Goal: Answer question/provide support: Share knowledge or assist other users

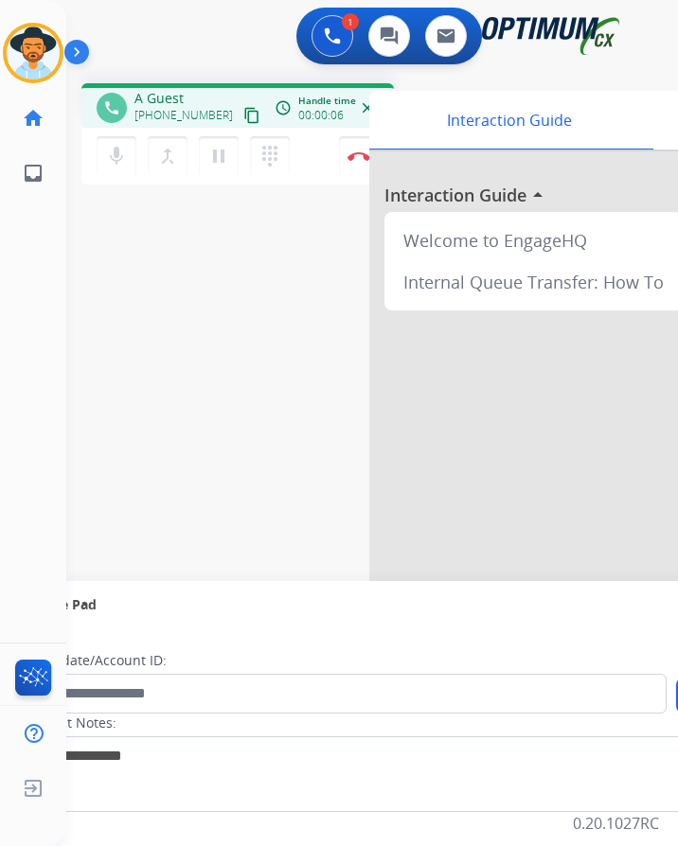
click at [207, 30] on div "1 Voice Interactions 0 Chat Interactions 0 Email Interactions" at bounding box center [356, 38] width 551 height 61
click at [170, 110] on span "+12022304822" at bounding box center [183, 115] width 98 height 15
copy span "12022304822"
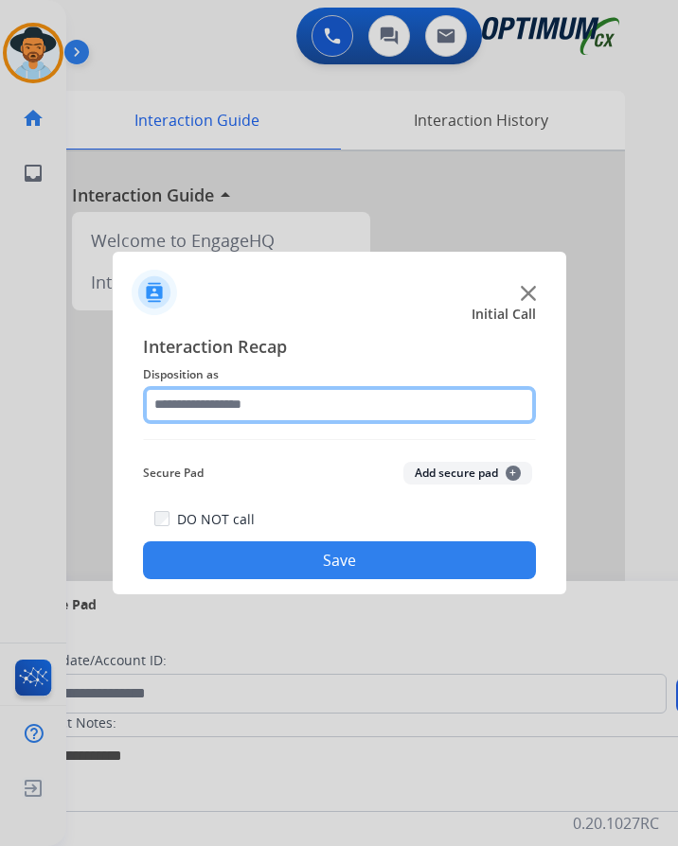
click at [293, 396] on input "text" at bounding box center [339, 405] width 393 height 38
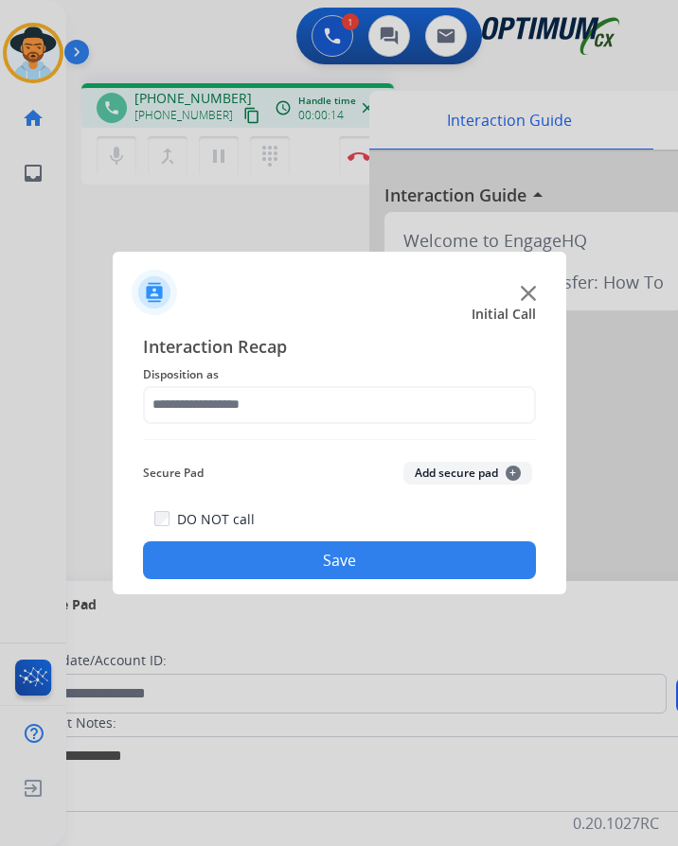
click at [177, 24] on div at bounding box center [339, 423] width 678 height 846
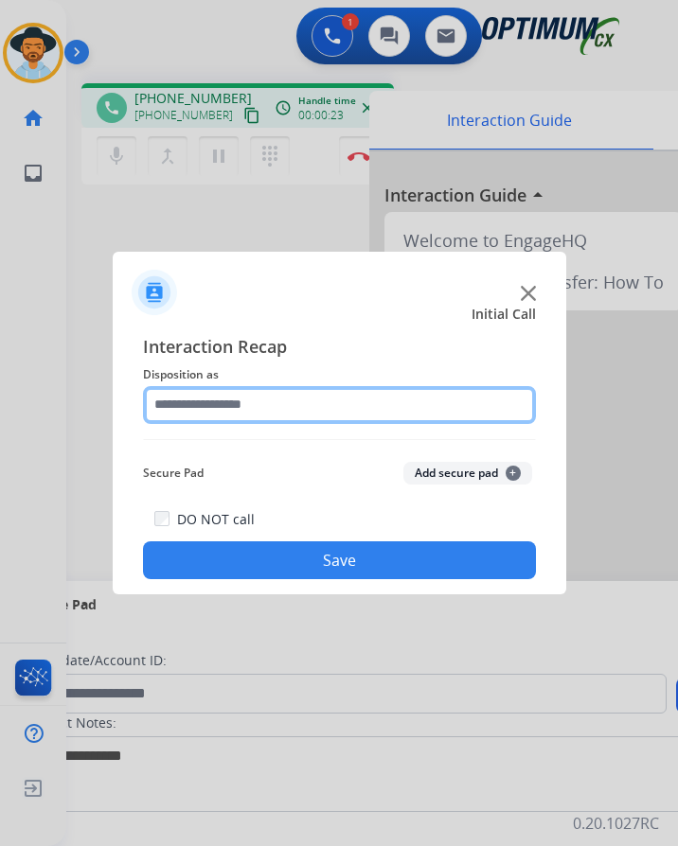
click at [310, 410] on input "text" at bounding box center [339, 405] width 393 height 38
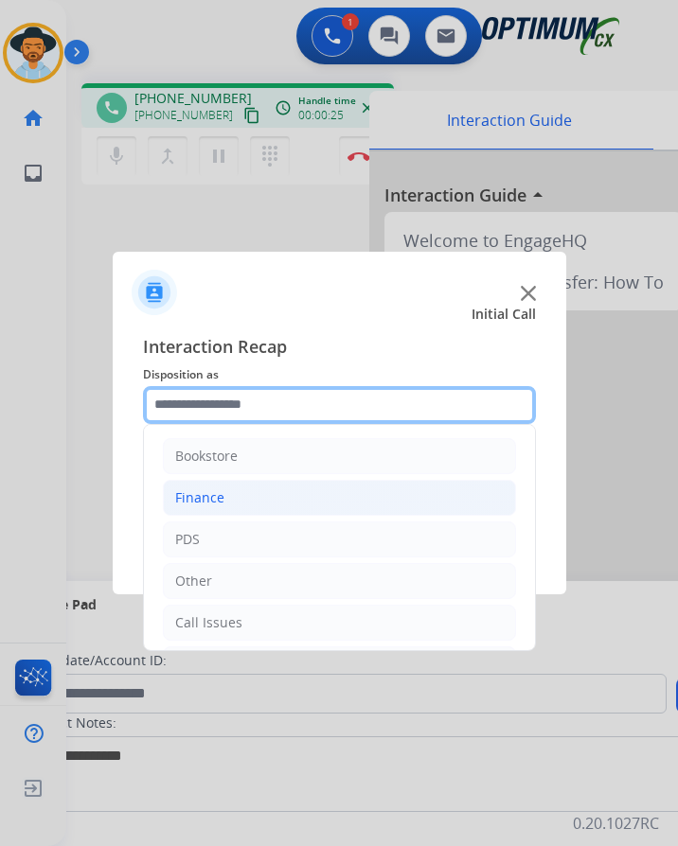
scroll to position [129, 0]
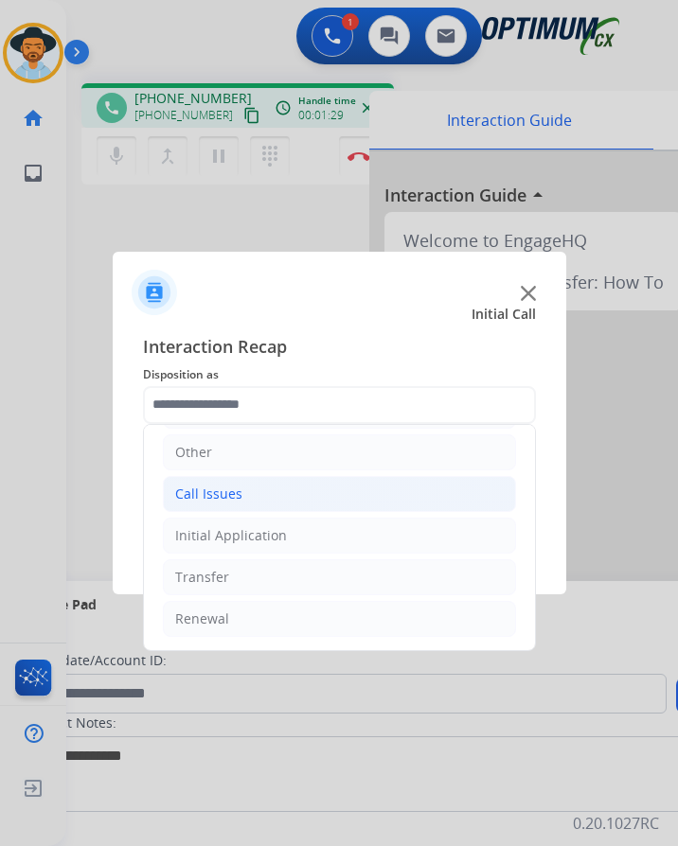
click at [281, 489] on li "Call Issues" at bounding box center [339, 494] width 353 height 36
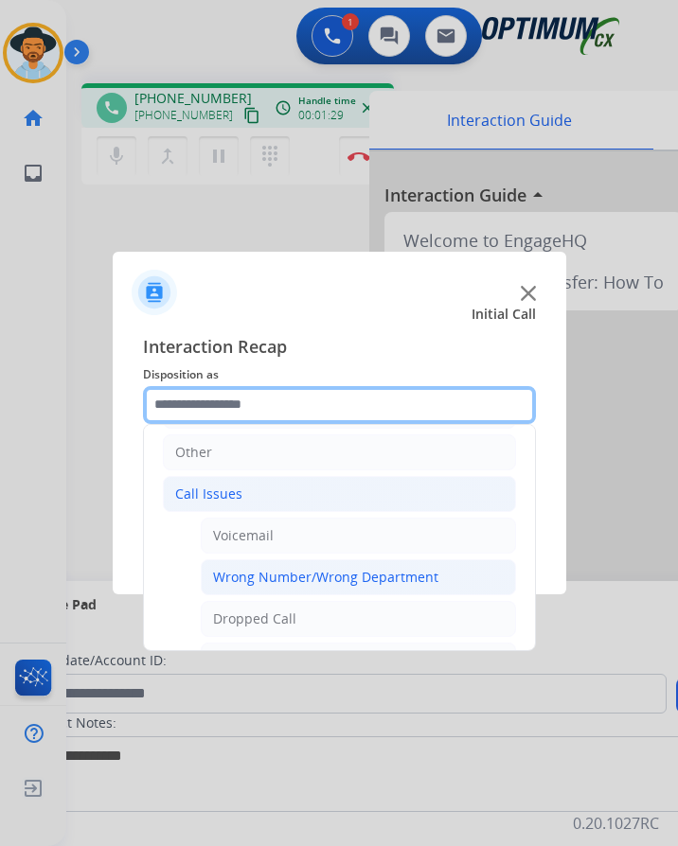
scroll to position [337, 0]
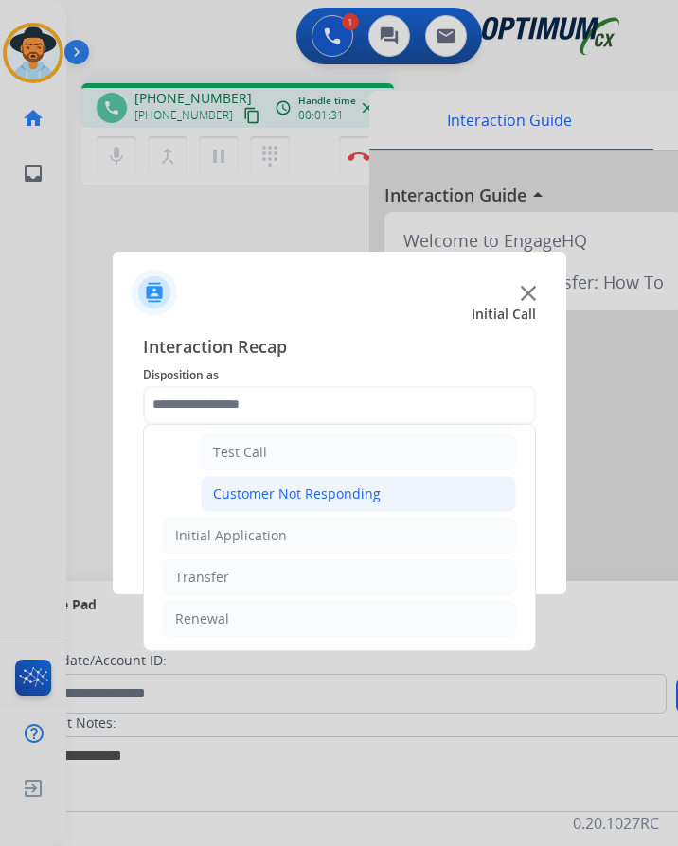
click at [331, 493] on div "Customer Not Responding" at bounding box center [297, 494] width 168 height 19
type input "**********"
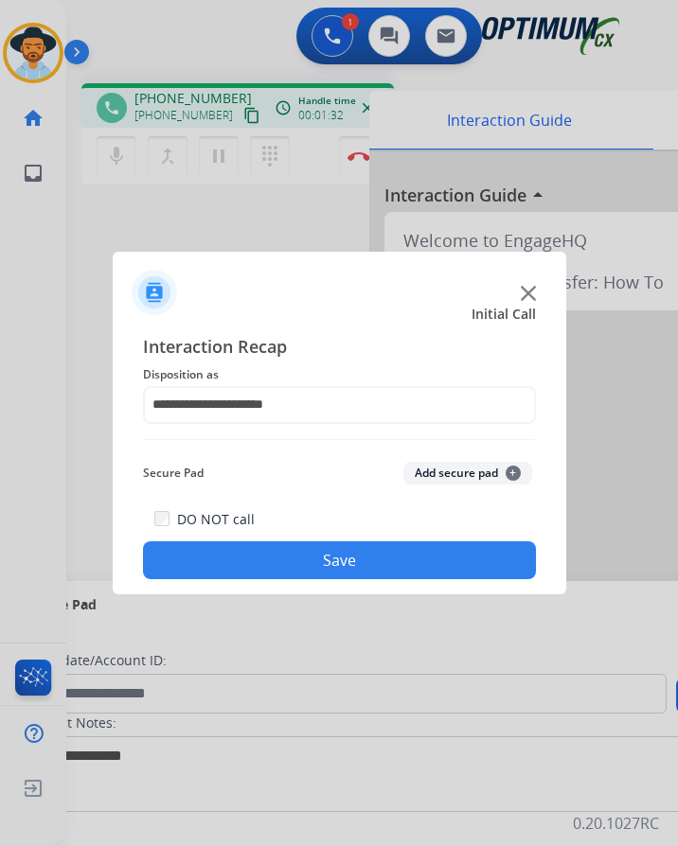
click at [290, 555] on button "Save" at bounding box center [339, 561] width 393 height 38
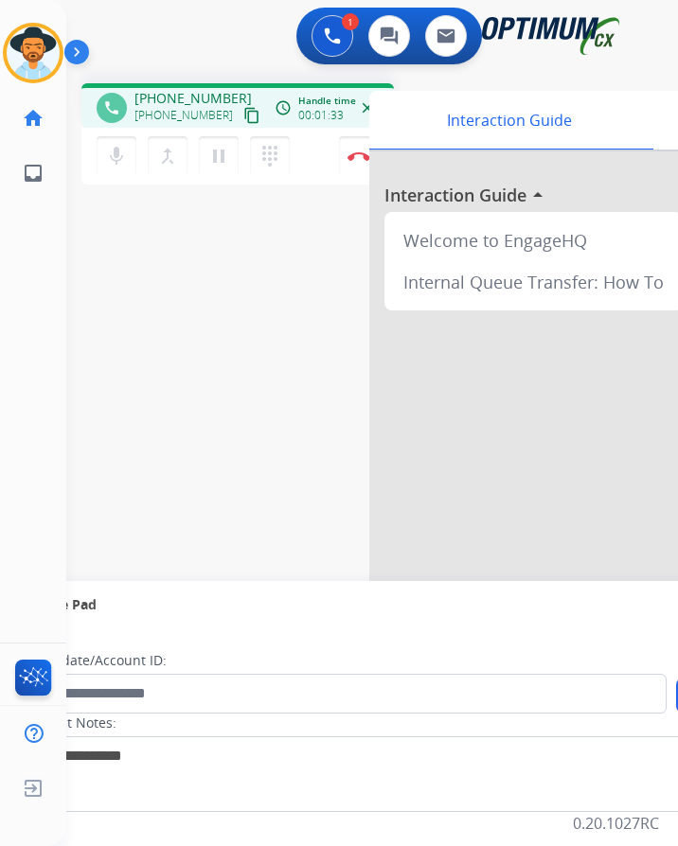
click at [196, 98] on span "+18622329807" at bounding box center [192, 98] width 117 height 19
copy span "18622329807"
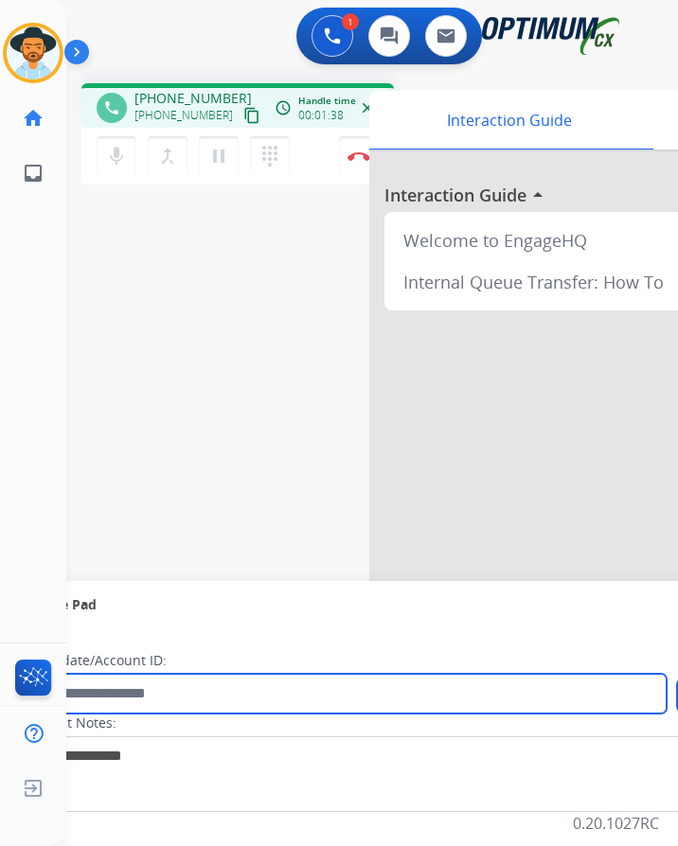
click at [407, 701] on input "text" at bounding box center [346, 694] width 642 height 40
click at [94, 698] on input "**********" at bounding box center [346, 694] width 642 height 40
type input "**********"
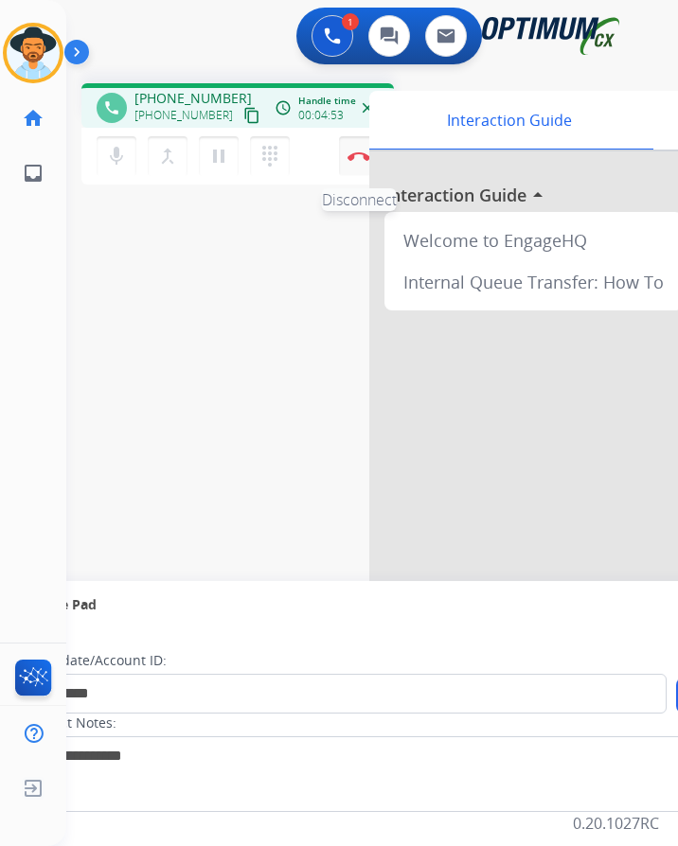
click at [356, 164] on button "Disconnect" at bounding box center [359, 156] width 40 height 40
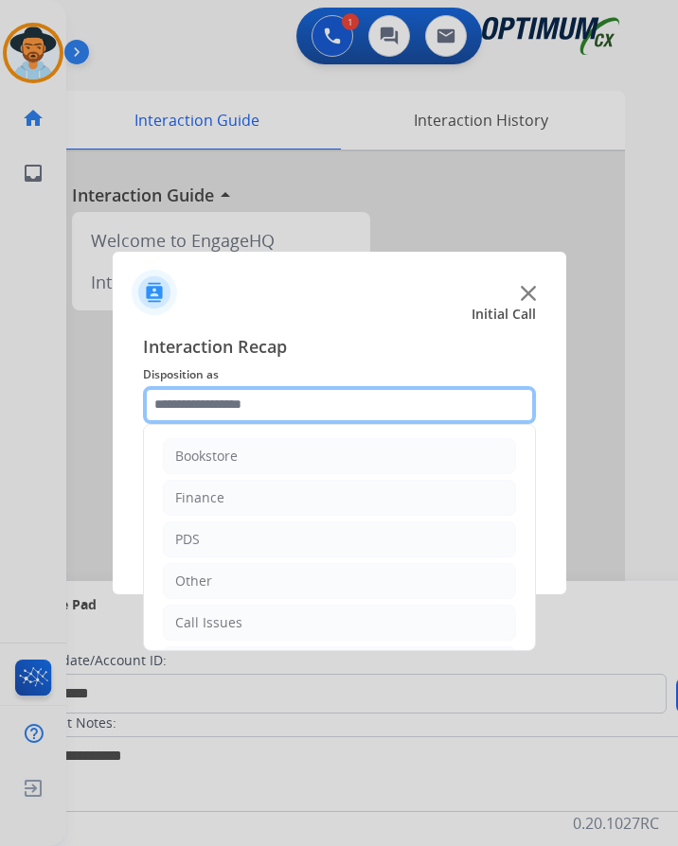
click at [320, 408] on input "text" at bounding box center [339, 405] width 393 height 38
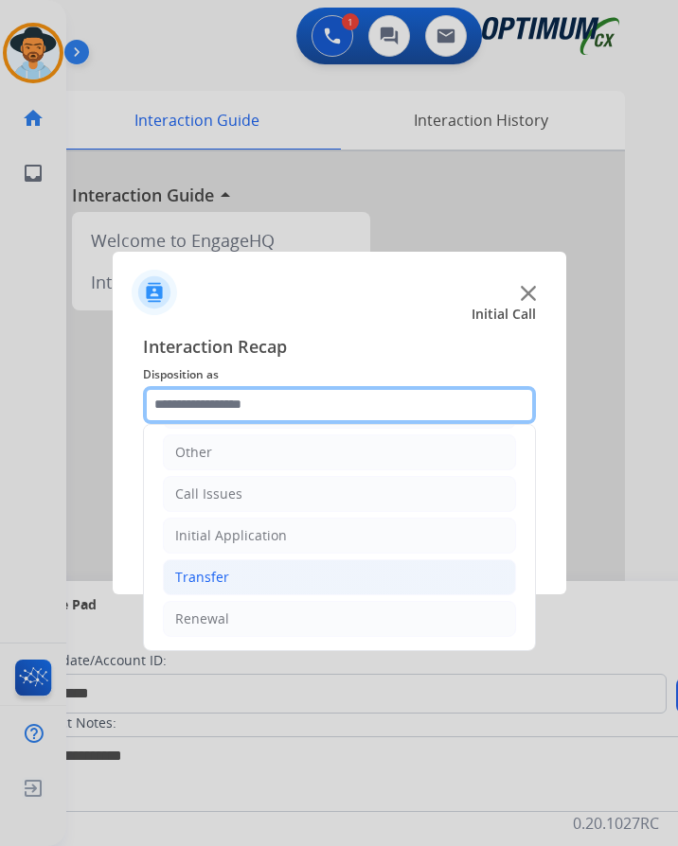
scroll to position [15, 0]
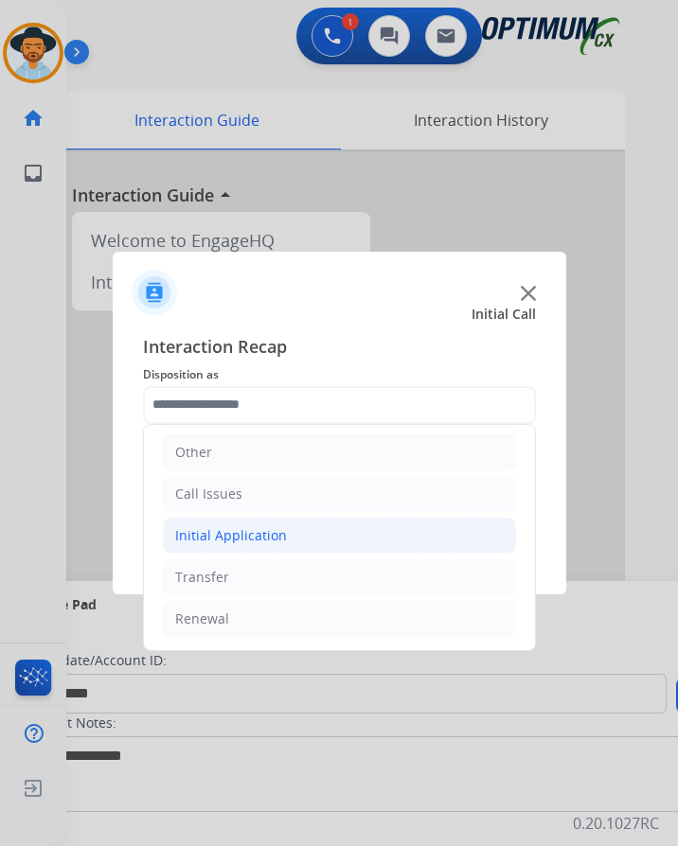
click at [294, 525] on li "Initial Application" at bounding box center [339, 536] width 353 height 36
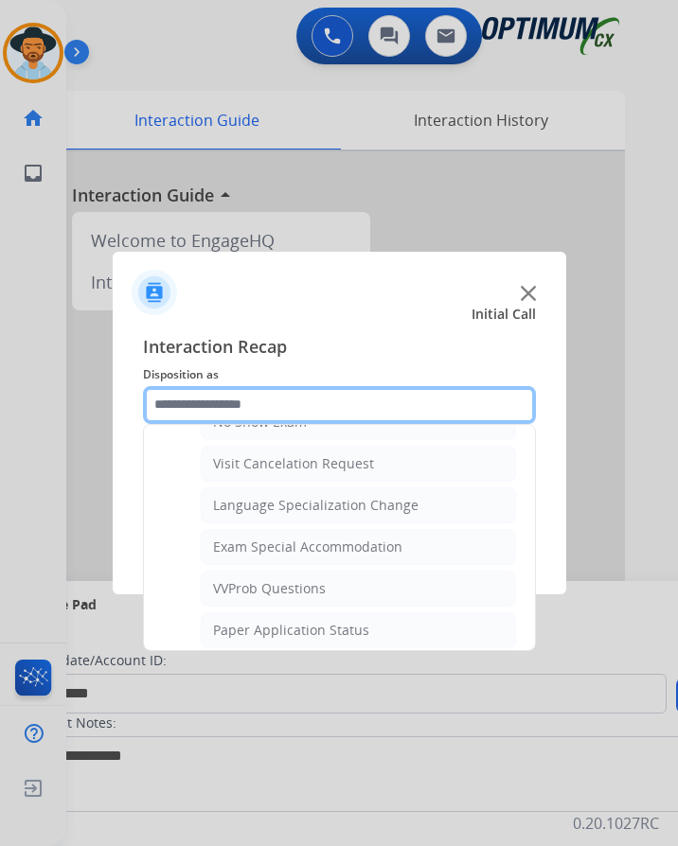
scroll to position [981, 0]
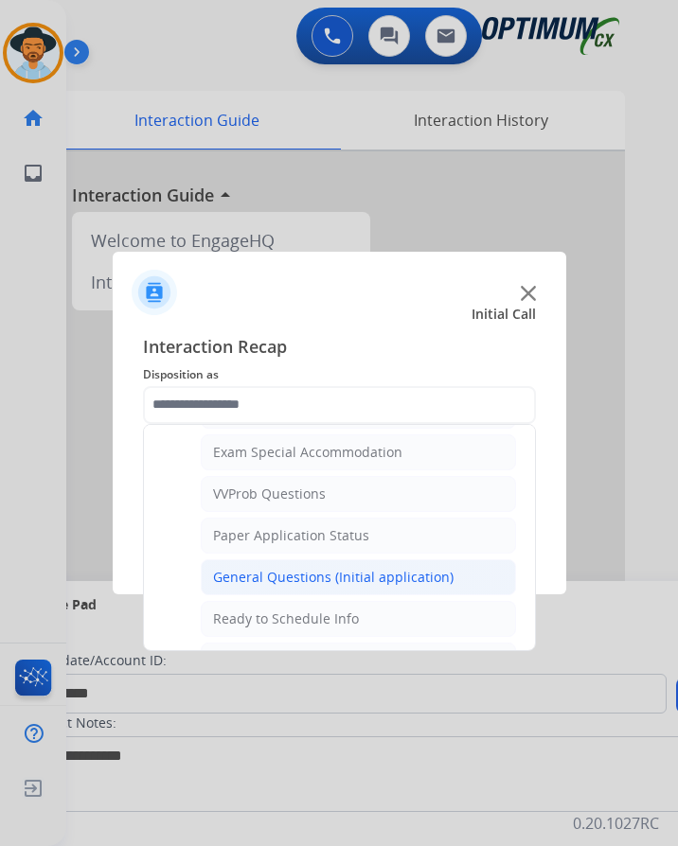
click at [282, 568] on div "General Questions (Initial application)" at bounding box center [333, 577] width 240 height 19
type input "**********"
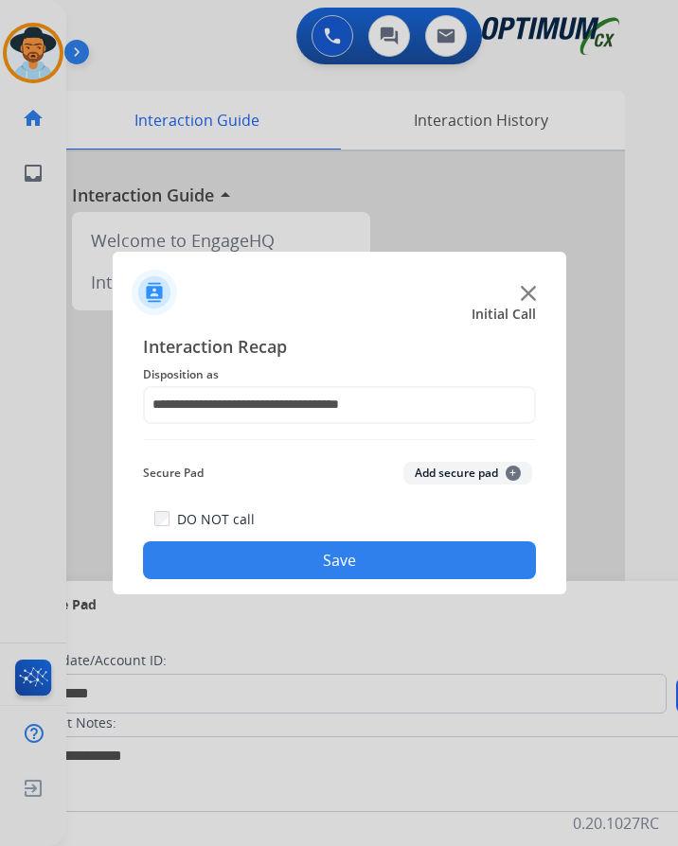
click at [316, 542] on button "Save" at bounding box center [339, 561] width 393 height 38
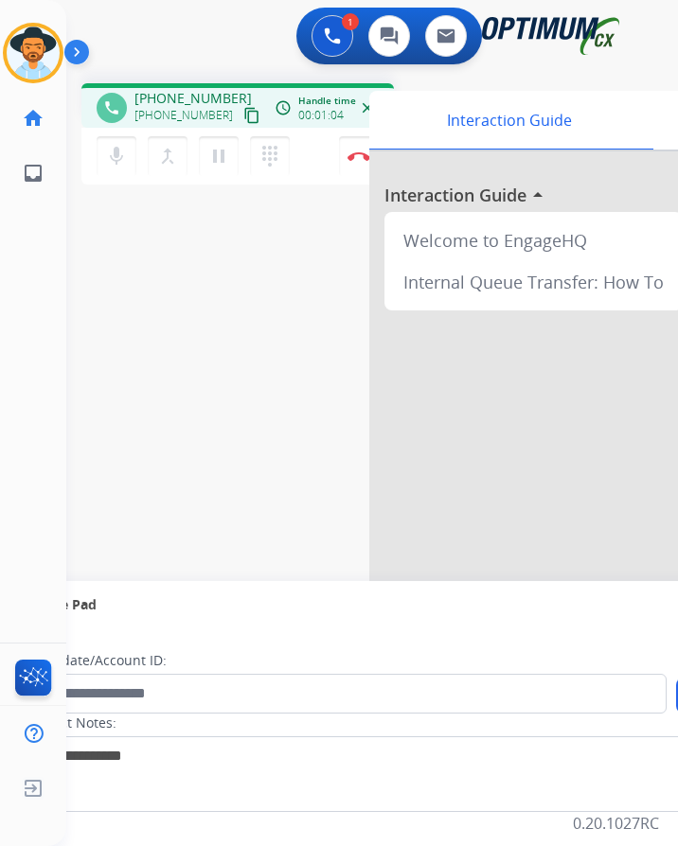
click at [195, 89] on span "+13143020902" at bounding box center [192, 98] width 117 height 19
copy span "13143020902"
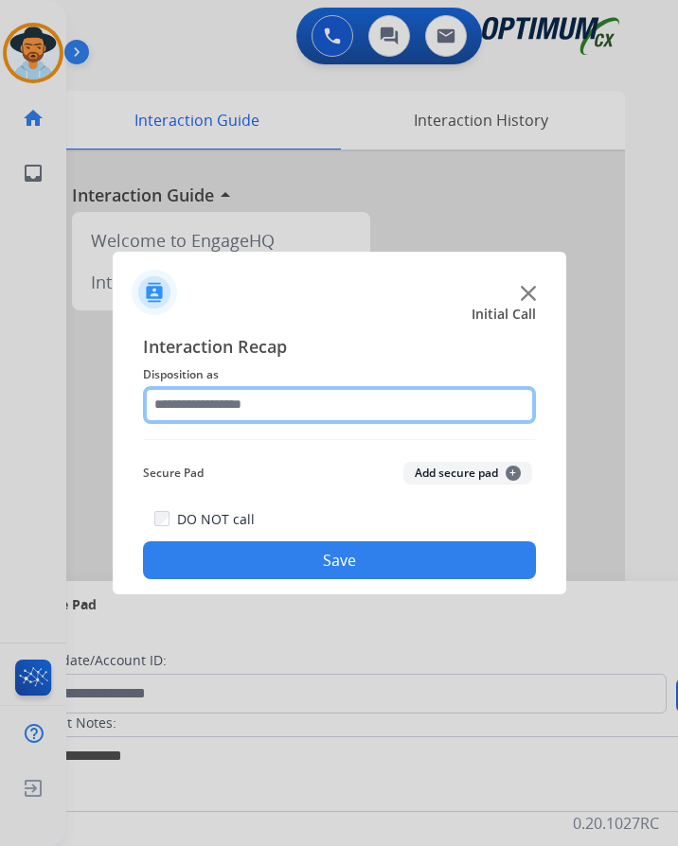
click at [327, 392] on input "text" at bounding box center [339, 405] width 393 height 38
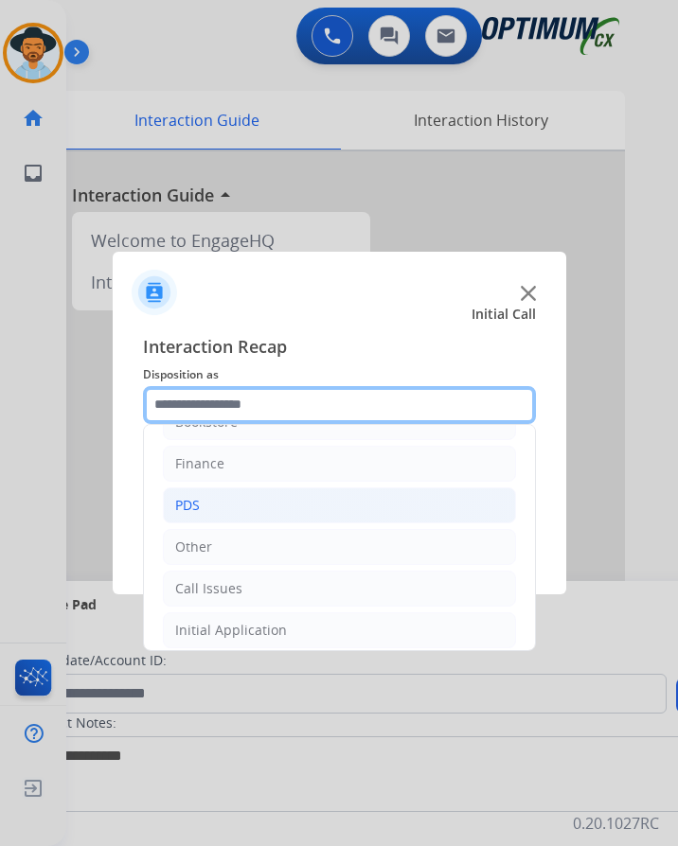
scroll to position [0, 0]
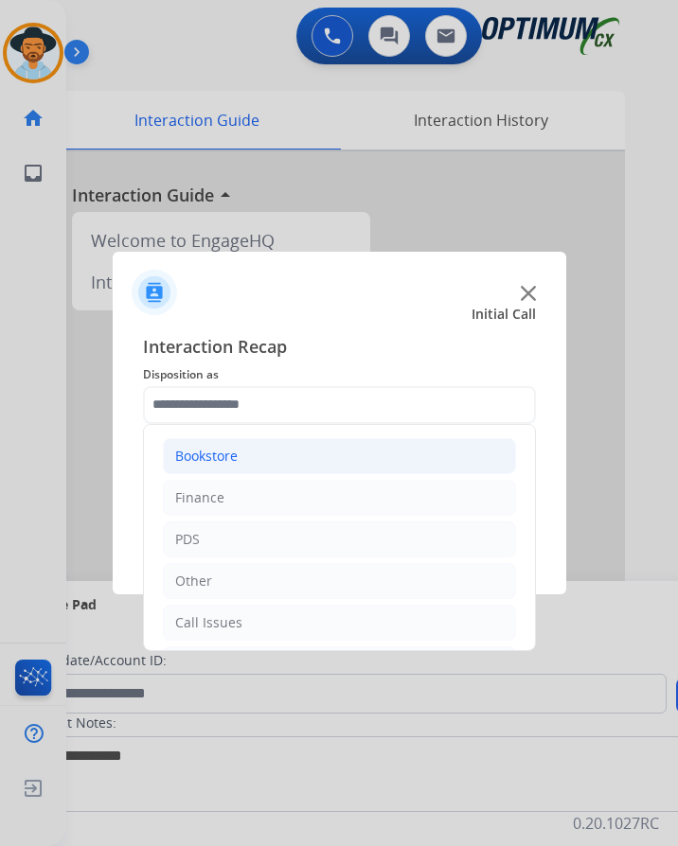
click at [223, 447] on div "Bookstore" at bounding box center [206, 456] width 62 height 19
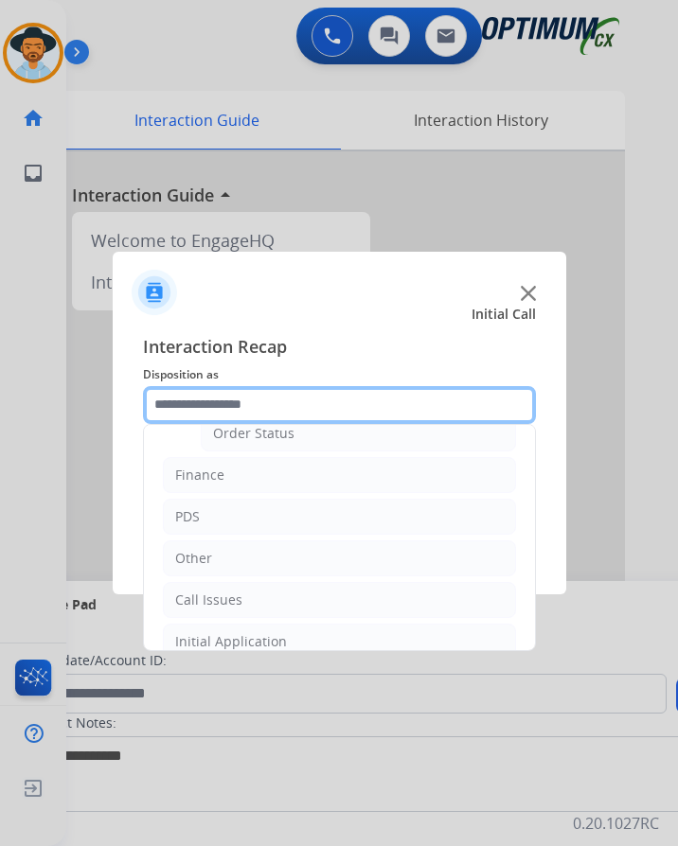
scroll to position [95, 0]
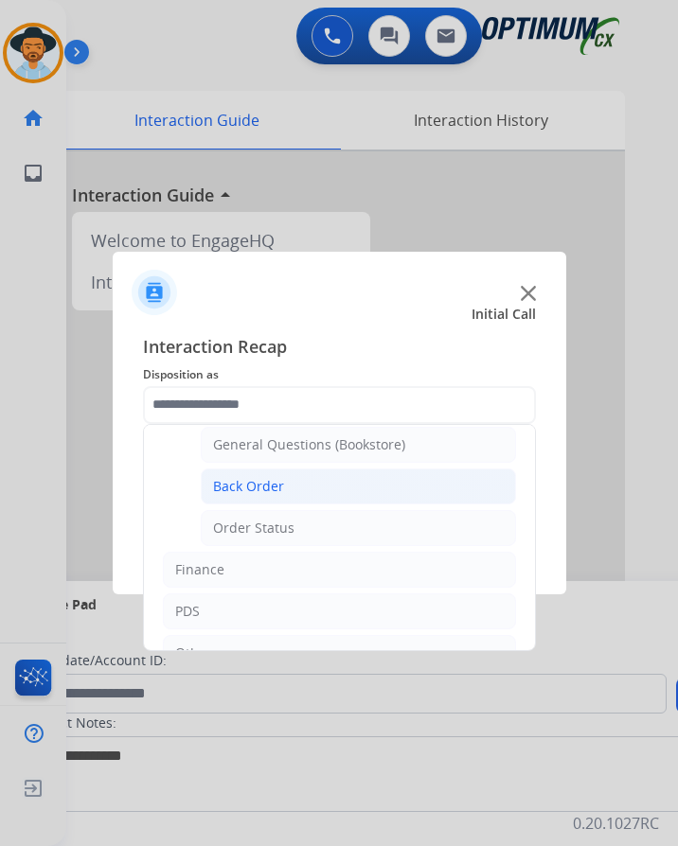
click at [258, 477] on div "Back Order" at bounding box center [248, 486] width 71 height 19
type input "**********"
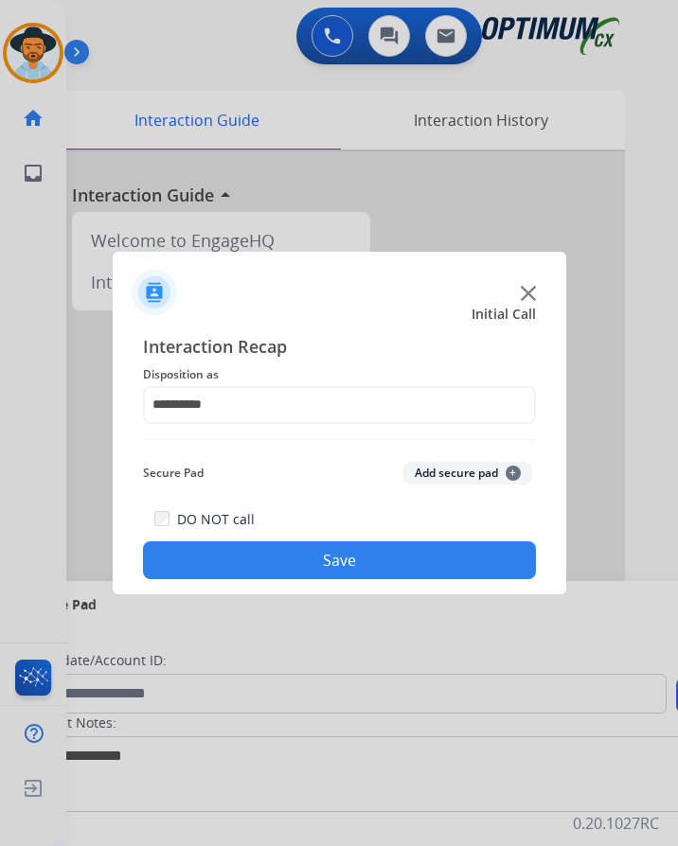
click at [233, 553] on button "Save" at bounding box center [339, 561] width 393 height 38
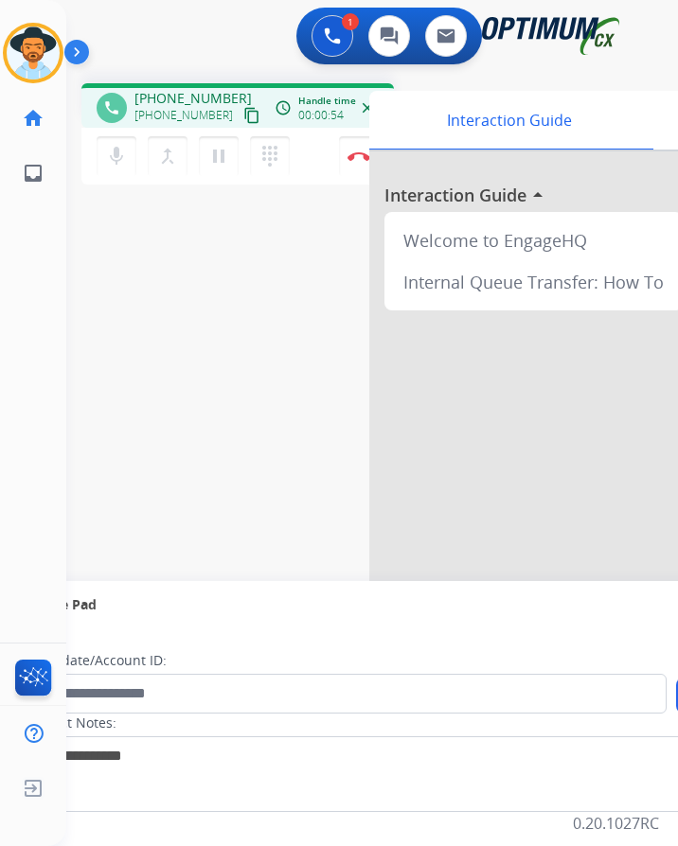
click at [213, 89] on span "+15135156577" at bounding box center [192, 98] width 117 height 19
copy span "15135156577"
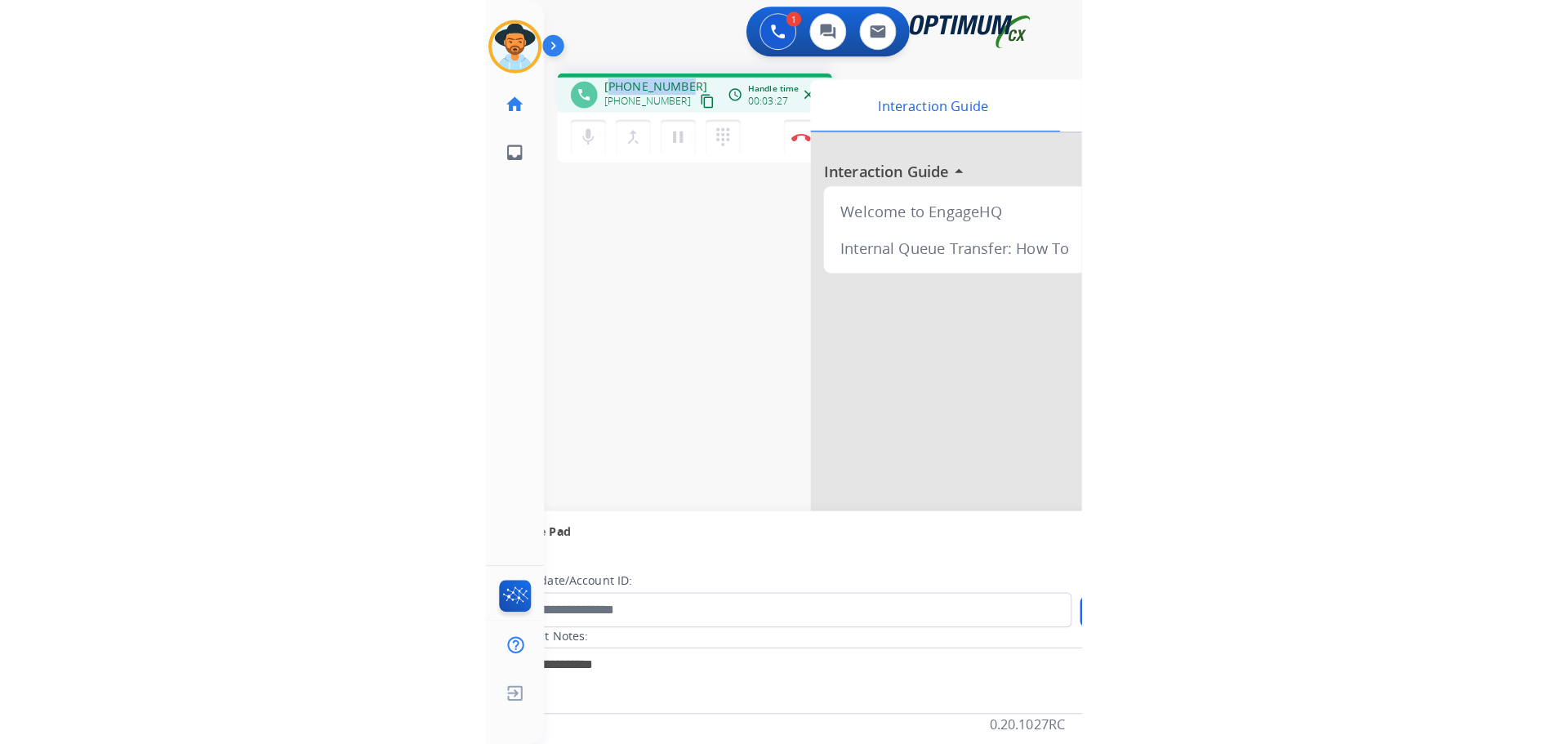
scroll to position [0, 0]
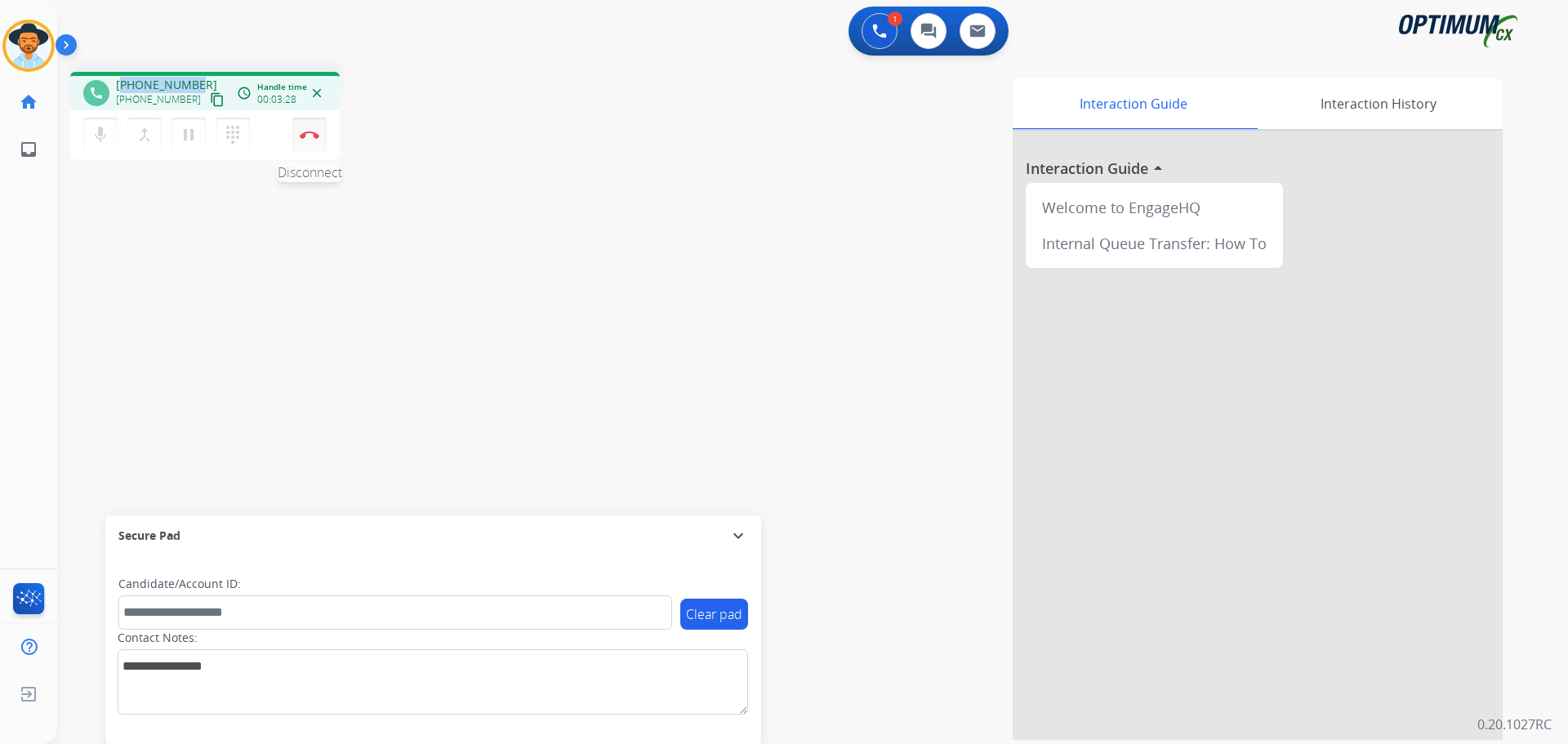
click at [310, 130] on button "Disconnect" at bounding box center [310, 134] width 34 height 34
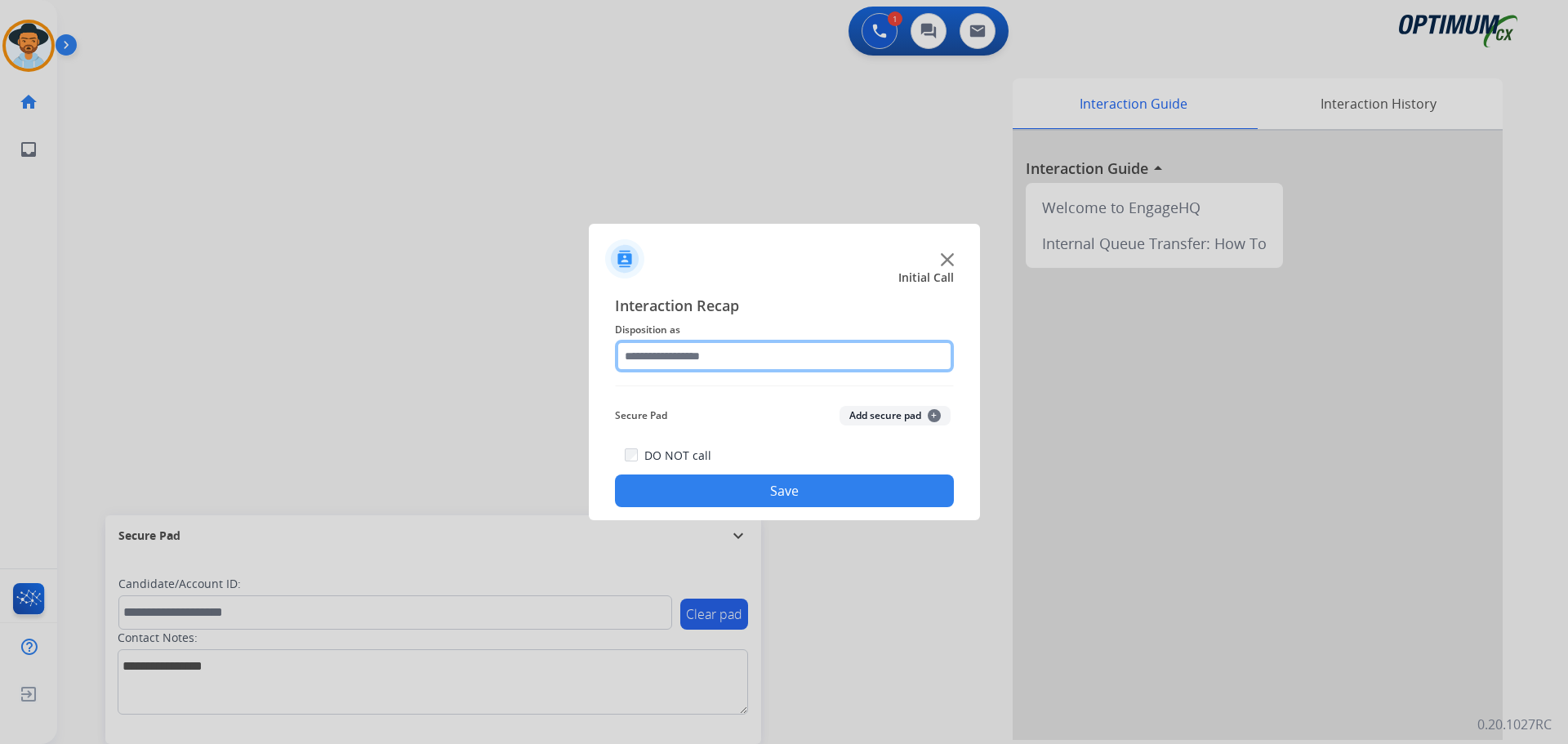
click at [597, 353] on input "text" at bounding box center [784, 356] width 339 height 33
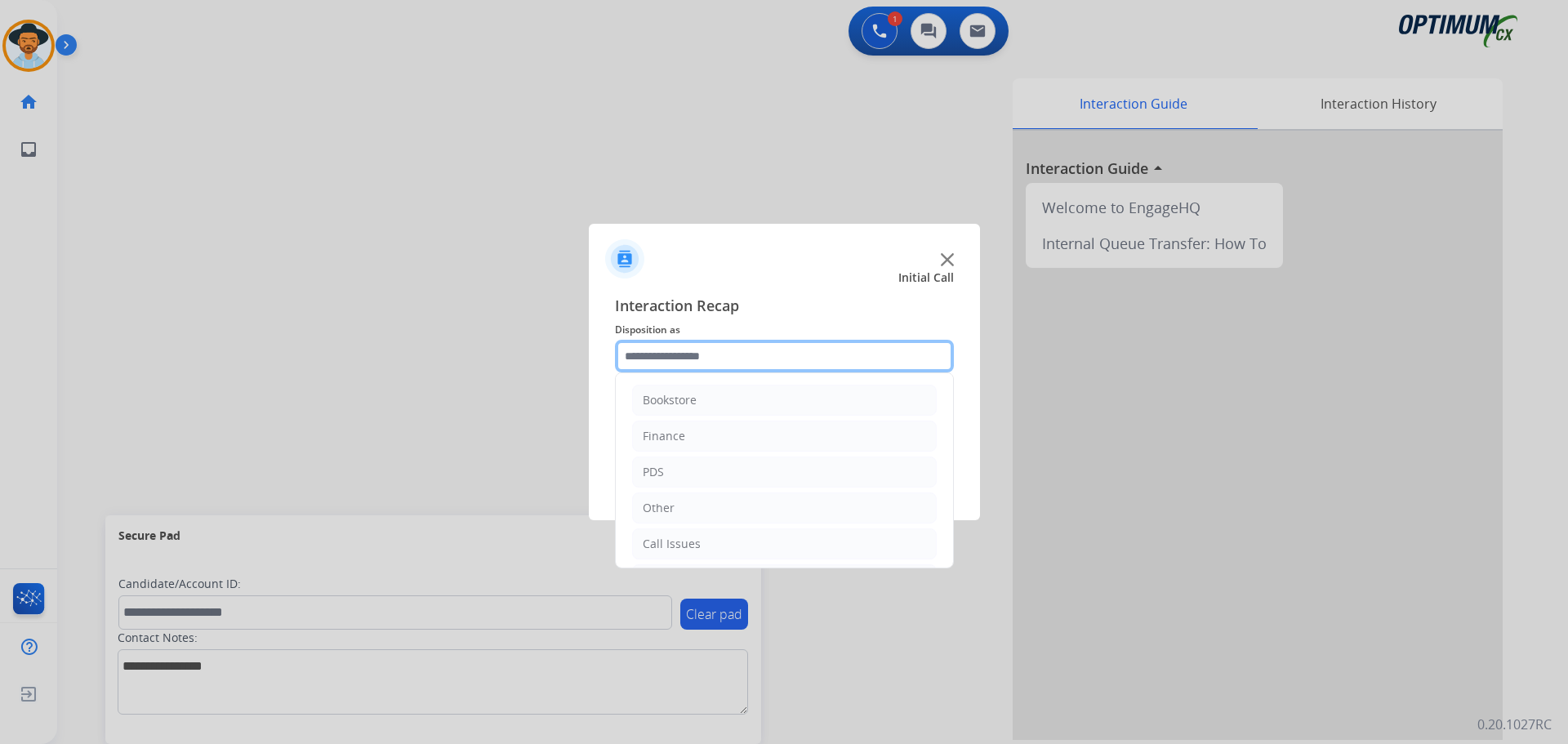
scroll to position [111, 0]
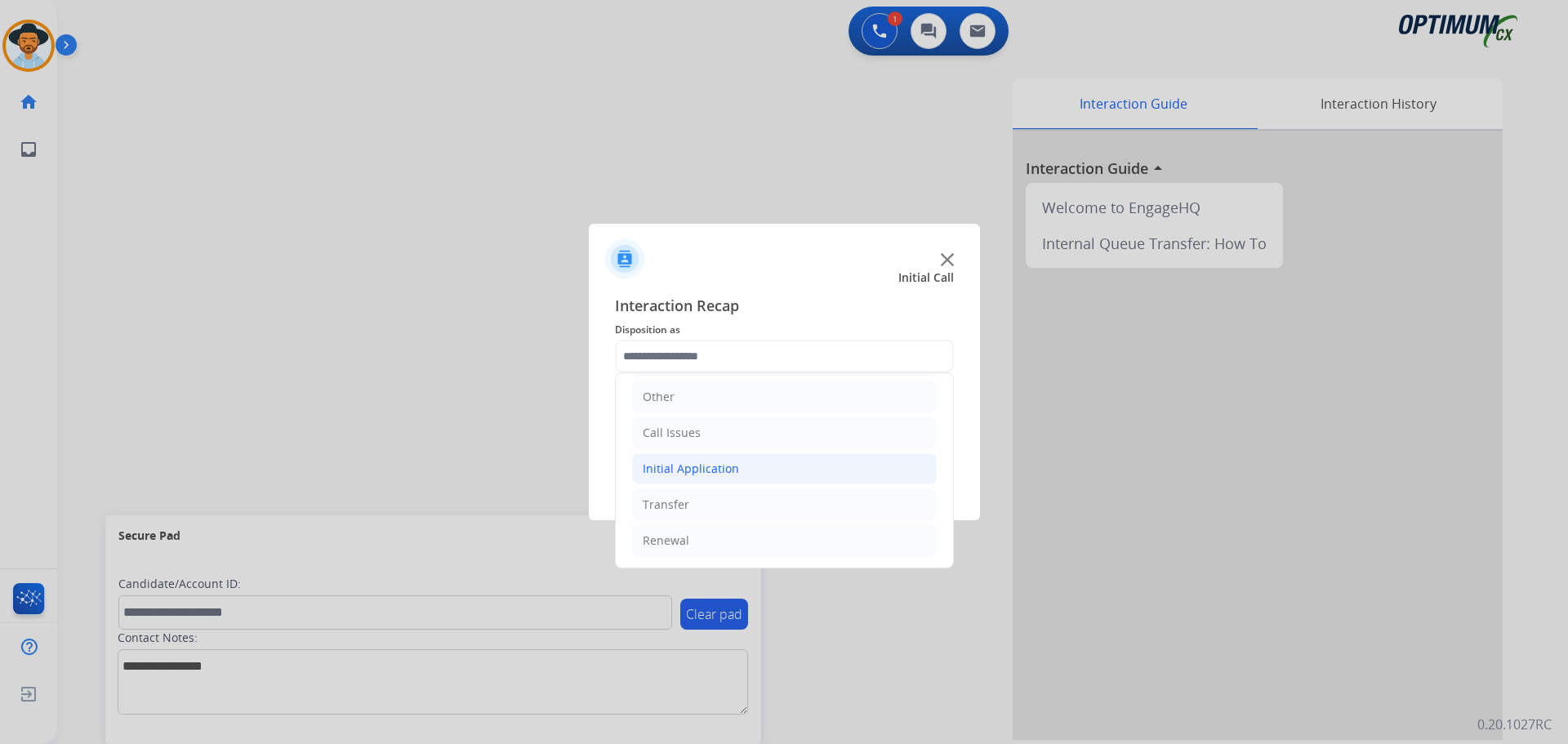
click at [597, 472] on div "Initial Application" at bounding box center [691, 468] width 97 height 16
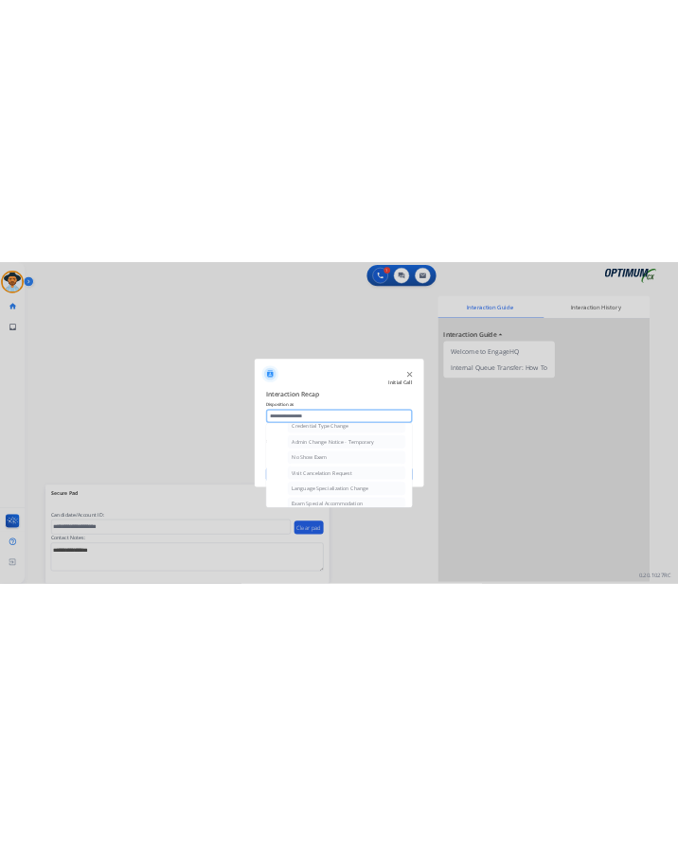
scroll to position [981, 0]
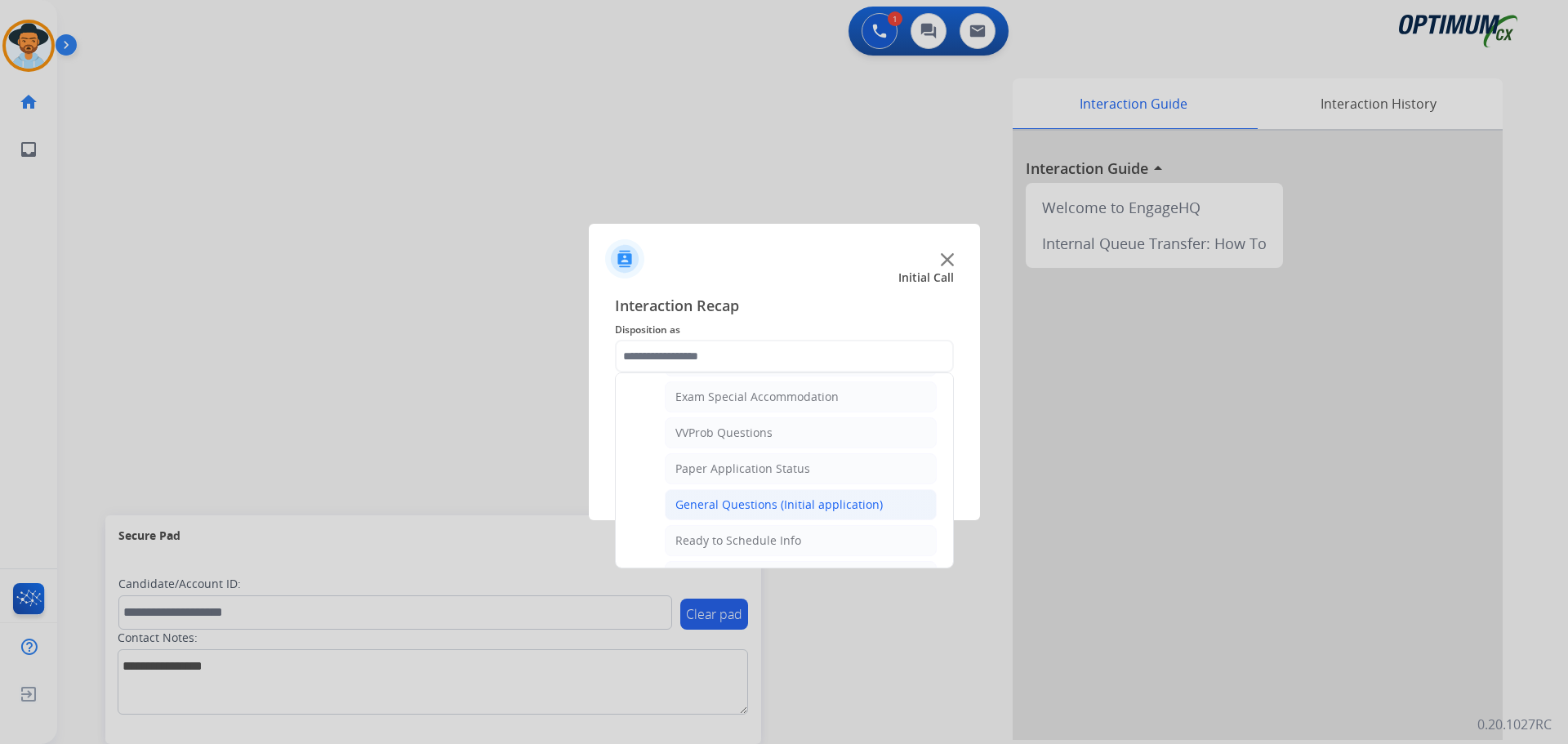
click at [597, 499] on div "General Questions (Initial application)" at bounding box center [779, 504] width 207 height 16
type input "**********"
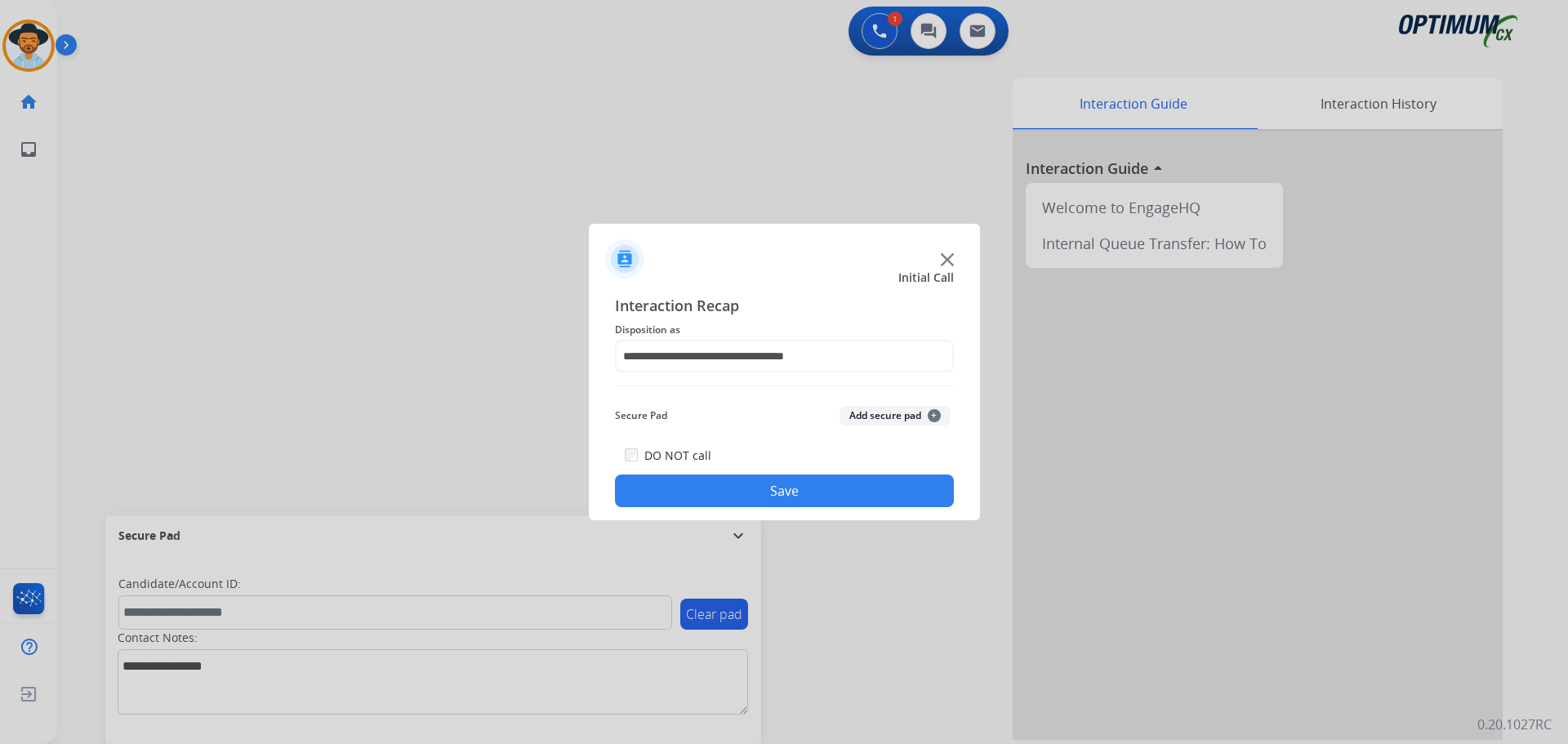
click at [597, 481] on button "Save" at bounding box center [784, 491] width 339 height 33
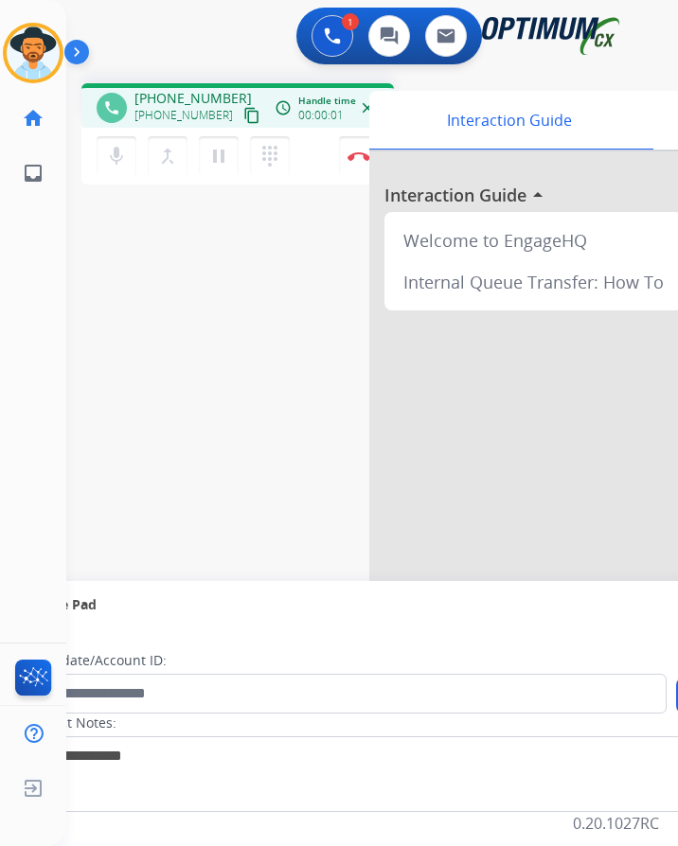
click at [223, 45] on div "1 Voice Interactions 0 Chat Interactions 0 Email Interactions" at bounding box center [356, 38] width 551 height 61
click at [203, 90] on span "+12197865908" at bounding box center [192, 98] width 117 height 19
copy span "12197865908"
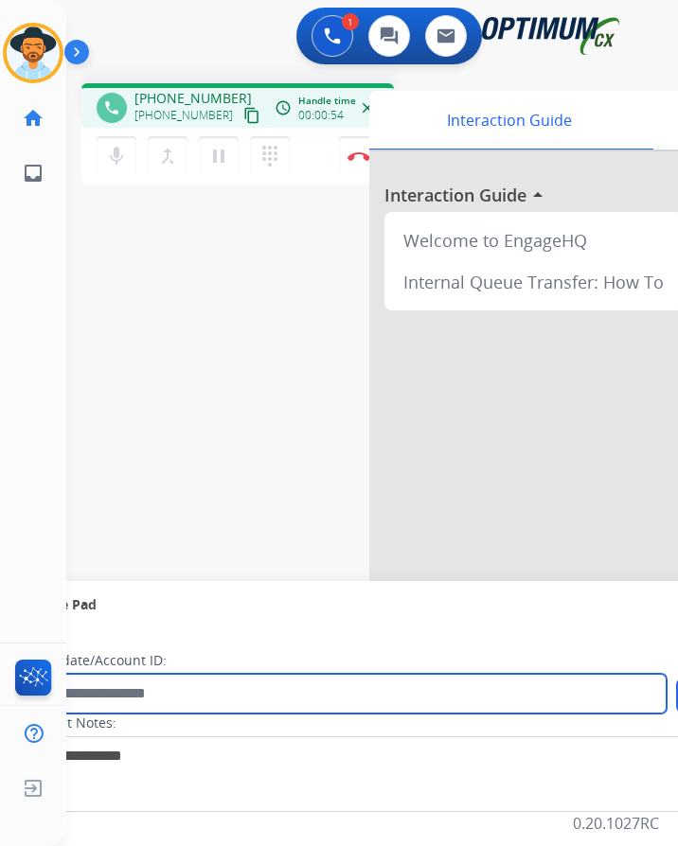
click at [221, 702] on input "text" at bounding box center [346, 694] width 642 height 40
type input "**********"
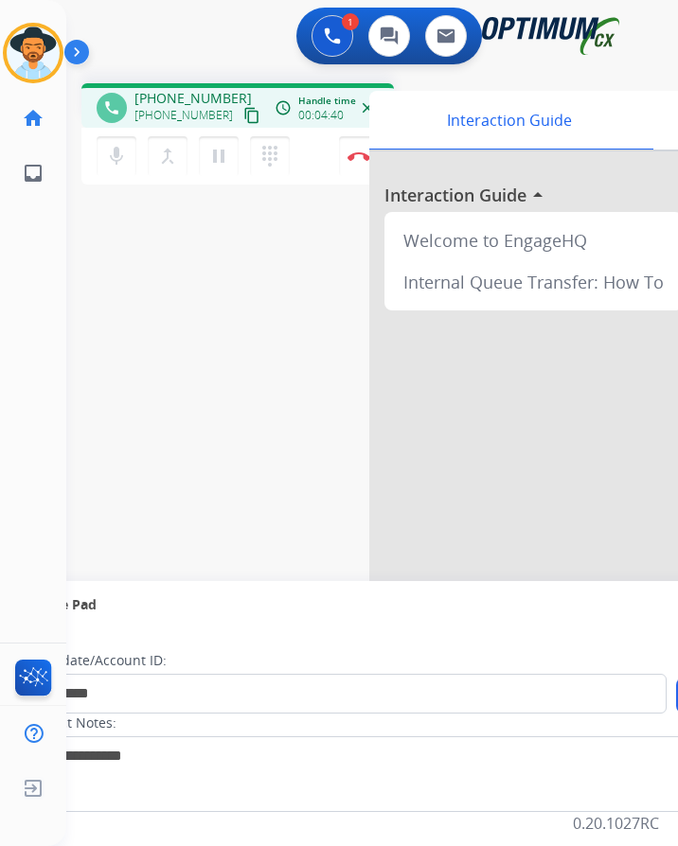
click at [186, 287] on div "**********" at bounding box center [349, 463] width 566 height 790
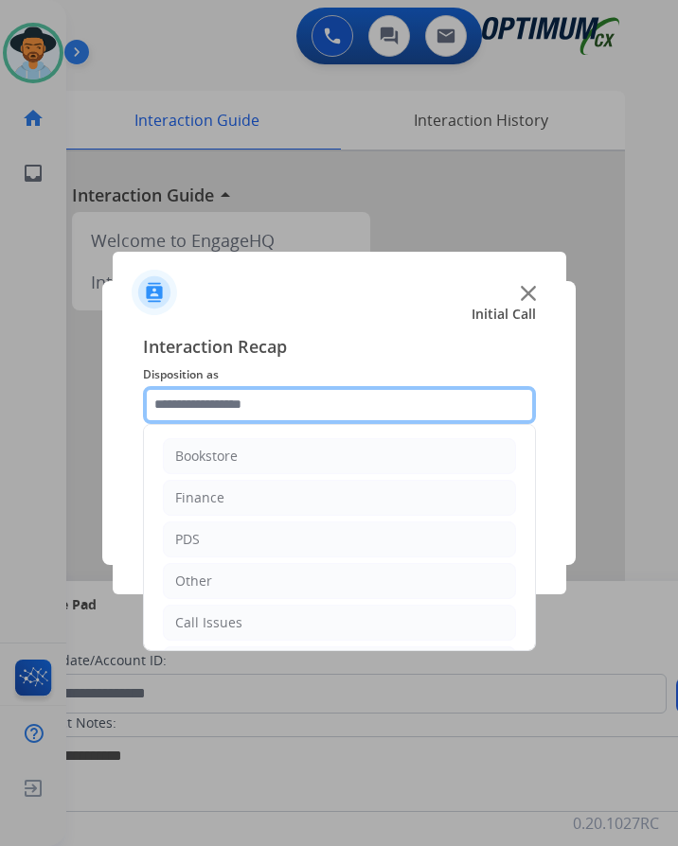
click at [250, 403] on input "text" at bounding box center [339, 405] width 393 height 38
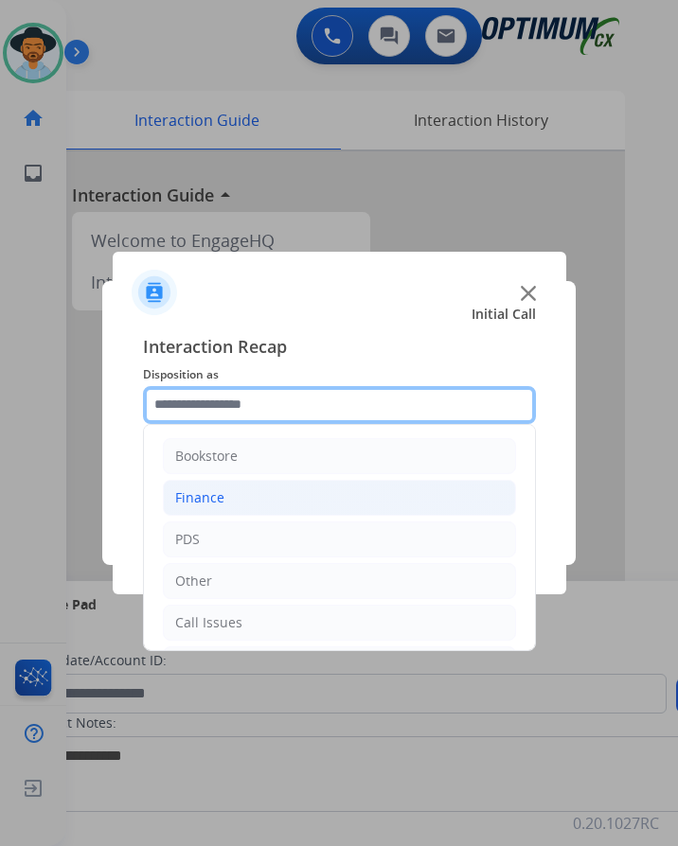
scroll to position [129, 0]
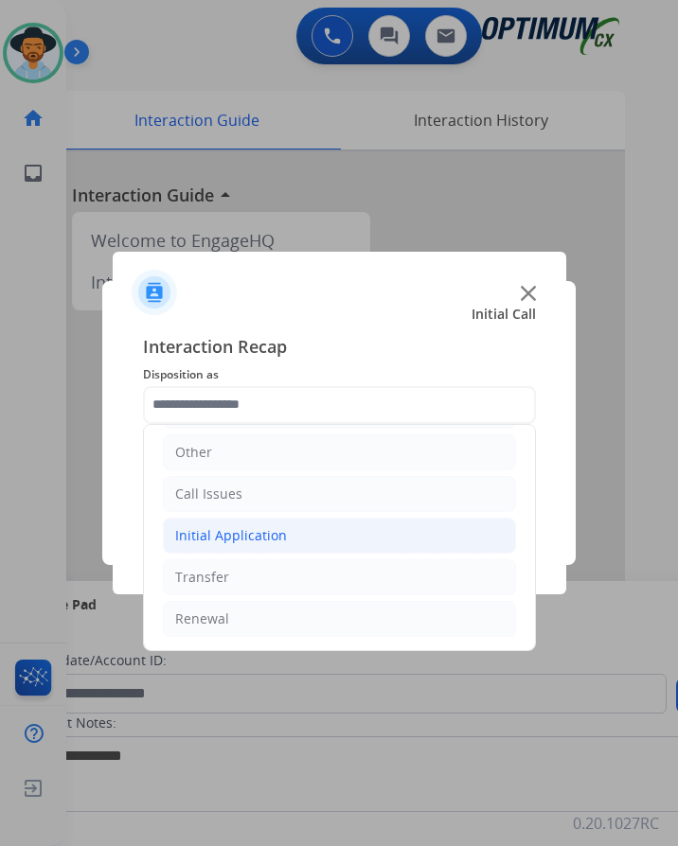
click at [235, 538] on div "Initial Application" at bounding box center [231, 535] width 112 height 19
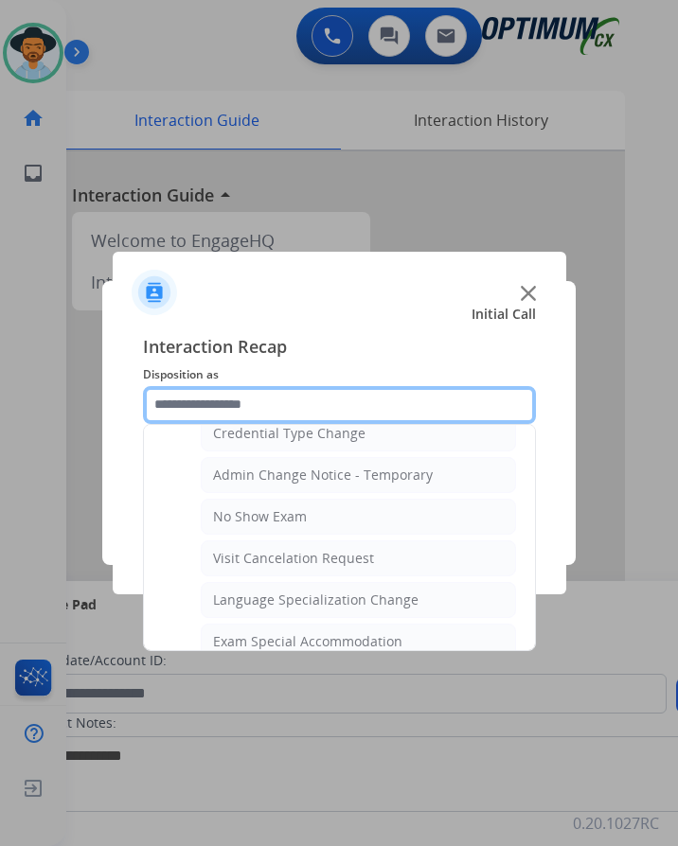
scroll to position [981, 0]
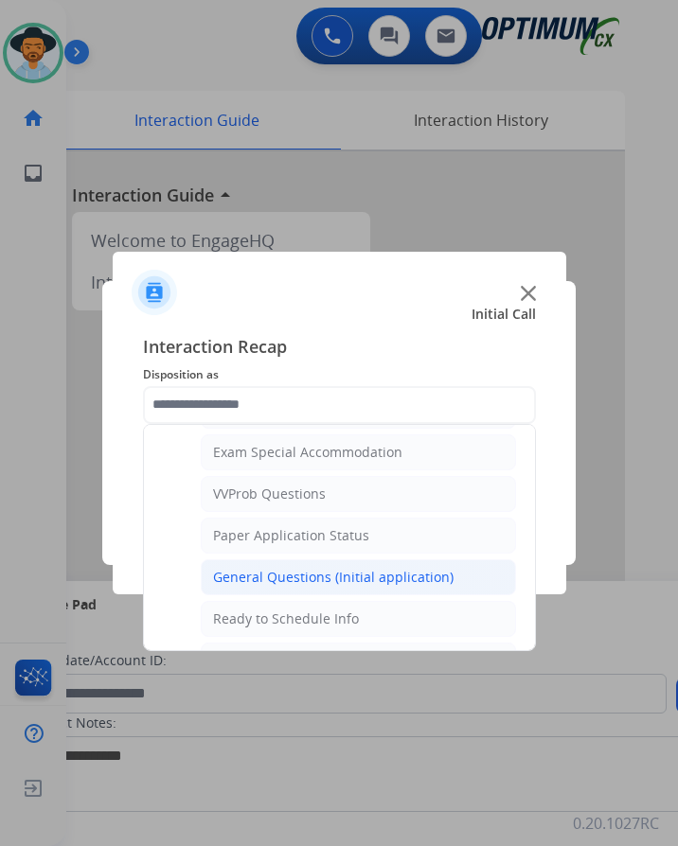
click at [262, 576] on div "General Questions (Initial application)" at bounding box center [333, 577] width 240 height 19
type input "**********"
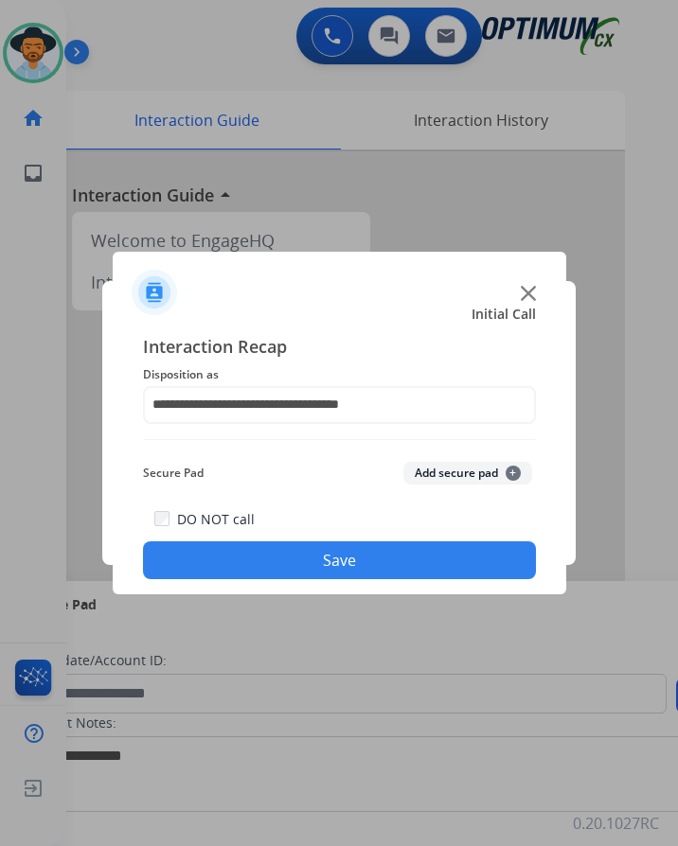
click at [275, 563] on button "Save" at bounding box center [339, 561] width 393 height 38
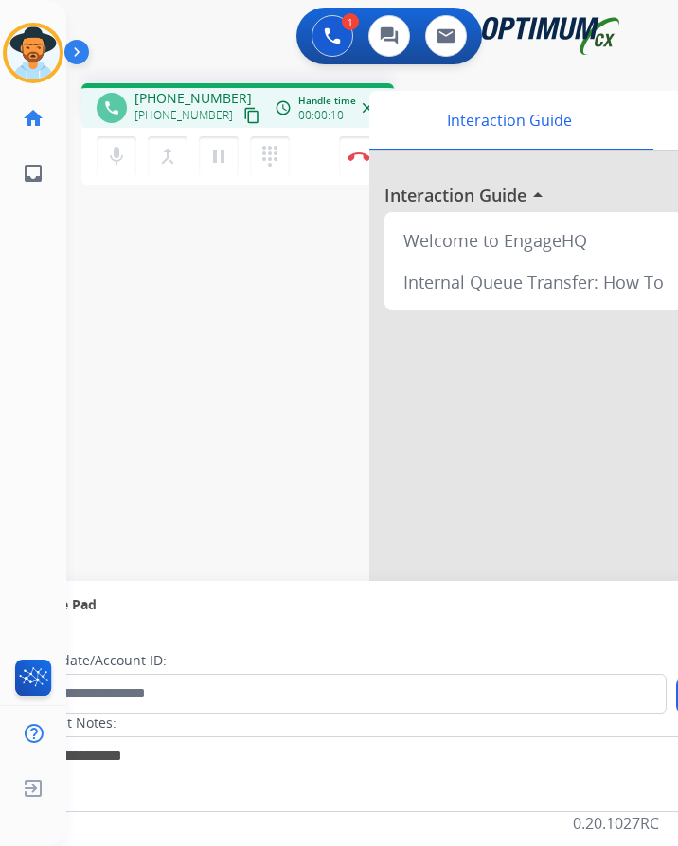
click at [169, 91] on span "+17038636402" at bounding box center [192, 98] width 117 height 19
copy span "17038636402"
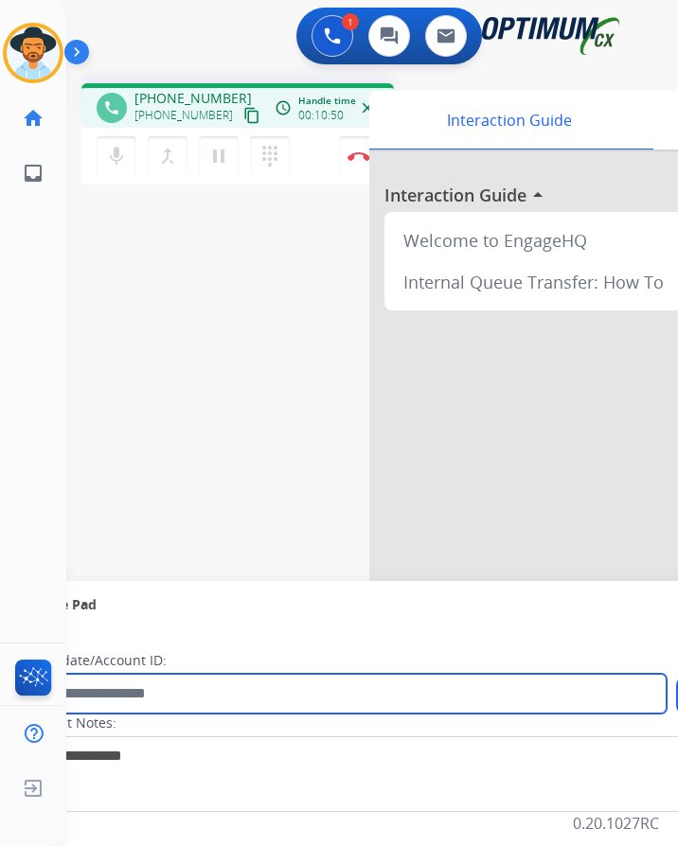
click at [107, 703] on input "text" at bounding box center [346, 694] width 642 height 40
paste input "**********"
type input "**********"
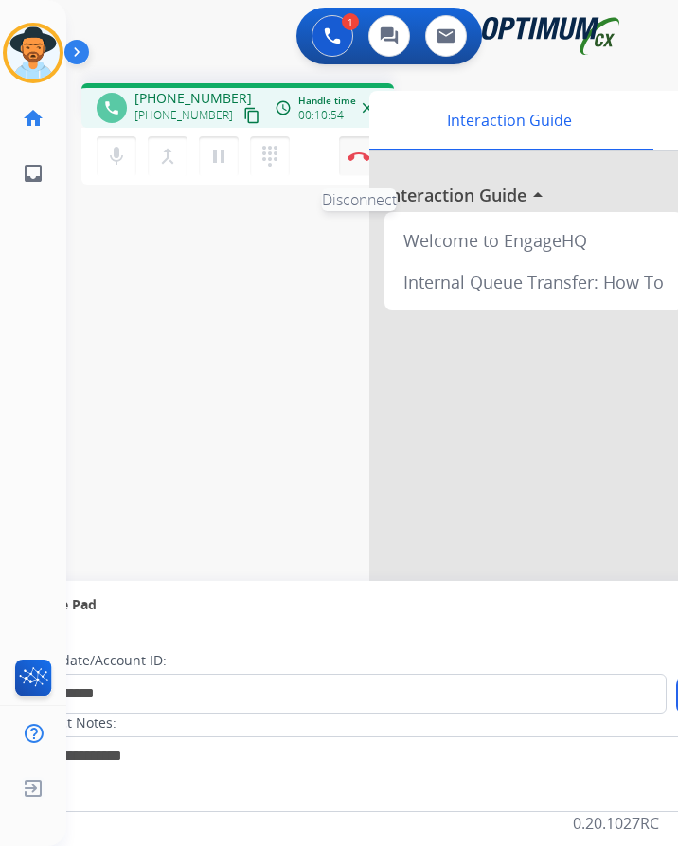
click at [358, 149] on button "Disconnect" at bounding box center [359, 156] width 40 height 40
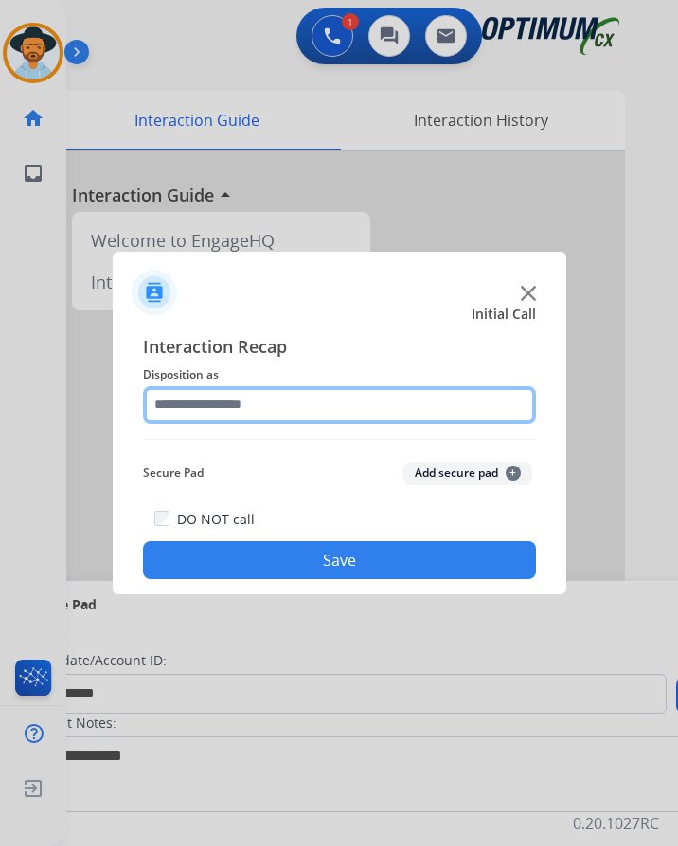
click at [212, 415] on input "text" at bounding box center [339, 405] width 393 height 38
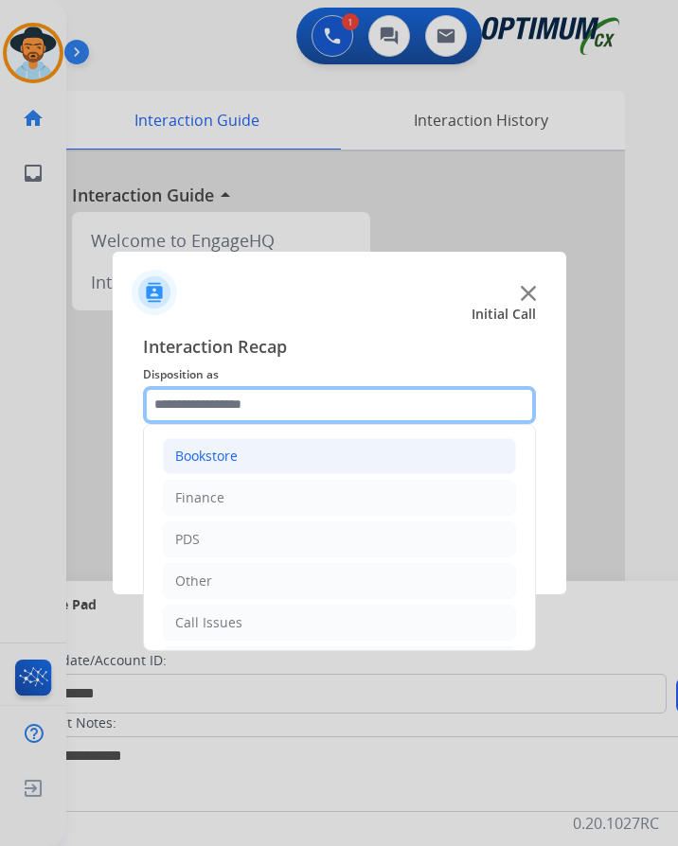
scroll to position [129, 0]
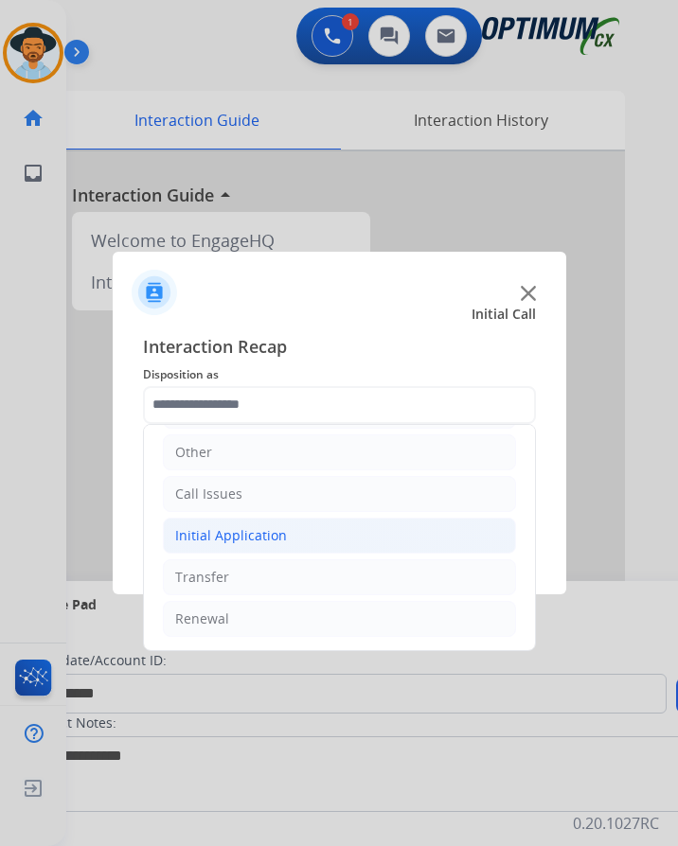
click at [230, 537] on div "Initial Application" at bounding box center [231, 535] width 112 height 19
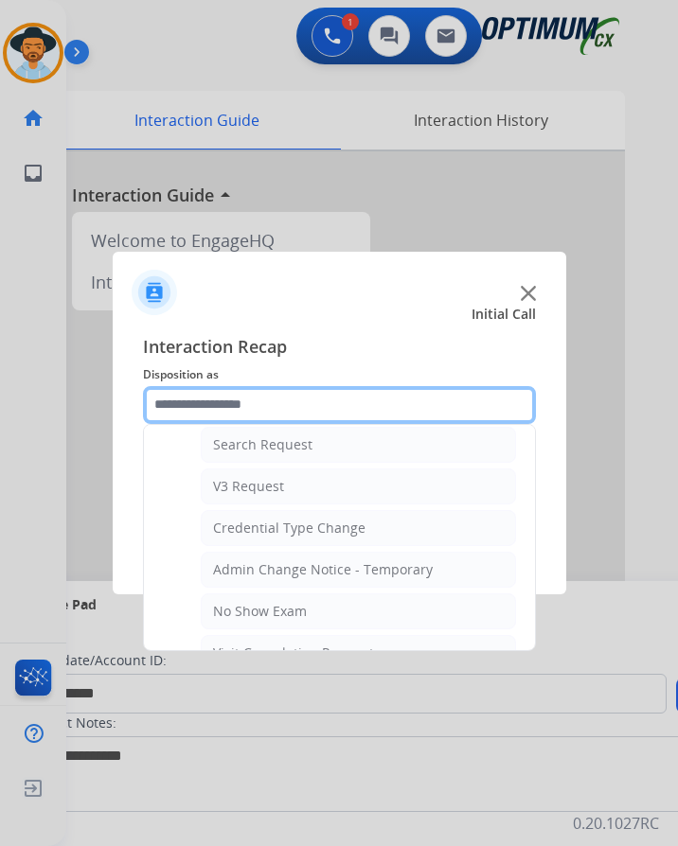
scroll to position [1148, 0]
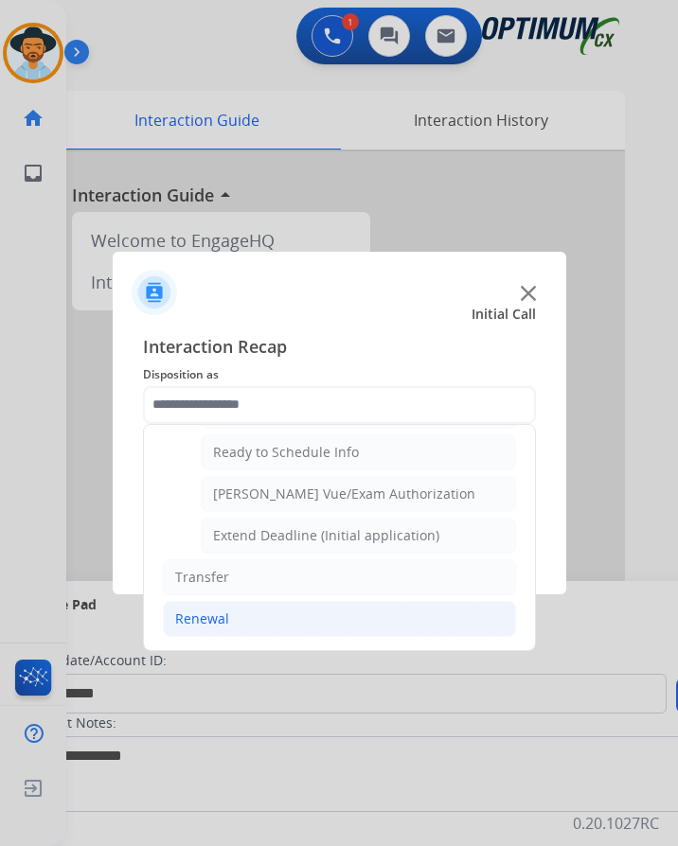
click at [194, 618] on div "Renewal" at bounding box center [202, 619] width 54 height 19
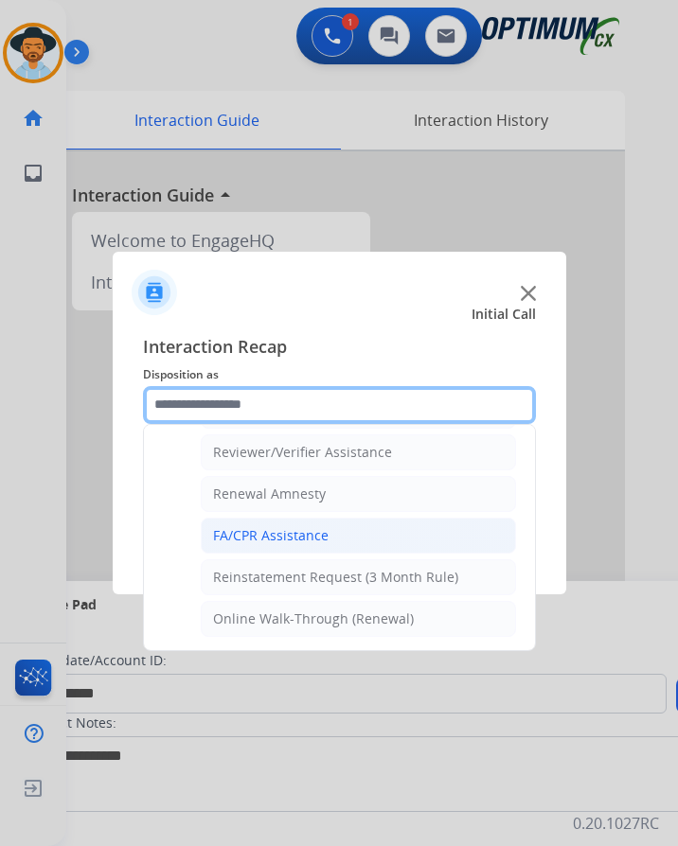
scroll to position [542, 0]
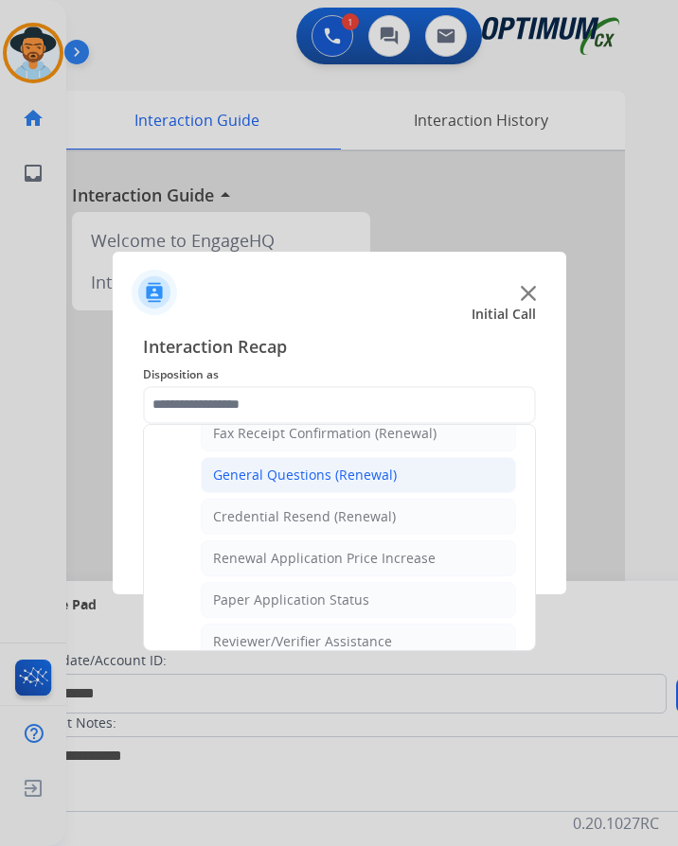
click at [343, 466] on div "General Questions (Renewal)" at bounding box center [305, 475] width 184 height 19
type input "**********"
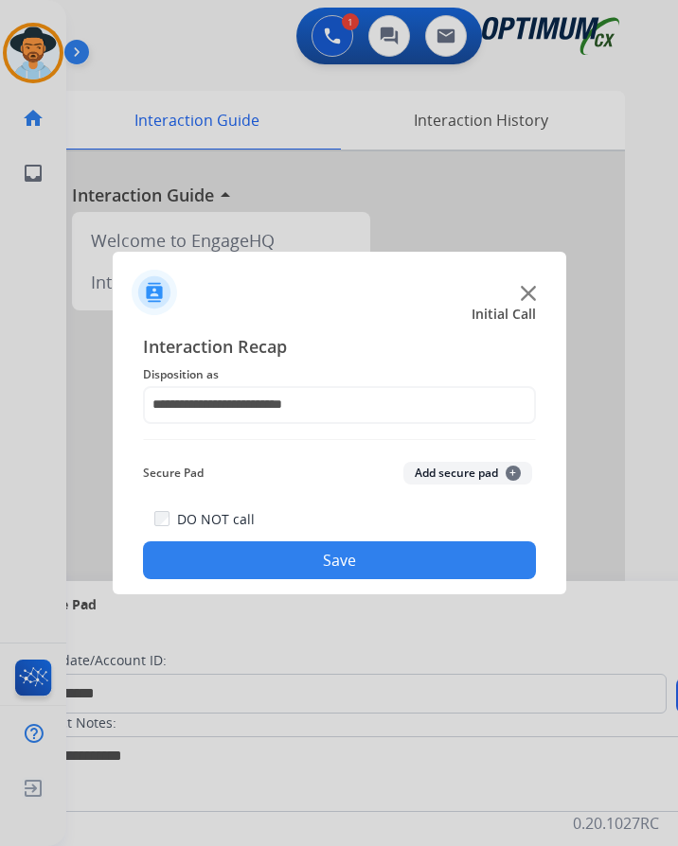
click at [271, 542] on button "Save" at bounding box center [339, 561] width 393 height 38
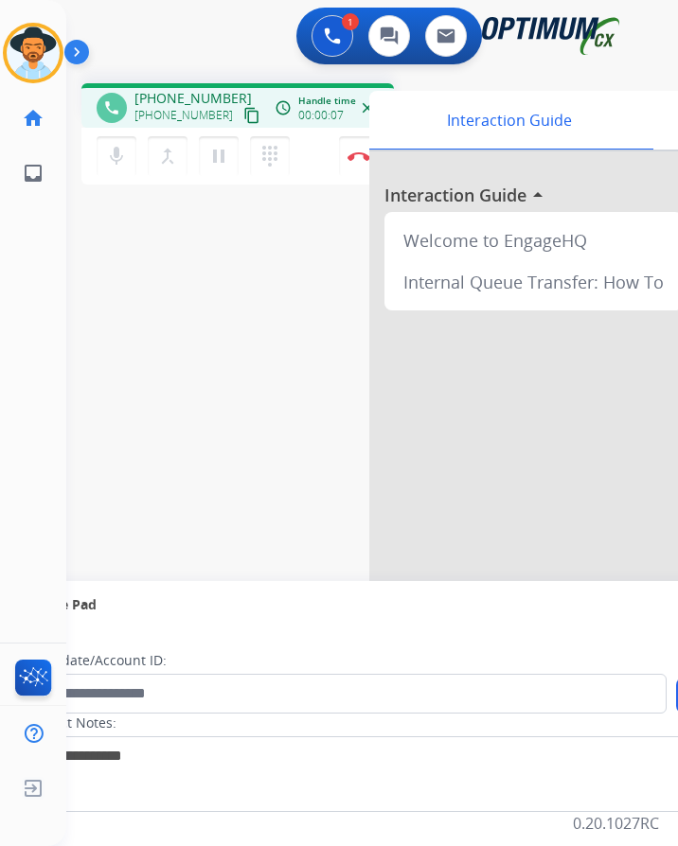
click at [209, 49] on div "1 Voice Interactions 0 Chat Interactions 0 Email Interactions" at bounding box center [356, 38] width 551 height 61
click at [159, 89] on span "+12512289890" at bounding box center [192, 98] width 117 height 19
copy span "12512289890"
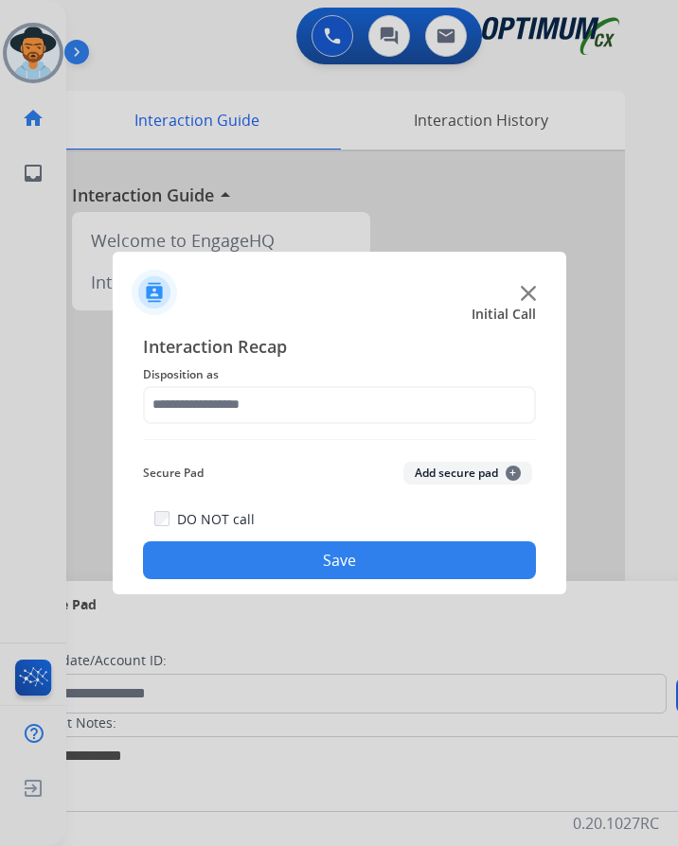
click at [22, 38] on div at bounding box center [339, 423] width 678 height 846
click at [532, 298] on img at bounding box center [528, 293] width 15 height 15
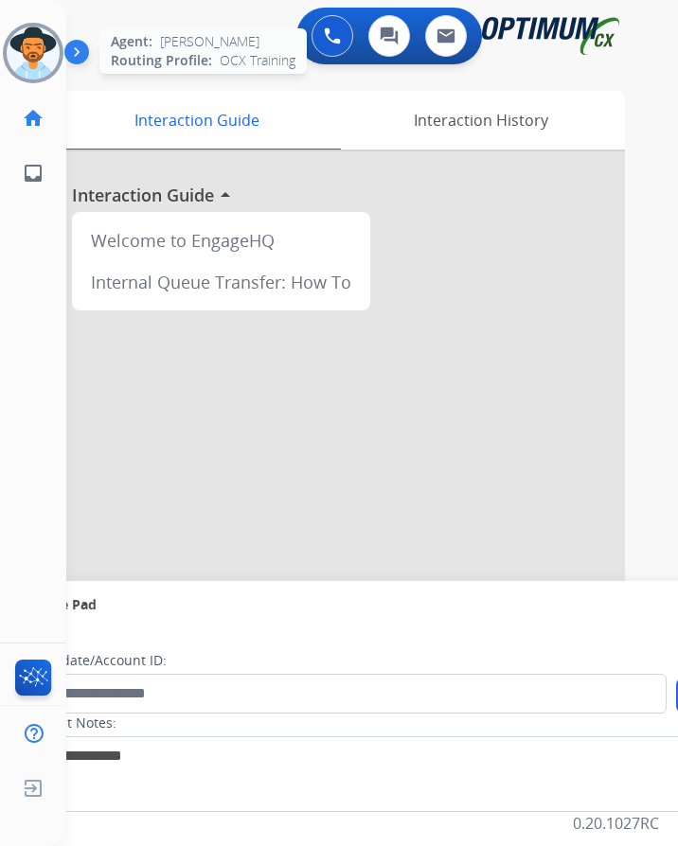
click at [45, 61] on img at bounding box center [33, 53] width 53 height 53
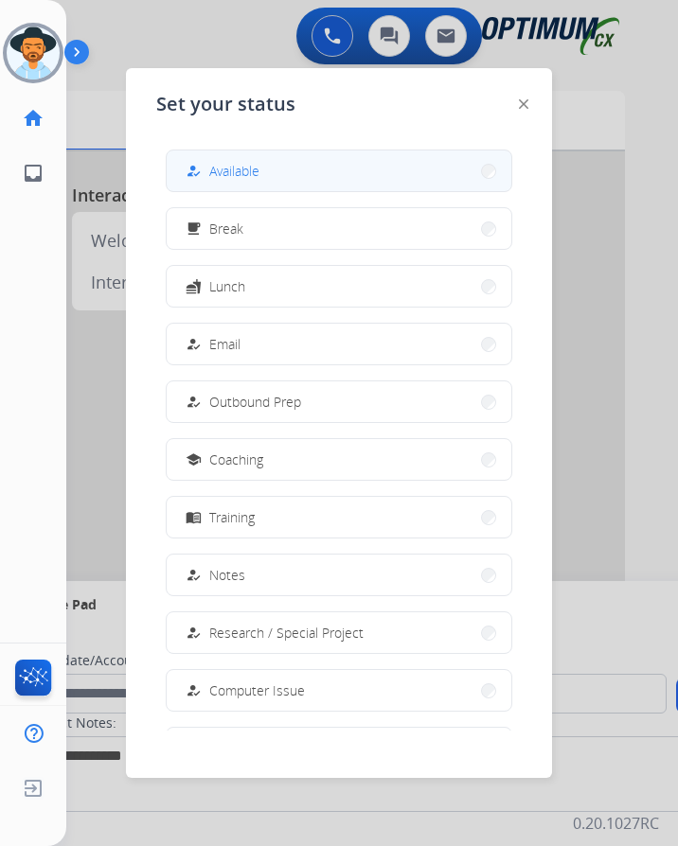
click at [278, 176] on button "how_to_reg Available" at bounding box center [339, 171] width 345 height 41
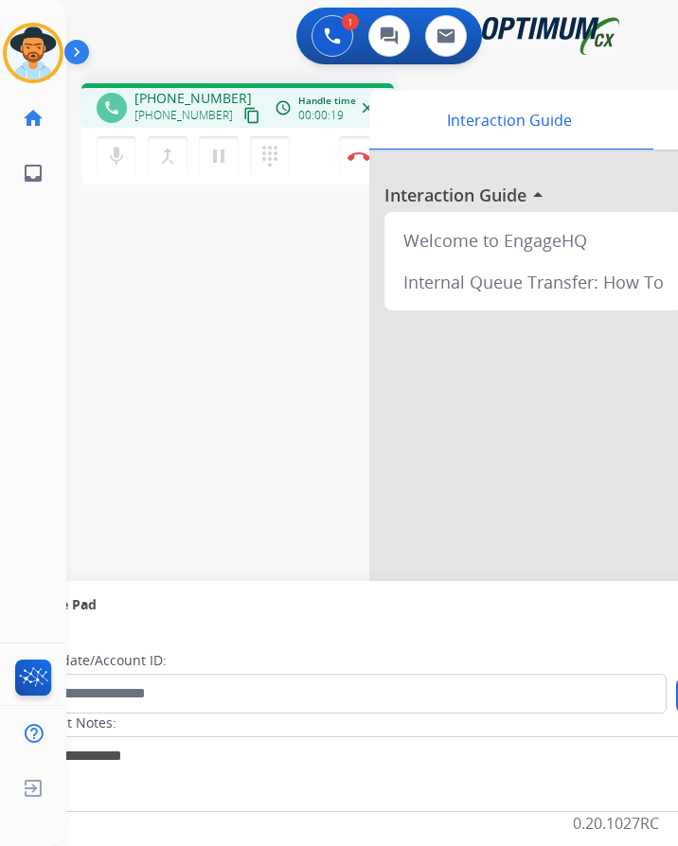
click at [224, 49] on div "1 Voice Interactions 0 Chat Interactions 0 Email Interactions" at bounding box center [356, 38] width 551 height 61
click at [356, 158] on img at bounding box center [358, 155] width 23 height 9
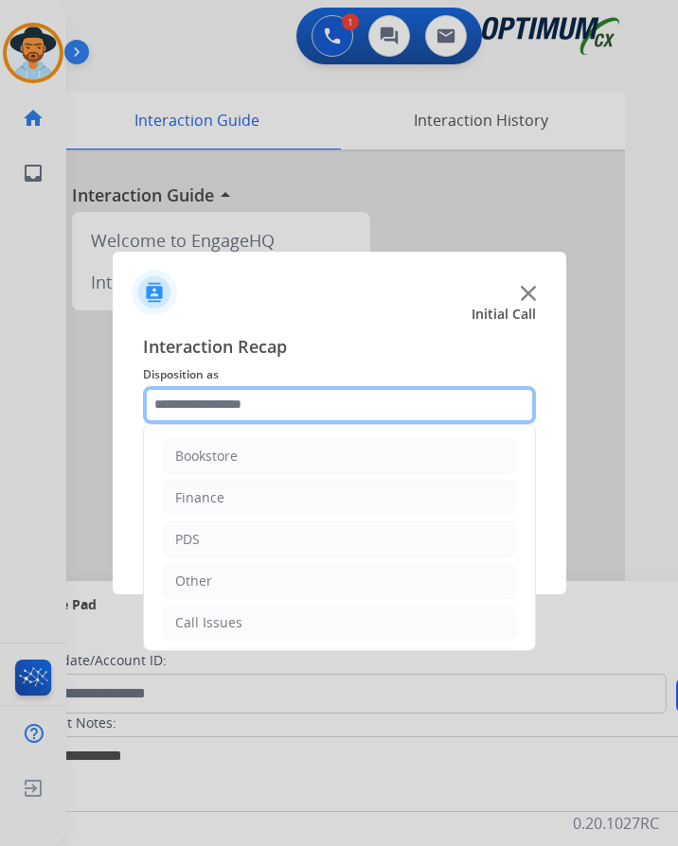
click at [283, 401] on input "text" at bounding box center [339, 405] width 393 height 38
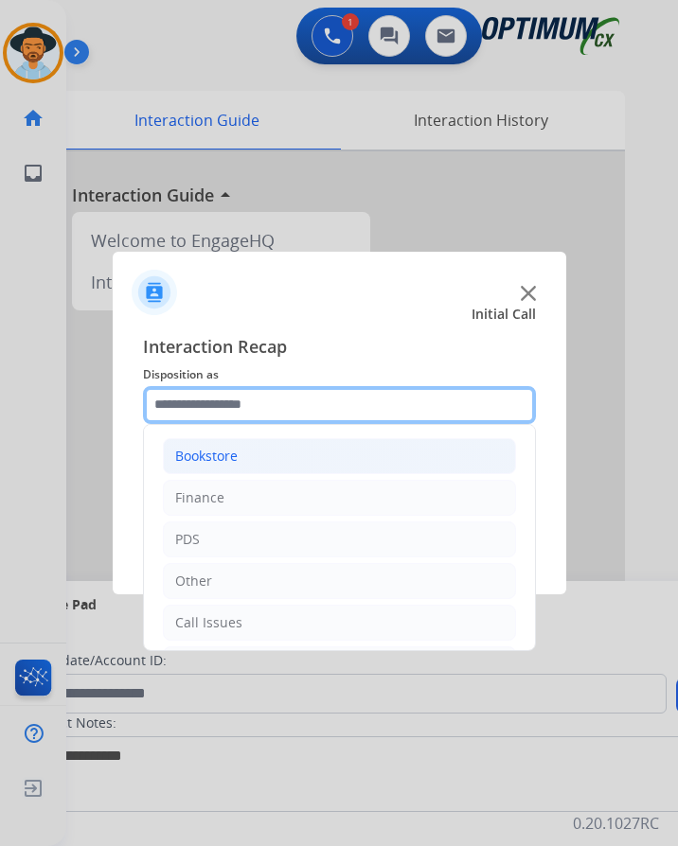
scroll to position [129, 0]
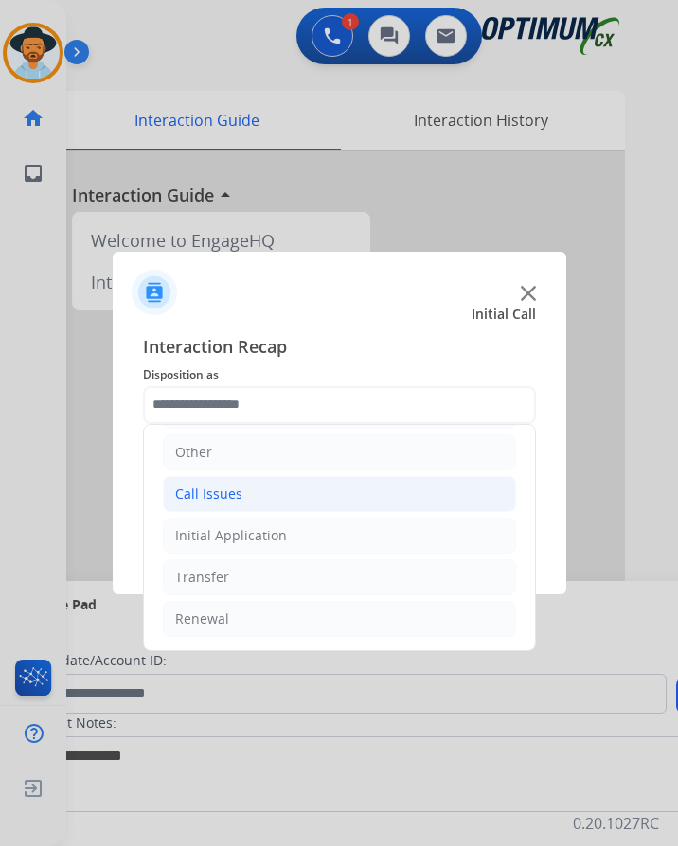
click at [238, 495] on div "Call Issues" at bounding box center [208, 494] width 67 height 19
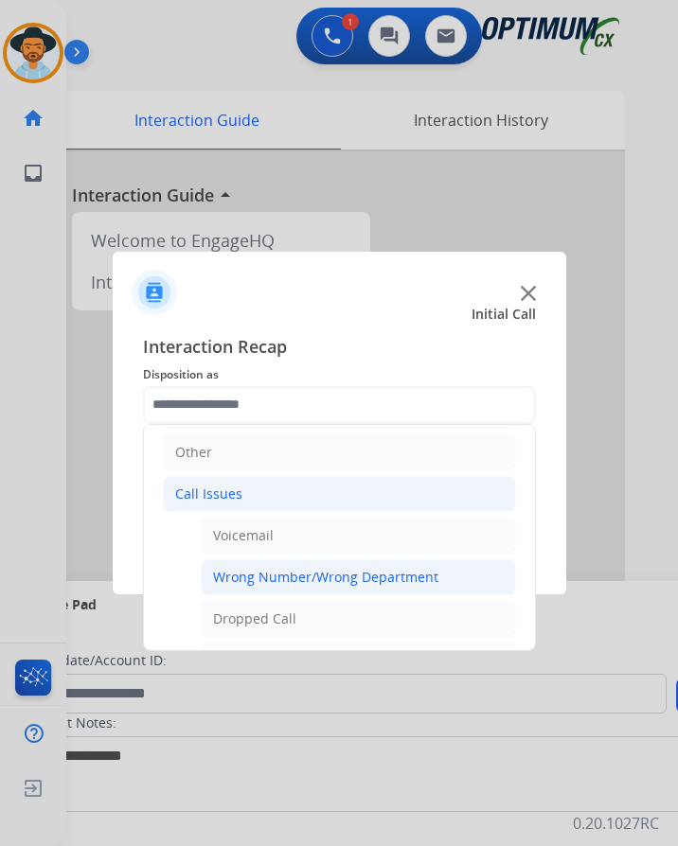
click at [283, 579] on div "Wrong Number/Wrong Department" at bounding box center [325, 577] width 225 height 19
type input "**********"
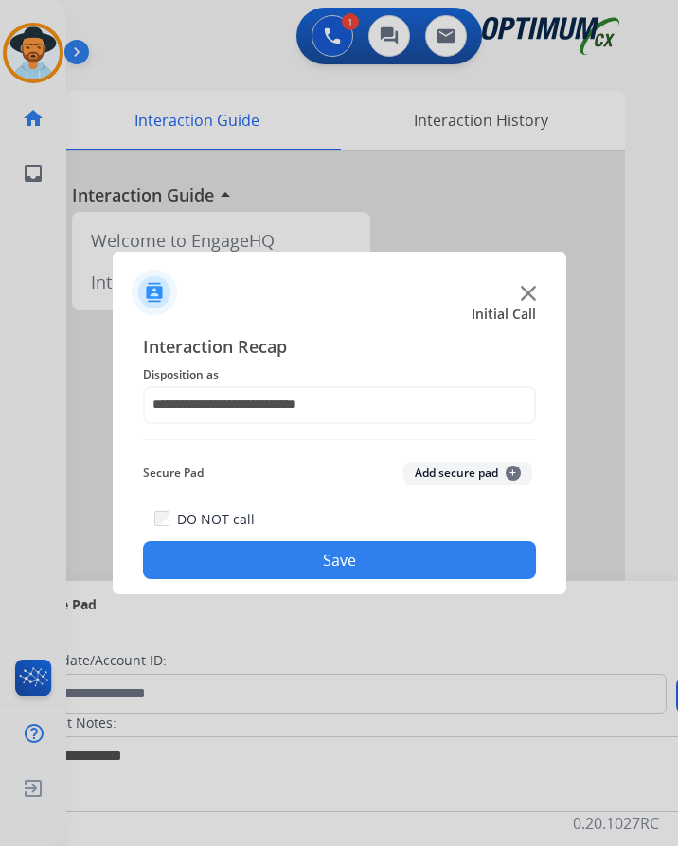
click at [326, 568] on button "Save" at bounding box center [339, 561] width 393 height 38
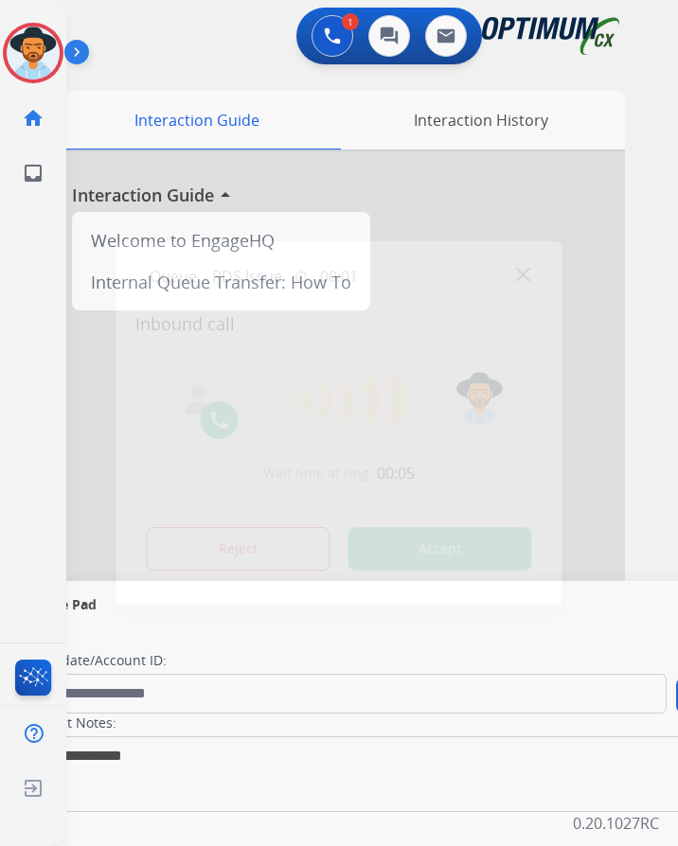
click at [197, 20] on div at bounding box center [339, 423] width 678 height 846
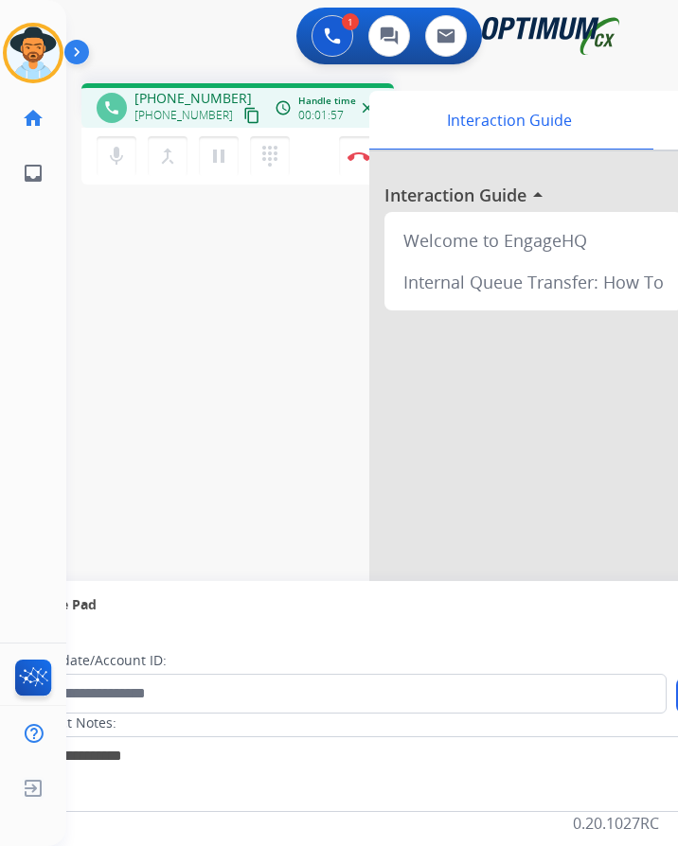
click at [199, 100] on span "+19084366450" at bounding box center [192, 98] width 117 height 19
copy span "19084366450"
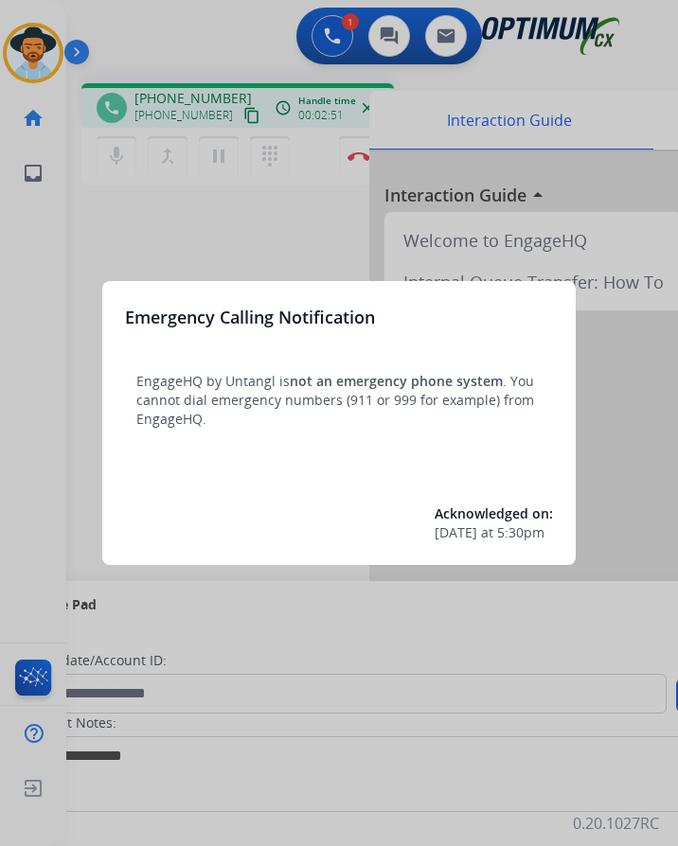
click at [196, 218] on div at bounding box center [339, 423] width 678 height 846
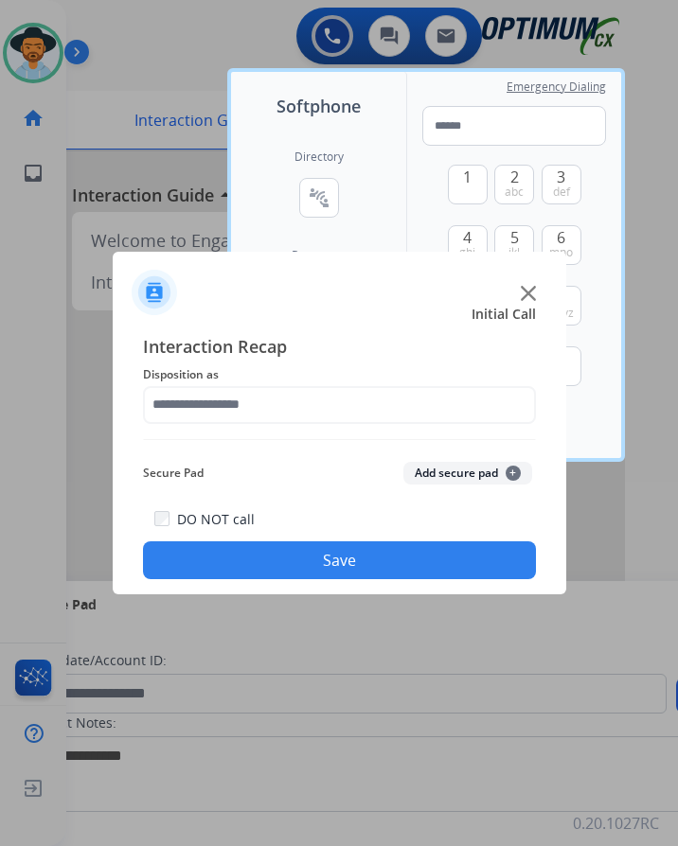
click at [155, 16] on div at bounding box center [339, 423] width 678 height 846
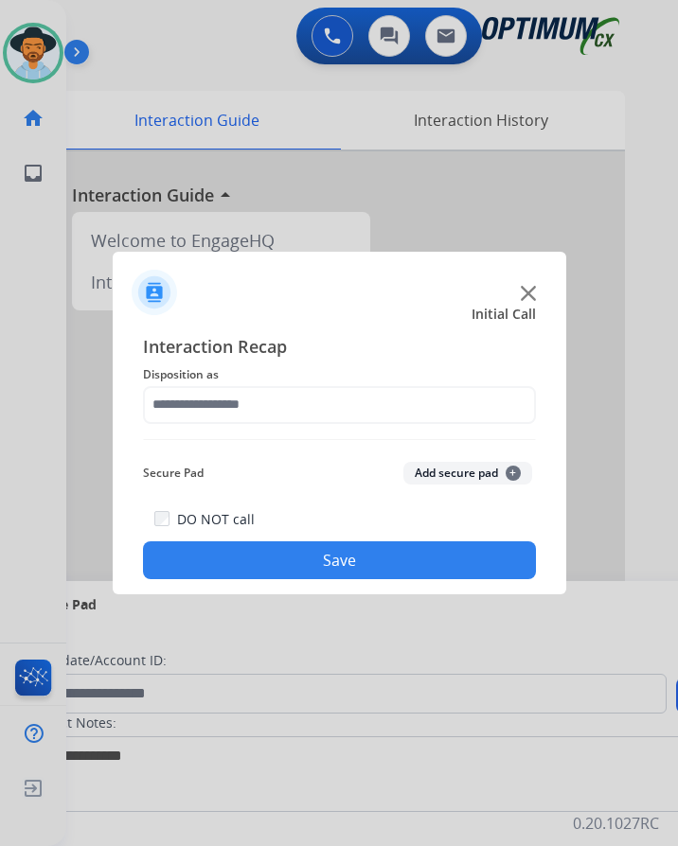
click at [516, 300] on div at bounding box center [340, 285] width 454 height 66
click at [530, 305] on span "Initial Call" at bounding box center [504, 314] width 64 height 19
click at [530, 292] on img at bounding box center [528, 293] width 15 height 15
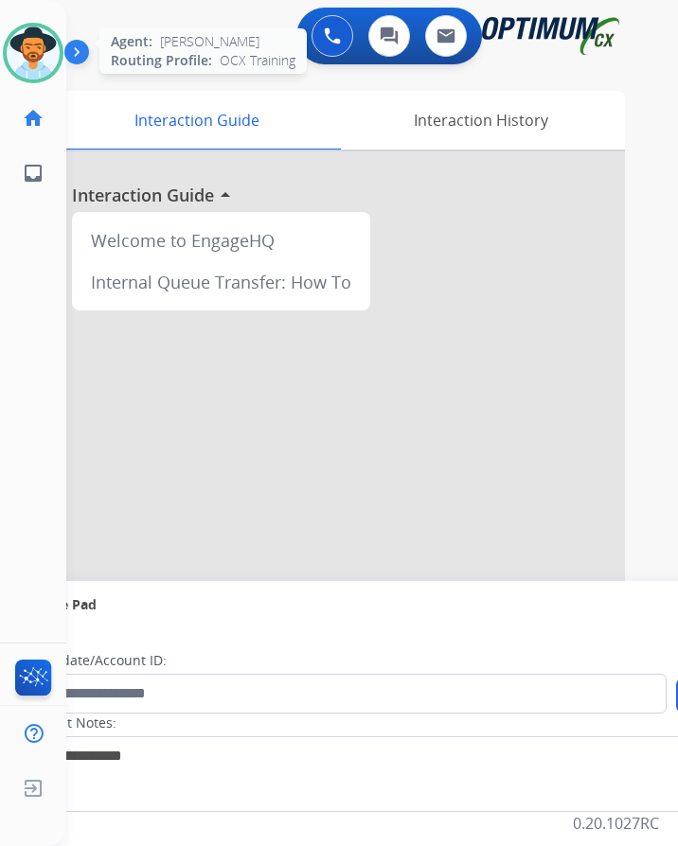
click at [28, 64] on img at bounding box center [33, 53] width 53 height 53
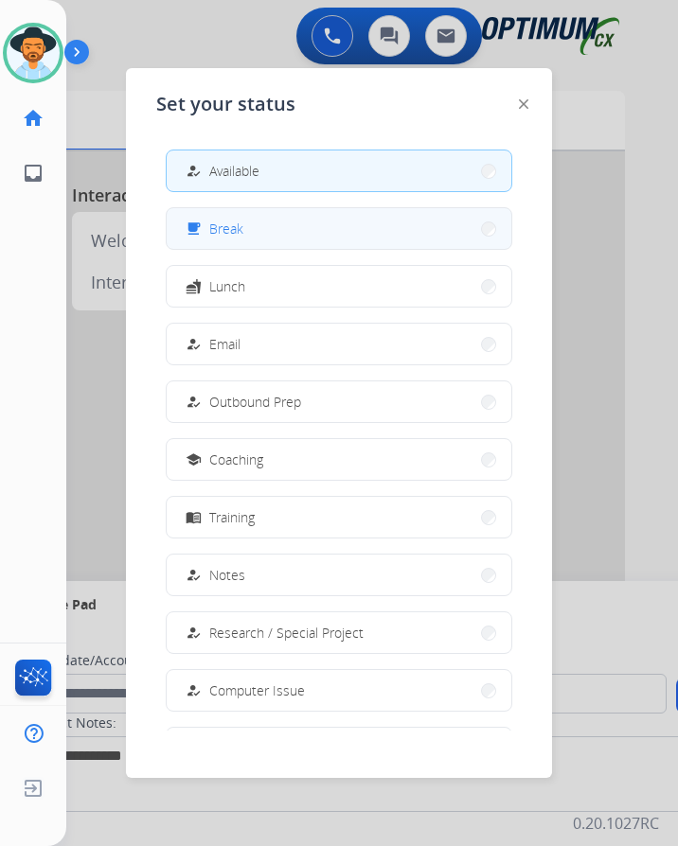
click at [233, 227] on span "Break" at bounding box center [226, 229] width 34 height 20
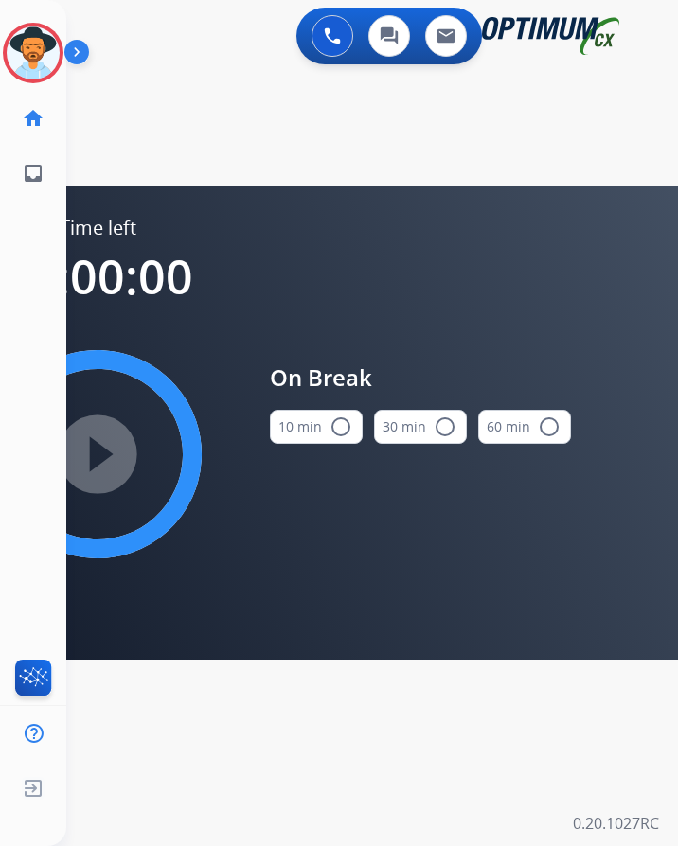
click at [329, 427] on mat-icon "radio_button_unchecked" at bounding box center [340, 427] width 23 height 23
click at [105, 465] on mat-icon "play_circle_filled" at bounding box center [97, 454] width 23 height 23
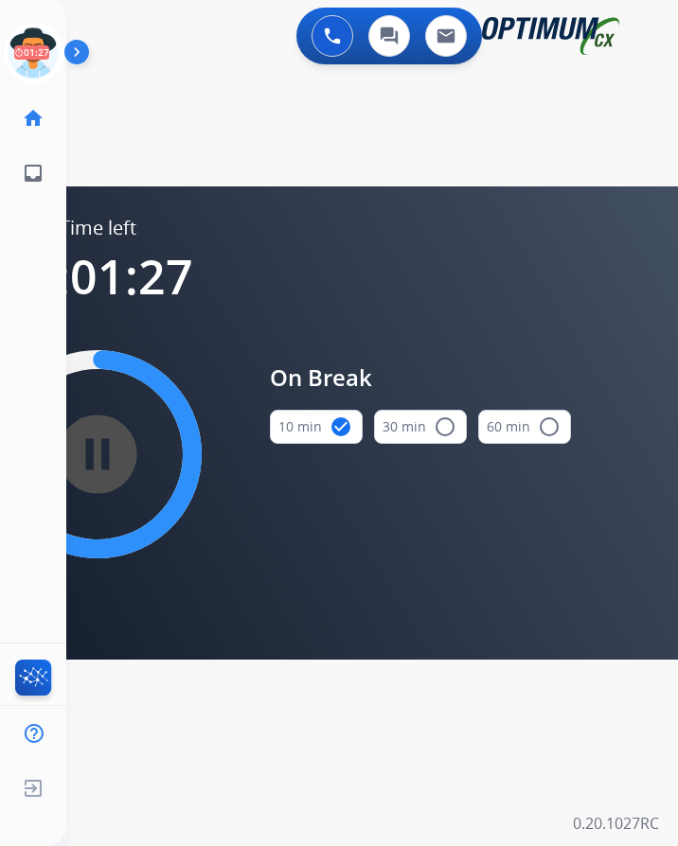
click at [194, 73] on div "swap_horiz Break voice bridge close_fullscreen Connect 3-Way Call merge_type Se…" at bounding box center [349, 113] width 566 height 91
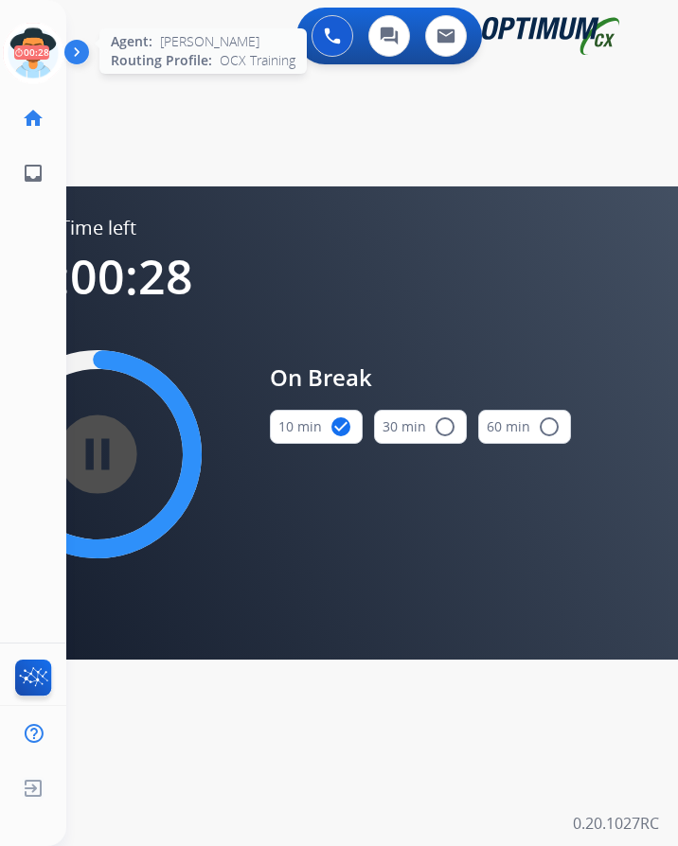
click at [34, 61] on icon at bounding box center [34, 54] width 62 height 62
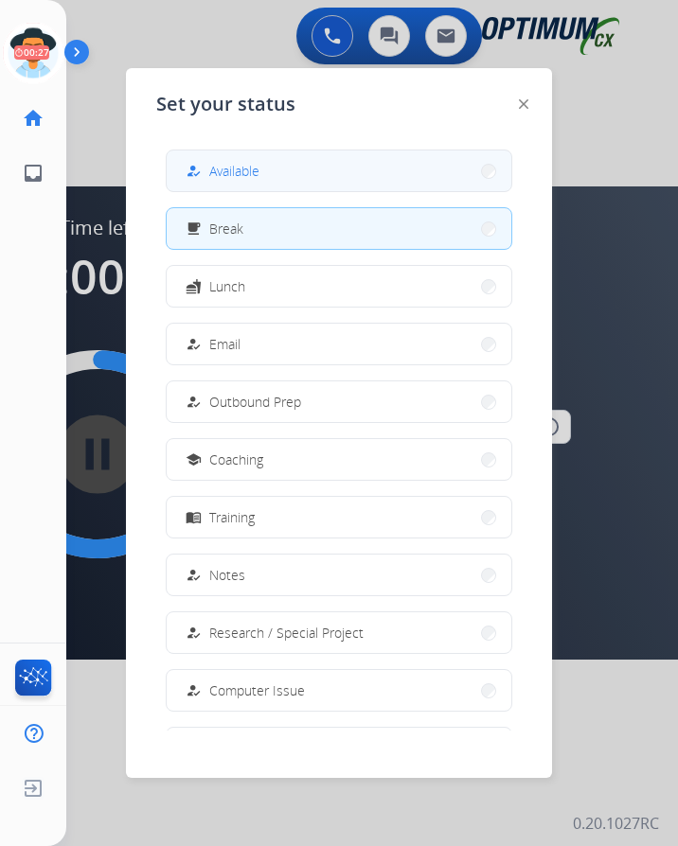
click at [256, 172] on span "Available" at bounding box center [234, 171] width 50 height 20
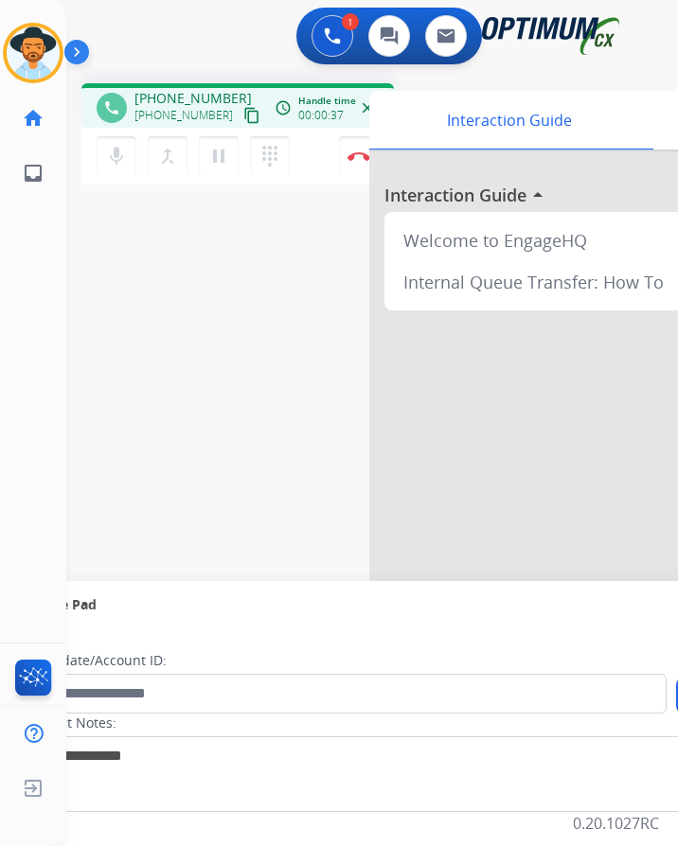
click at [163, 90] on span "[PHONE_NUMBER]" at bounding box center [192, 98] width 117 height 19
copy span "15742625680"
click at [305, 233] on div "phone [PHONE_NUMBER] [PHONE_NUMBER] content_copy access_time Call metrics Queue…" at bounding box center [349, 463] width 566 height 790
click at [363, 161] on button "Disconnect" at bounding box center [359, 156] width 40 height 40
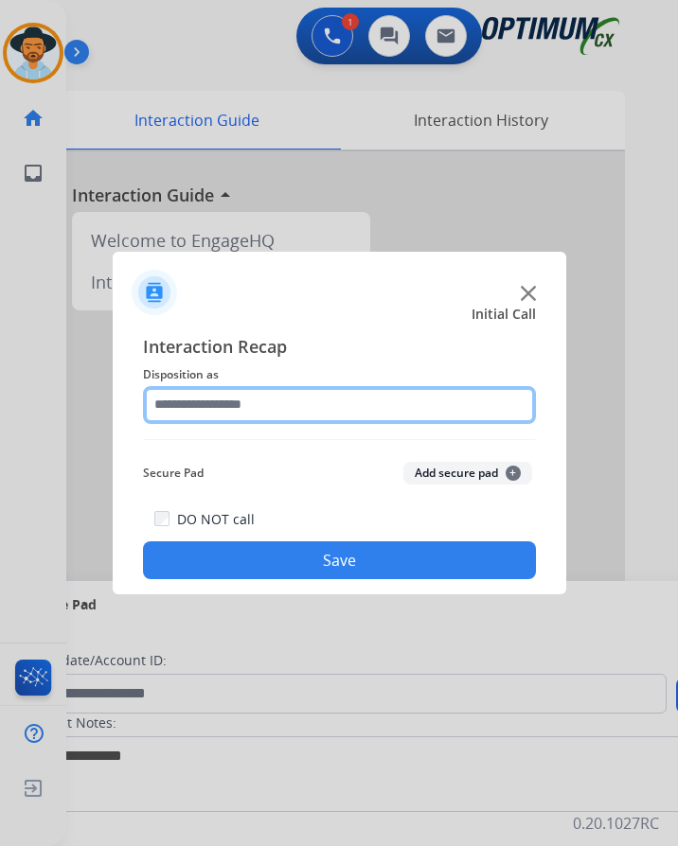
click at [271, 397] on input "text" at bounding box center [339, 405] width 393 height 38
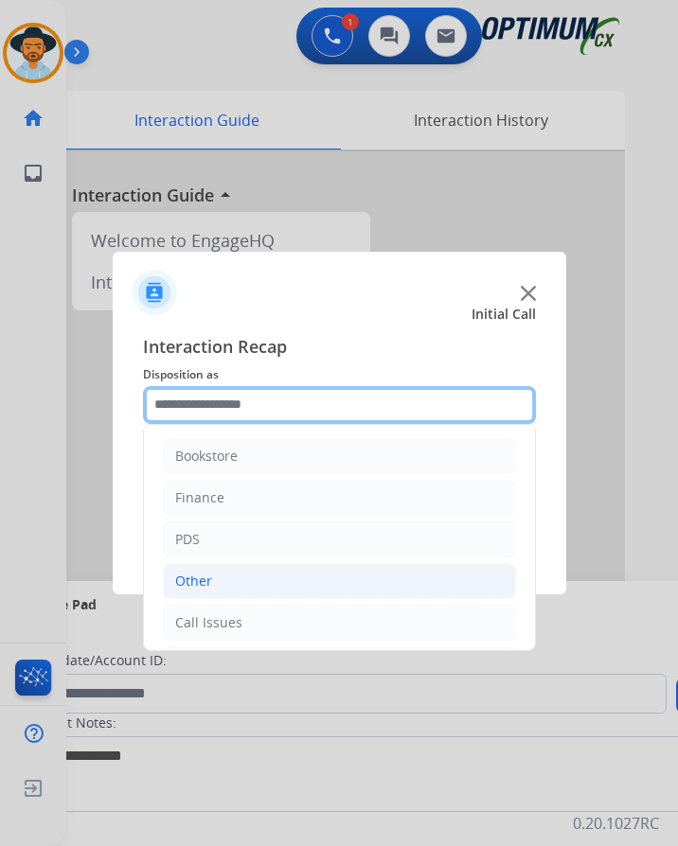
scroll to position [129, 0]
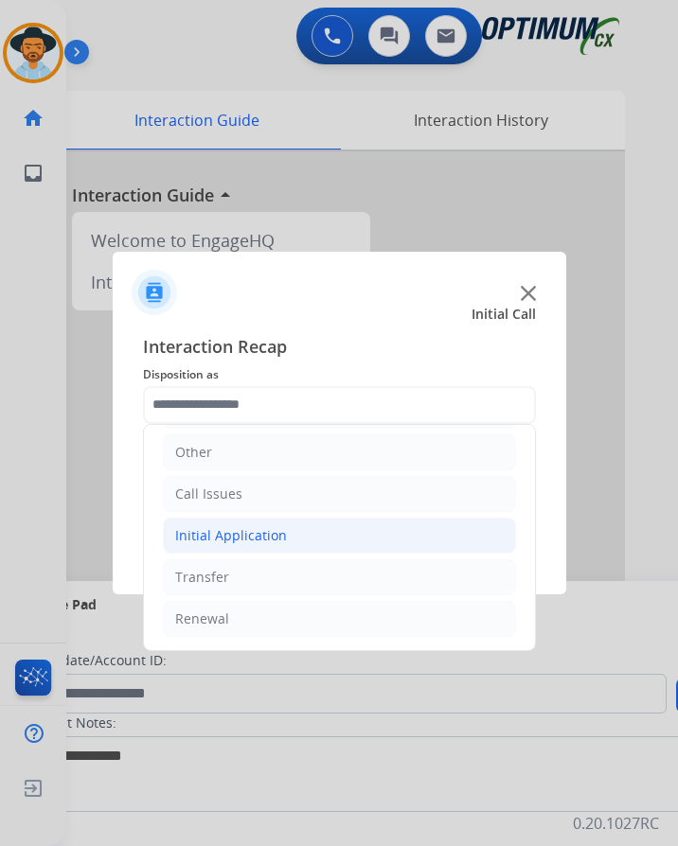
click at [290, 539] on li "Initial Application" at bounding box center [339, 536] width 353 height 36
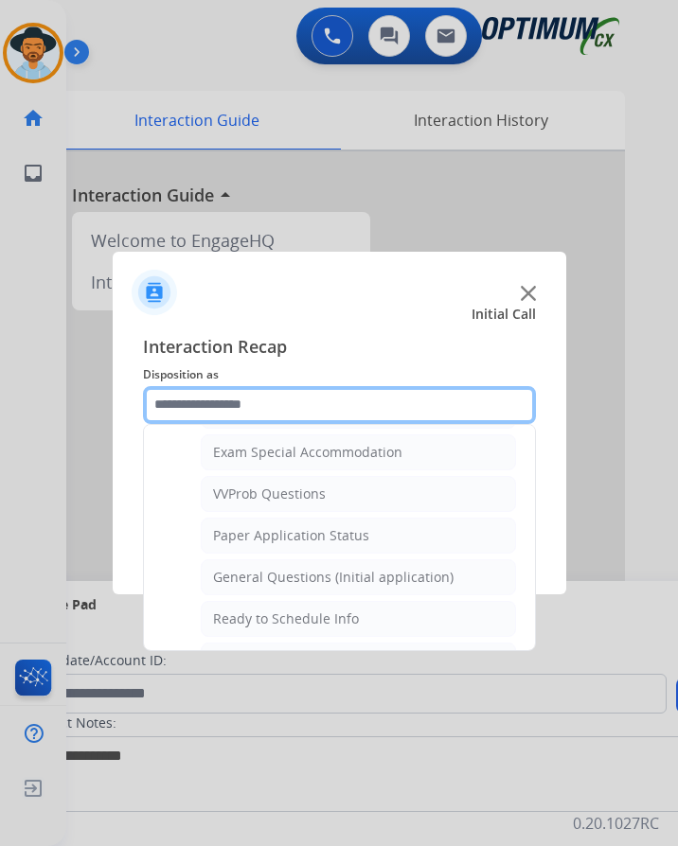
scroll to position [1076, 0]
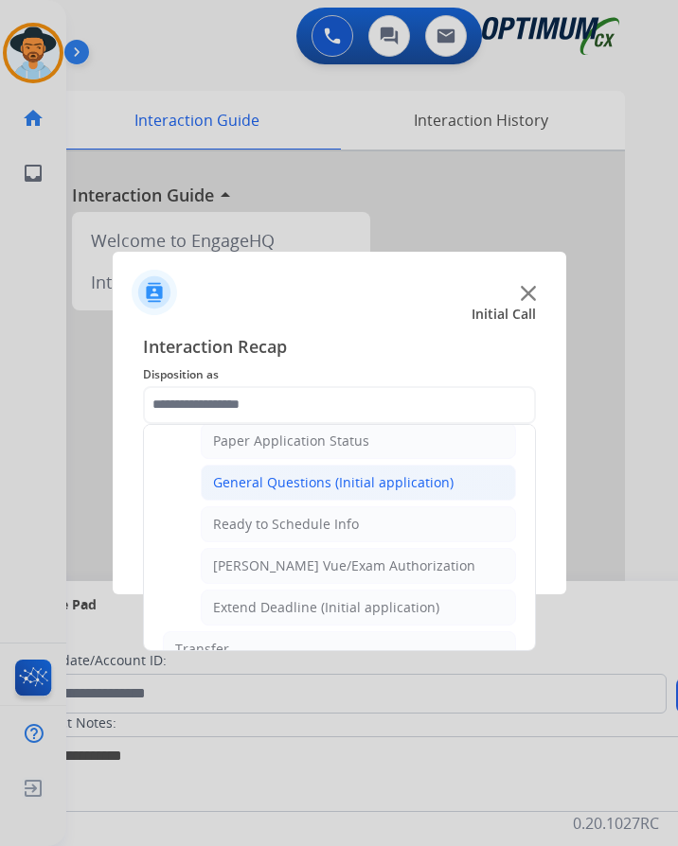
click at [329, 490] on div "General Questions (Initial application)" at bounding box center [333, 482] width 240 height 19
type input "**********"
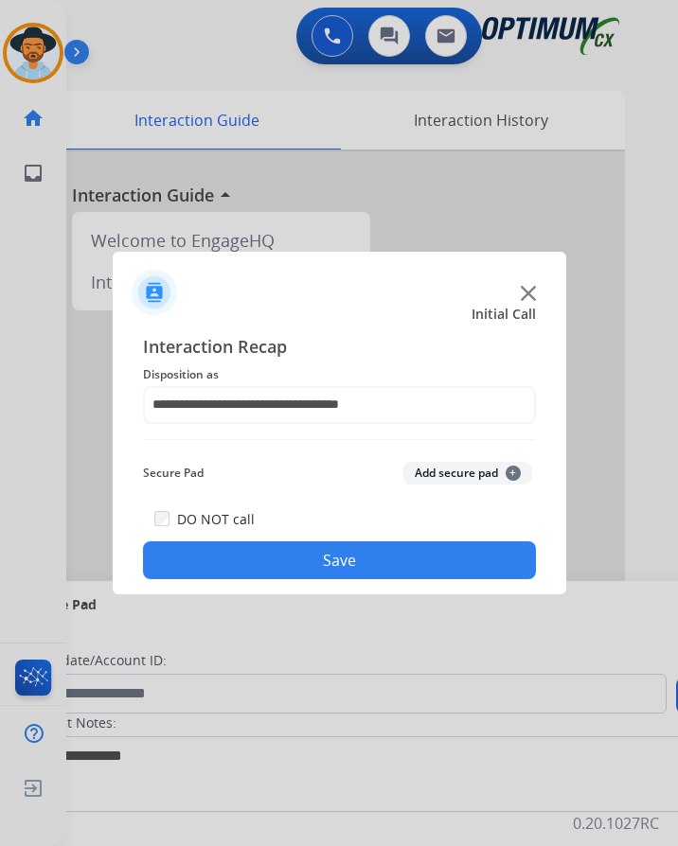
click at [300, 565] on button "Save" at bounding box center [339, 561] width 393 height 38
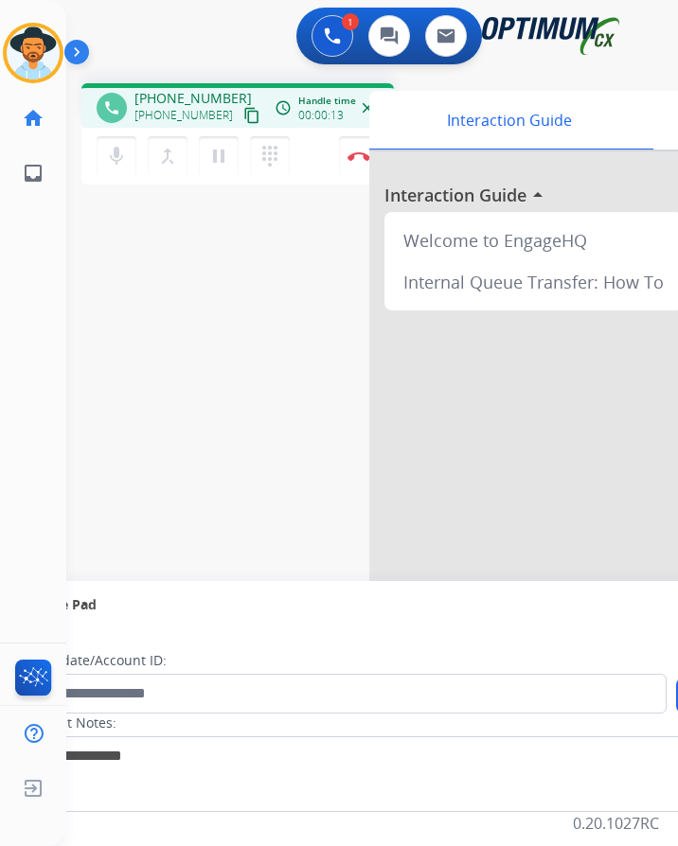
click at [211, 99] on span "+13128522353" at bounding box center [192, 98] width 117 height 19
copy span "13128522353"
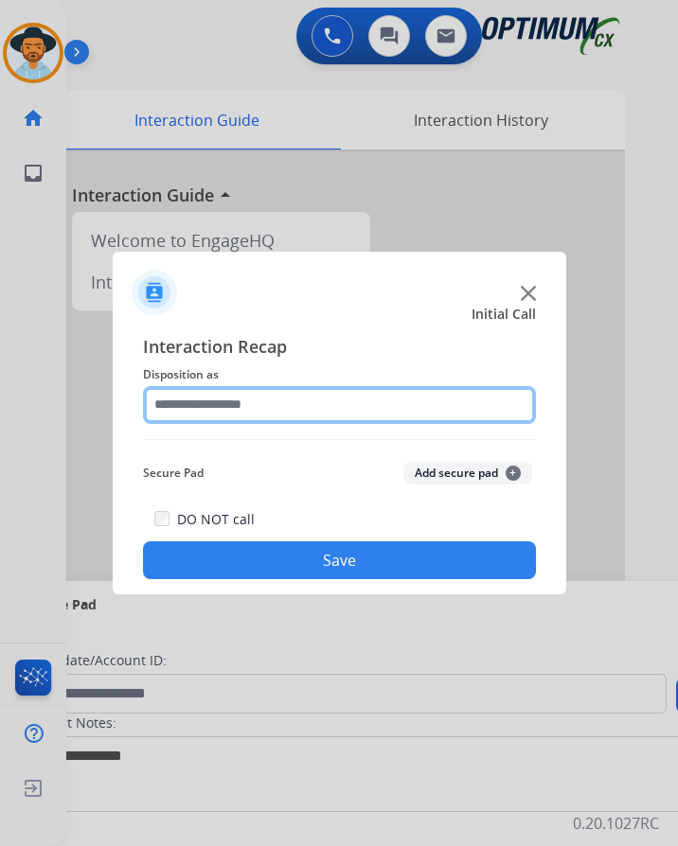
click at [287, 403] on input "text" at bounding box center [339, 405] width 393 height 38
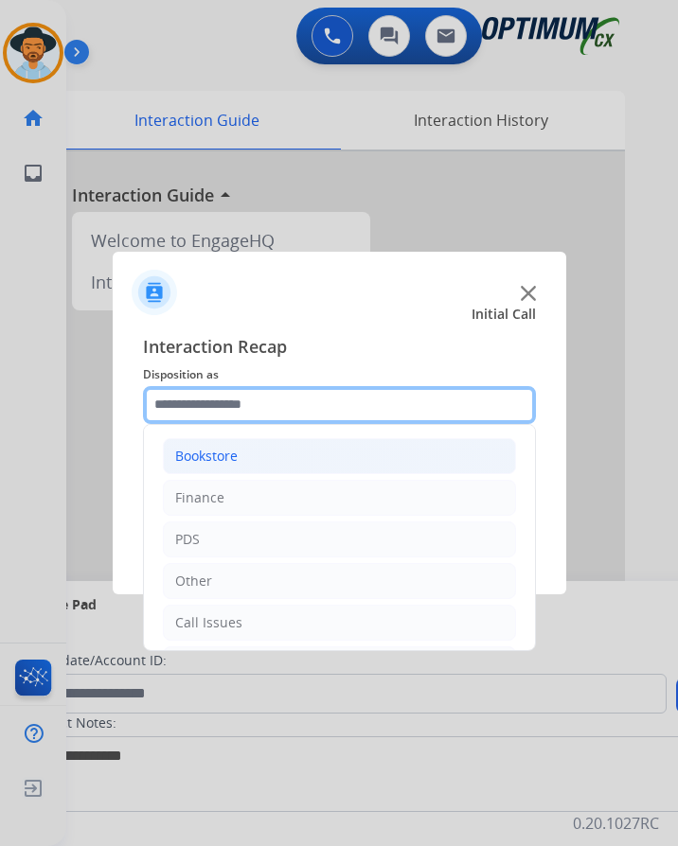
scroll to position [129, 0]
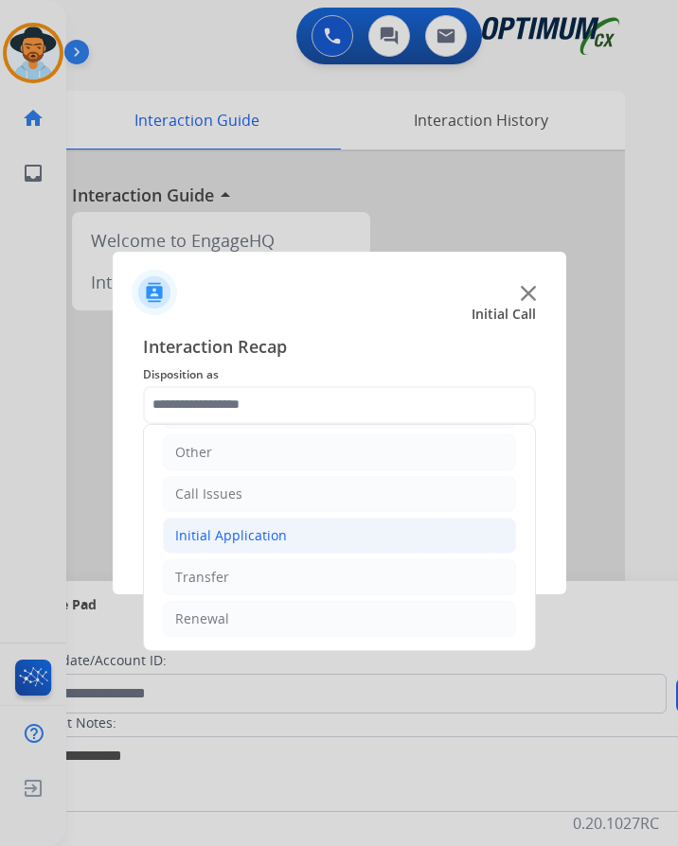
click at [258, 545] on li "Initial Application" at bounding box center [339, 536] width 353 height 36
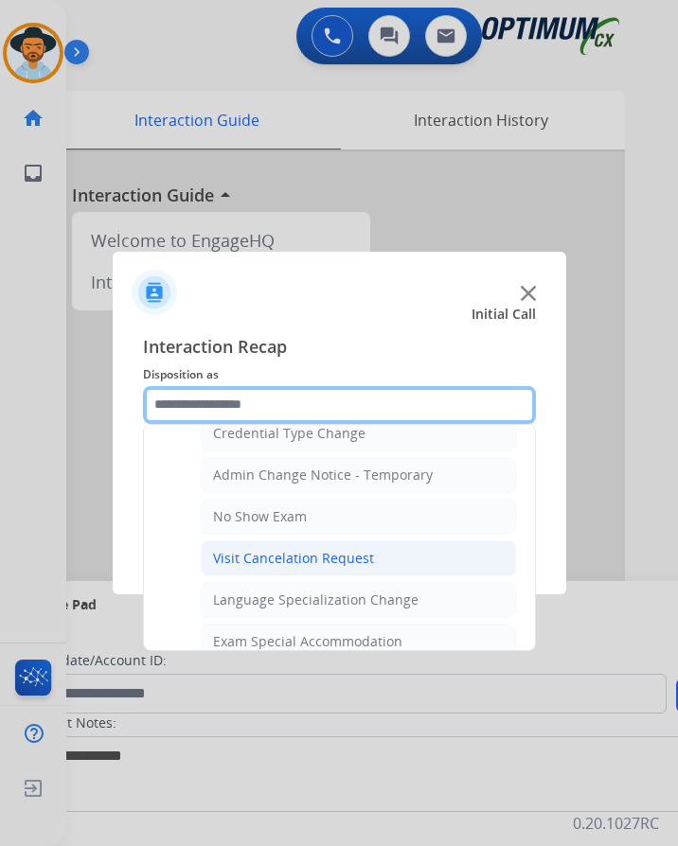
scroll to position [1076, 0]
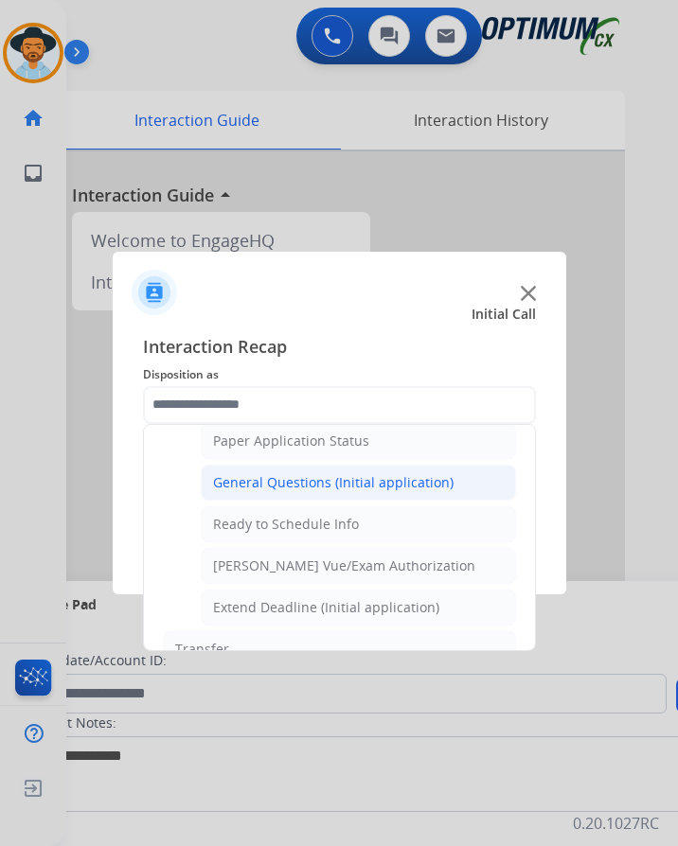
click at [386, 481] on div "General Questions (Initial application)" at bounding box center [333, 482] width 240 height 19
type input "**********"
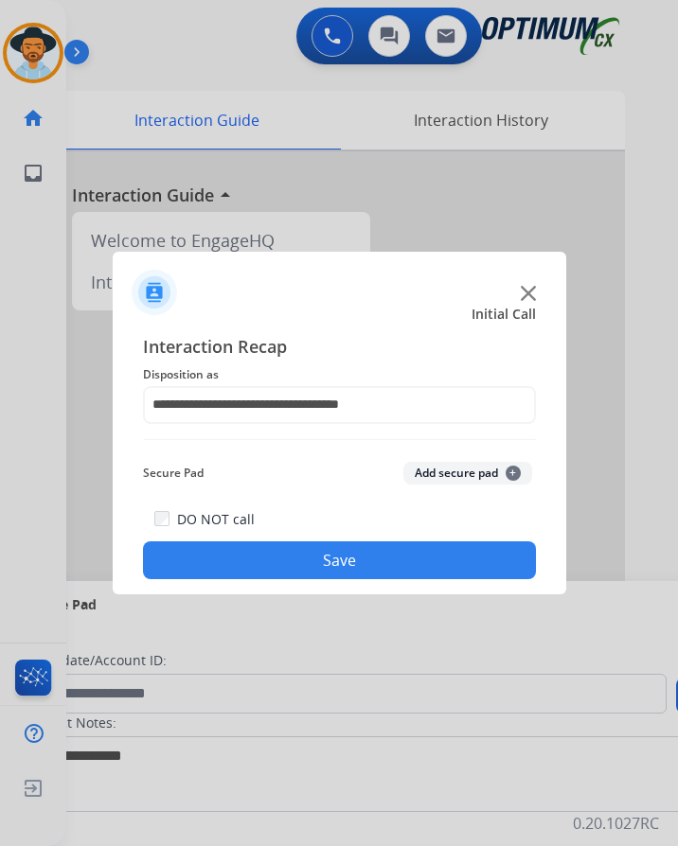
click at [283, 558] on button "Save" at bounding box center [339, 561] width 393 height 38
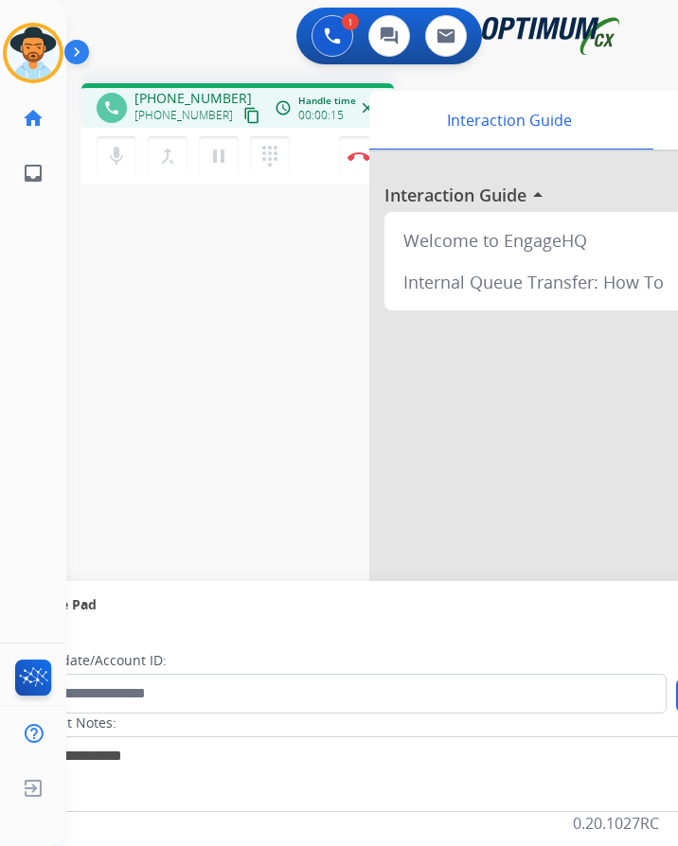
click at [230, 36] on div "1 Voice Interactions 0 Chat Interactions 0 Email Interactions" at bounding box center [356, 38] width 551 height 61
click at [192, 93] on span "+13476127988" at bounding box center [192, 98] width 117 height 19
copy span "13476127988"
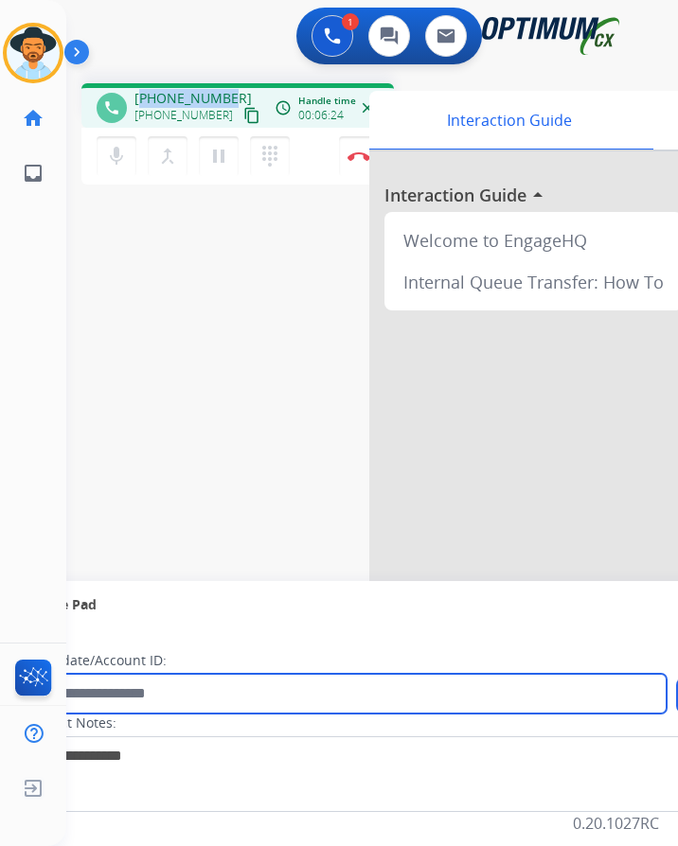
click at [184, 698] on input "text" at bounding box center [346, 694] width 642 height 40
paste input "**********"
type input "**********"
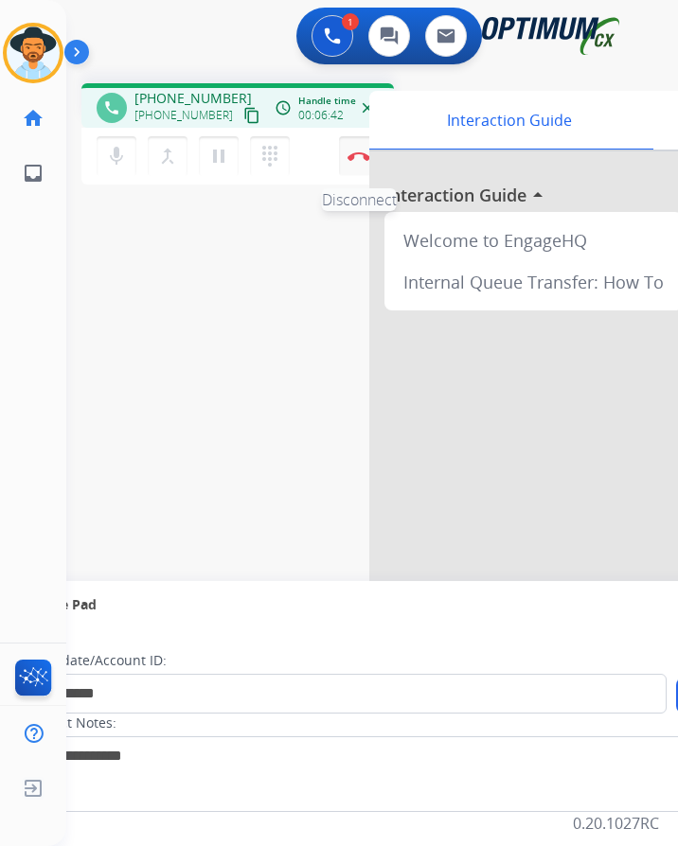
click at [355, 162] on button "Disconnect" at bounding box center [359, 156] width 40 height 40
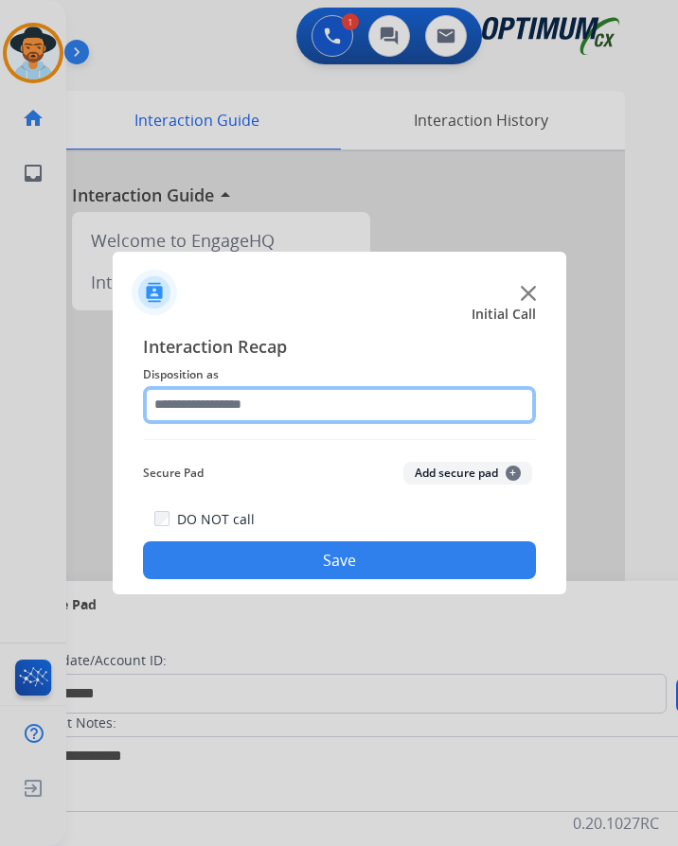
click at [347, 408] on input "text" at bounding box center [339, 405] width 393 height 38
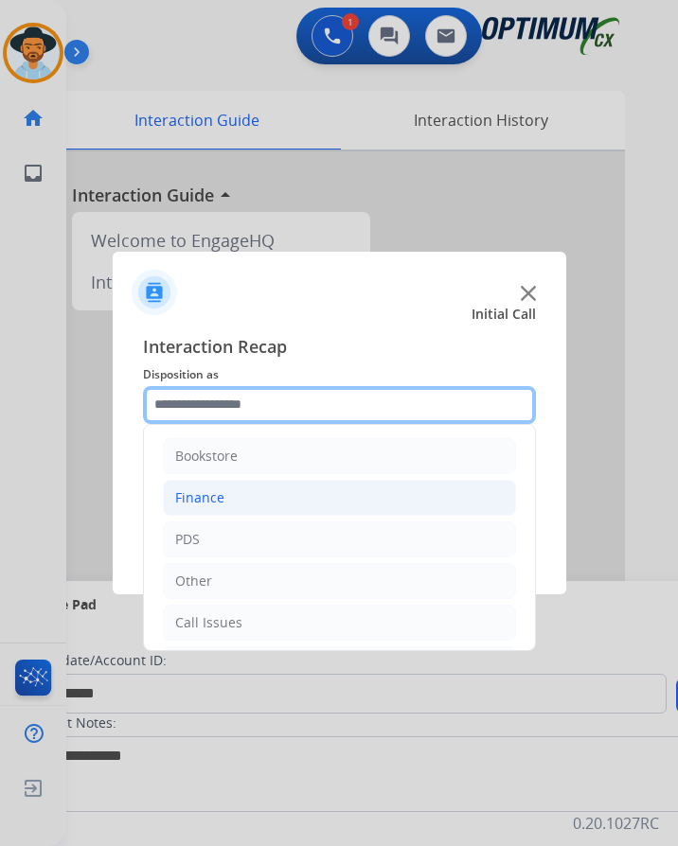
scroll to position [129, 0]
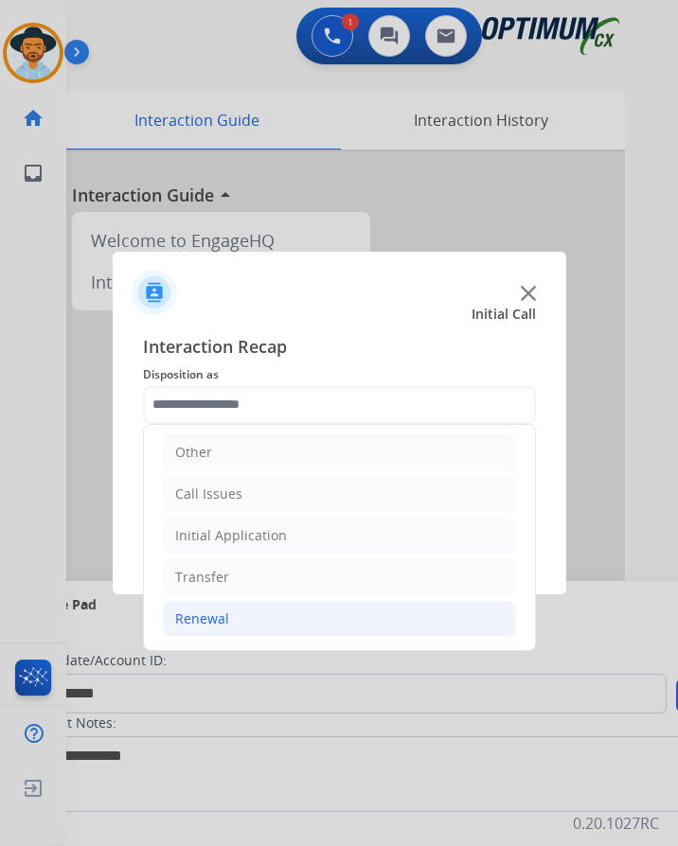
click at [223, 630] on li "Renewal" at bounding box center [339, 619] width 353 height 36
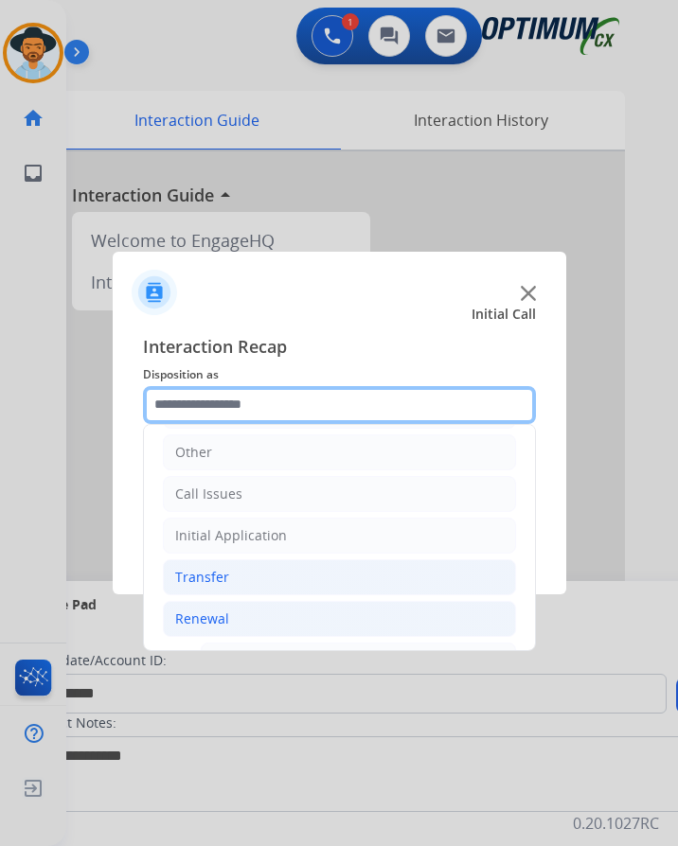
scroll to position [507, 0]
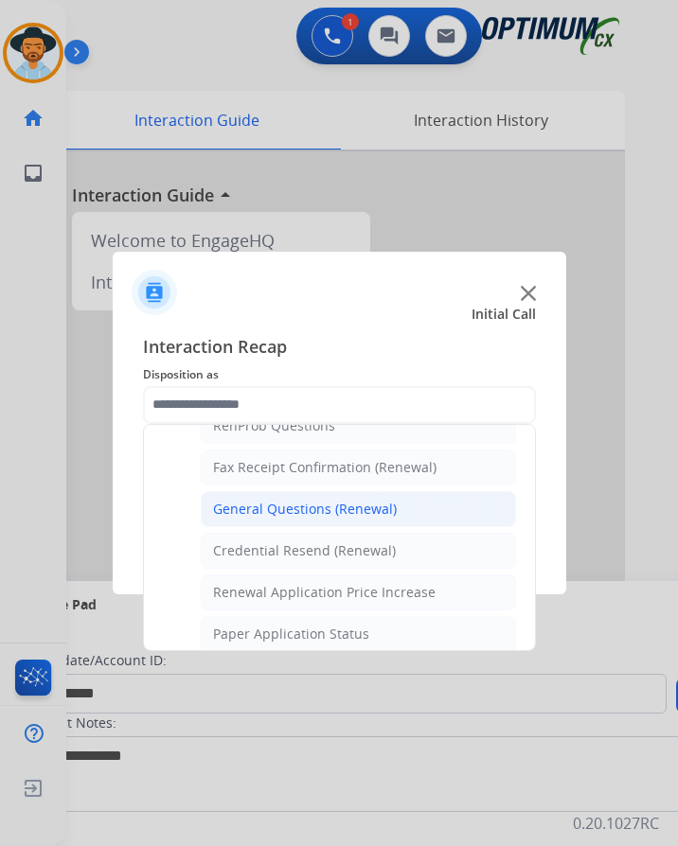
click at [354, 512] on div "General Questions (Renewal)" at bounding box center [305, 509] width 184 height 19
type input "**********"
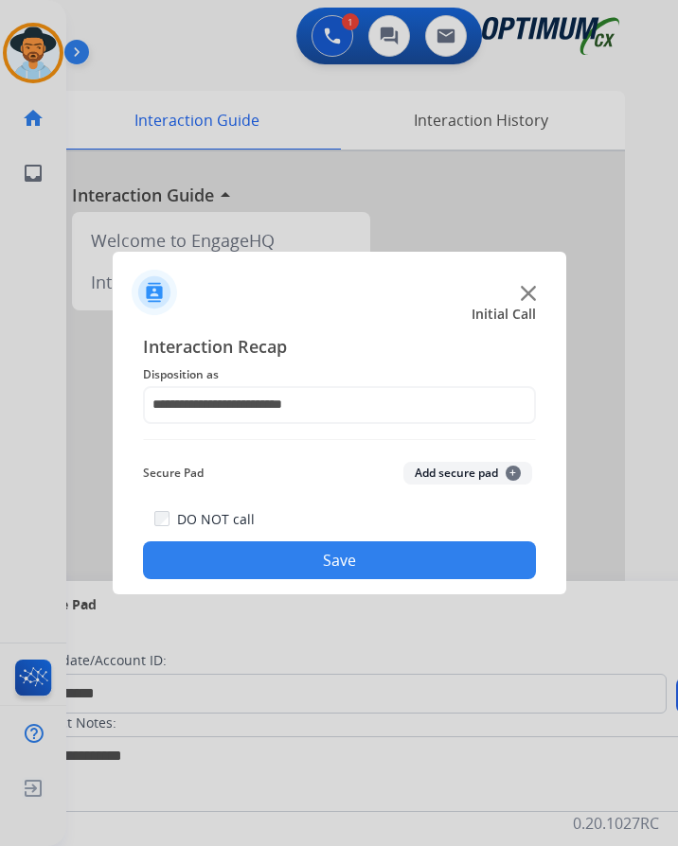
click at [350, 559] on button "Save" at bounding box center [339, 561] width 393 height 38
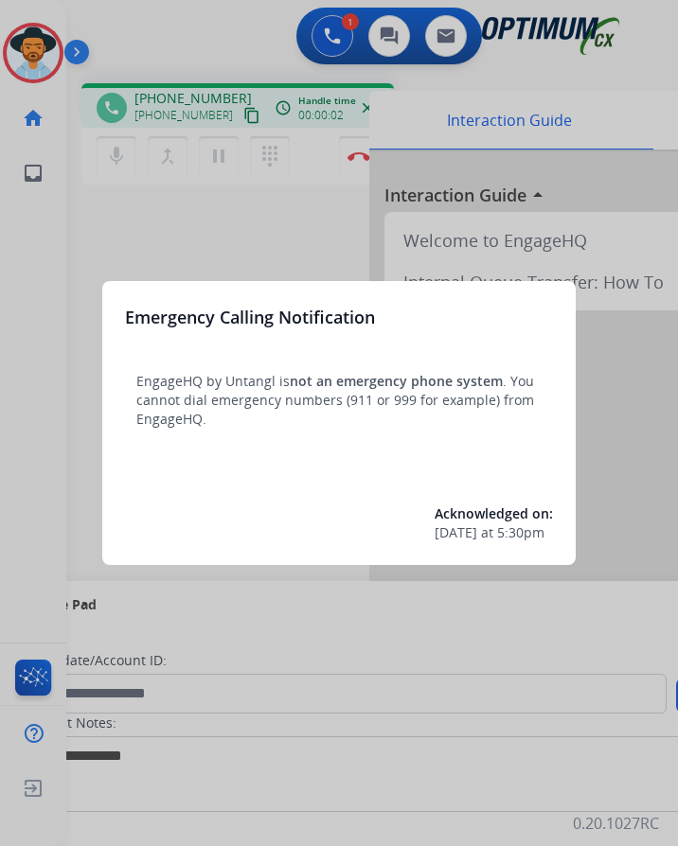
click at [220, 211] on div at bounding box center [339, 423] width 678 height 846
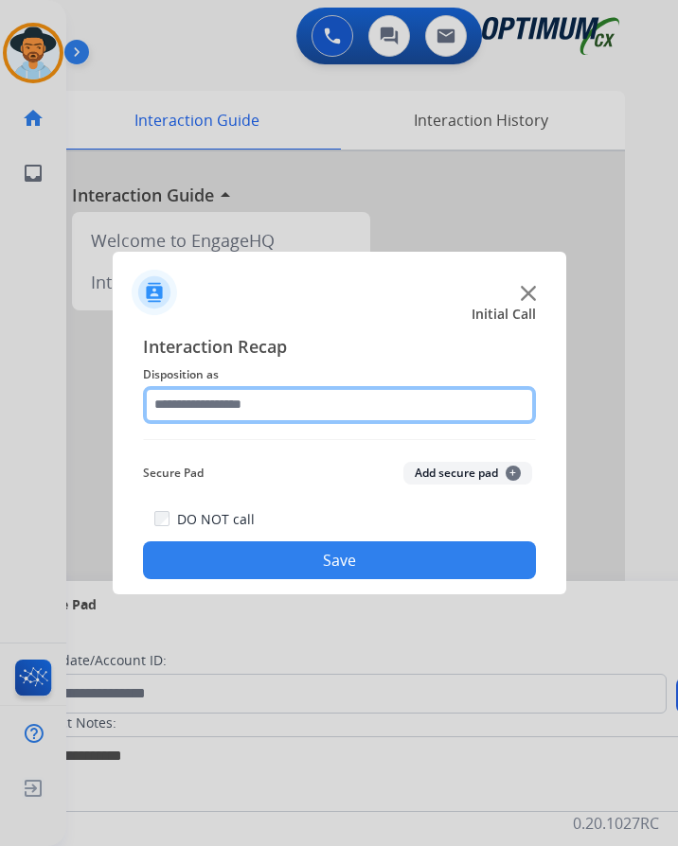
click at [253, 404] on input "text" at bounding box center [339, 405] width 393 height 38
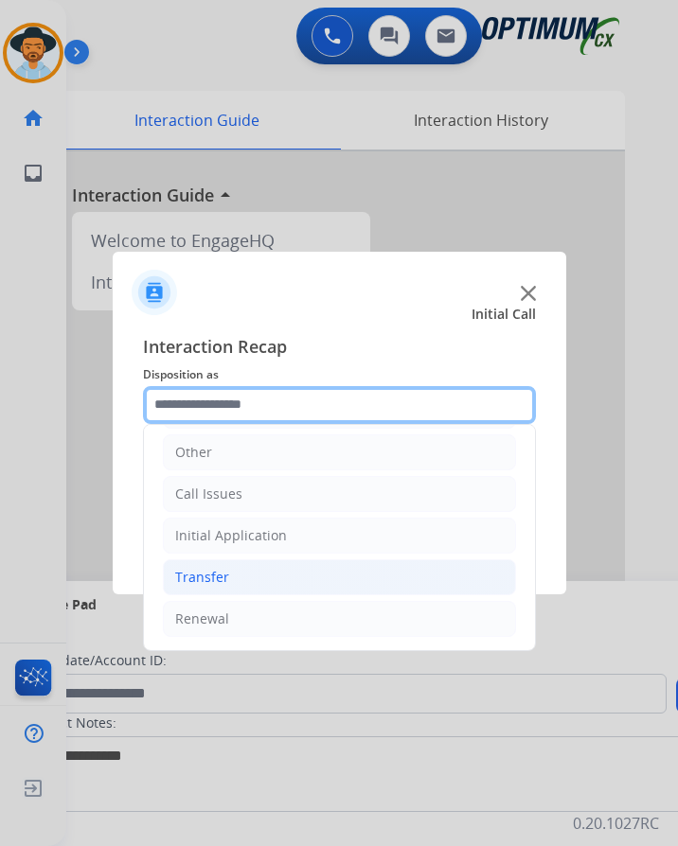
scroll to position [15, 0]
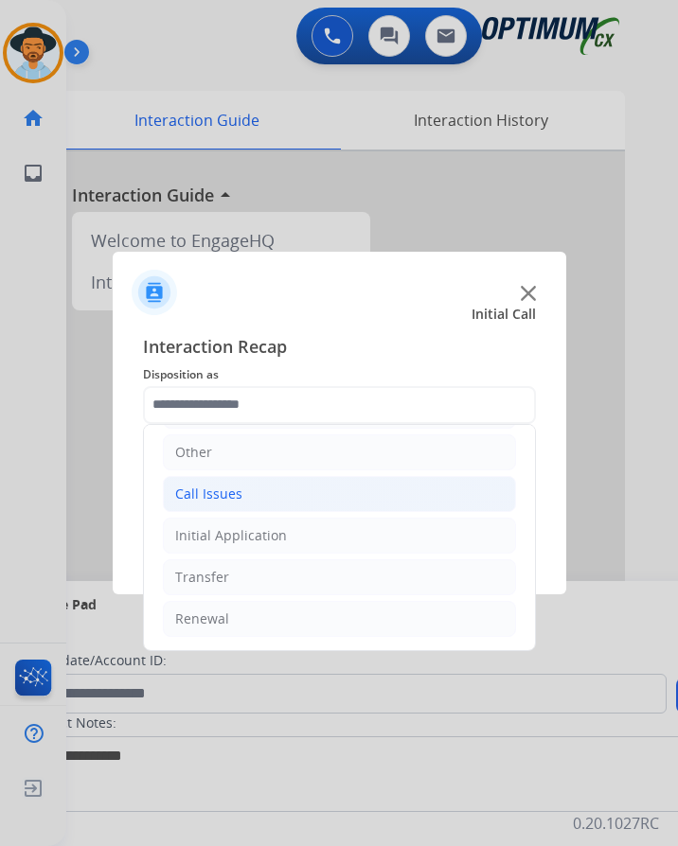
click at [264, 476] on li "Call Issues" at bounding box center [339, 494] width 353 height 36
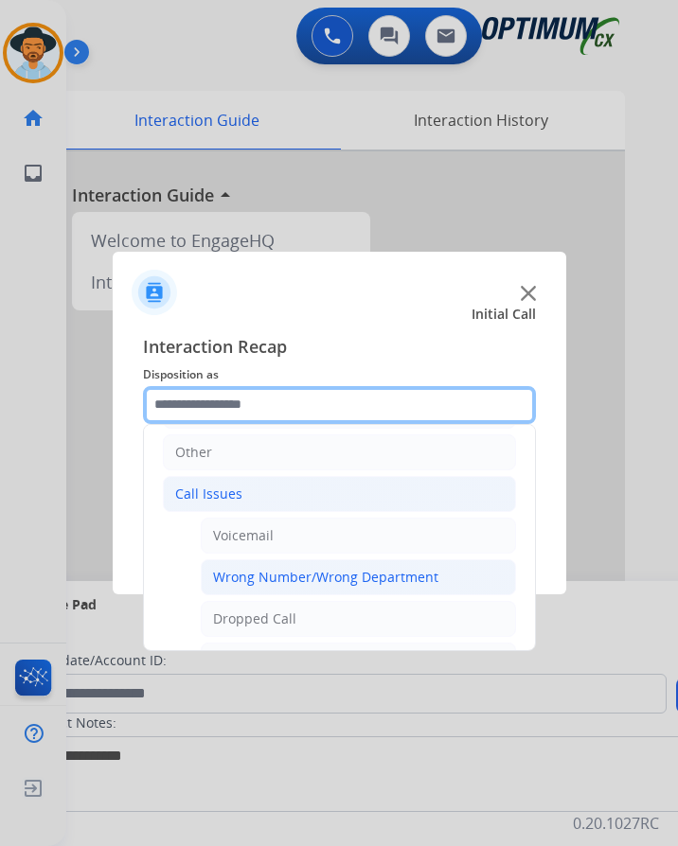
scroll to position [337, 0]
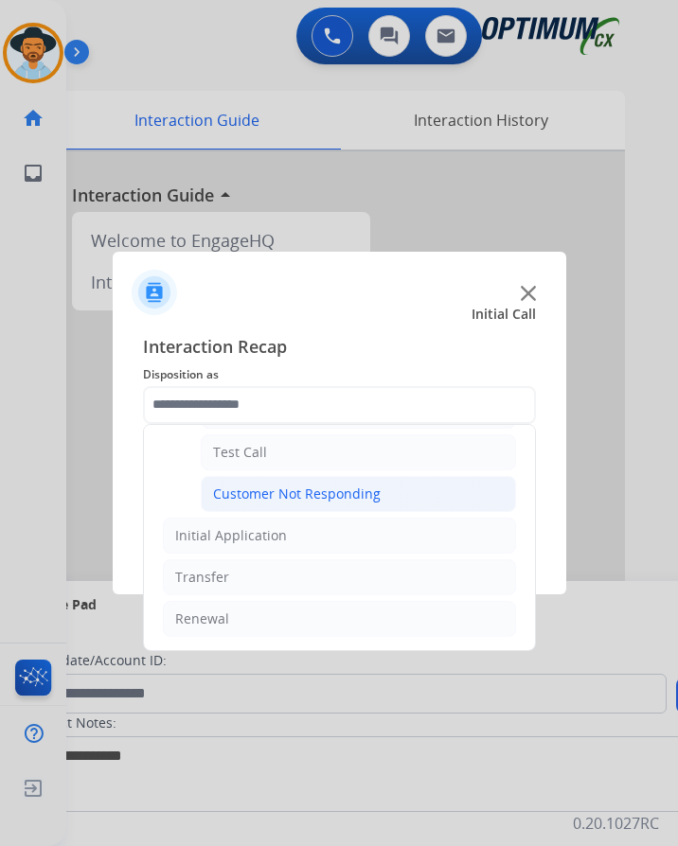
click at [295, 485] on div "Customer Not Responding" at bounding box center [297, 494] width 168 height 19
type input "**********"
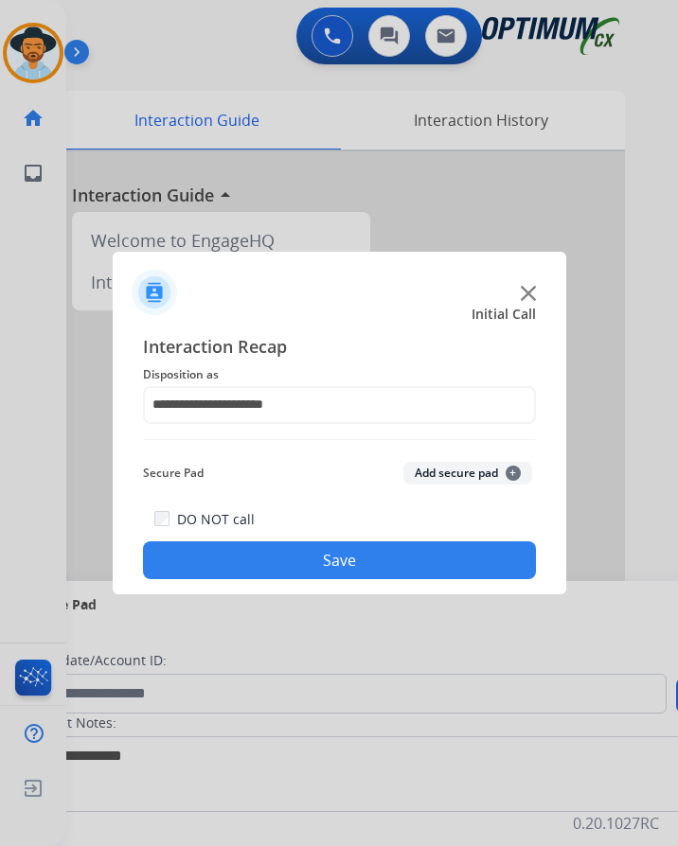
click at [267, 542] on button "Save" at bounding box center [339, 561] width 393 height 38
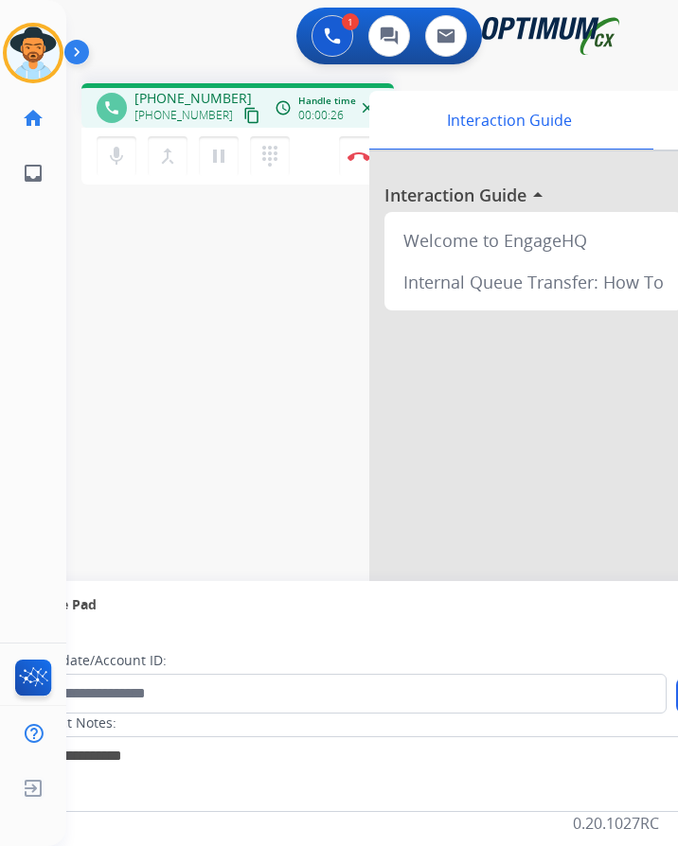
click at [182, 220] on div "phone +18328495448 +18328495448 content_copy access_time Call metrics Queue 00:…" at bounding box center [349, 463] width 566 height 790
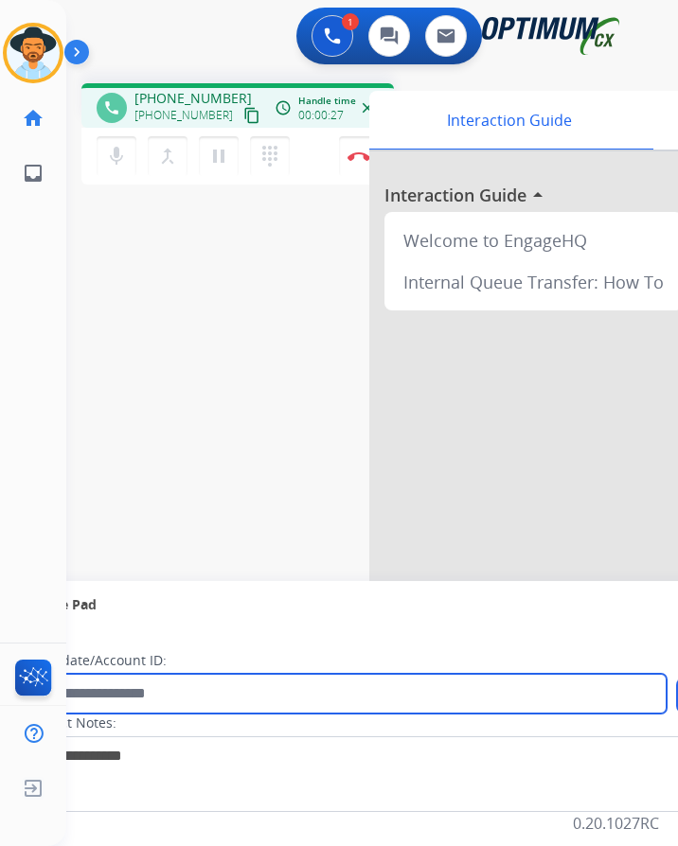
click at [205, 687] on input "text" at bounding box center [346, 694] width 642 height 40
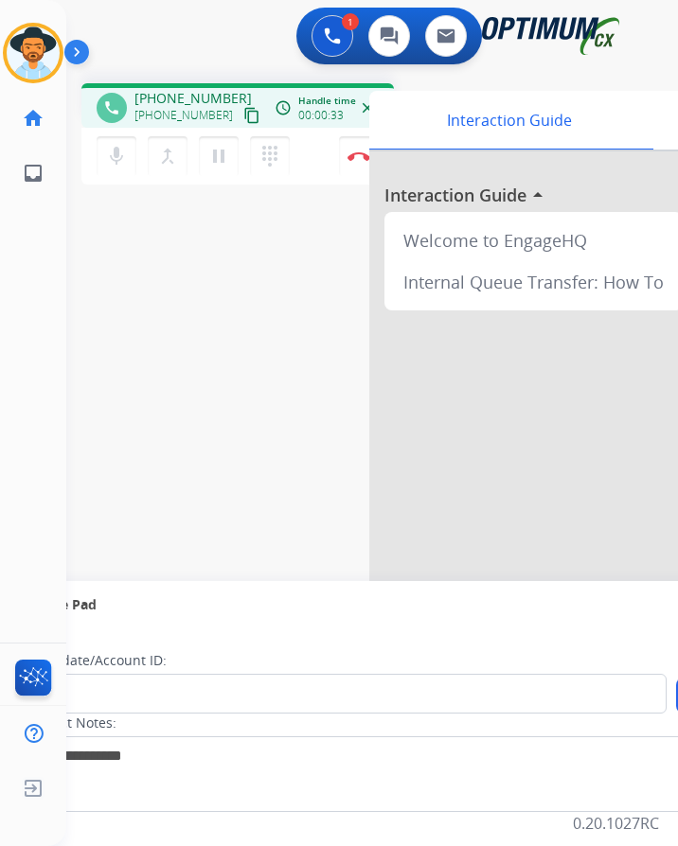
click at [176, 89] on span "+18328495448" at bounding box center [192, 98] width 117 height 19
copy span "18328495448"
drag, startPoint x: 177, startPoint y: 706, endPoint x: 1, endPoint y: 679, distance: 178.2
click at [1, 679] on div "Outbound call Quit Outbound call Quit Schedule interaction + Add to my list Cus…" at bounding box center [339, 423] width 678 height 846
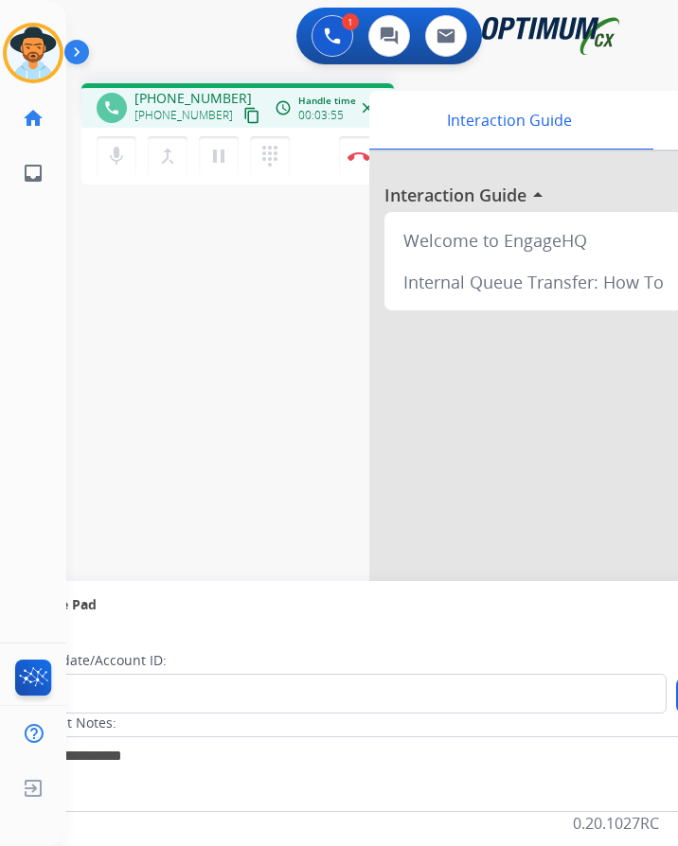
click at [288, 200] on div "phone +18328495448 +18328495448 content_copy access_time Call metrics Queue 00:…" at bounding box center [349, 463] width 566 height 790
click at [205, 89] on span "+18328495448" at bounding box center [192, 98] width 117 height 19
copy span "18328495448"
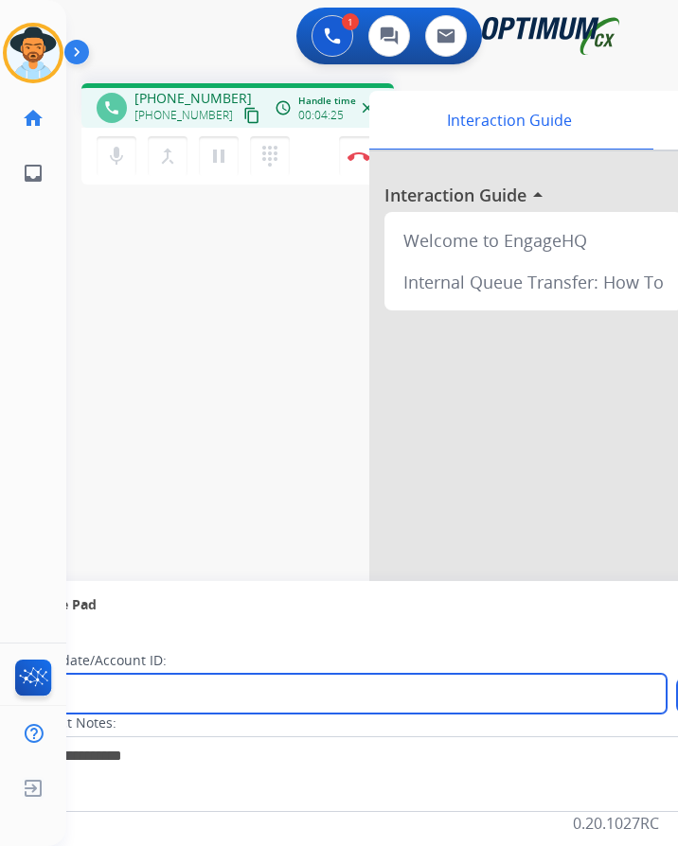
click at [115, 674] on input "***" at bounding box center [346, 694] width 642 height 40
paste input "**********"
type input "**********"
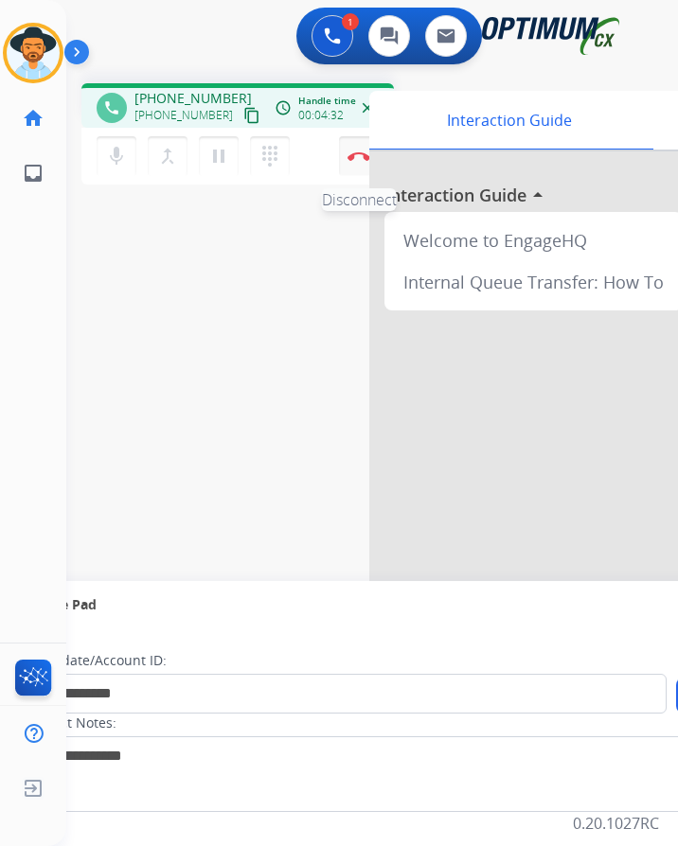
click at [349, 151] on img at bounding box center [358, 155] width 23 height 9
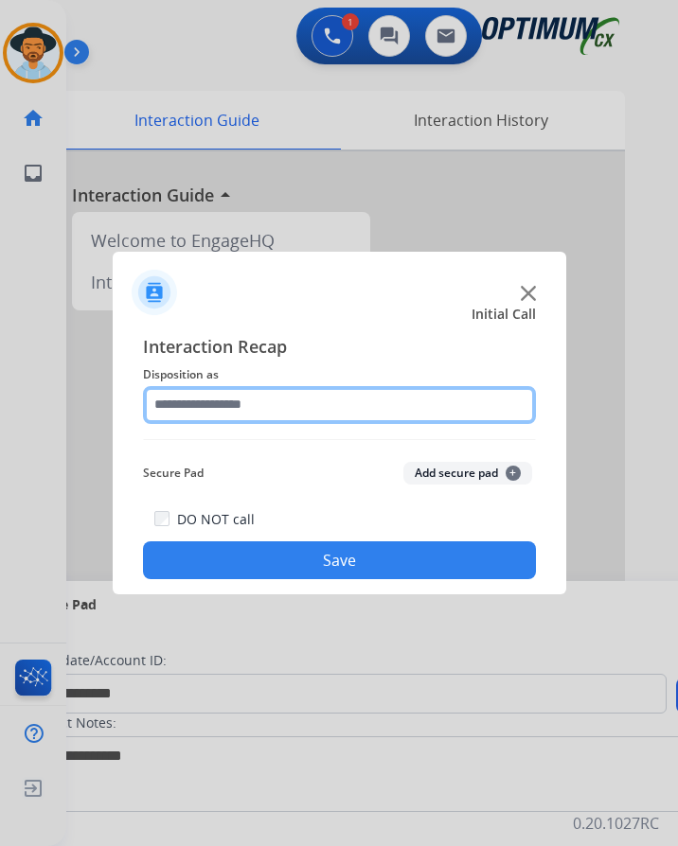
click at [380, 403] on input "text" at bounding box center [339, 405] width 393 height 38
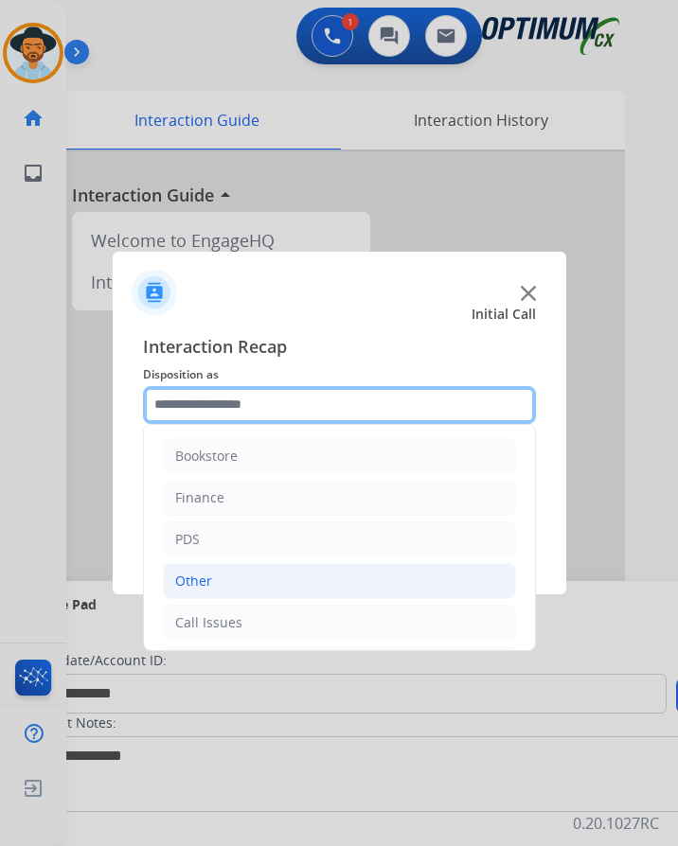
scroll to position [129, 0]
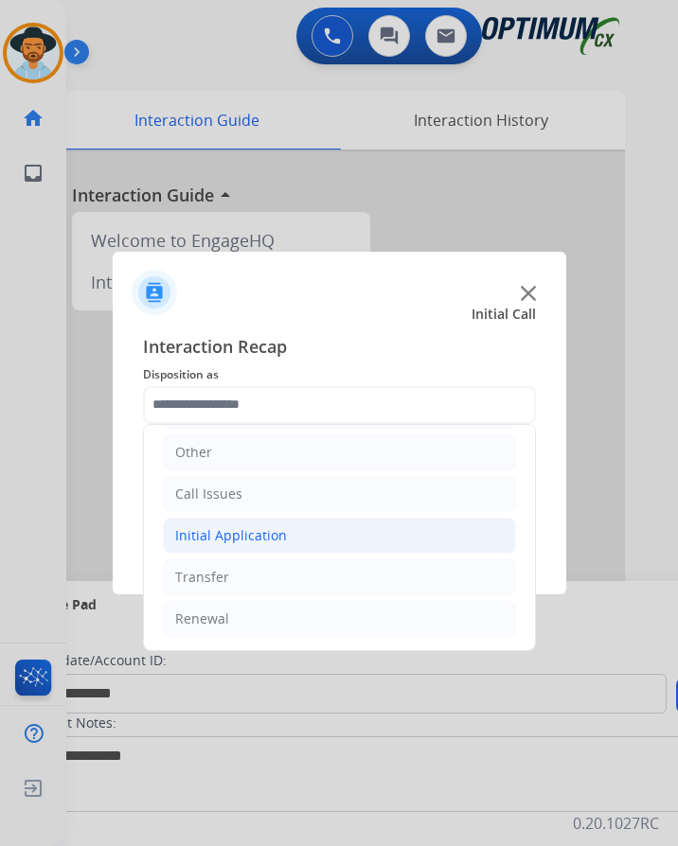
click at [295, 519] on li "Initial Application" at bounding box center [339, 536] width 353 height 36
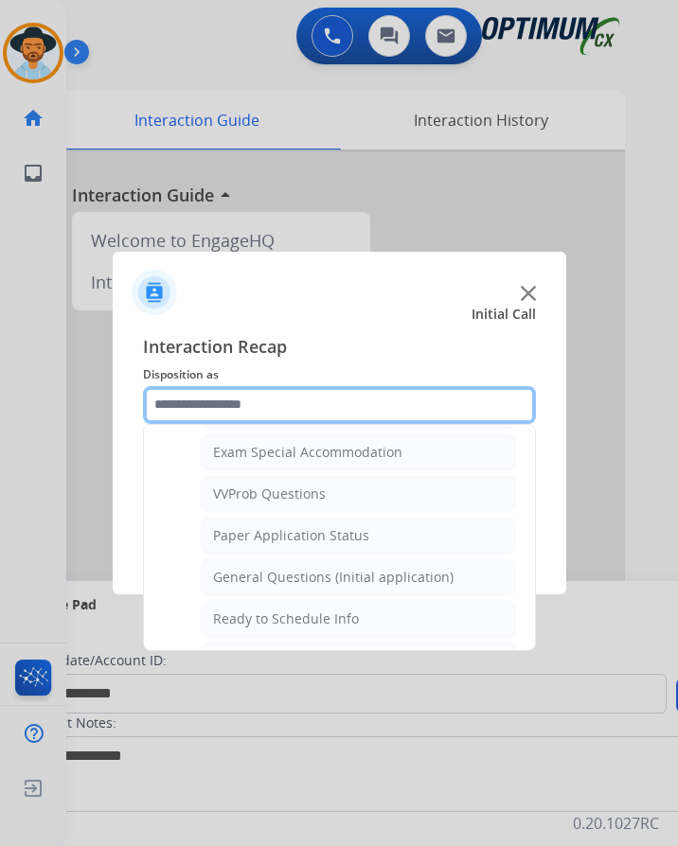
scroll to position [1076, 0]
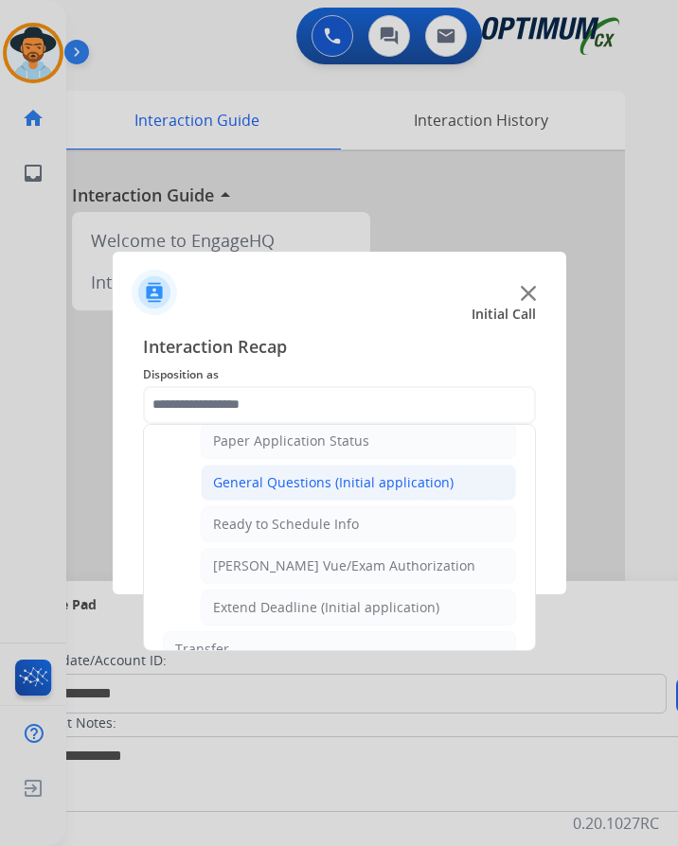
click at [333, 473] on div "General Questions (Initial application)" at bounding box center [333, 482] width 240 height 19
type input "**********"
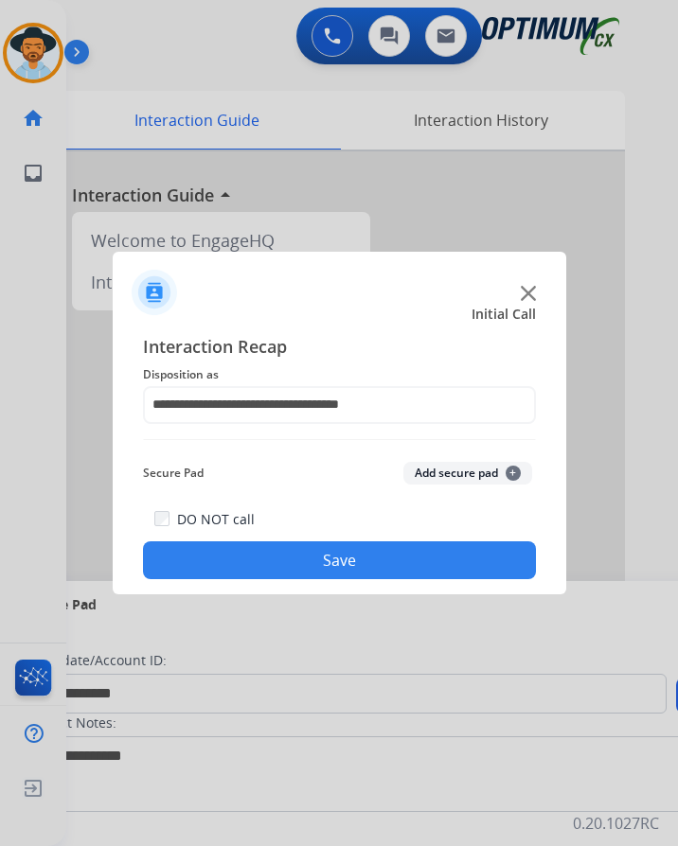
click at [269, 542] on button "Save" at bounding box center [339, 561] width 393 height 38
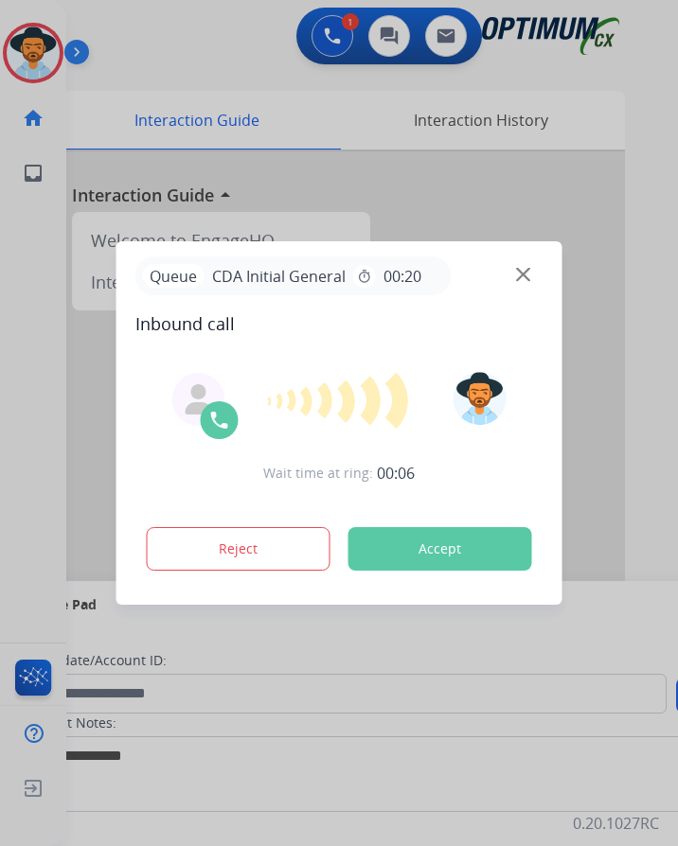
click at [417, 102] on div at bounding box center [339, 423] width 678 height 846
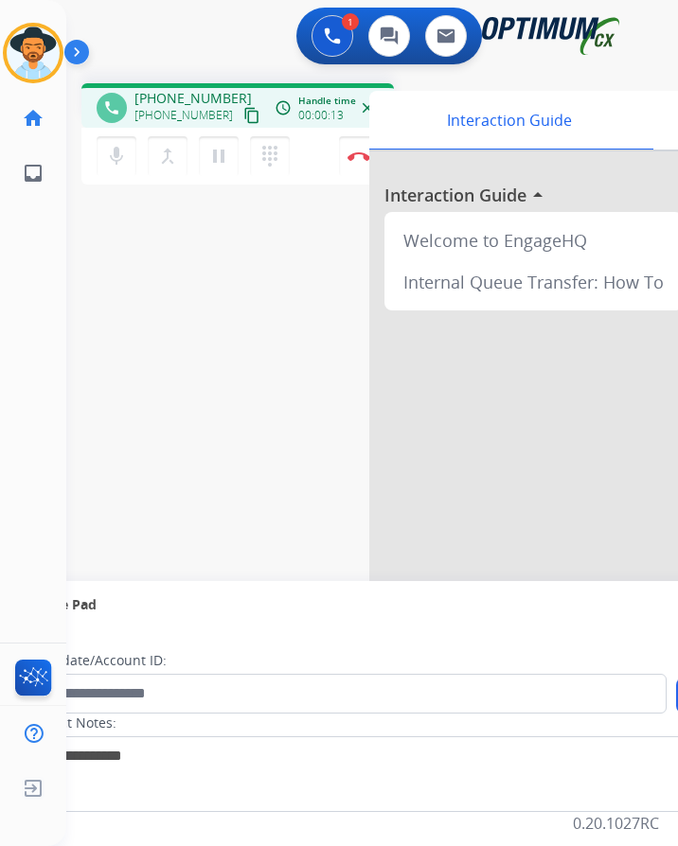
click at [204, 89] on span "+14702980631" at bounding box center [192, 98] width 117 height 19
copy span "14702980631"
click at [187, 89] on span "+14702980631" at bounding box center [192, 98] width 117 height 19
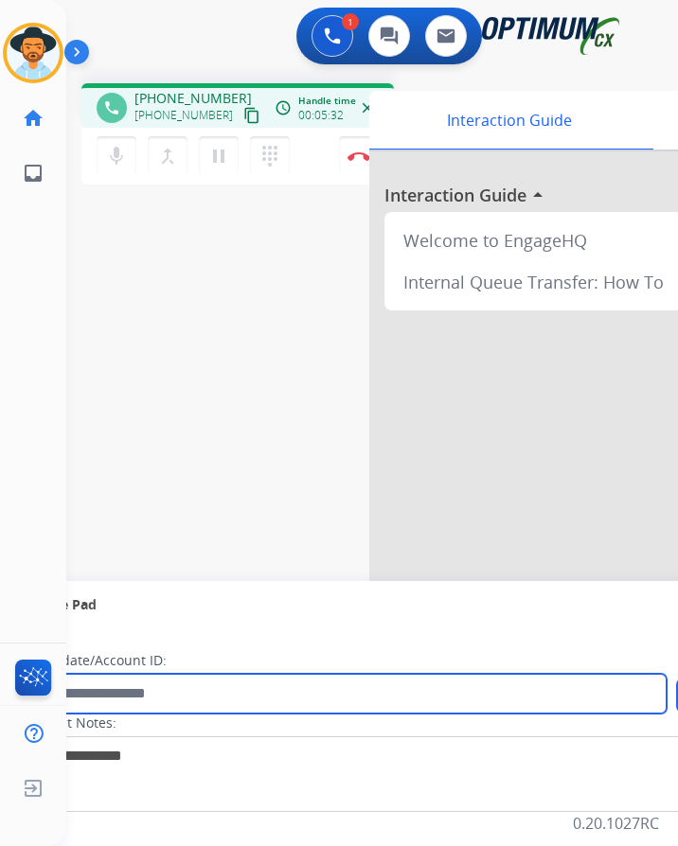
click at [223, 682] on input "text" at bounding box center [346, 694] width 642 height 40
paste input "**********"
type input "**********"
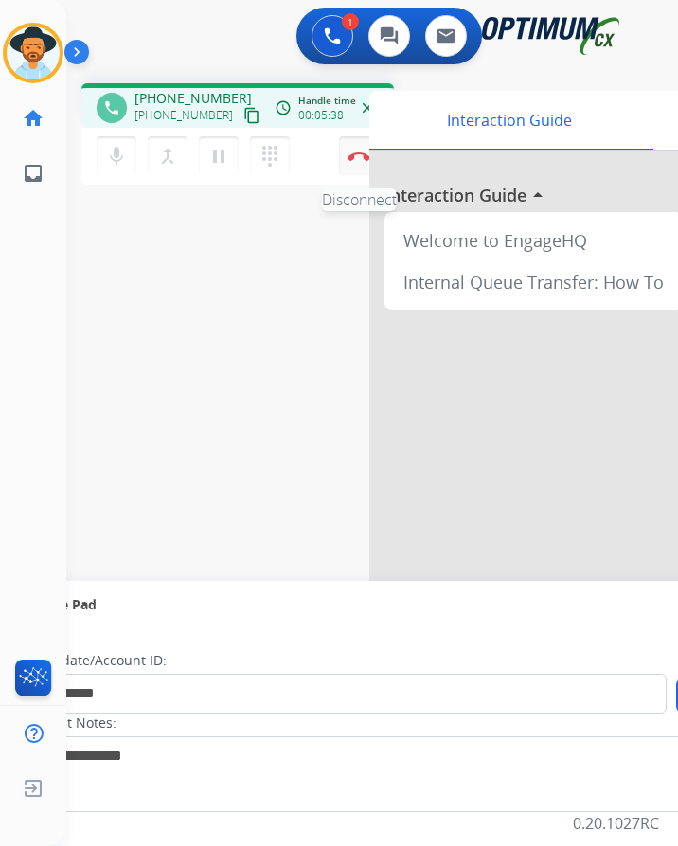
click at [350, 150] on button "Disconnect" at bounding box center [359, 156] width 40 height 40
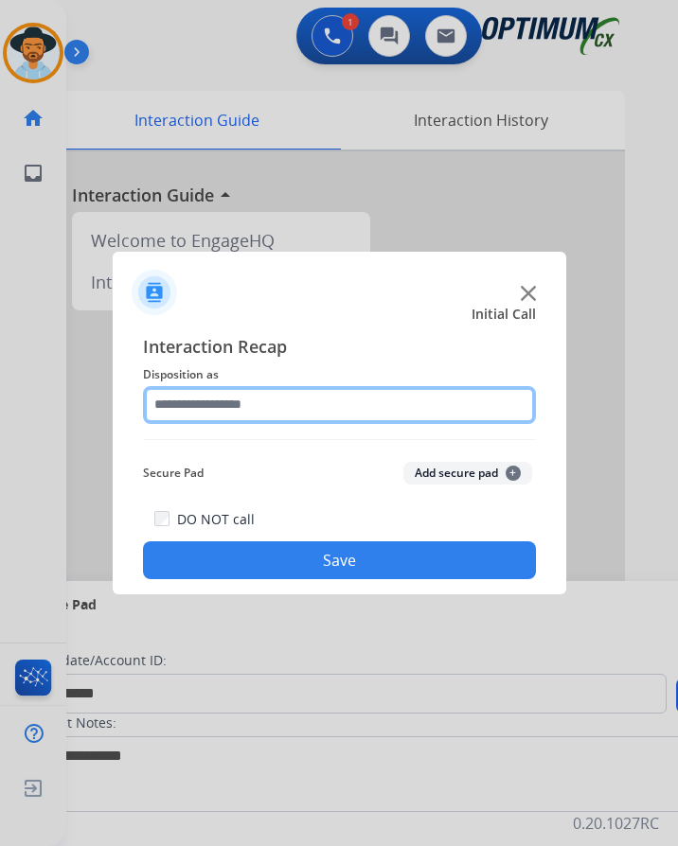
click at [403, 395] on input "text" at bounding box center [339, 405] width 393 height 38
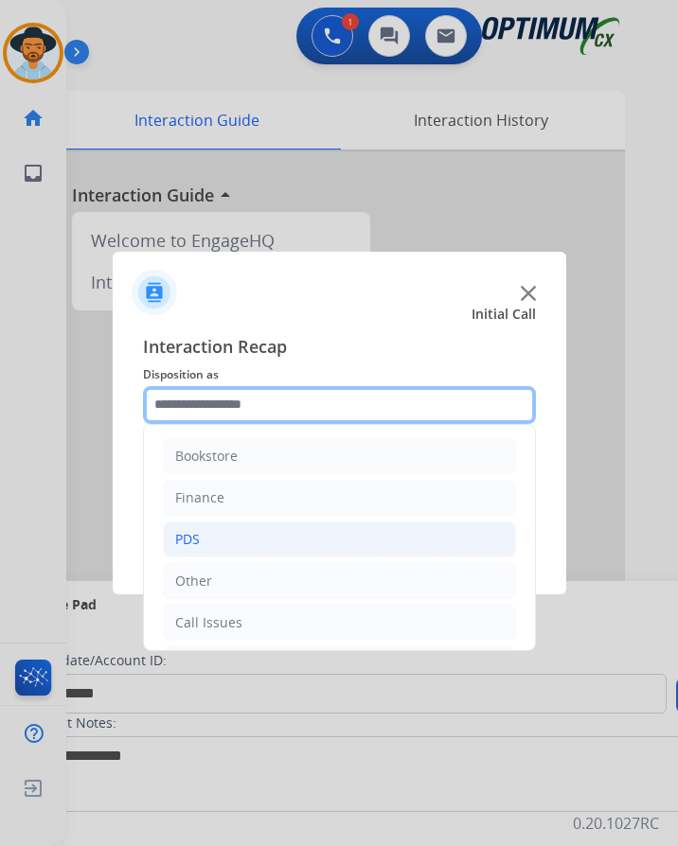
scroll to position [129, 0]
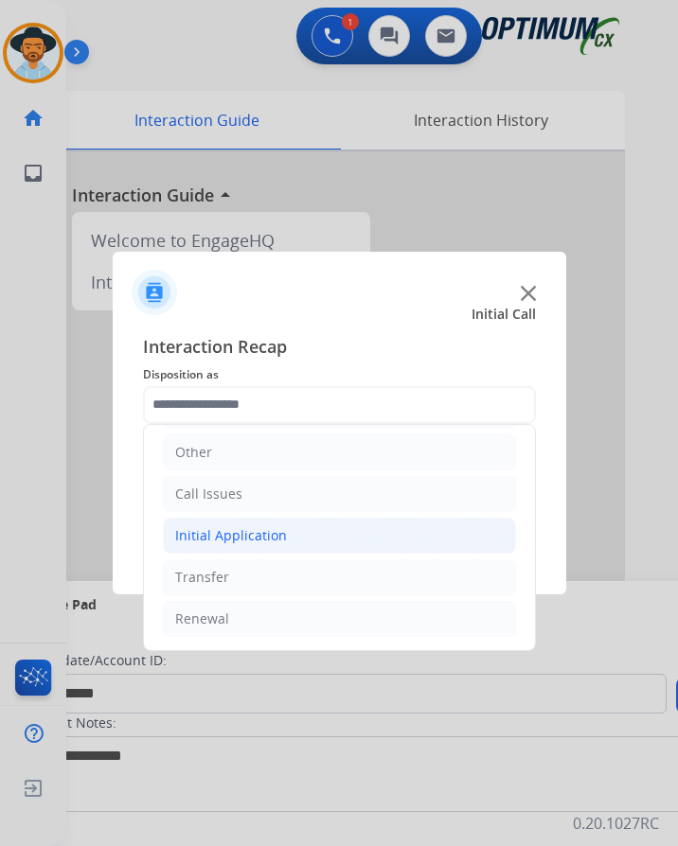
click at [274, 526] on div "Initial Application" at bounding box center [231, 535] width 112 height 19
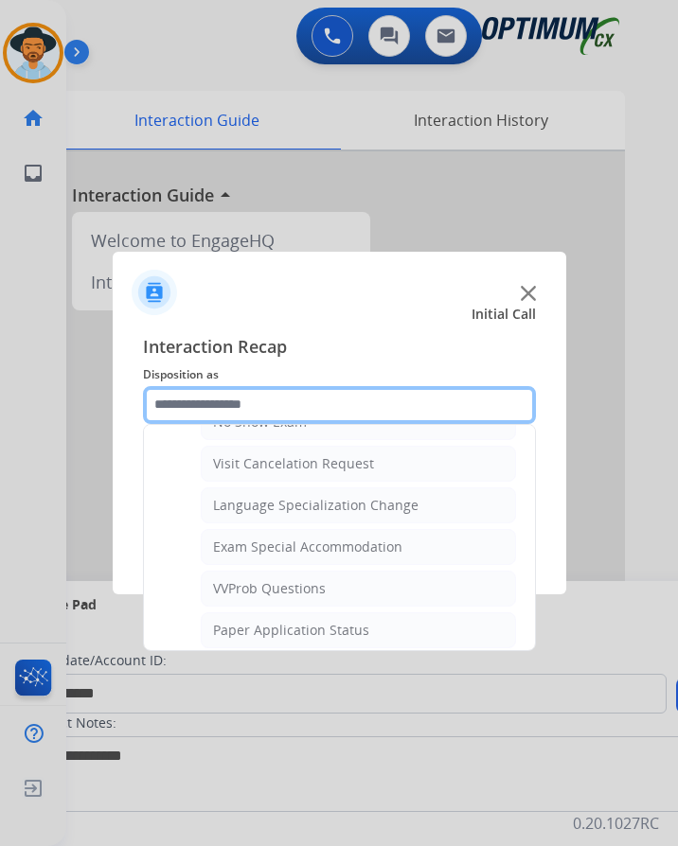
scroll to position [981, 0]
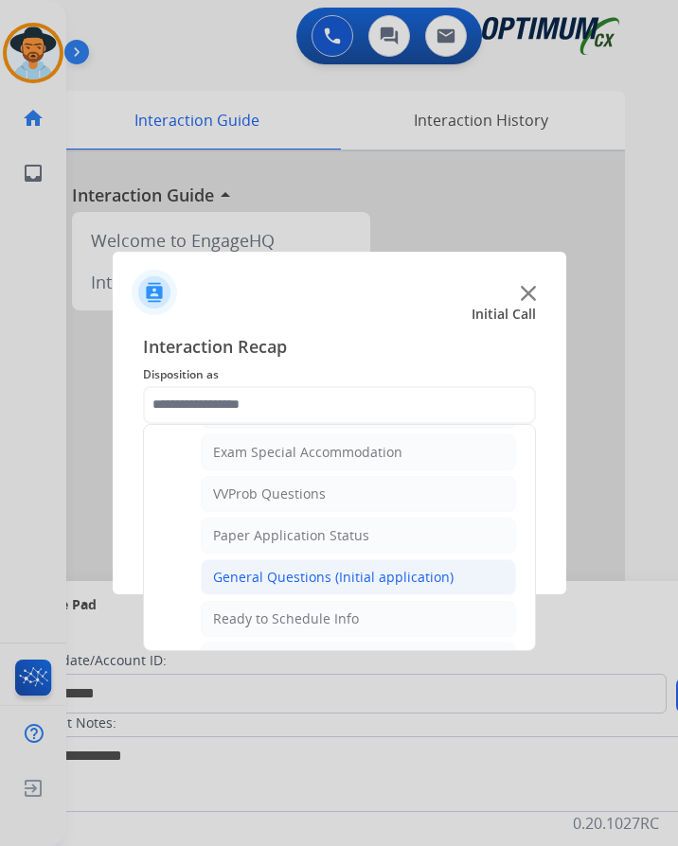
click at [355, 568] on div "General Questions (Initial application)" at bounding box center [333, 577] width 240 height 19
type input "**********"
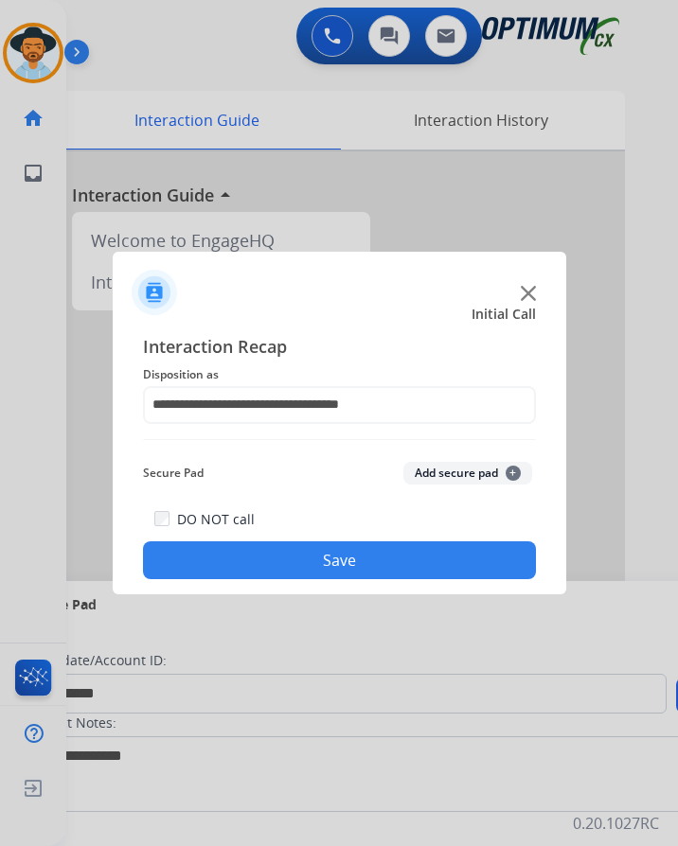
click at [333, 548] on button "Save" at bounding box center [339, 561] width 393 height 38
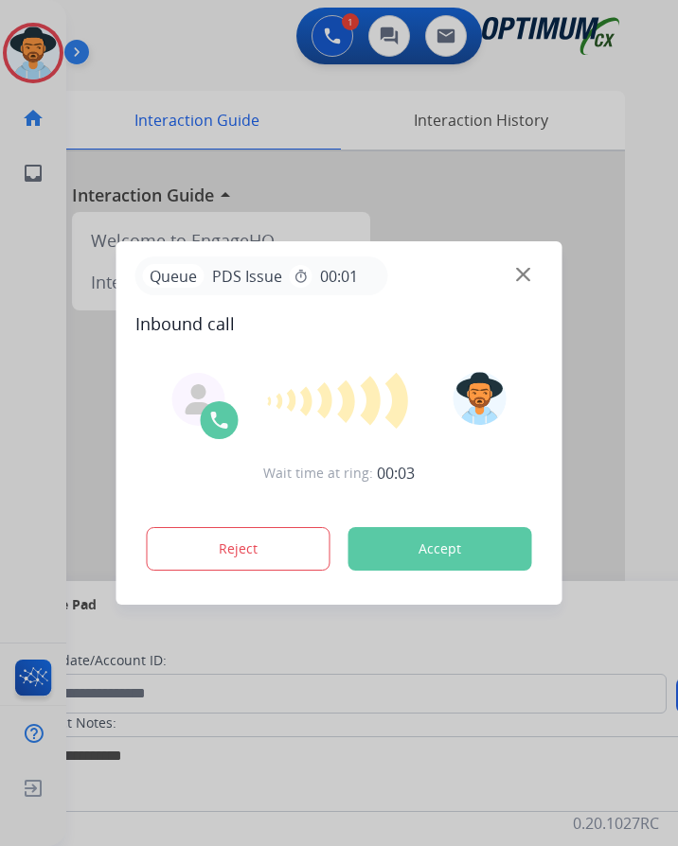
click at [426, 257] on div "Queue PDS Issue timer 00:01" at bounding box center [339, 276] width 408 height 39
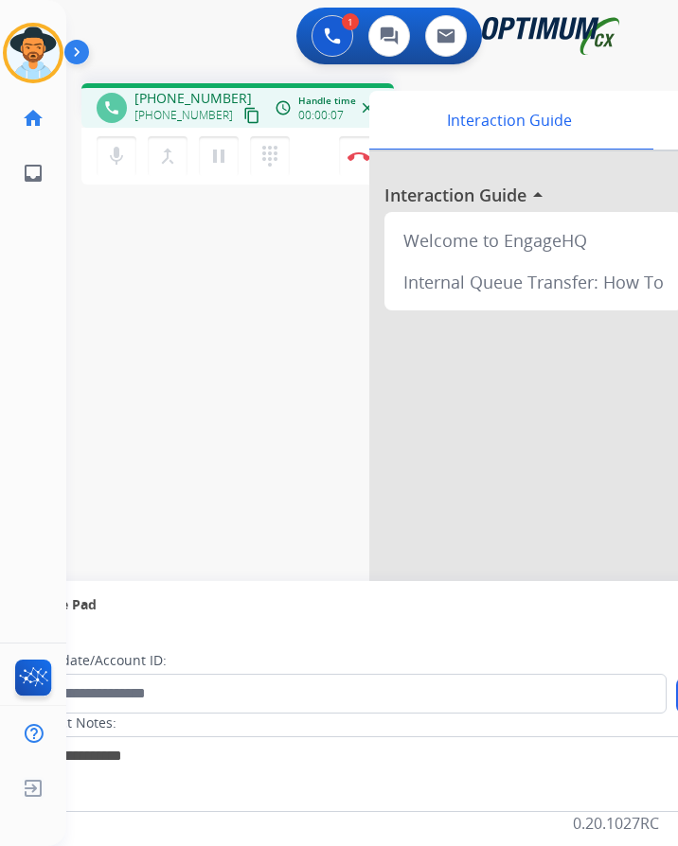
click at [163, 89] on span "+12013961227" at bounding box center [192, 98] width 117 height 19
copy span "12013961227"
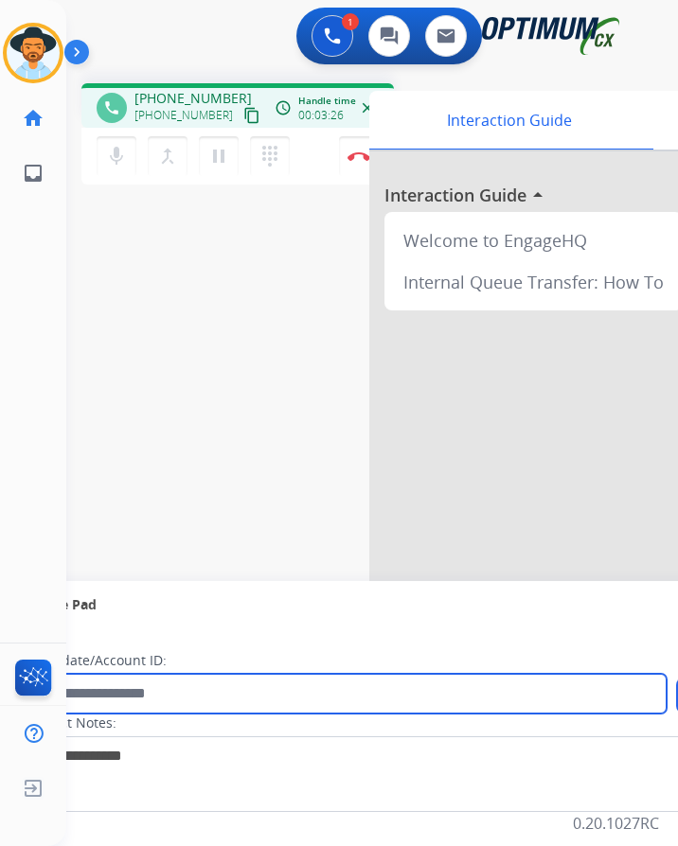
click at [178, 674] on input "text" at bounding box center [346, 694] width 642 height 40
paste input "**********"
type input "**********"
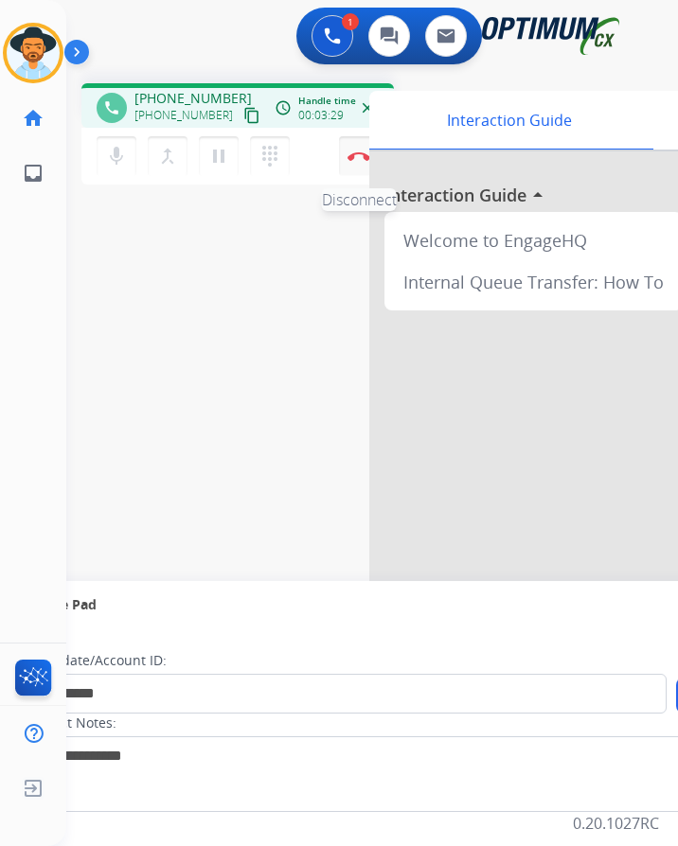
click at [362, 151] on button "Disconnect" at bounding box center [359, 156] width 40 height 40
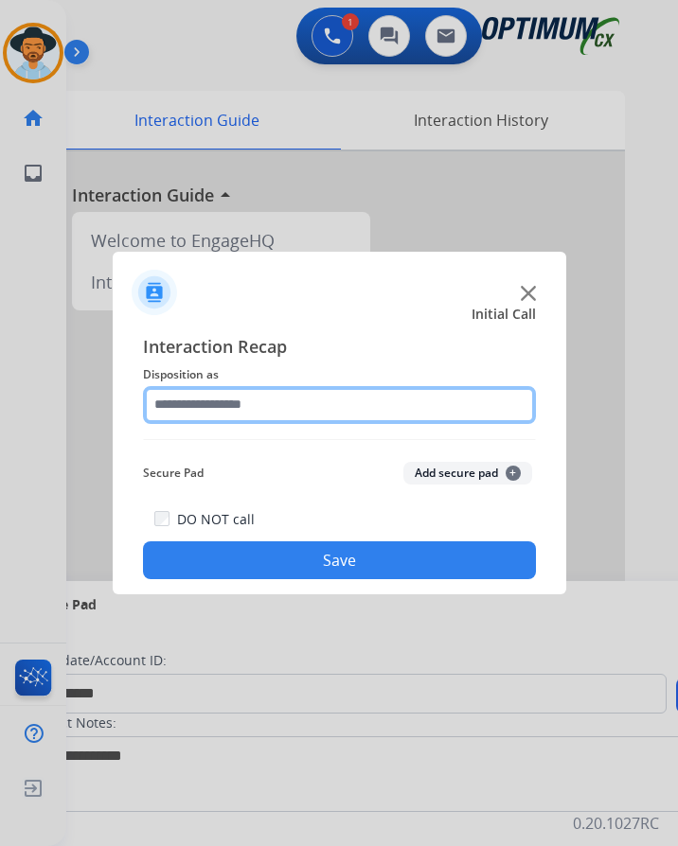
click at [238, 386] on input "text" at bounding box center [339, 405] width 393 height 38
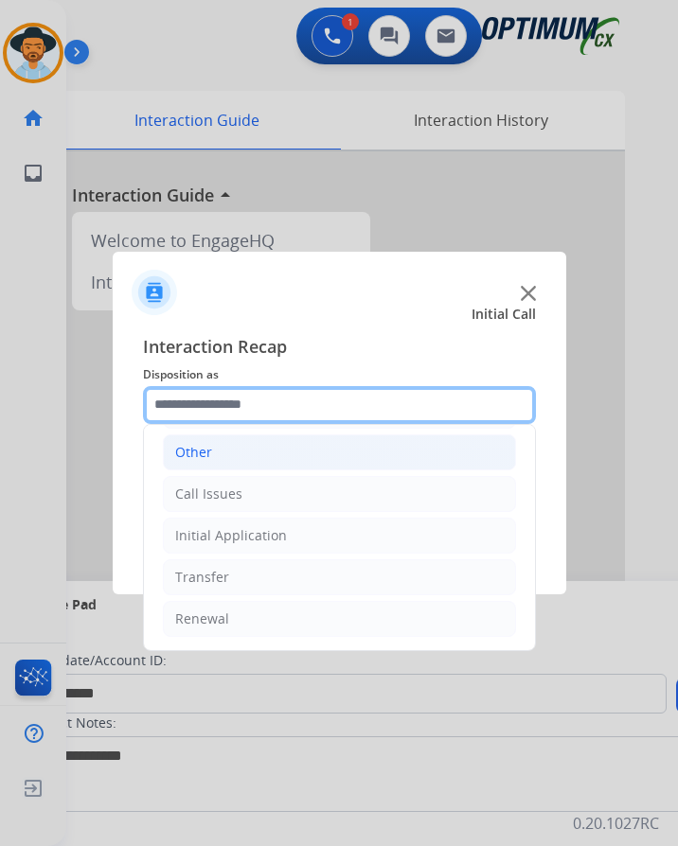
scroll to position [0, 0]
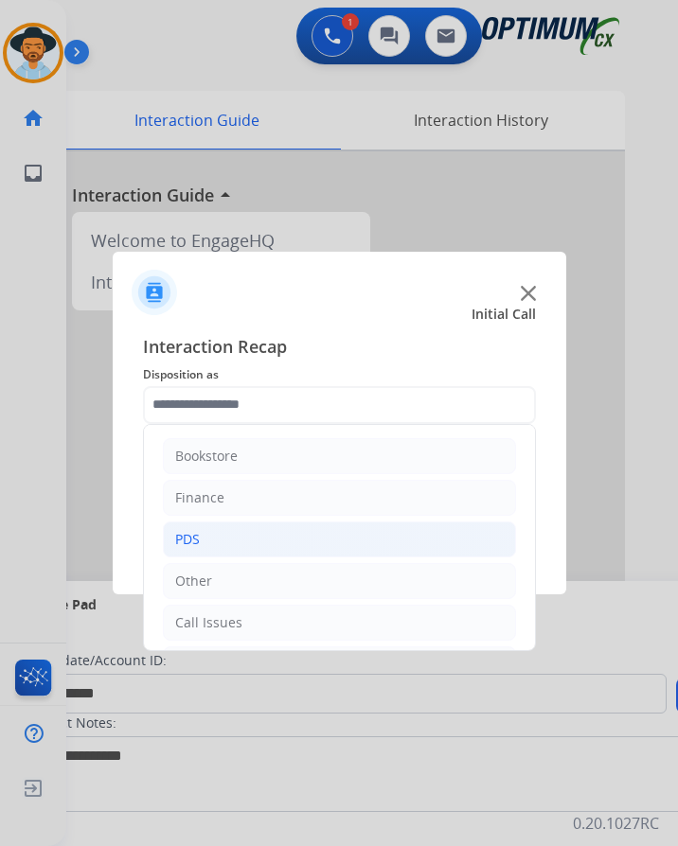
click at [181, 530] on div "PDS" at bounding box center [187, 539] width 25 height 19
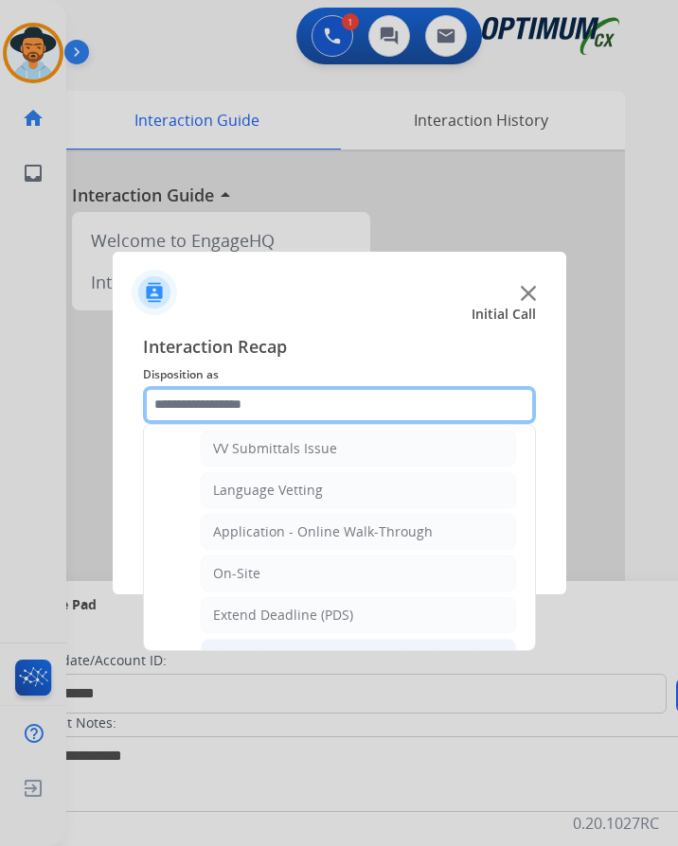
scroll to position [473, 0]
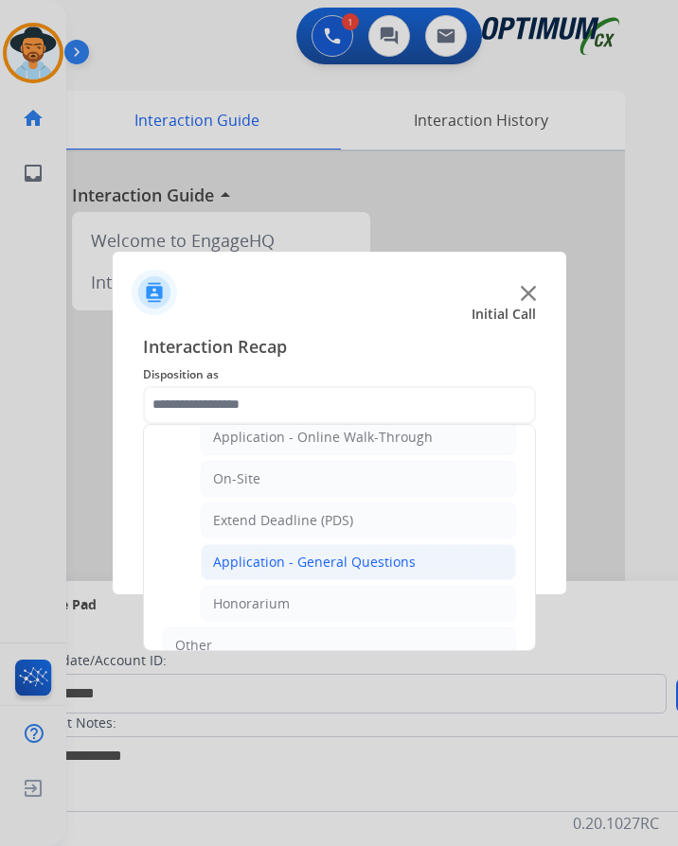
click at [275, 553] on div "Application - General Questions" at bounding box center [314, 562] width 203 height 19
type input "**********"
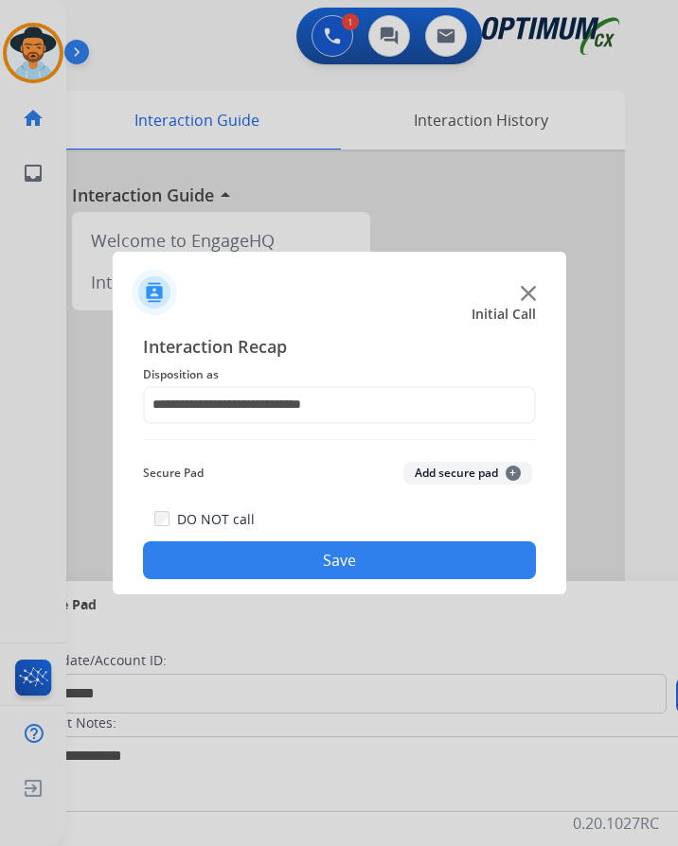
click at [258, 545] on button "Save" at bounding box center [339, 561] width 393 height 38
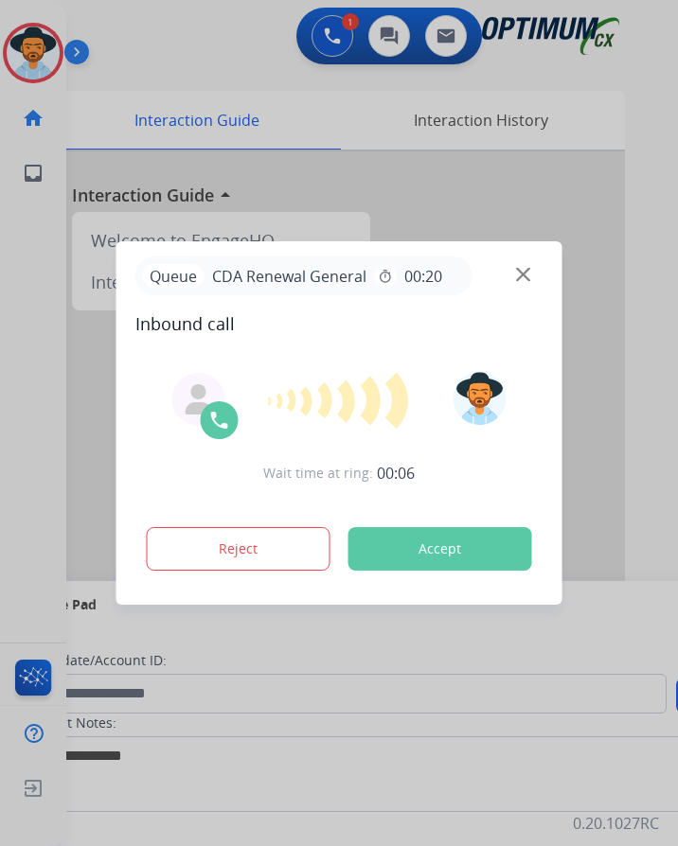
click at [362, 103] on div at bounding box center [339, 423] width 678 height 846
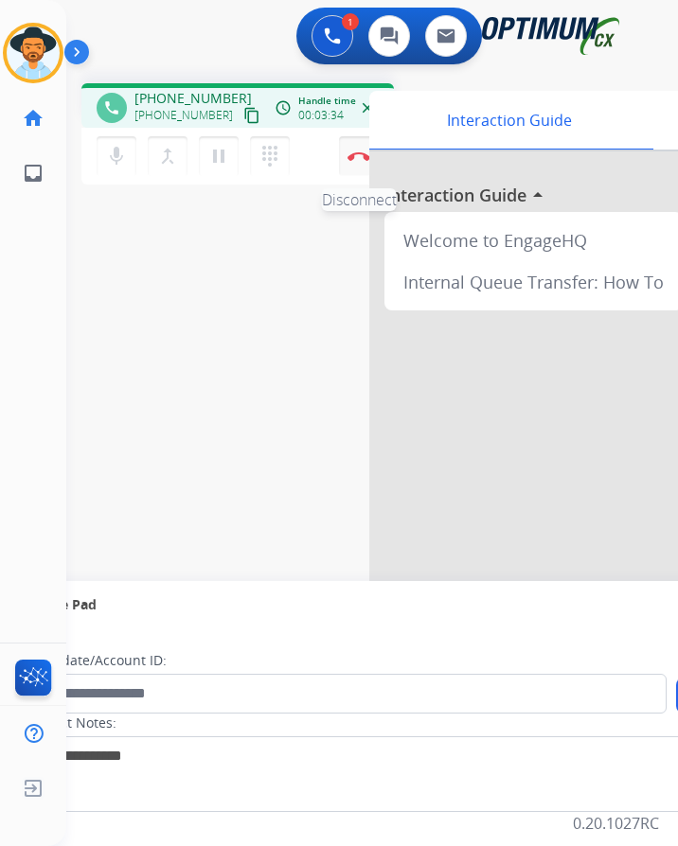
click at [350, 151] on img at bounding box center [358, 155] width 23 height 9
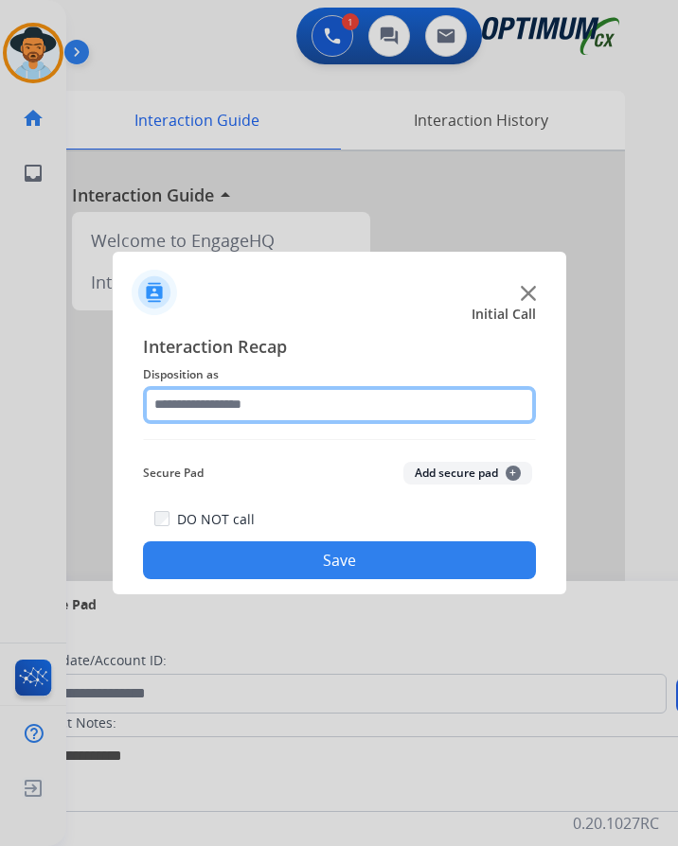
click at [319, 395] on input "text" at bounding box center [339, 405] width 393 height 38
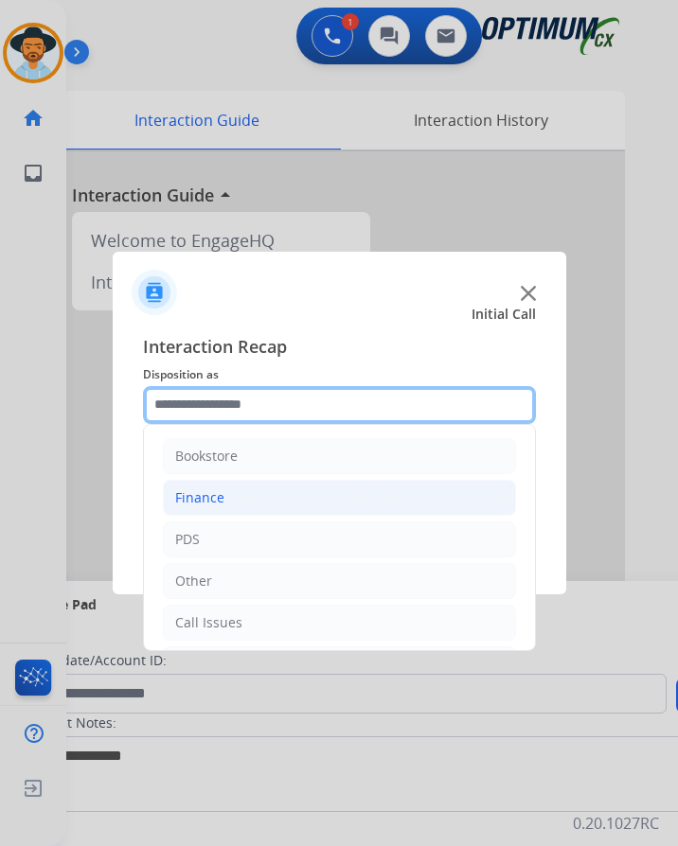
scroll to position [129, 0]
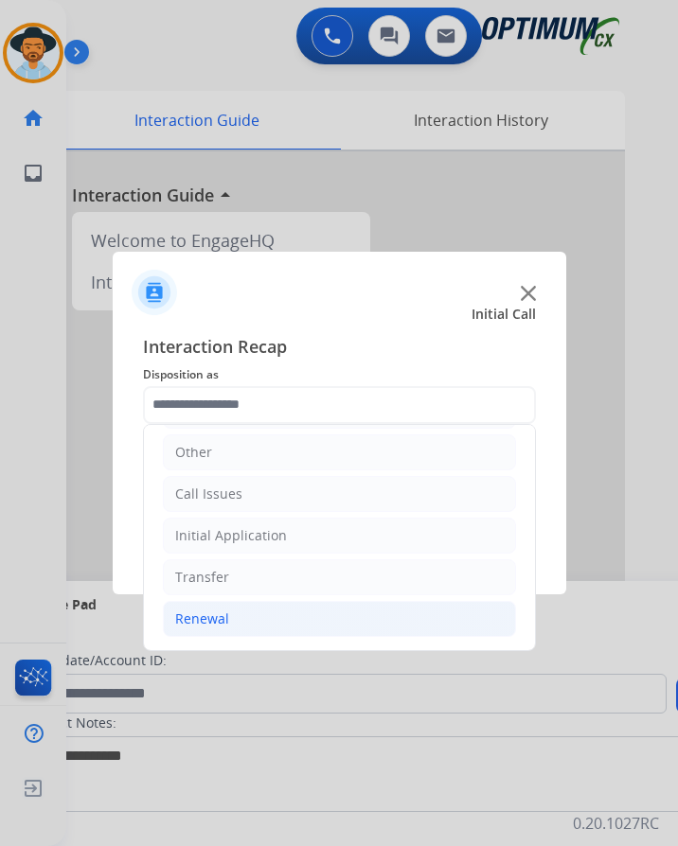
click at [230, 607] on li "Renewal" at bounding box center [339, 619] width 353 height 36
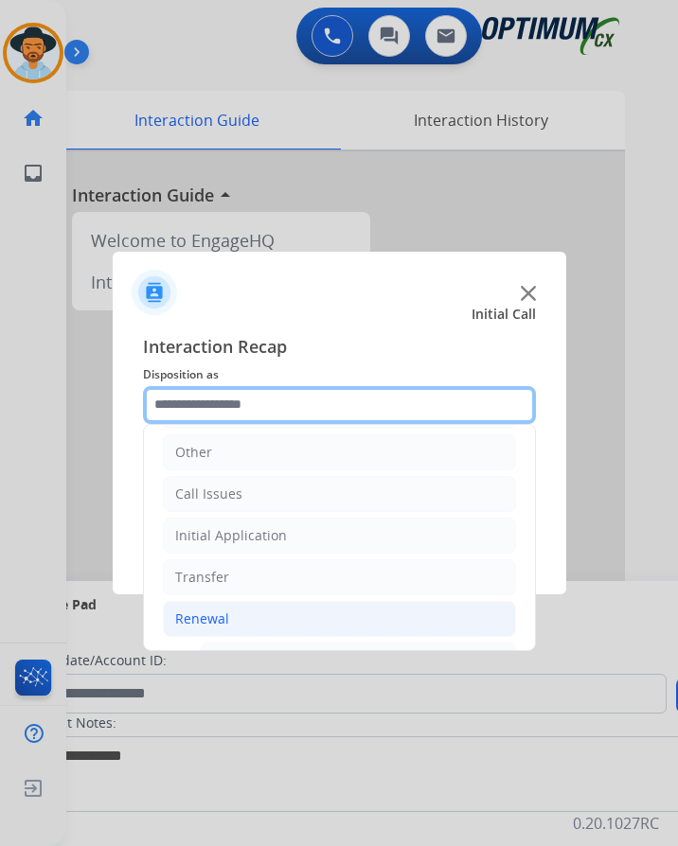
scroll to position [507, 0]
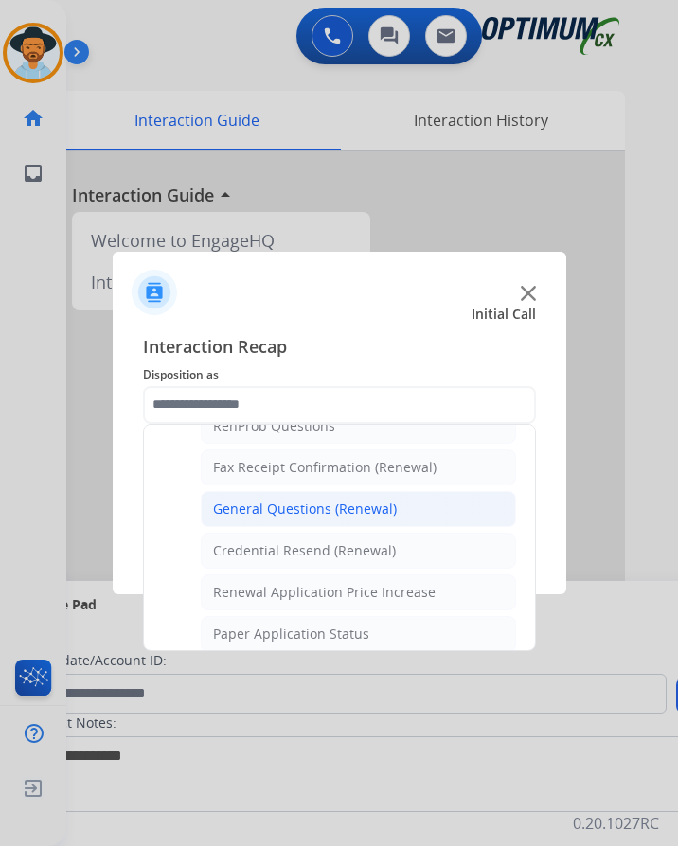
click at [380, 500] on div "General Questions (Renewal)" at bounding box center [305, 509] width 184 height 19
type input "**********"
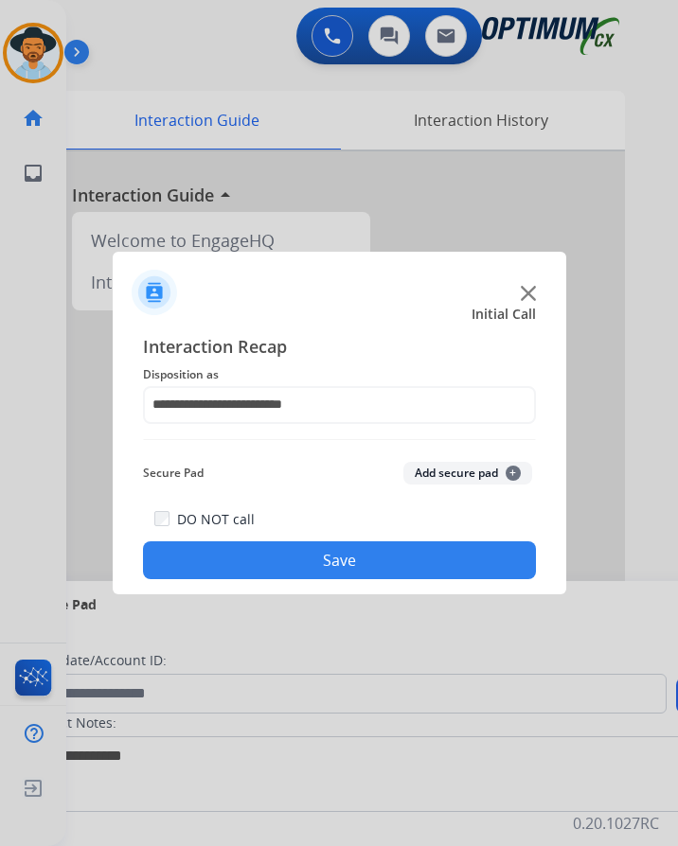
click at [320, 552] on button "Save" at bounding box center [339, 561] width 393 height 38
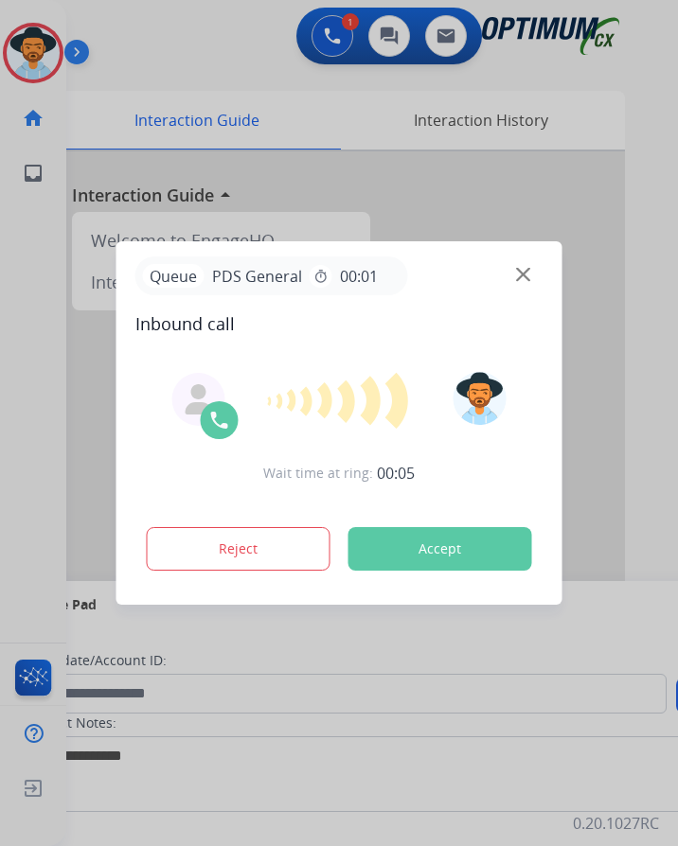
click at [190, 46] on div at bounding box center [339, 423] width 678 height 846
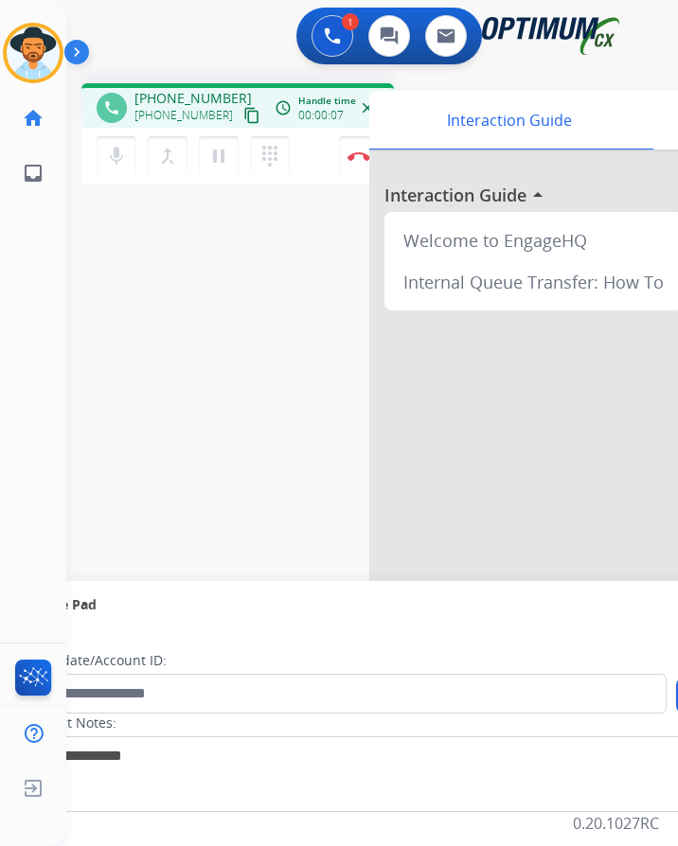
click at [175, 89] on span "+14054140637" at bounding box center [192, 98] width 117 height 19
copy span "14054140637"
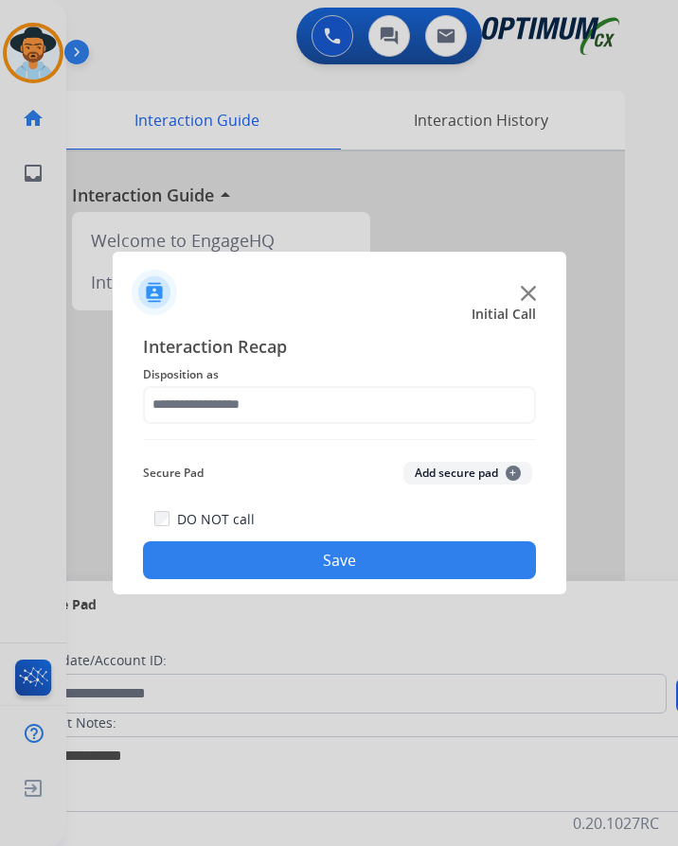
click at [365, 264] on div at bounding box center [340, 285] width 454 height 66
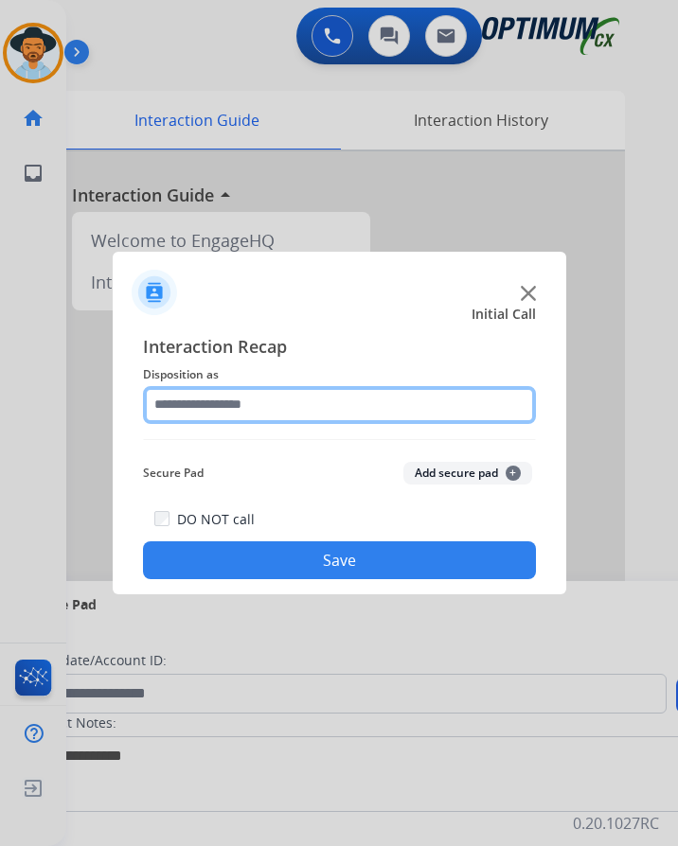
click at [368, 388] on input "text" at bounding box center [339, 405] width 393 height 38
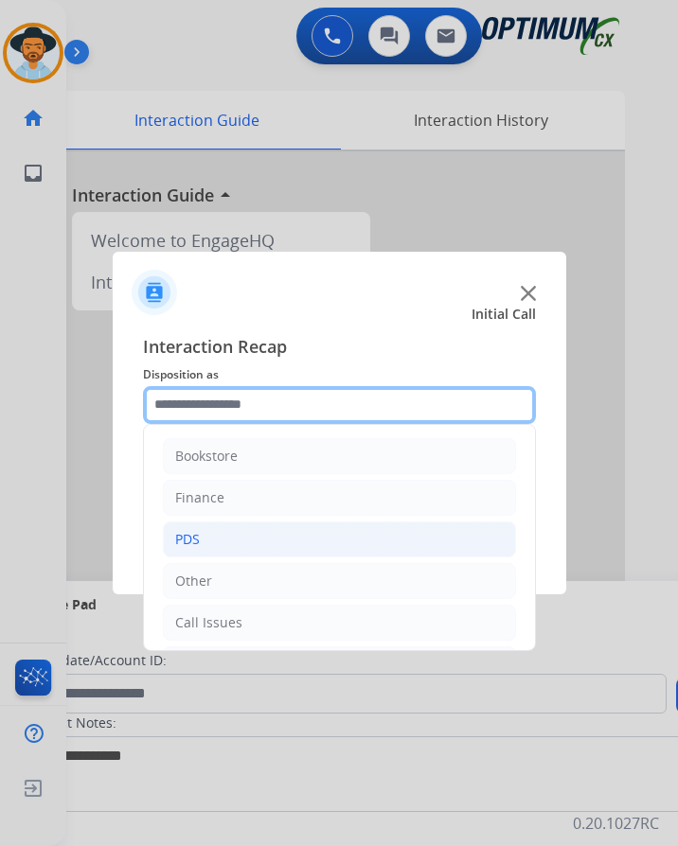
scroll to position [129, 0]
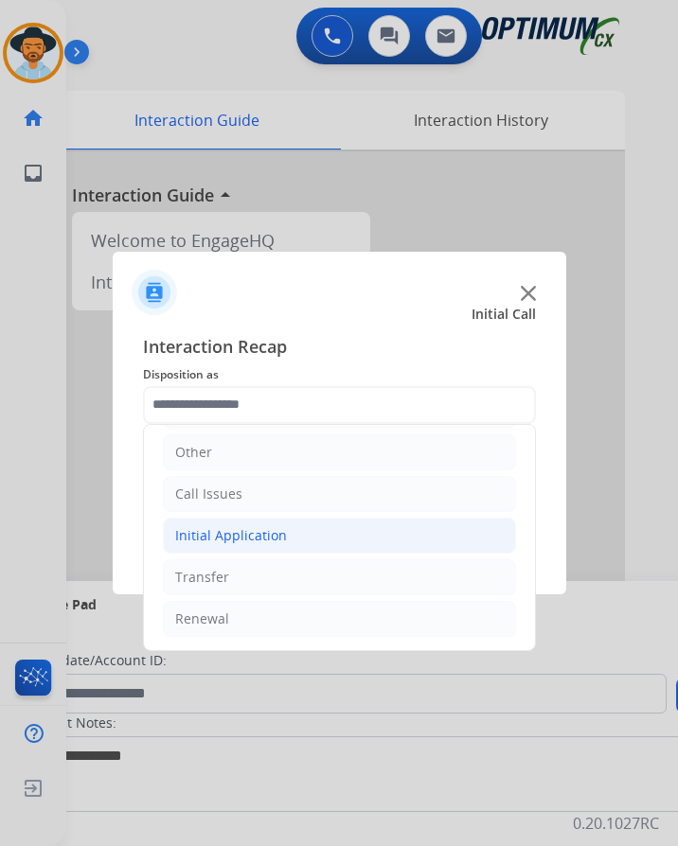
click at [215, 534] on div "Initial Application" at bounding box center [231, 535] width 112 height 19
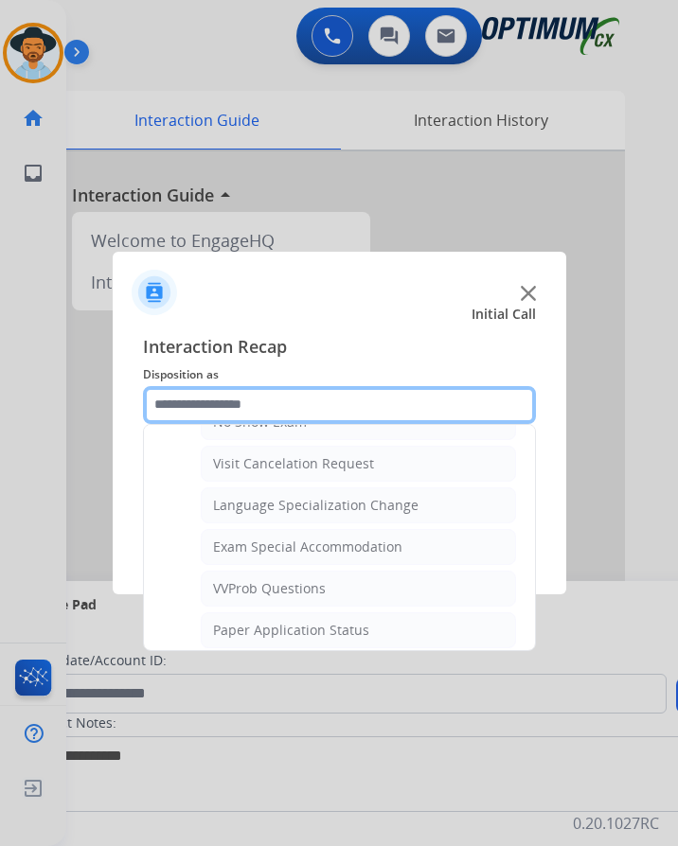
scroll to position [1076, 0]
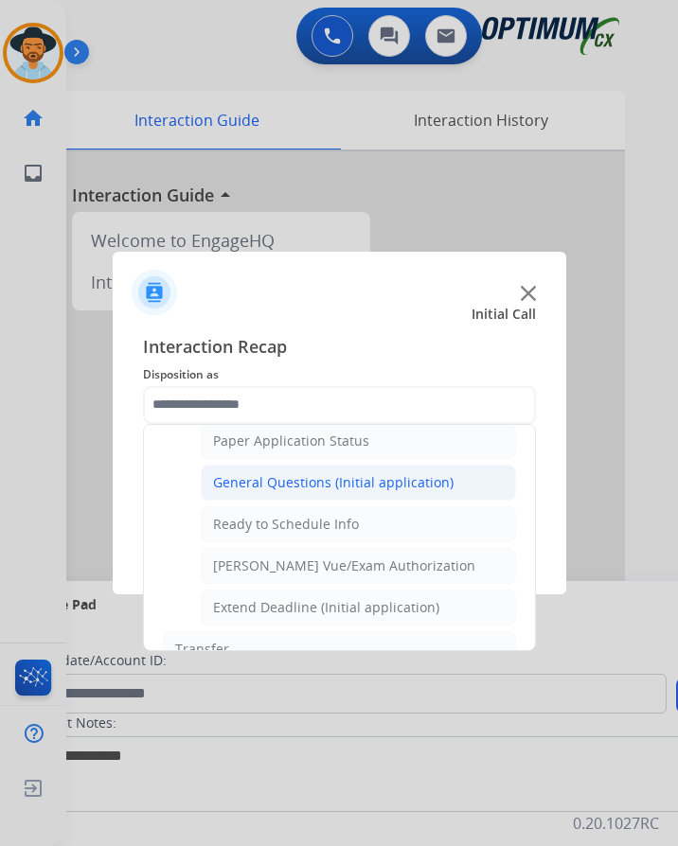
click at [312, 481] on div "General Questions (Initial application)" at bounding box center [333, 482] width 240 height 19
type input "**********"
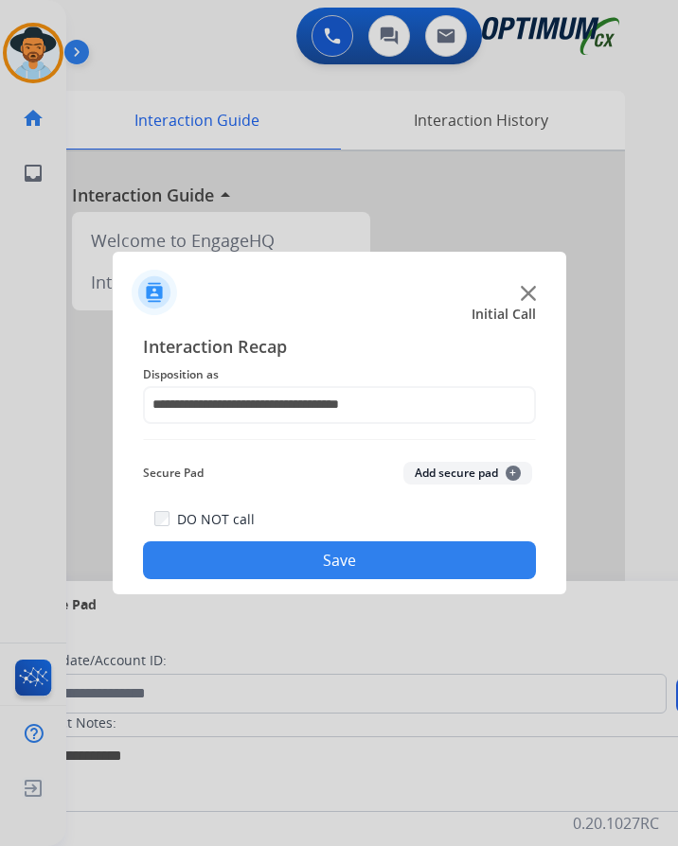
click at [286, 550] on button "Save" at bounding box center [339, 561] width 393 height 38
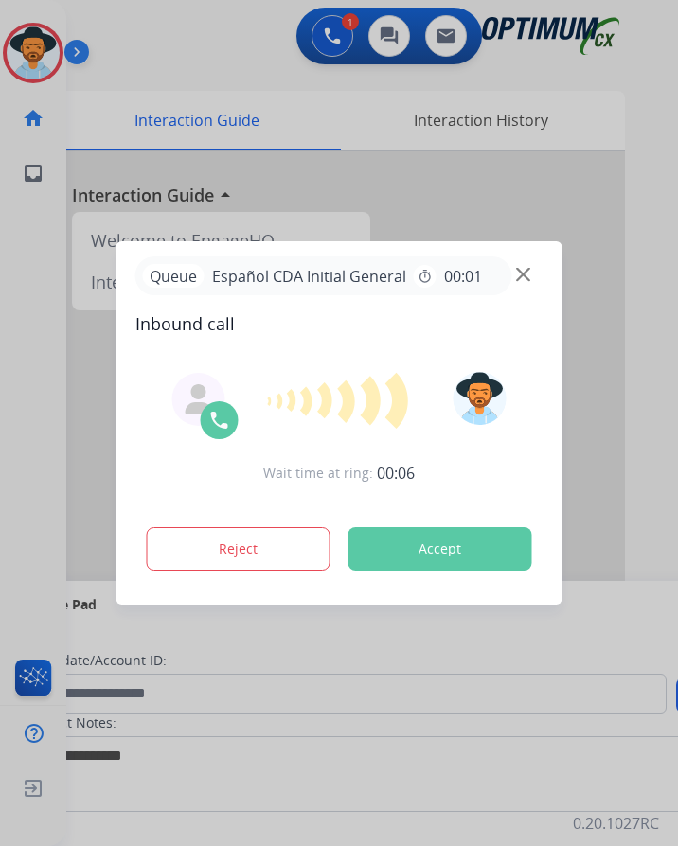
click at [240, 56] on div at bounding box center [339, 423] width 678 height 846
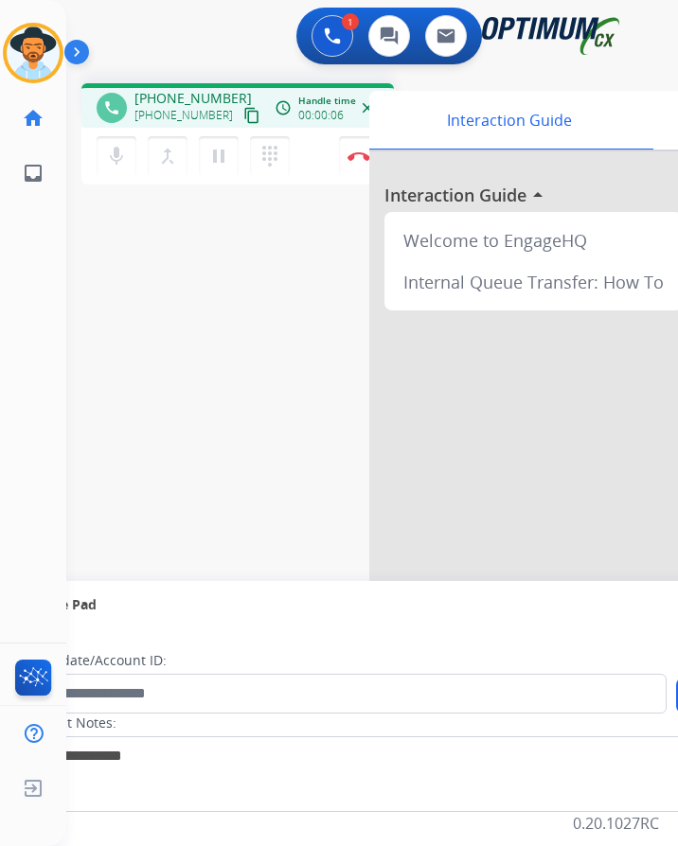
click at [186, 98] on span "[PHONE_NUMBER]" at bounding box center [192, 98] width 117 height 19
copy span "14055143974"
click at [183, 104] on div "+14055143974 content_copy" at bounding box center [198, 115] width 129 height 23
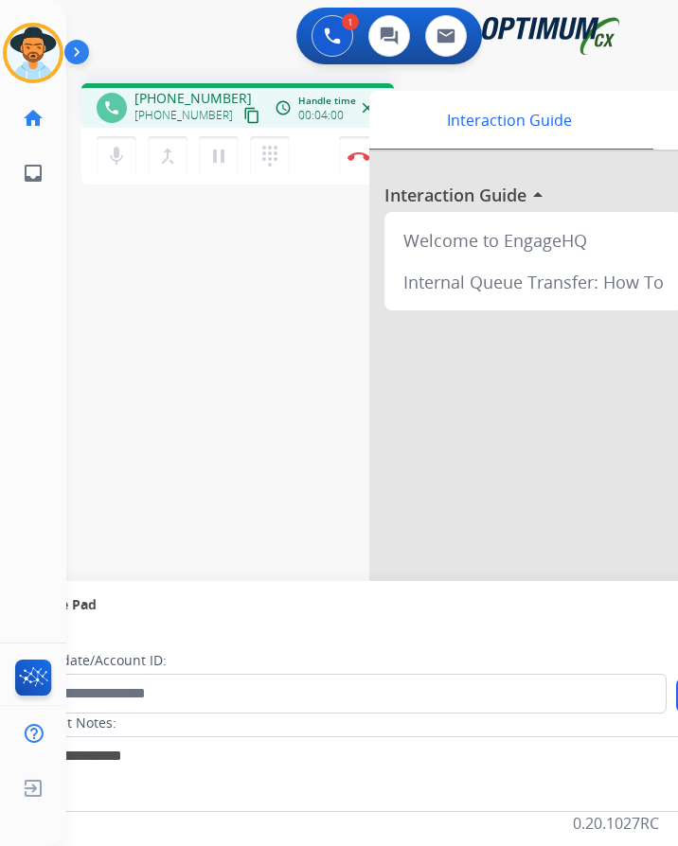
click at [187, 99] on span "+14055143974" at bounding box center [192, 98] width 117 height 19
copy span "14055143974"
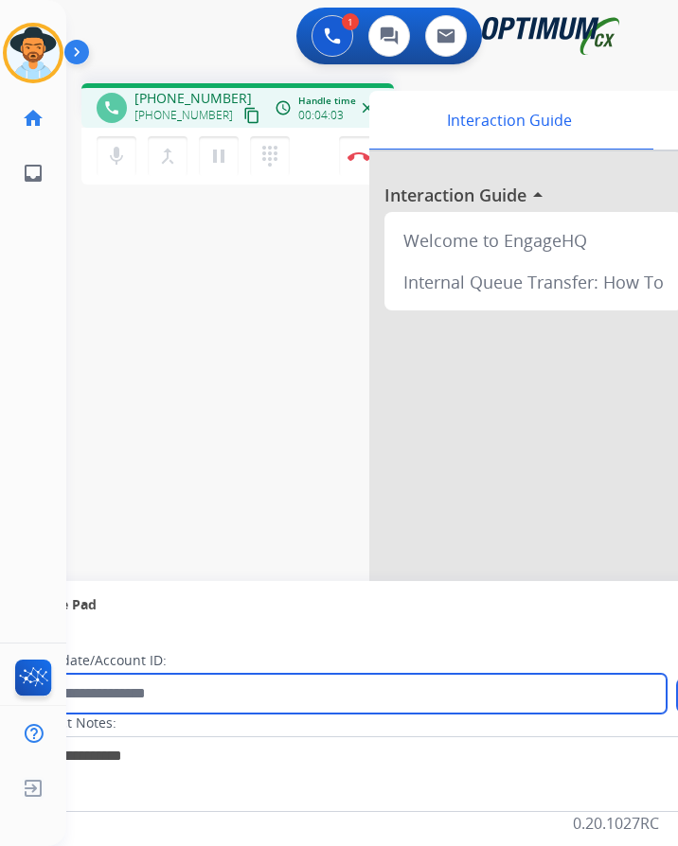
click at [185, 696] on input "text" at bounding box center [346, 694] width 642 height 40
paste input "**********"
type input "**********"
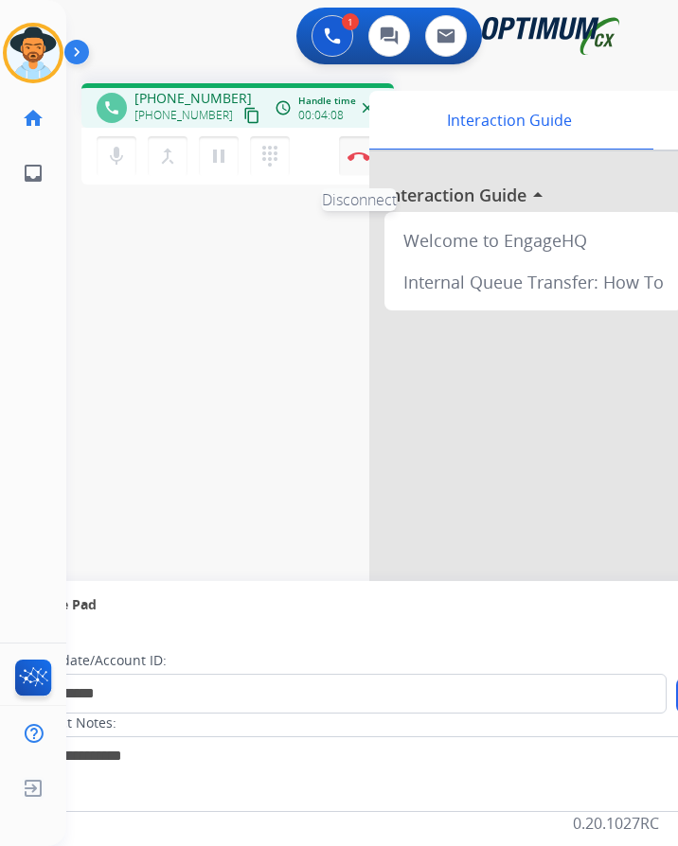
click at [358, 163] on button "Disconnect" at bounding box center [359, 156] width 40 height 40
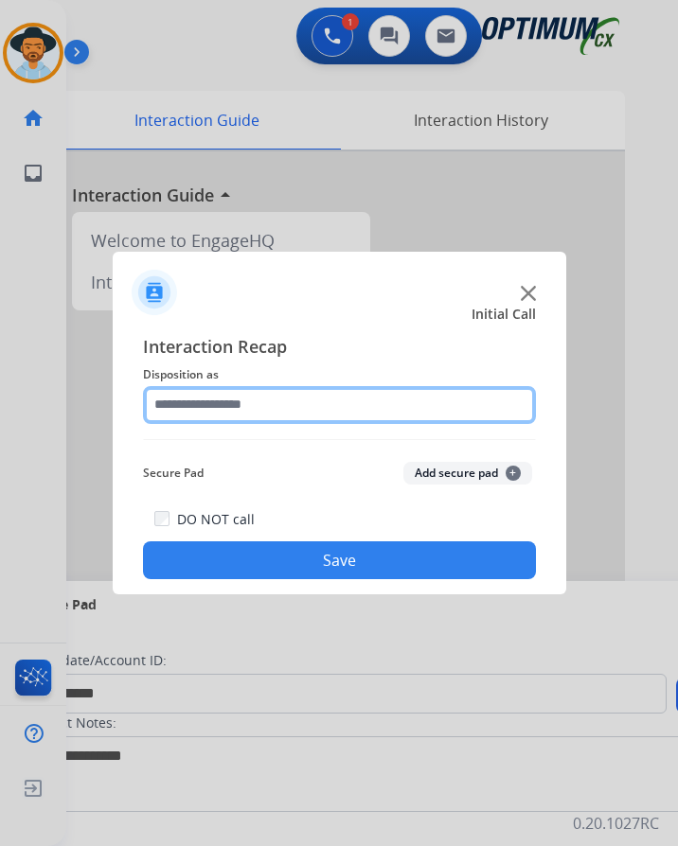
click at [321, 399] on input "text" at bounding box center [339, 405] width 393 height 38
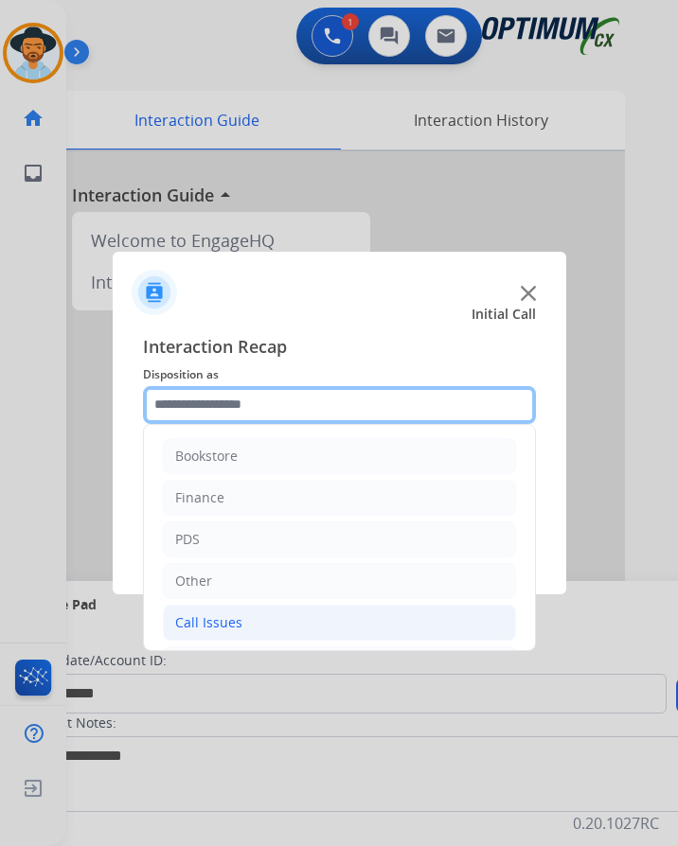
scroll to position [129, 0]
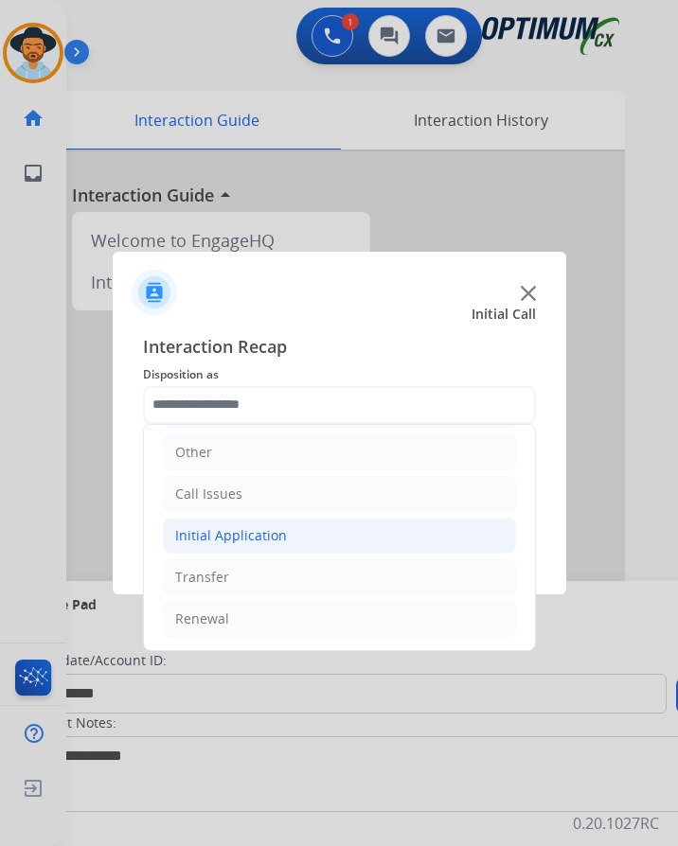
click at [252, 531] on div "Initial Application" at bounding box center [231, 535] width 112 height 19
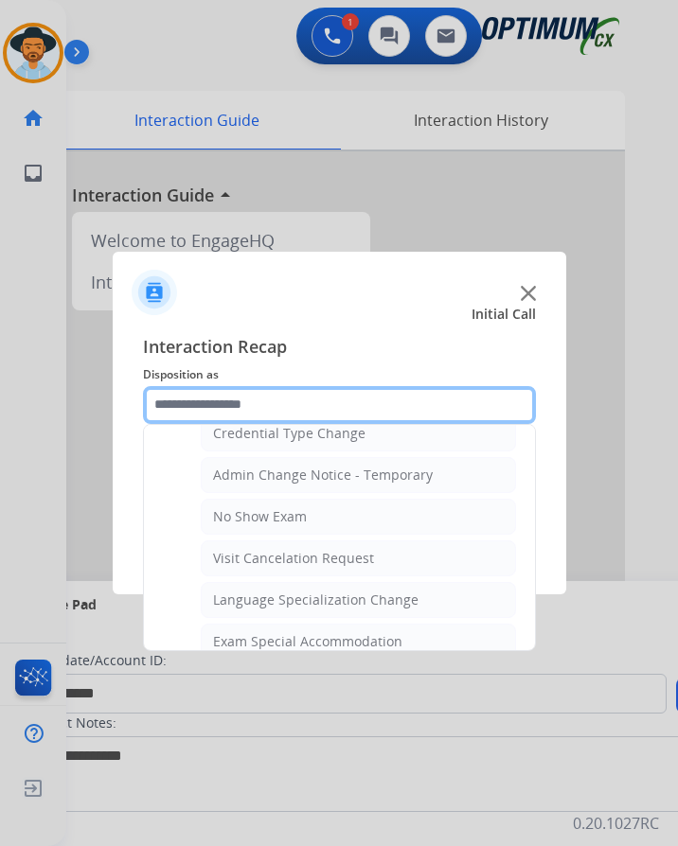
scroll to position [981, 0]
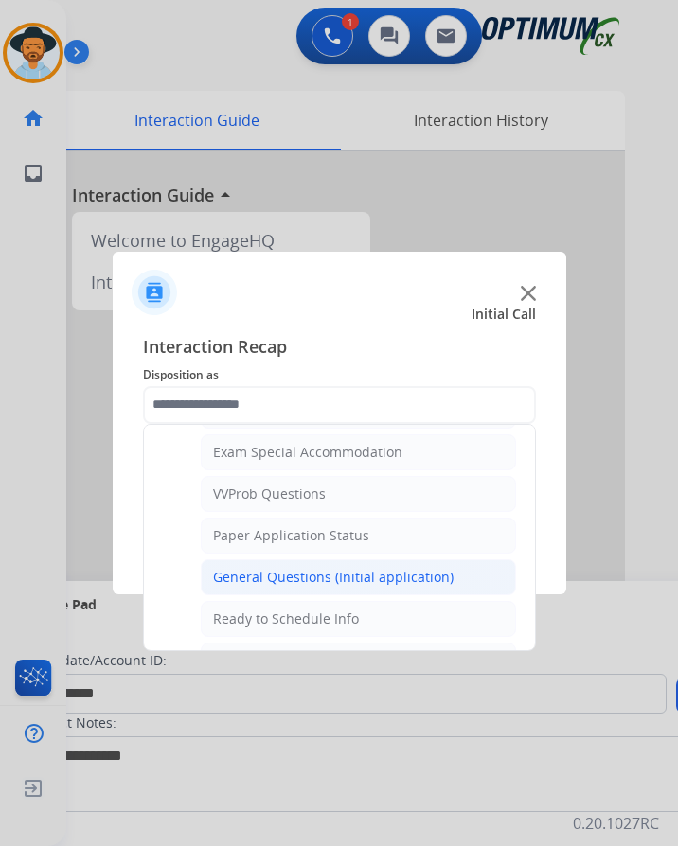
click at [298, 572] on div "General Questions (Initial application)" at bounding box center [333, 577] width 240 height 19
type input "**********"
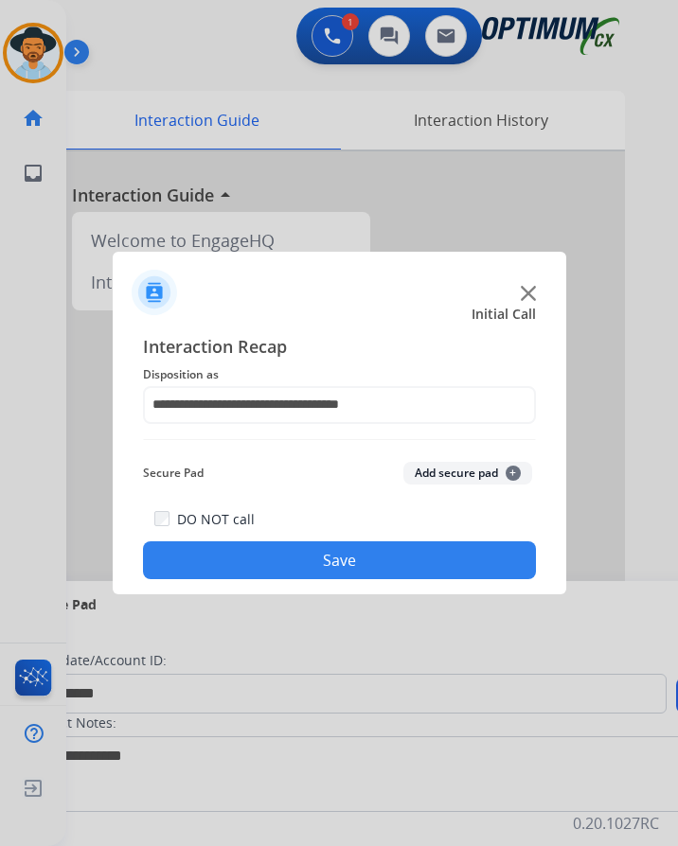
click at [298, 549] on button "Save" at bounding box center [339, 561] width 393 height 38
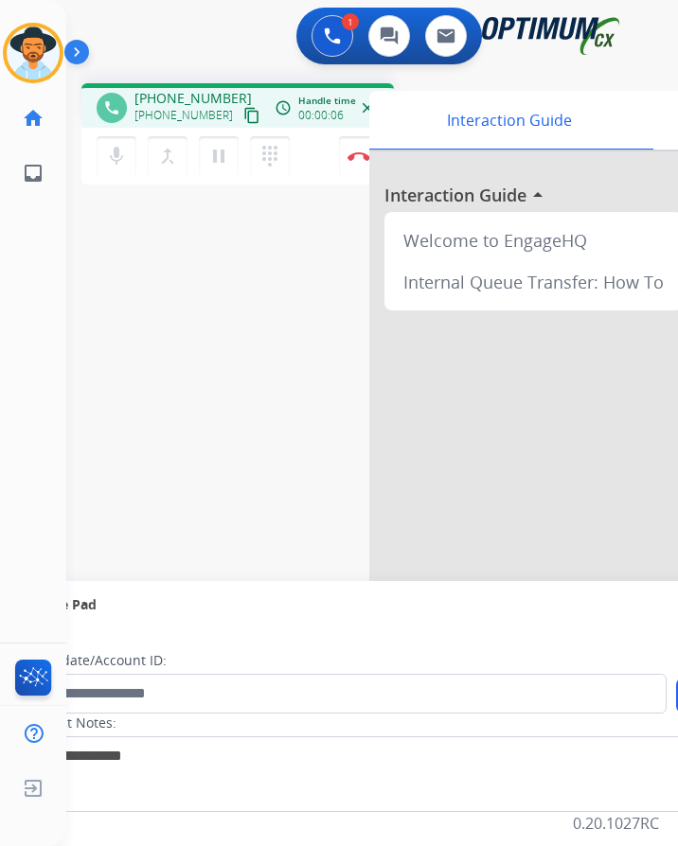
click at [191, 96] on span "+18628881870" at bounding box center [192, 98] width 117 height 19
copy span "18628881870"
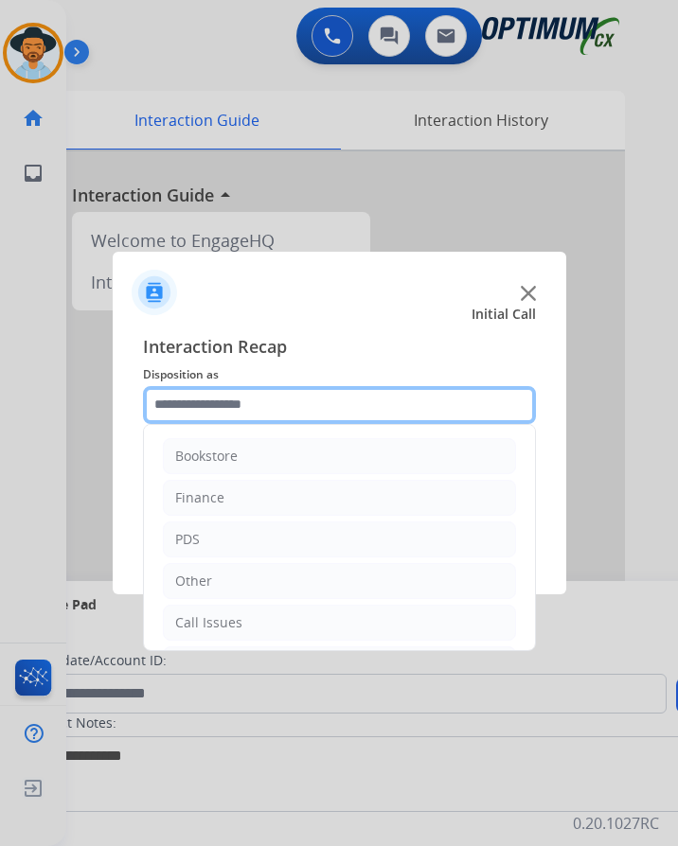
click at [263, 409] on input "text" at bounding box center [339, 405] width 393 height 38
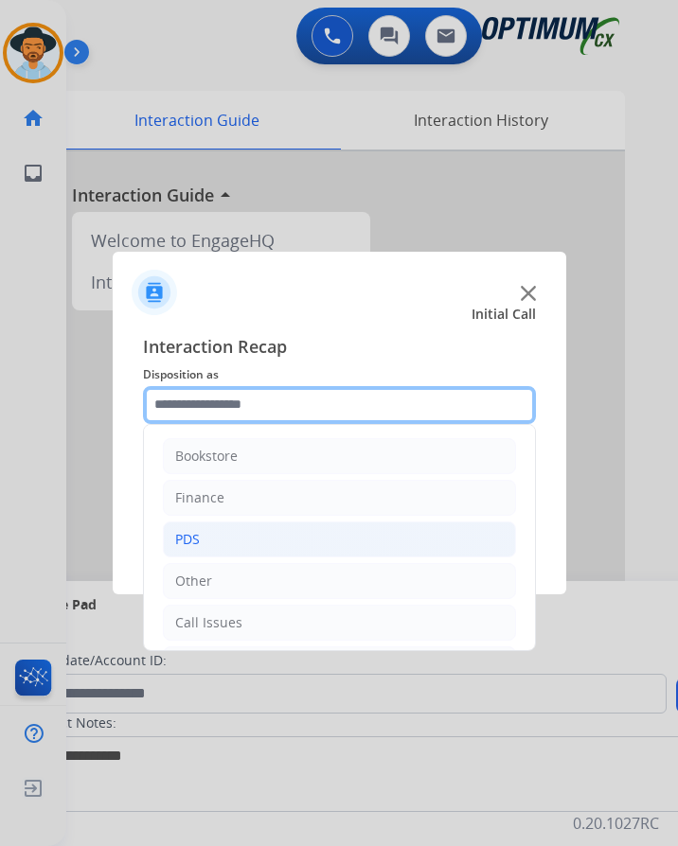
scroll to position [129, 0]
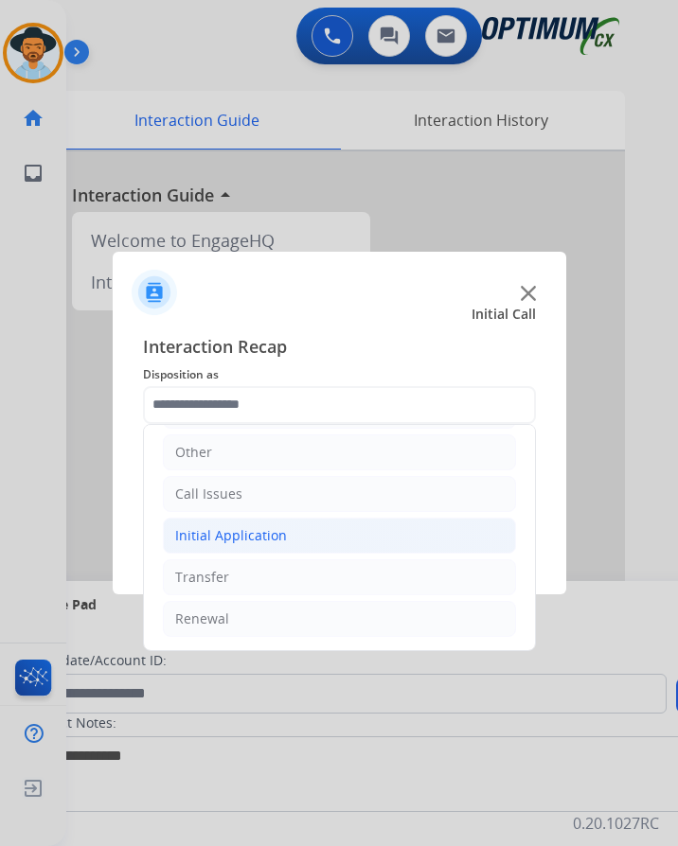
click at [274, 536] on div "Initial Application" at bounding box center [231, 535] width 112 height 19
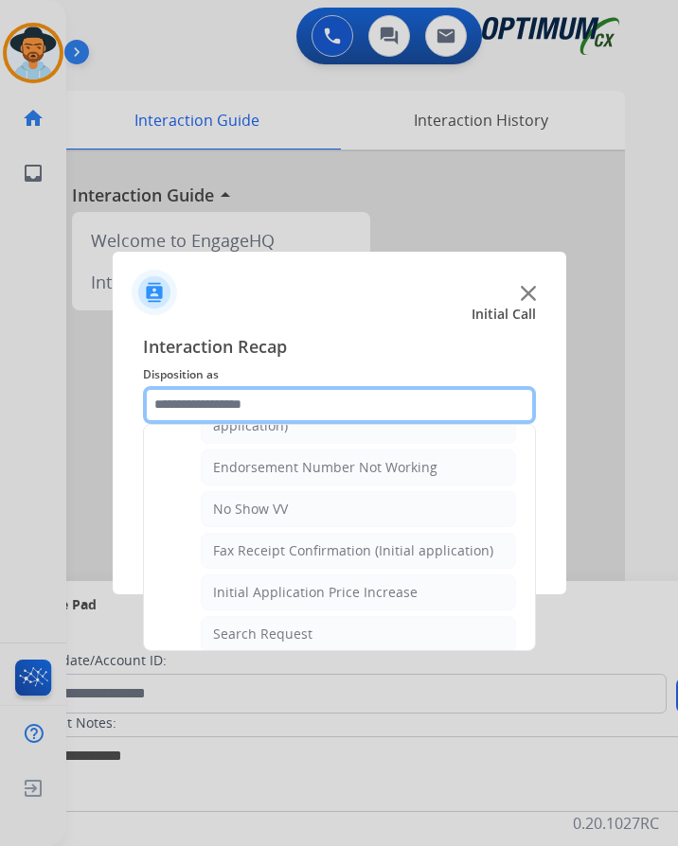
scroll to position [223, 0]
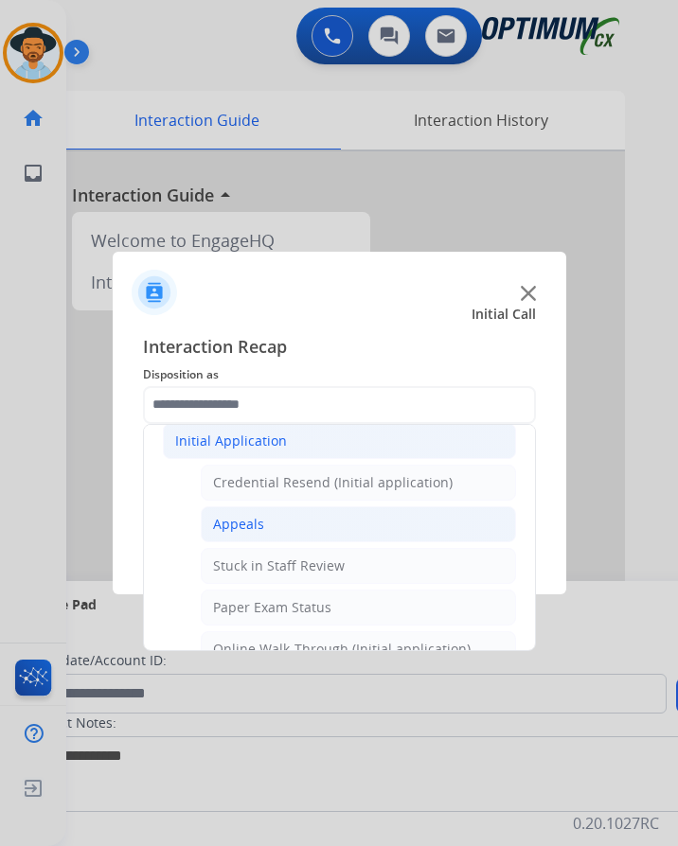
click at [264, 528] on li "Appeals" at bounding box center [358, 525] width 315 height 36
type input "*******"
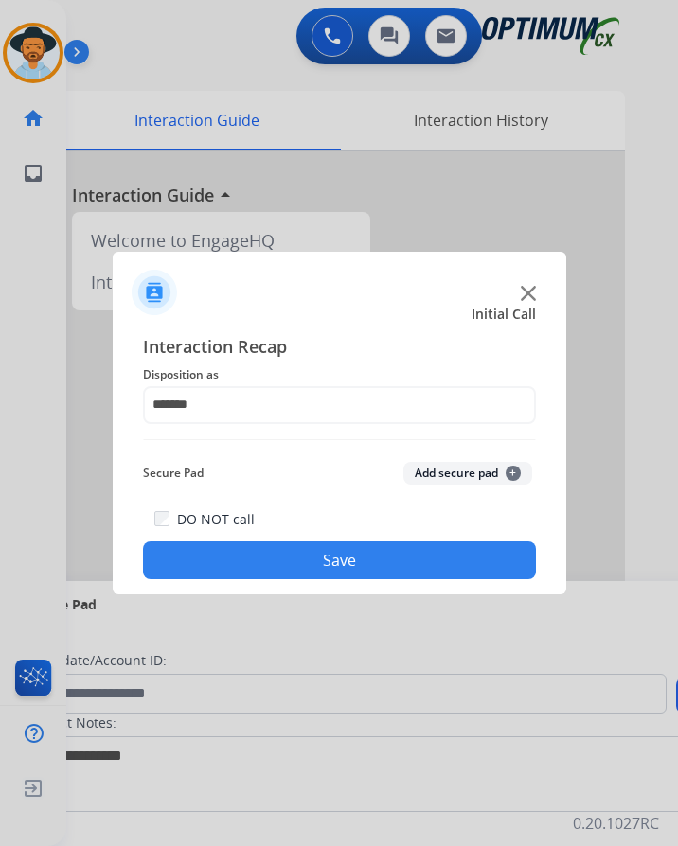
click at [238, 561] on button "Save" at bounding box center [339, 561] width 393 height 38
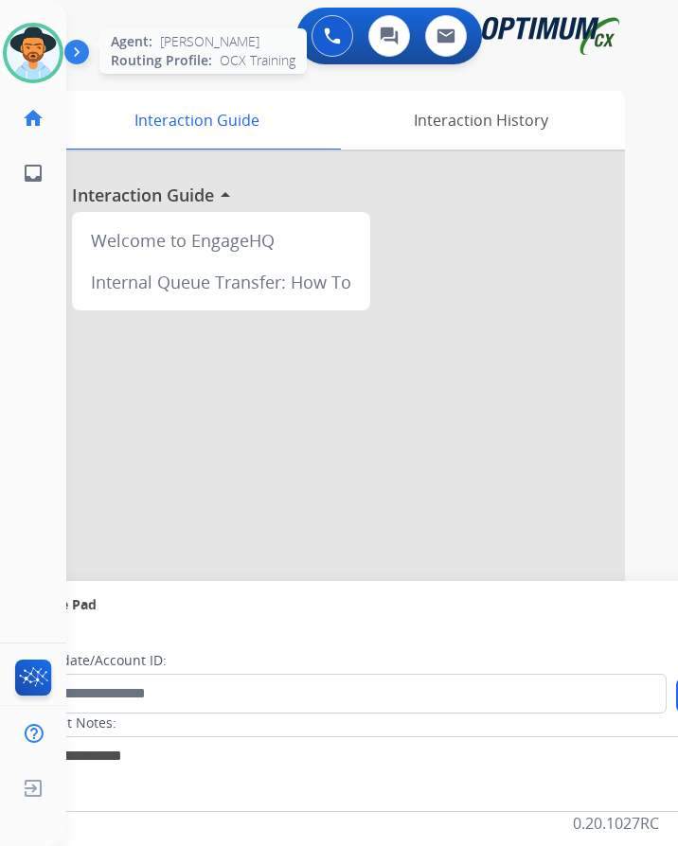
click at [39, 54] on img at bounding box center [33, 53] width 53 height 53
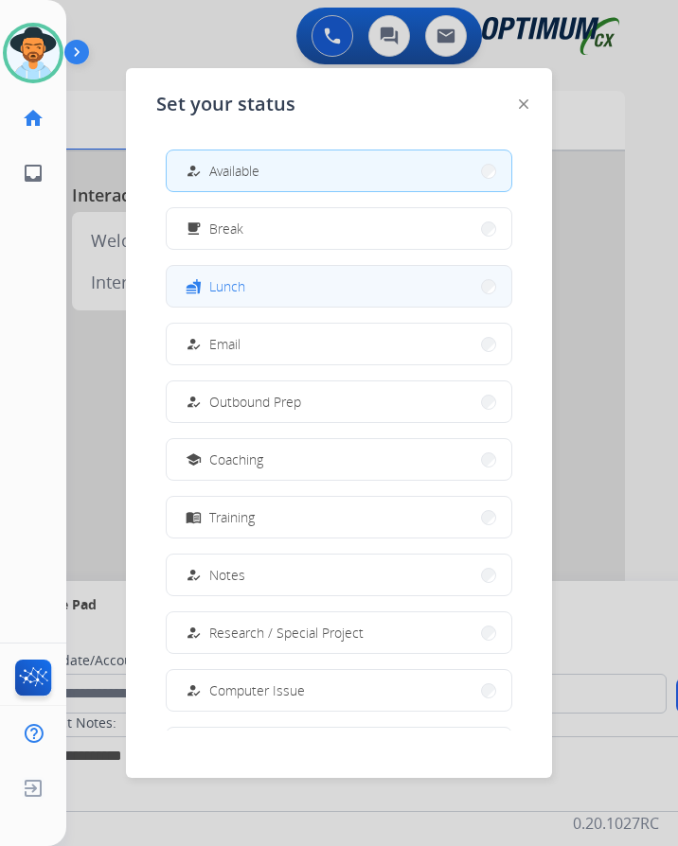
click at [236, 285] on span "Lunch" at bounding box center [227, 286] width 36 height 20
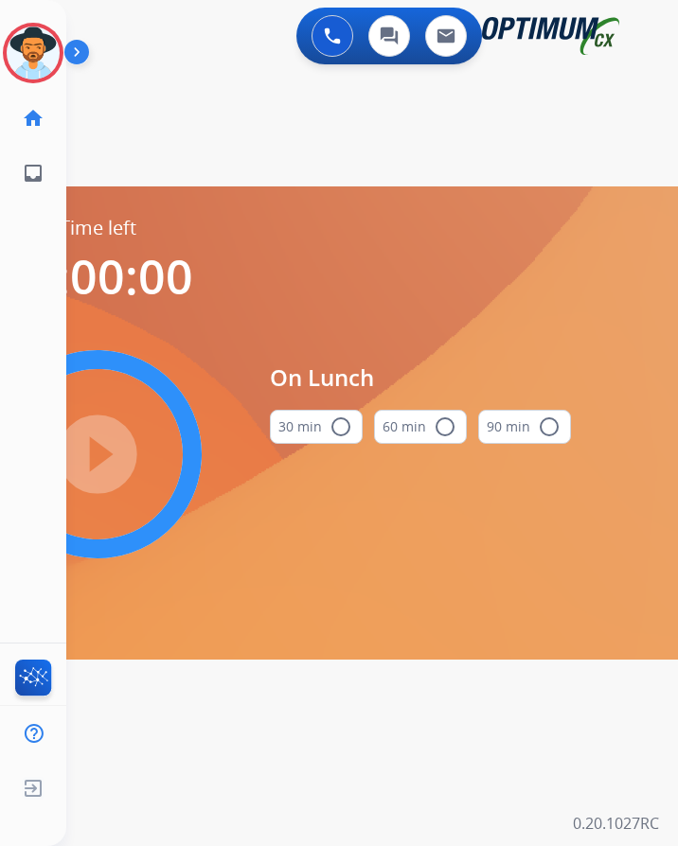
click at [343, 421] on mat-icon "radio_button_unchecked" at bounding box center [340, 427] width 23 height 23
click at [109, 449] on mat-icon "play_circle_filled" at bounding box center [97, 454] width 23 height 23
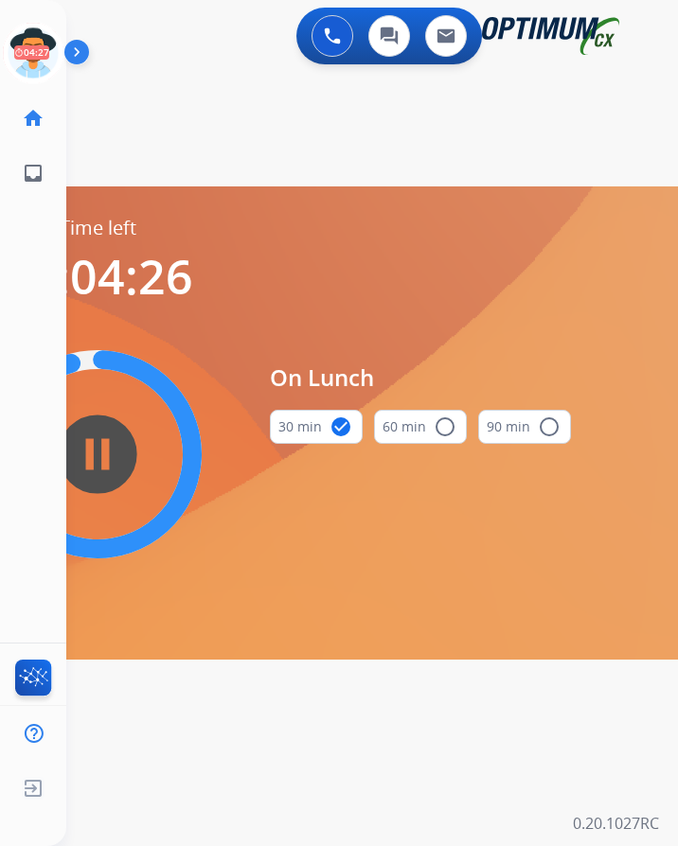
click at [140, 72] on div "swap_horiz Break voice bridge close_fullscreen Connect 3-Way Call merge_type Se…" at bounding box center [349, 113] width 566 height 91
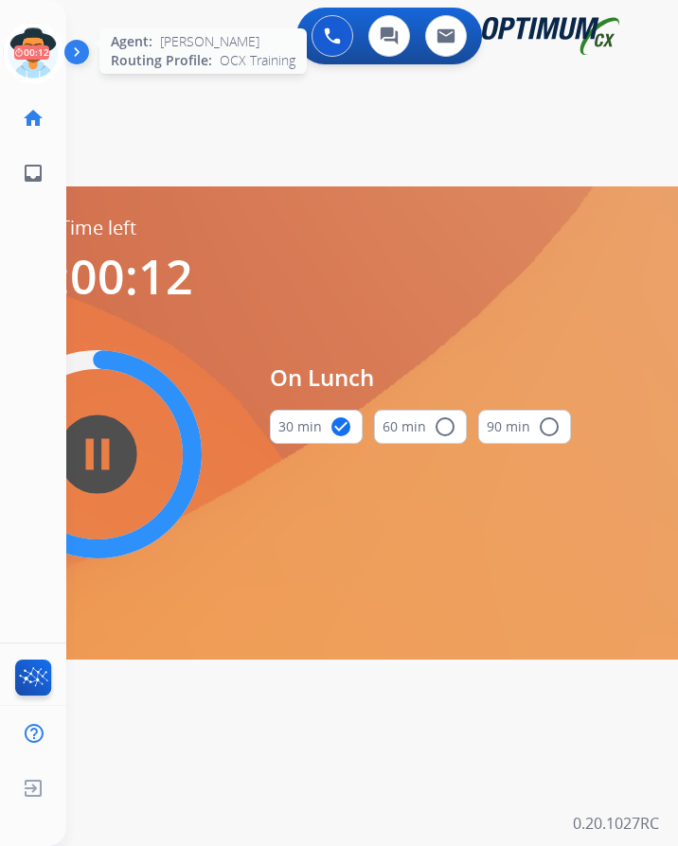
click at [9, 43] on icon at bounding box center [34, 54] width 62 height 62
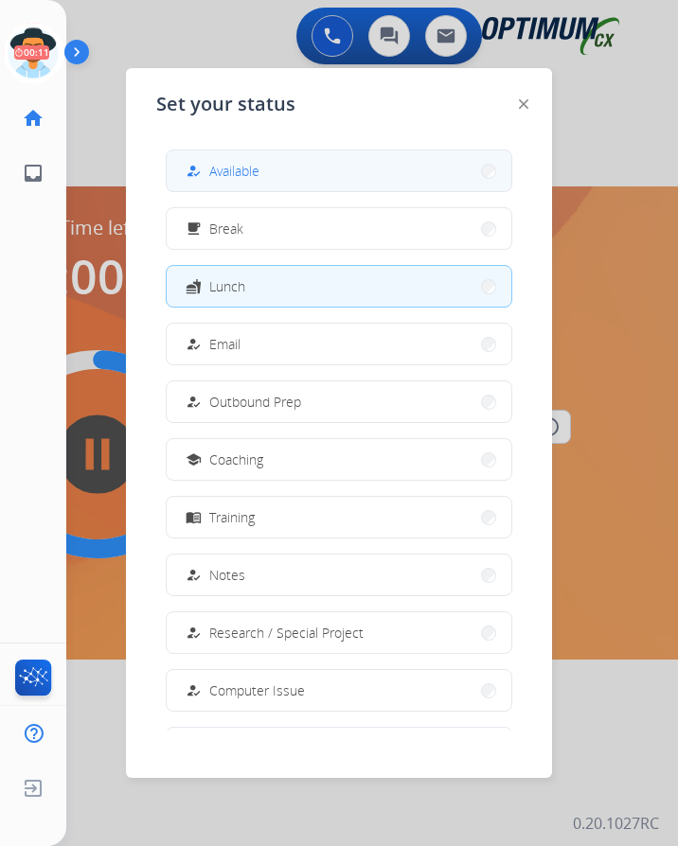
click at [241, 166] on span "Available" at bounding box center [234, 171] width 50 height 20
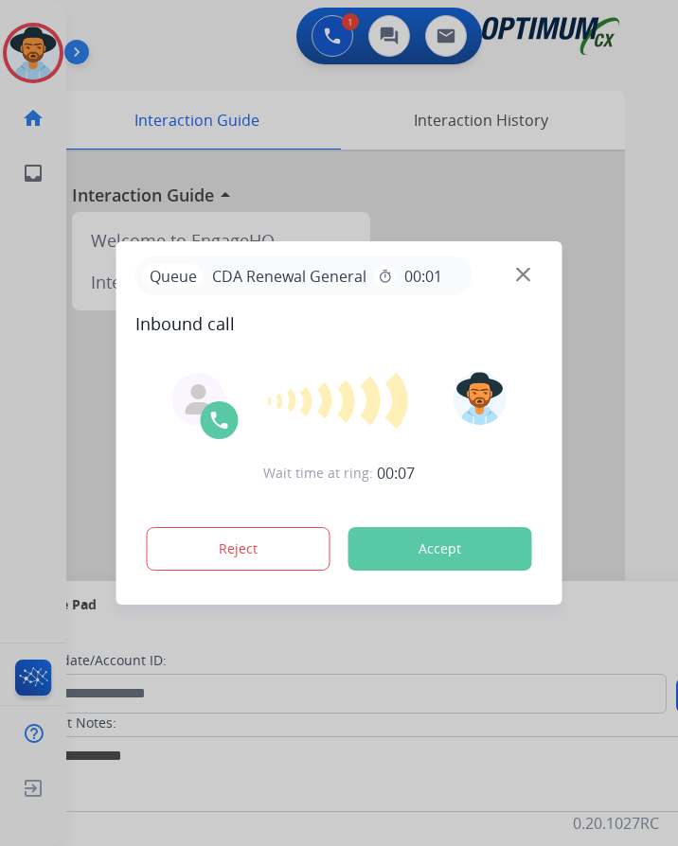
click at [195, 44] on div at bounding box center [339, 423] width 678 height 846
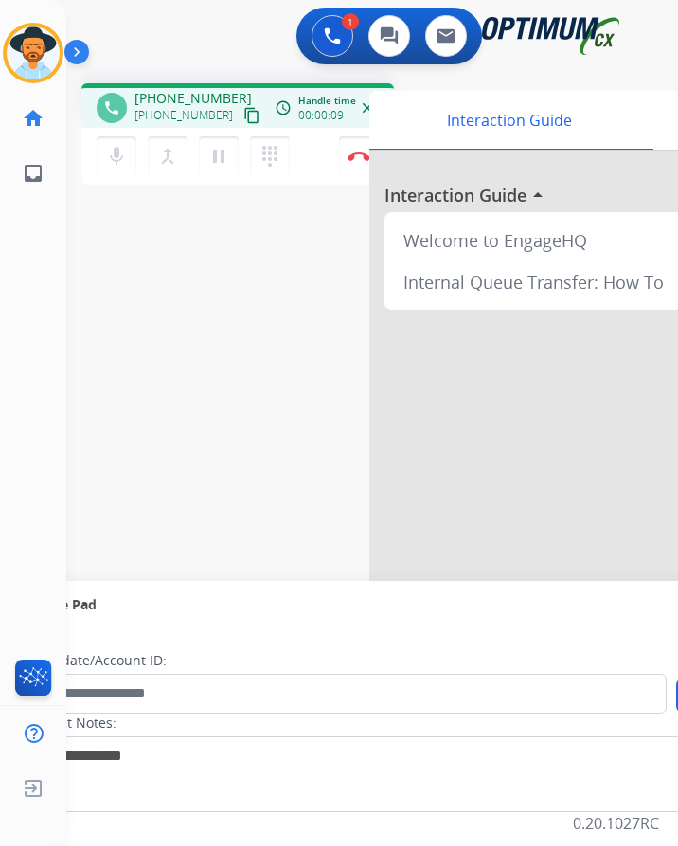
click at [199, 95] on span "[PHONE_NUMBER]" at bounding box center [192, 98] width 117 height 19
copy span "15167468606"
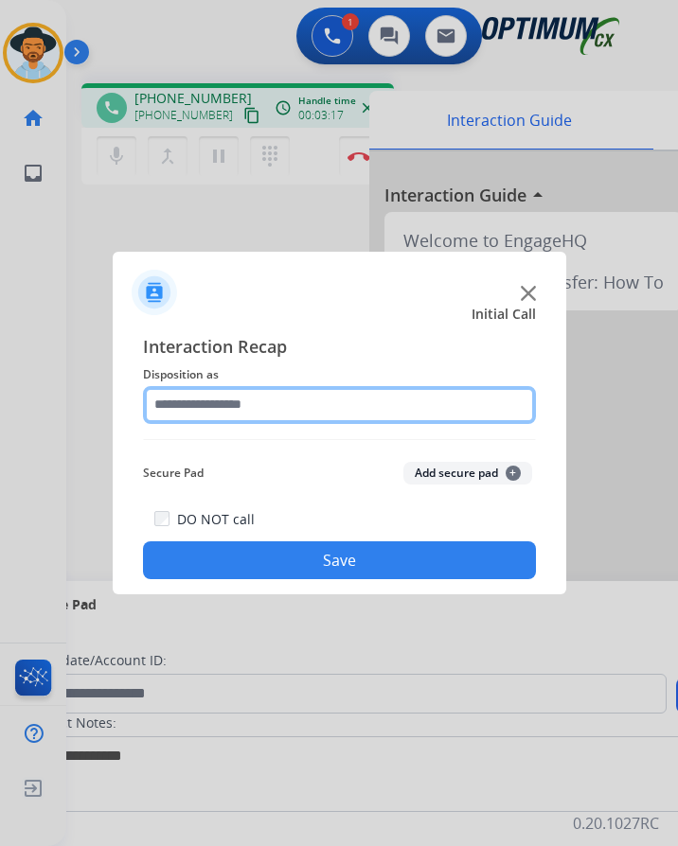
click at [369, 409] on input "text" at bounding box center [339, 405] width 393 height 38
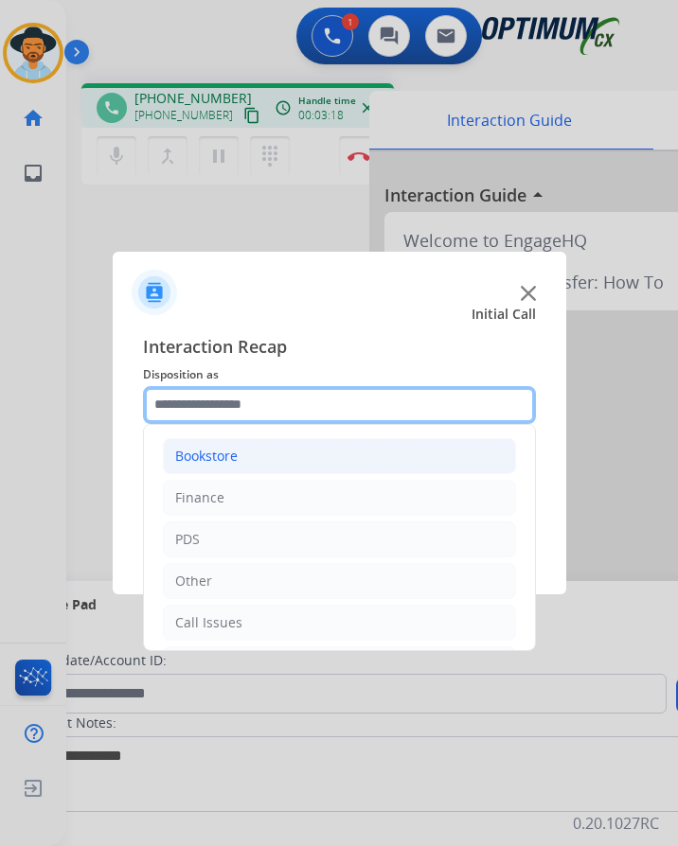
scroll to position [129, 0]
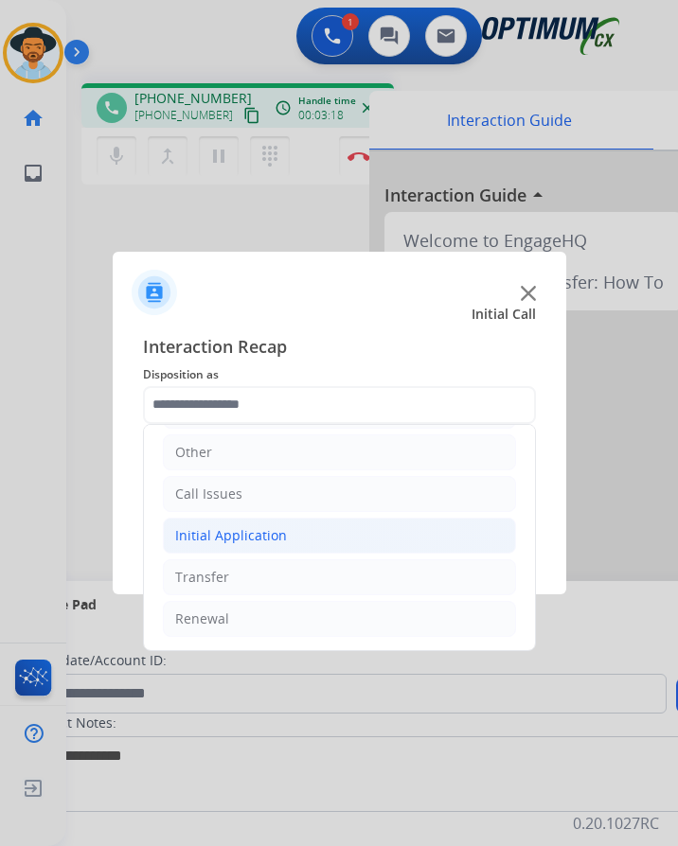
click at [294, 536] on li "Initial Application" at bounding box center [339, 536] width 353 height 36
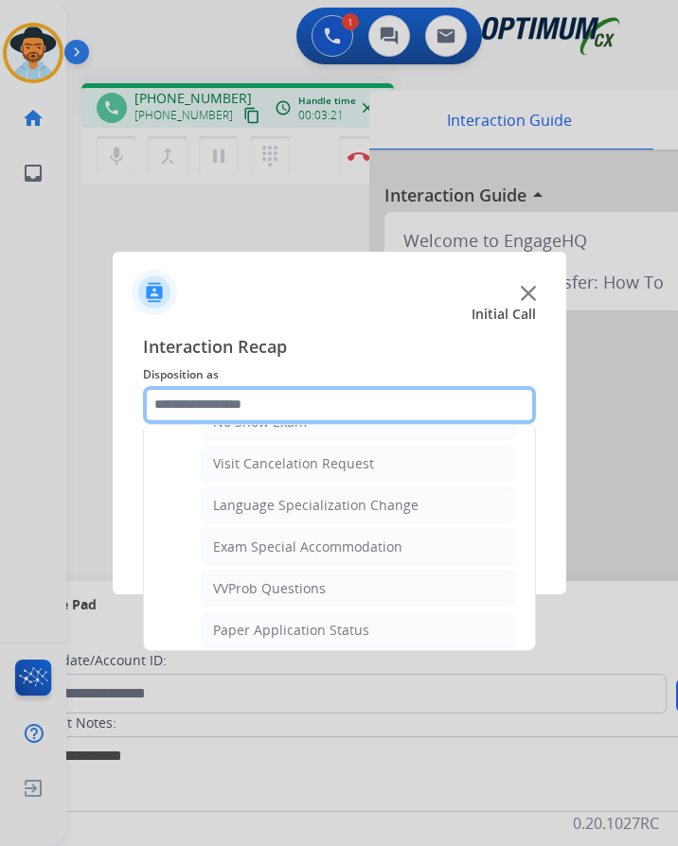
scroll to position [981, 0]
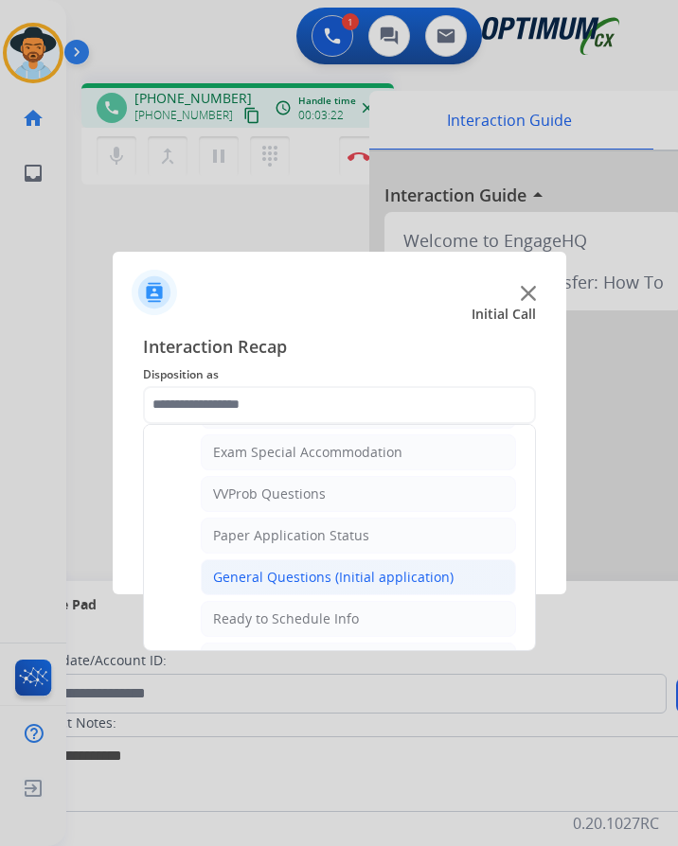
click at [297, 572] on div "General Questions (Initial application)" at bounding box center [333, 577] width 240 height 19
type input "**********"
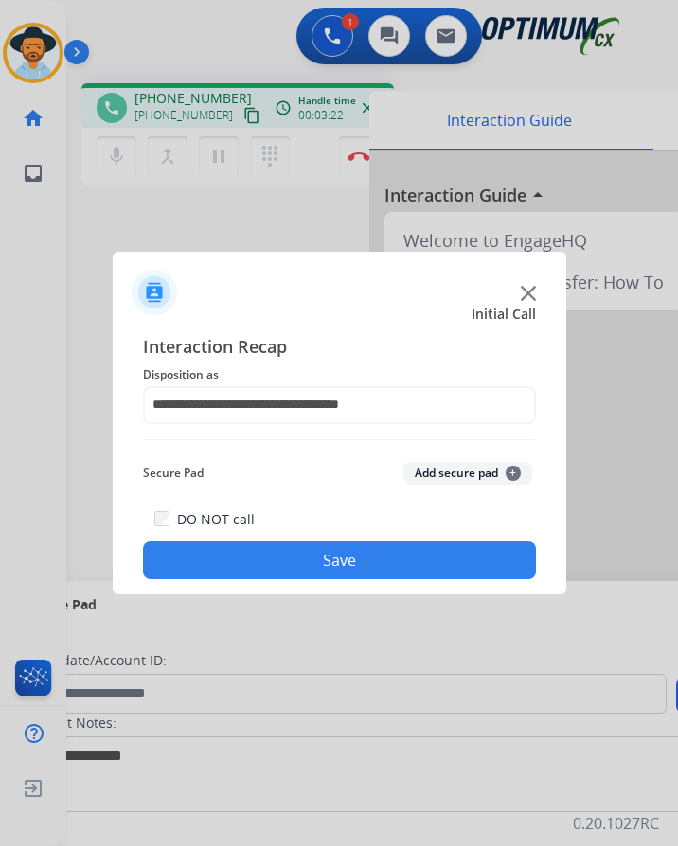
click at [303, 565] on button "Save" at bounding box center [339, 561] width 393 height 38
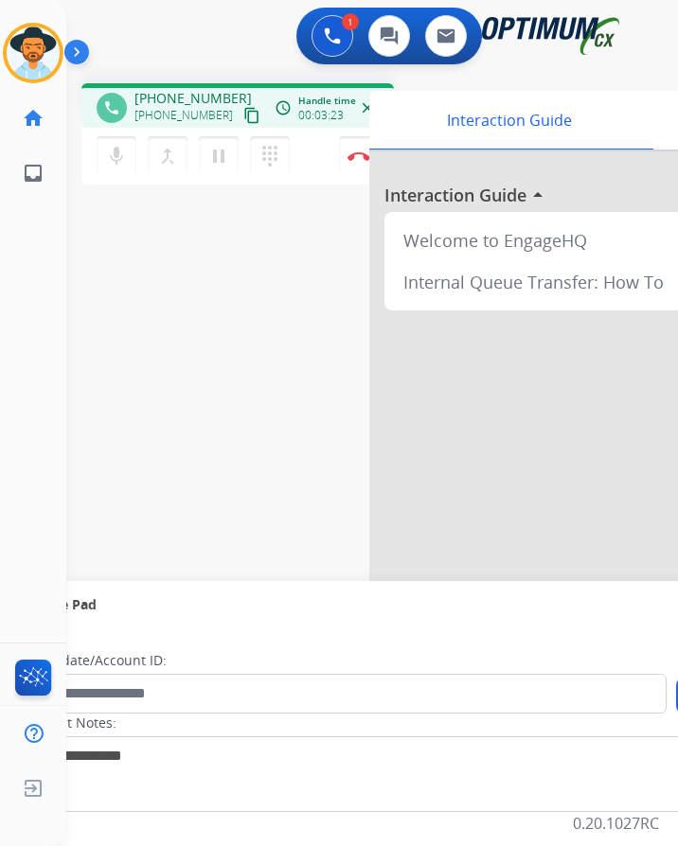
click at [209, 95] on span "[PHONE_NUMBER]" at bounding box center [192, 98] width 117 height 19
copy span "17082280686"
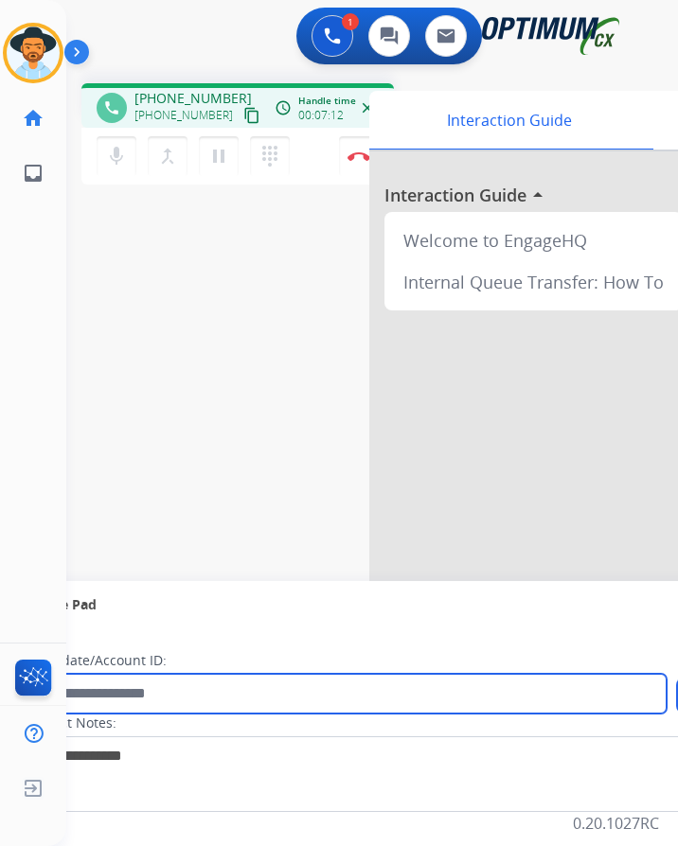
click at [188, 692] on input "text" at bounding box center [346, 694] width 642 height 40
paste input "**********"
type input "**********"
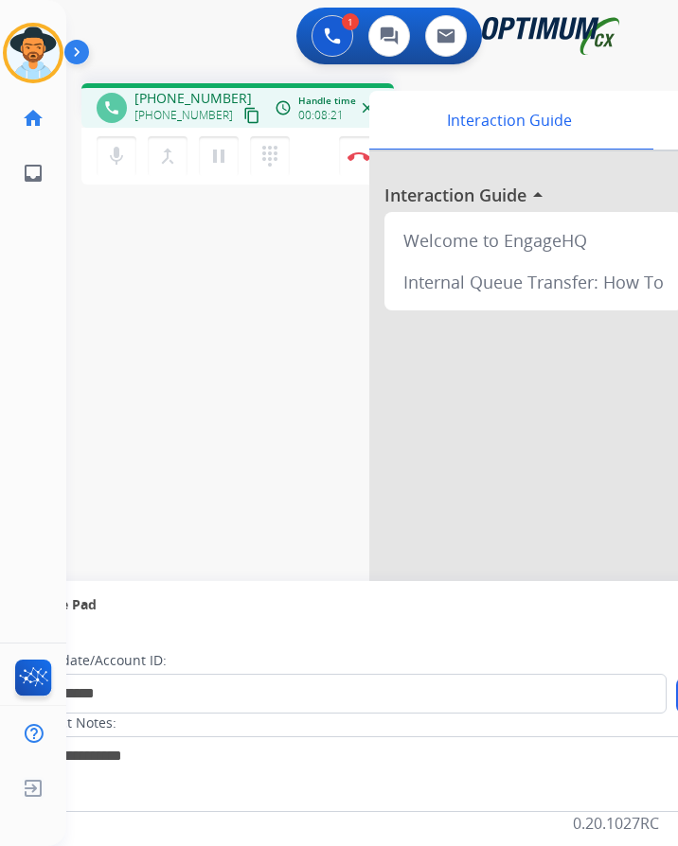
click at [232, 328] on div "**********" at bounding box center [349, 463] width 566 height 790
click at [232, 327] on div "**********" at bounding box center [349, 463] width 566 height 790
click at [362, 161] on button "Disconnect" at bounding box center [359, 156] width 40 height 40
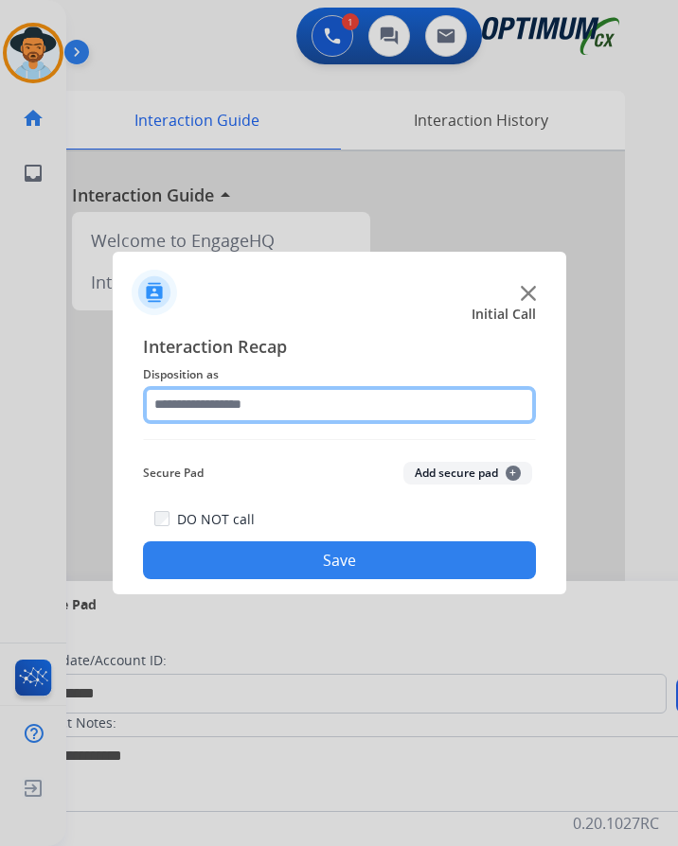
click at [184, 415] on input "text" at bounding box center [339, 405] width 393 height 38
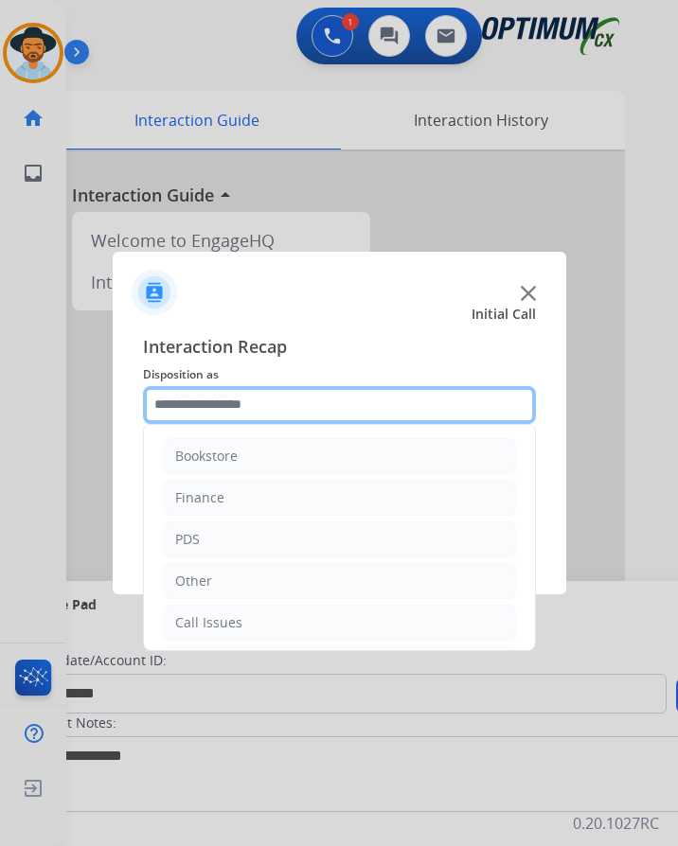
scroll to position [129, 0]
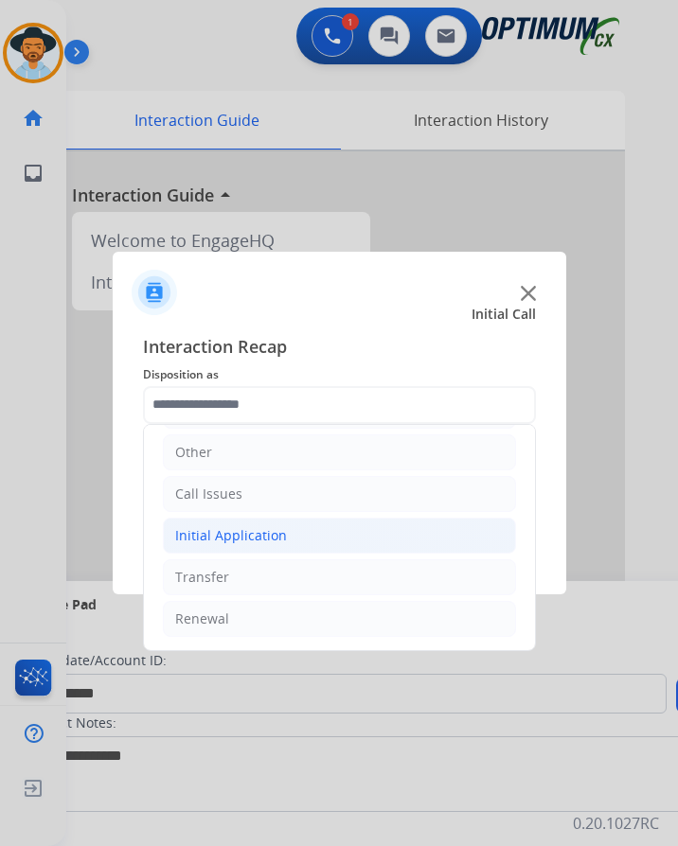
click at [314, 532] on li "Initial Application" at bounding box center [339, 536] width 353 height 36
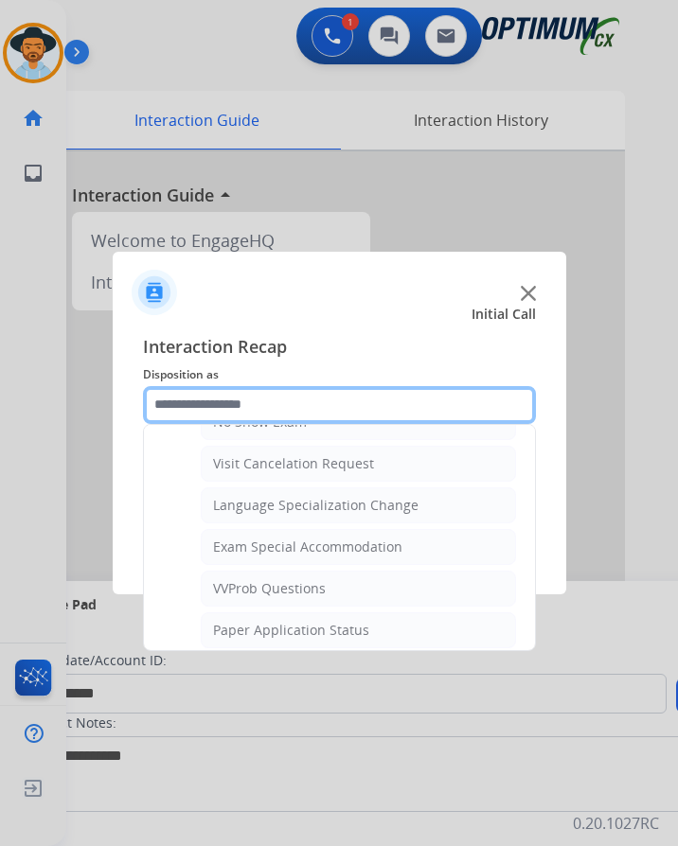
scroll to position [981, 0]
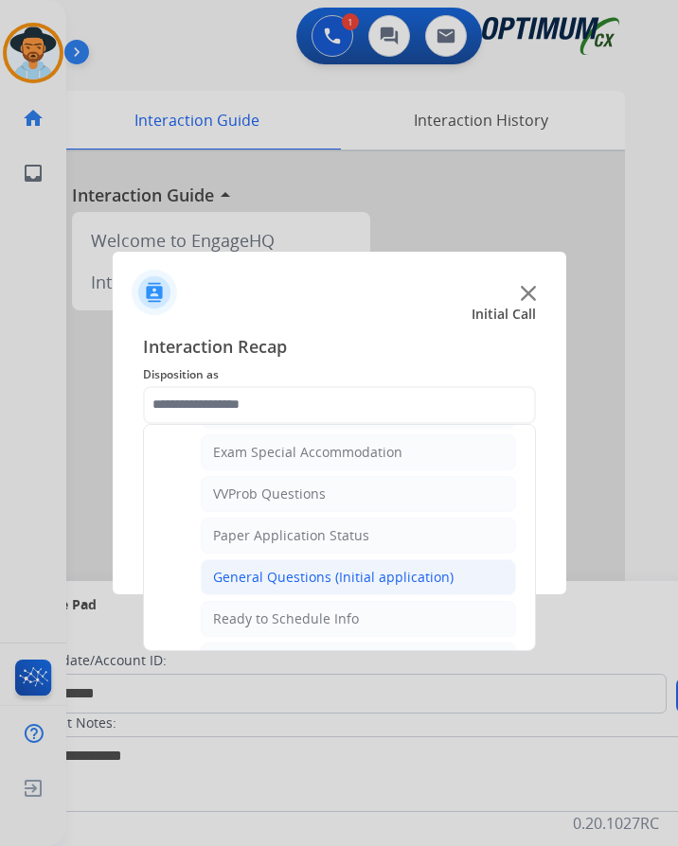
click at [265, 576] on div "General Questions (Initial application)" at bounding box center [333, 577] width 240 height 19
type input "**********"
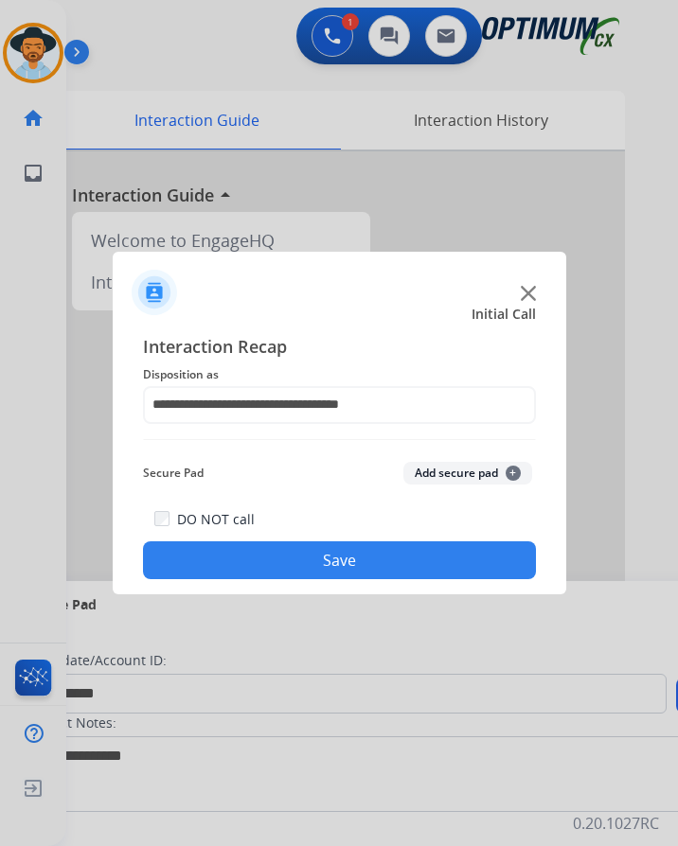
click at [276, 566] on button "Save" at bounding box center [339, 561] width 393 height 38
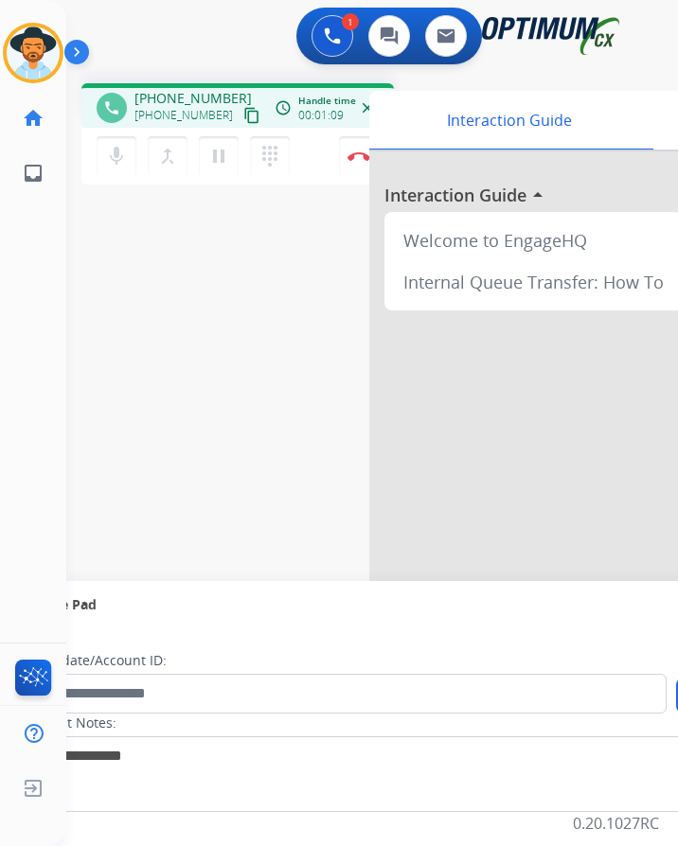
drag, startPoint x: 88, startPoint y: 307, endPoint x: 114, endPoint y: 283, distance: 34.8
click at [88, 307] on div "phone [PHONE_NUMBER] [PHONE_NUMBER] content_copy access_time Call metrics Queue…" at bounding box center [349, 463] width 566 height 790
click at [192, 90] on span "[PHONE_NUMBER]" at bounding box center [192, 98] width 117 height 19
copy span "17876902829"
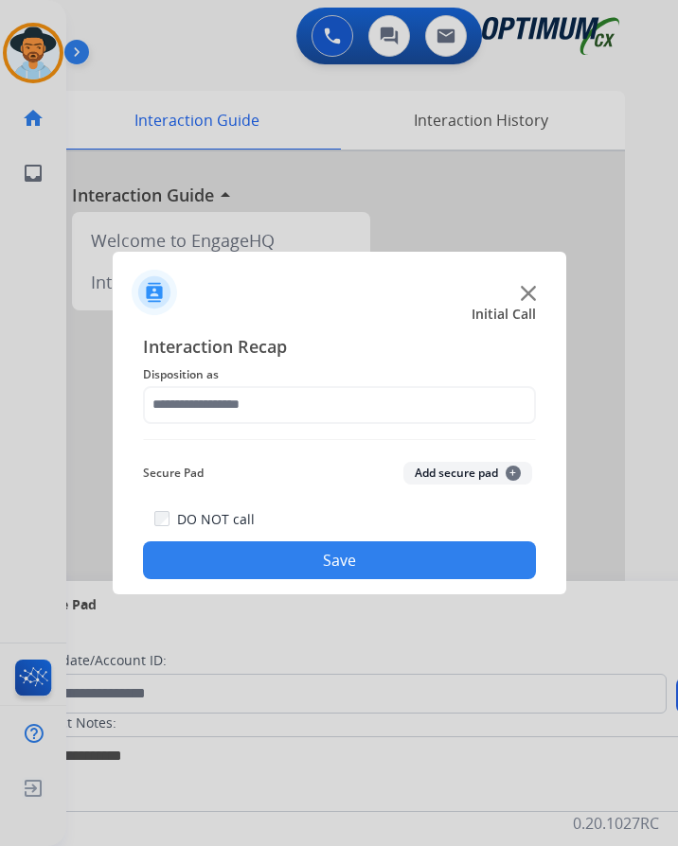
click at [276, 55] on div at bounding box center [339, 423] width 678 height 846
click at [376, 370] on span "Disposition as" at bounding box center [339, 375] width 393 height 23
click at [392, 337] on span "Interaction Recap" at bounding box center [339, 348] width 393 height 30
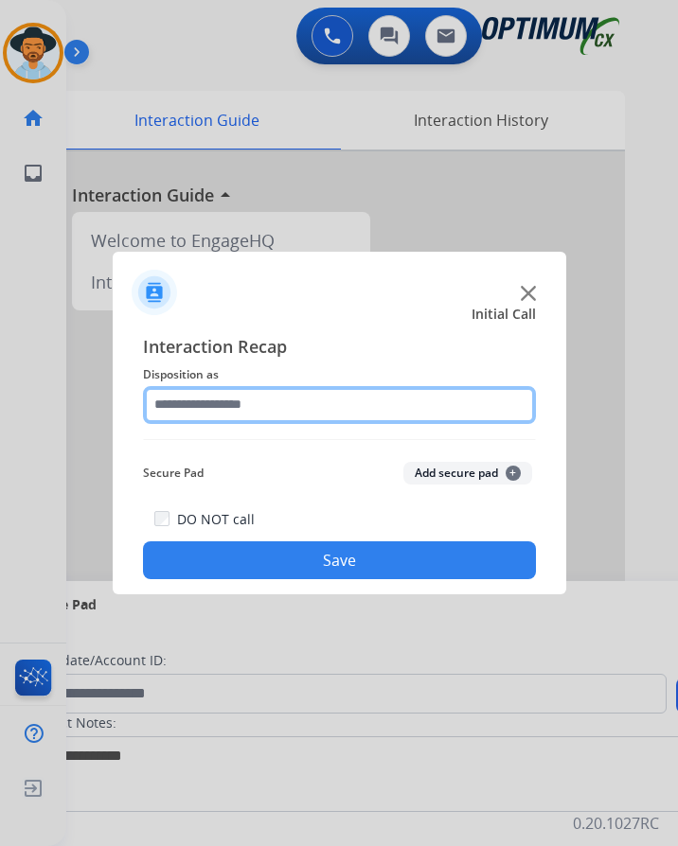
click at [263, 390] on input "text" at bounding box center [339, 405] width 393 height 38
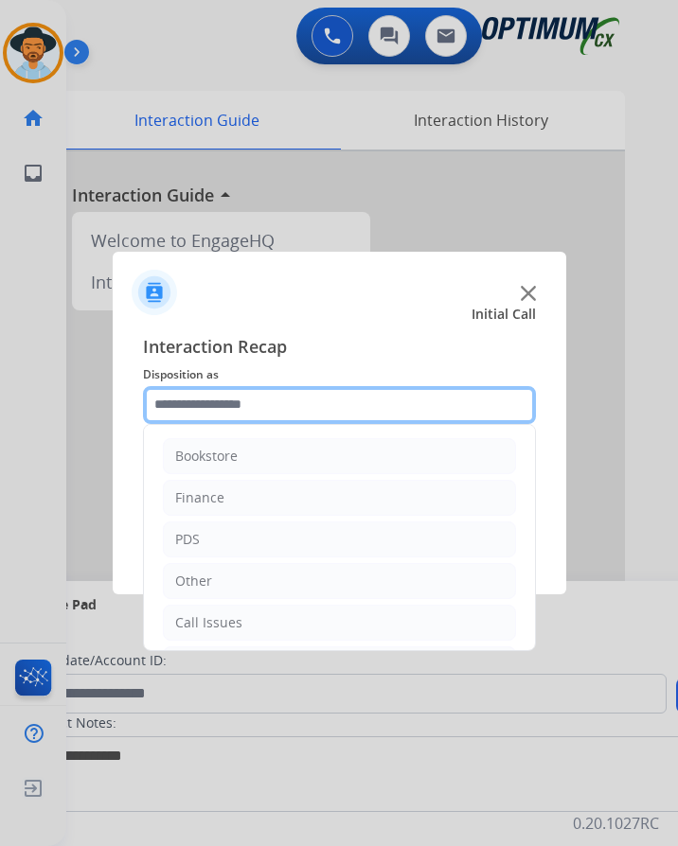
click at [263, 395] on input "text" at bounding box center [339, 405] width 393 height 38
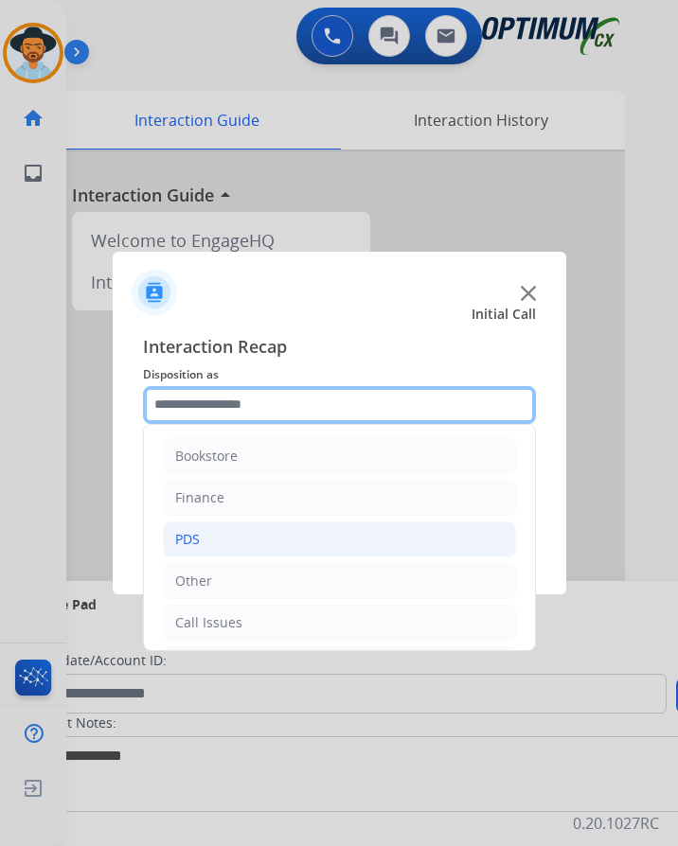
scroll to position [129, 0]
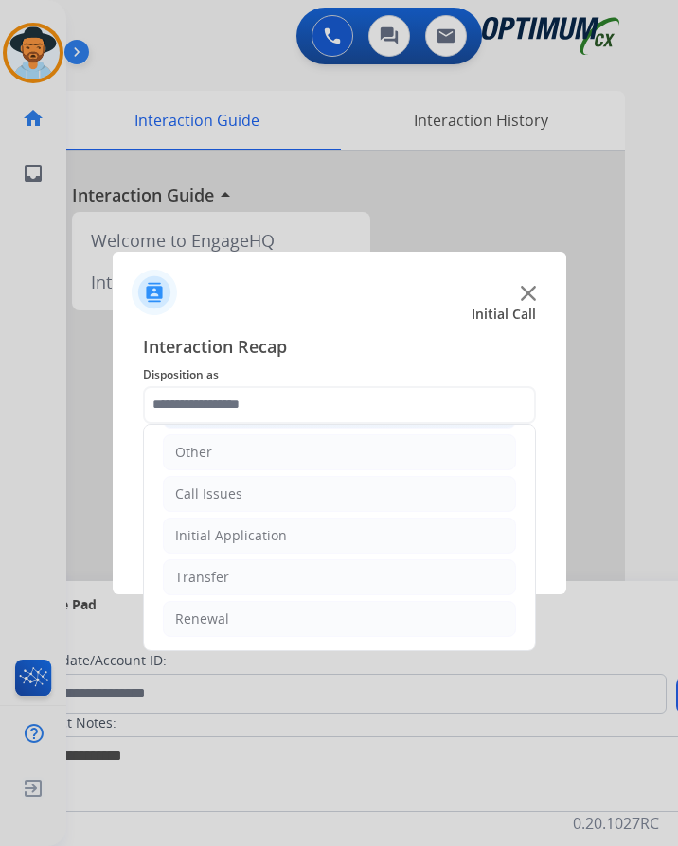
click at [275, 534] on div "Initial Application" at bounding box center [231, 535] width 112 height 19
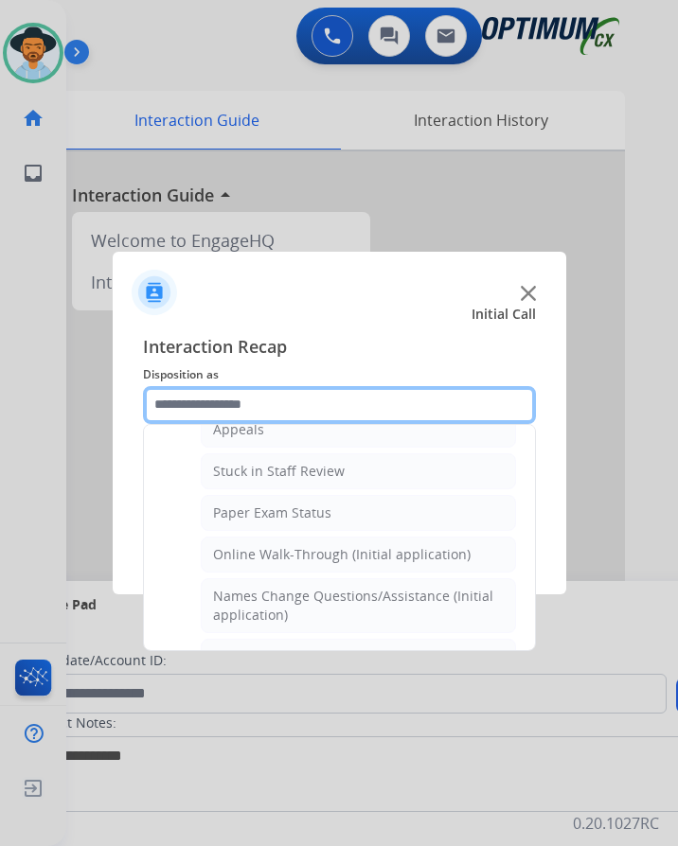
scroll to position [34, 0]
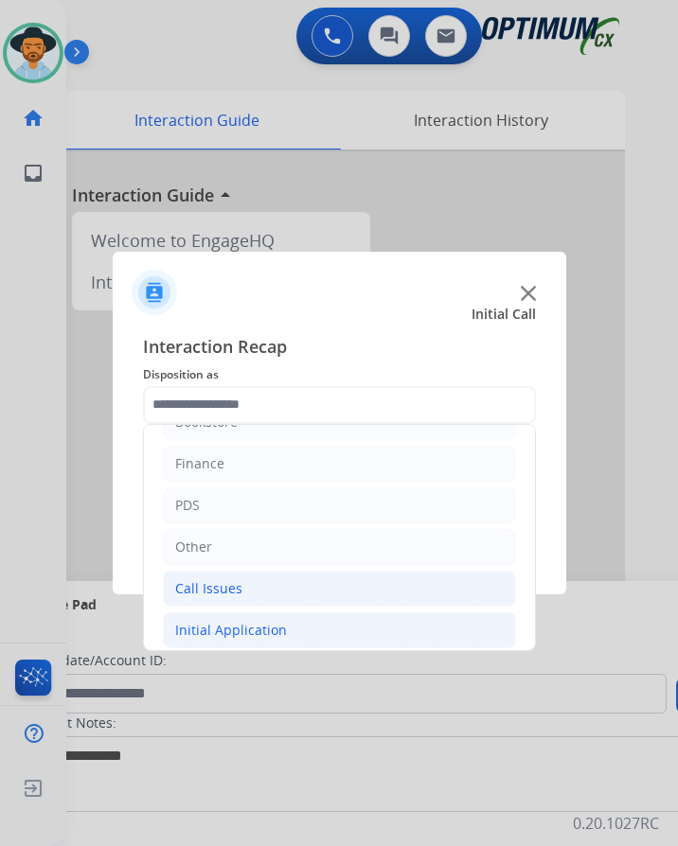
click at [228, 584] on div "Call Issues" at bounding box center [208, 588] width 67 height 19
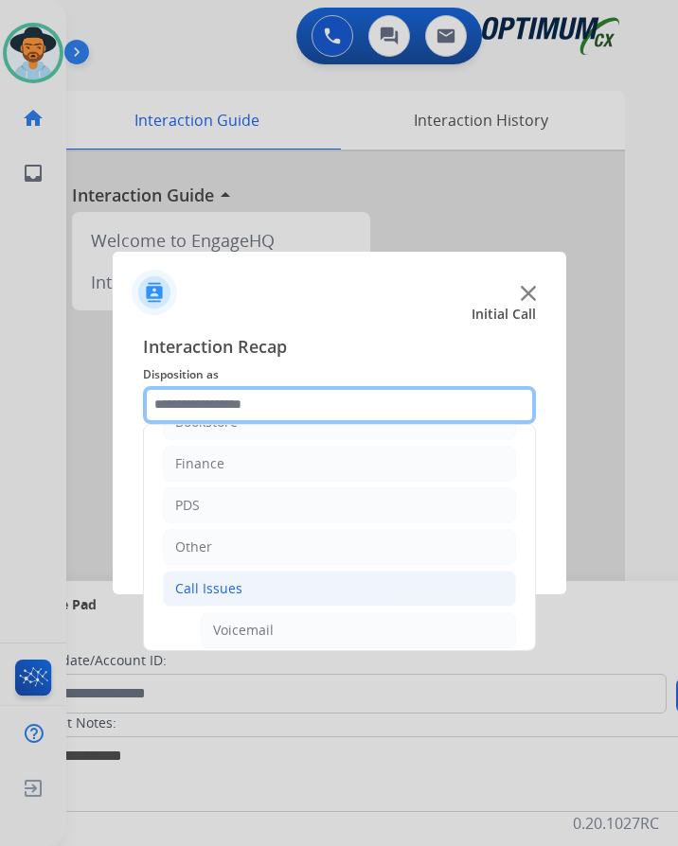
scroll to position [223, 0]
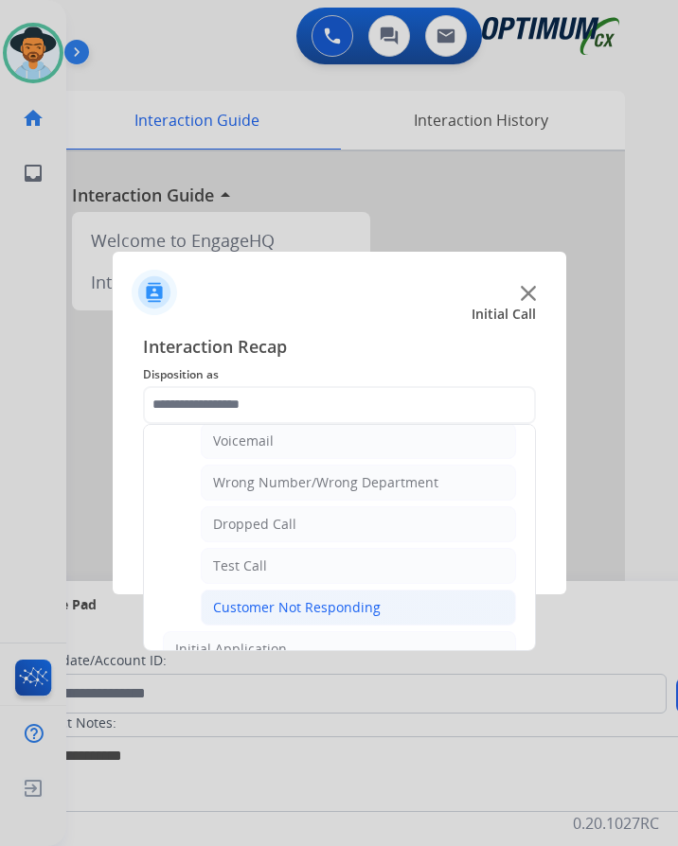
click at [259, 599] on div "Customer Not Responding" at bounding box center [297, 607] width 168 height 19
type input "**********"
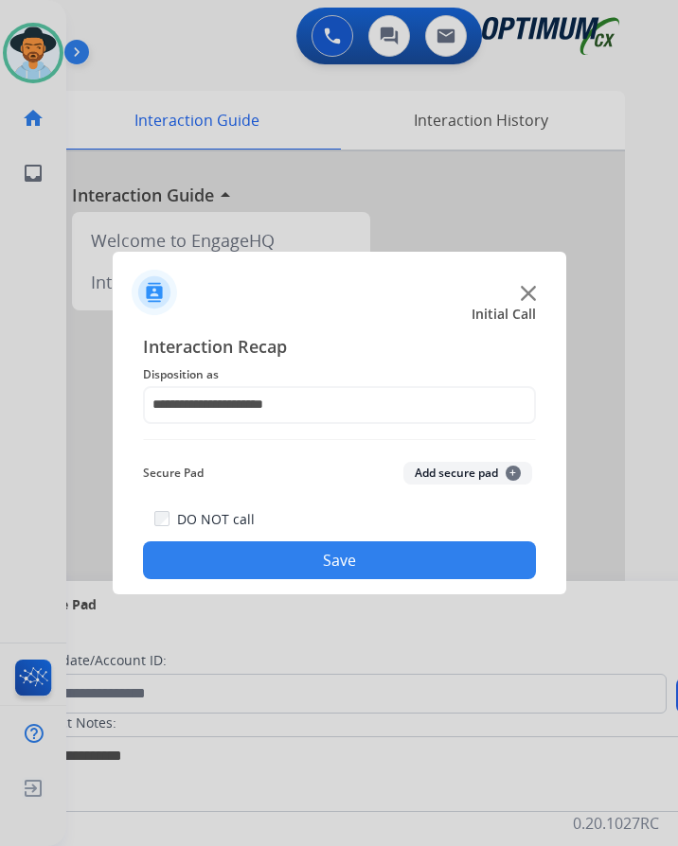
click at [280, 561] on button "Save" at bounding box center [339, 561] width 393 height 38
click at [503, 563] on button "Save" at bounding box center [339, 561] width 393 height 38
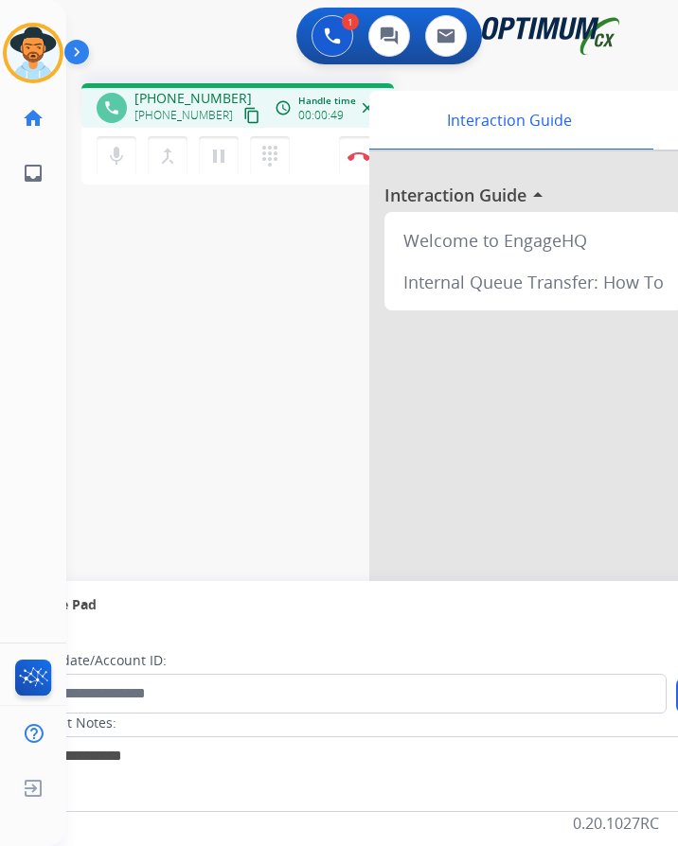
click at [187, 97] on span "+12029311297" at bounding box center [192, 98] width 117 height 19
copy span "12029311297"
click at [198, 251] on div "phone +12029311297 +12029311297 content_copy access_time Call metrics Queue 00:…" at bounding box center [349, 463] width 566 height 790
click at [363, 161] on button "Disconnect" at bounding box center [359, 156] width 40 height 40
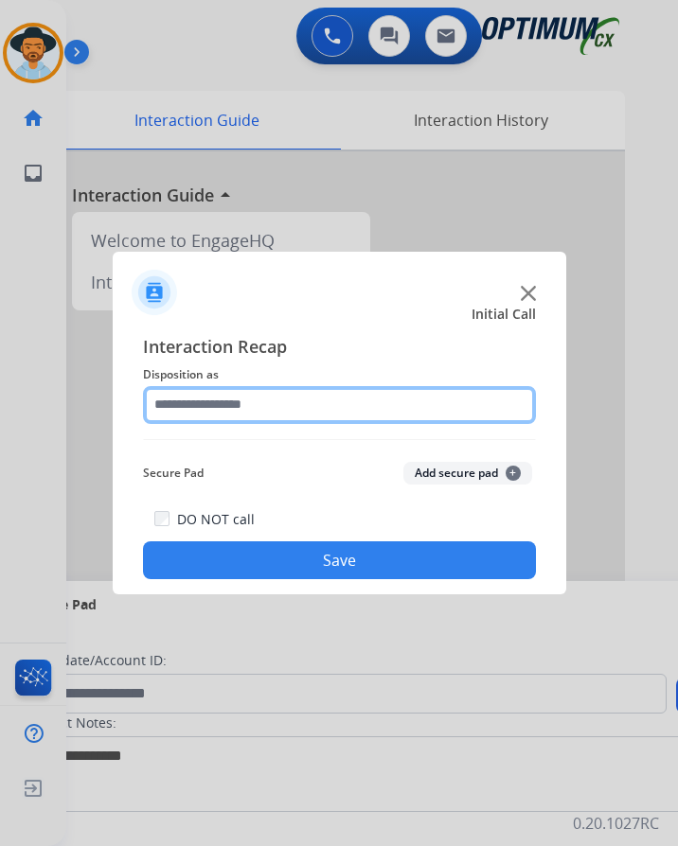
click at [260, 406] on input "text" at bounding box center [339, 405] width 393 height 38
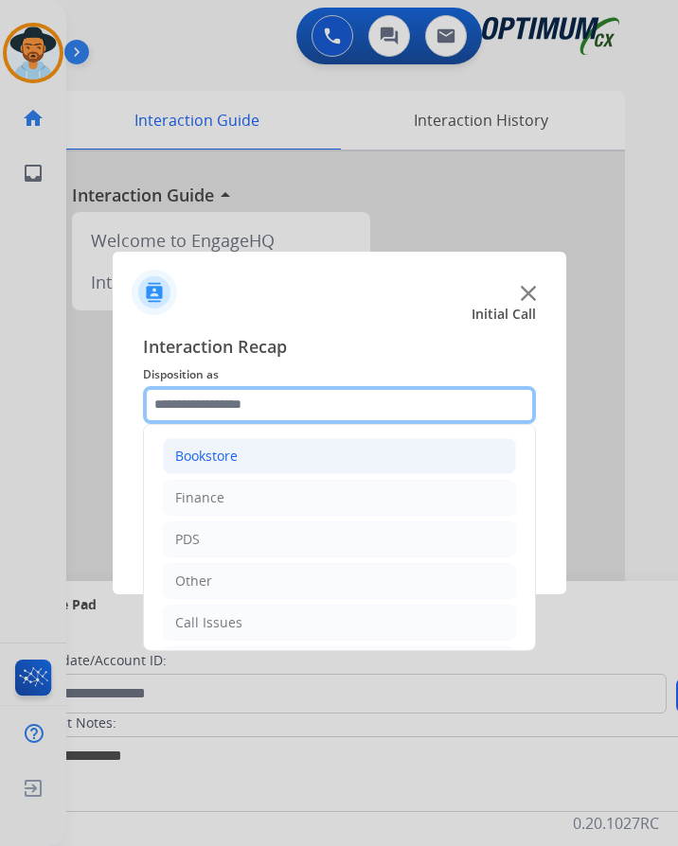
scroll to position [129, 0]
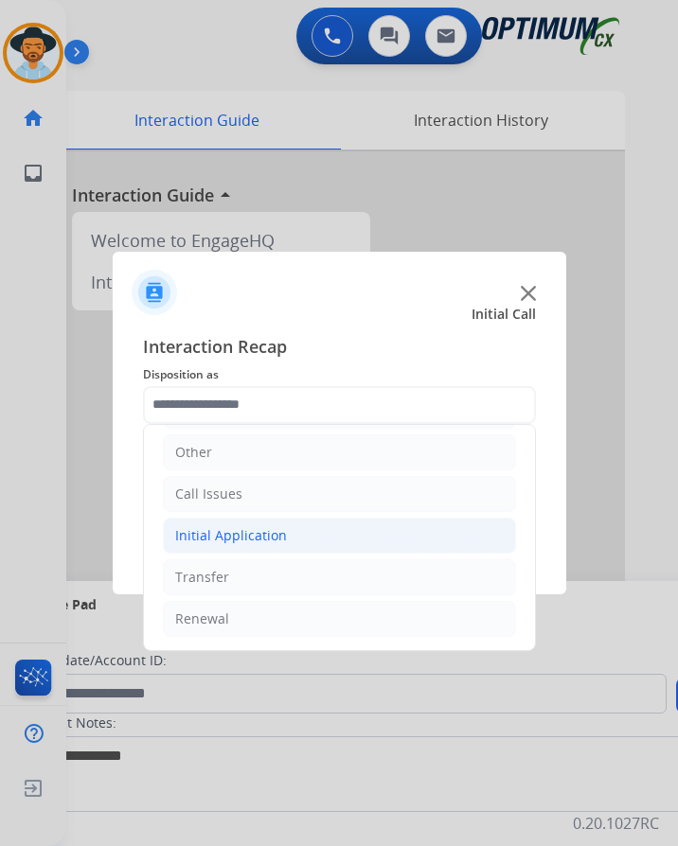
click at [277, 533] on div "Initial Application" at bounding box center [231, 535] width 112 height 19
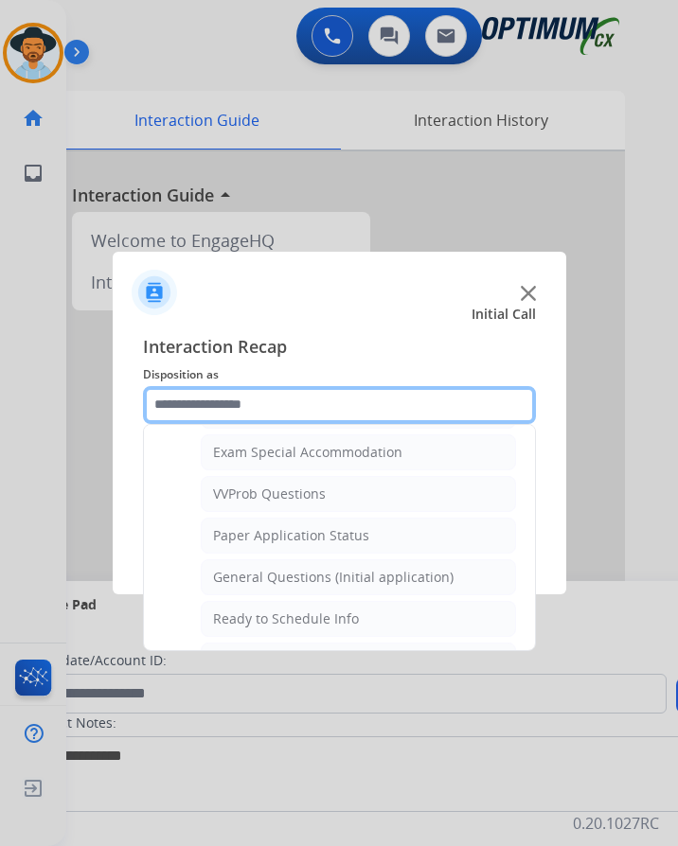
scroll to position [1076, 0]
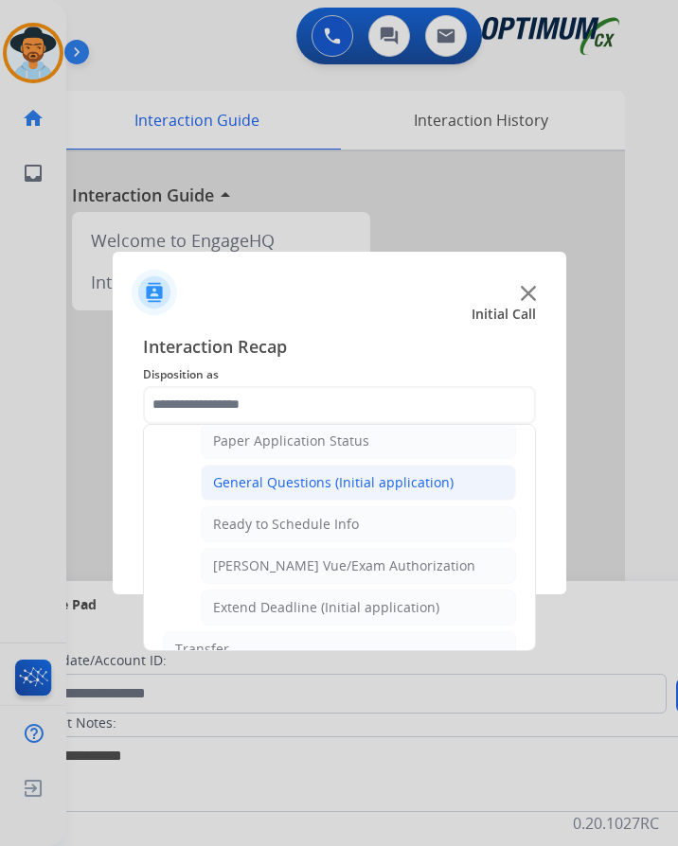
click at [352, 482] on div "General Questions (Initial application)" at bounding box center [333, 482] width 240 height 19
type input "**********"
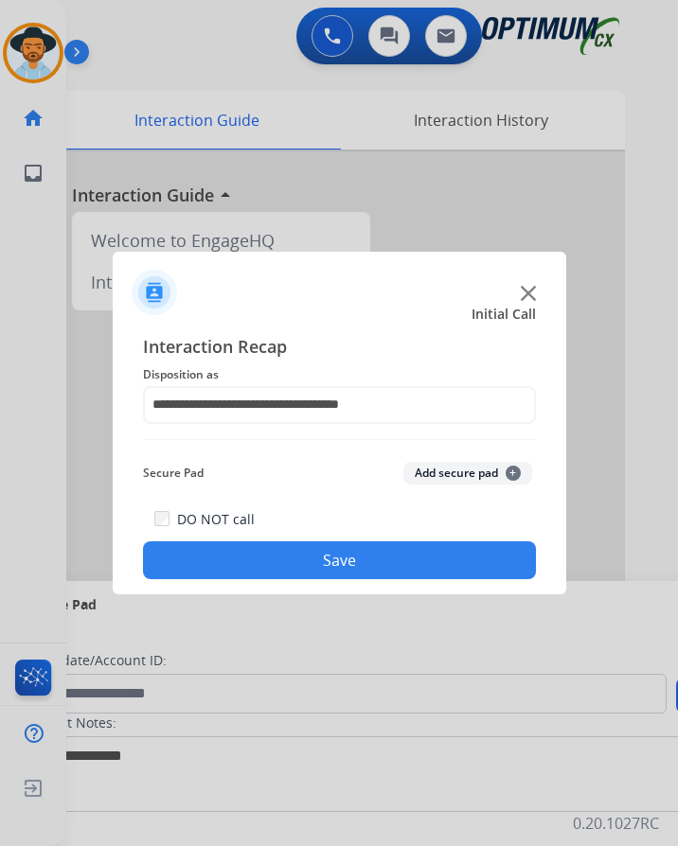
click at [281, 564] on button "Save" at bounding box center [339, 561] width 393 height 38
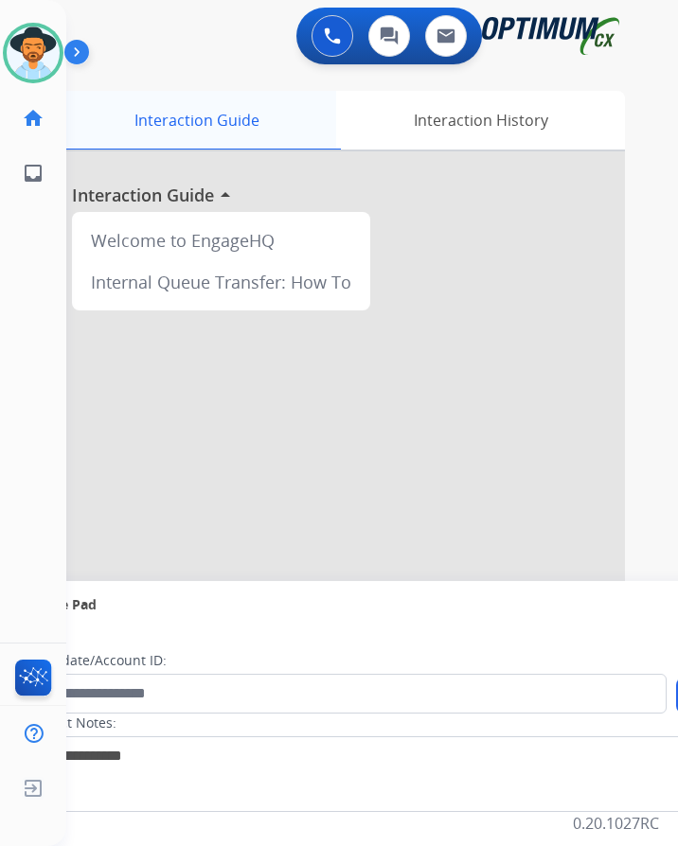
scroll to position [15, 0]
click at [60, 331] on div "Luis Available Edit Avatar Agent: Luis Routing Profile: OCX Training home Home …" at bounding box center [33, 423] width 66 height 846
click at [34, 50] on img at bounding box center [33, 53] width 53 height 53
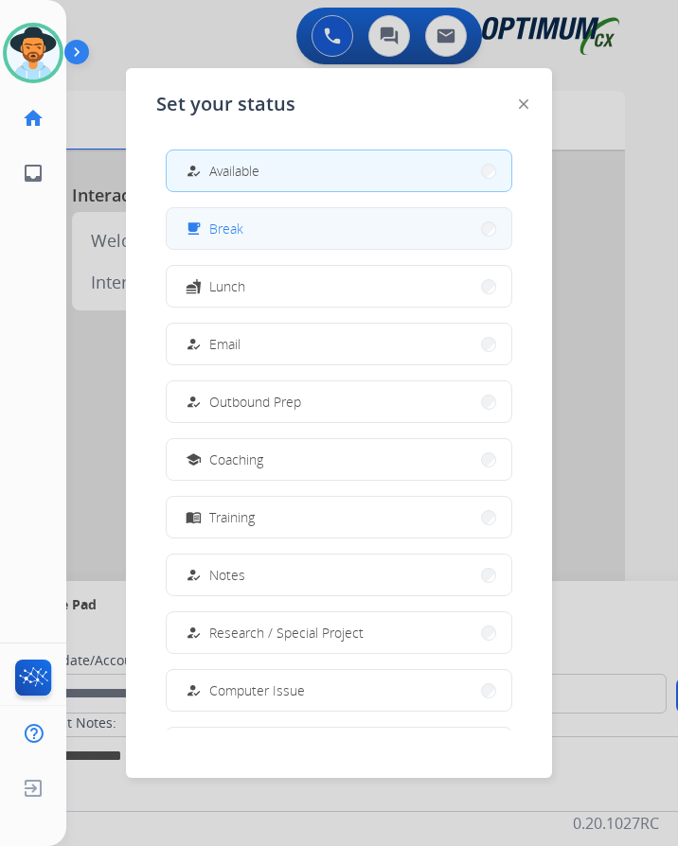
click at [250, 220] on button "free_breakfast Break" at bounding box center [339, 228] width 345 height 41
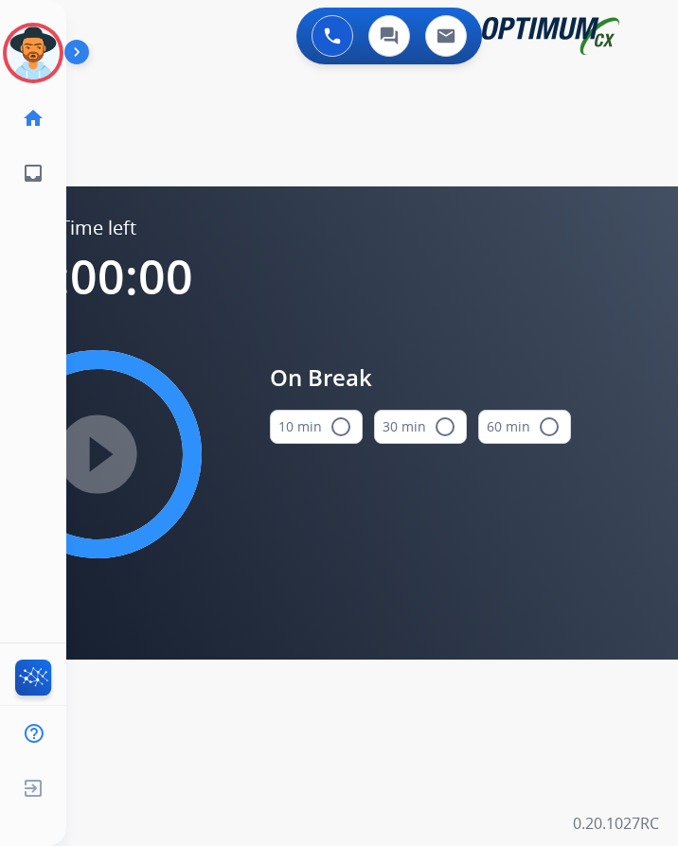
click at [350, 410] on button "10 min radio_button_unchecked" at bounding box center [316, 427] width 93 height 34
click at [109, 443] on mat-icon "play_circle_filled" at bounding box center [97, 454] width 23 height 23
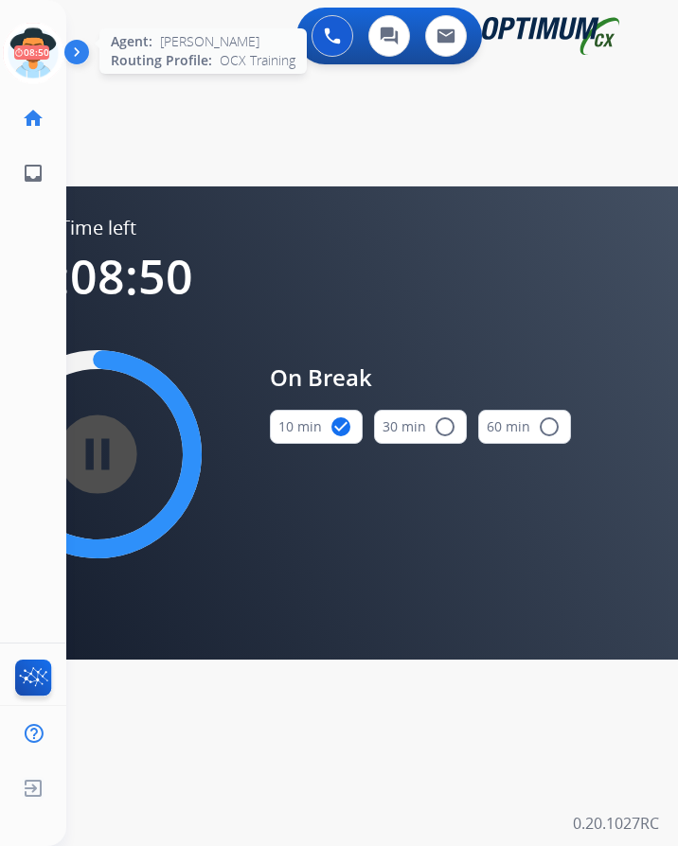
click at [30, 23] on icon at bounding box center [34, 54] width 62 height 62
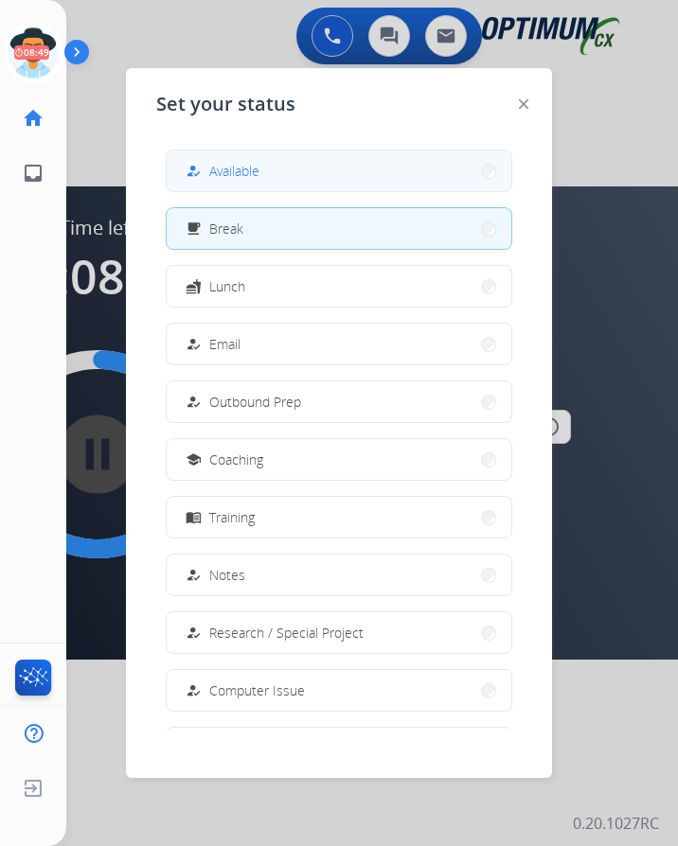
click at [251, 165] on span "Available" at bounding box center [234, 171] width 50 height 20
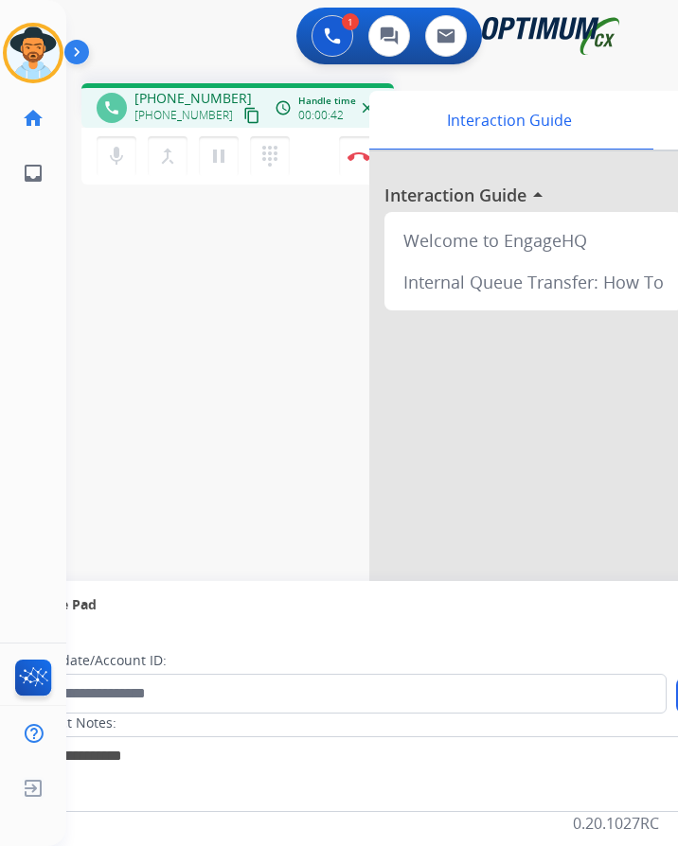
click at [192, 89] on span "+16149698476" at bounding box center [192, 98] width 117 height 19
copy span "16149698476"
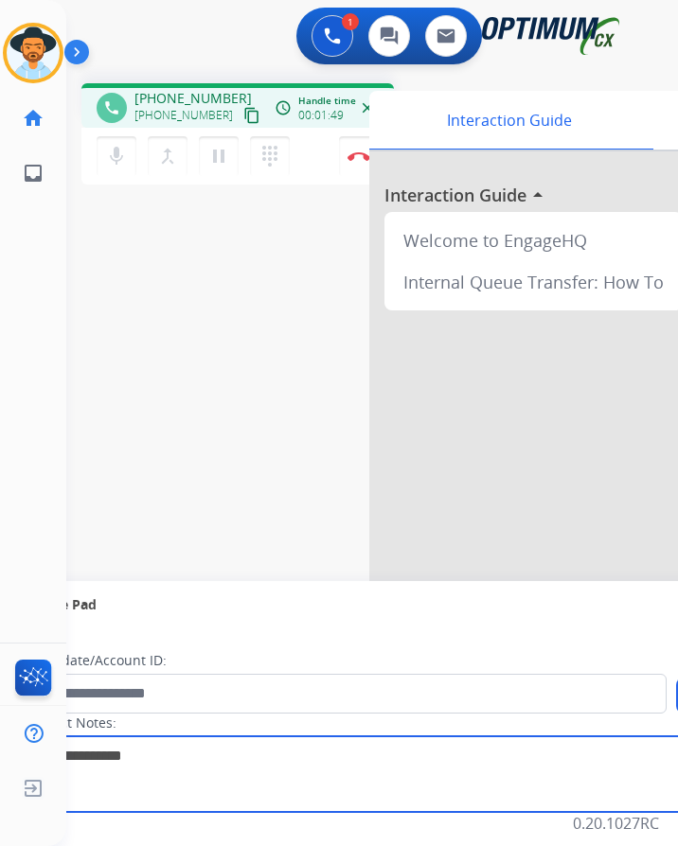
click at [326, 737] on textarea at bounding box center [389, 775] width 731 height 76
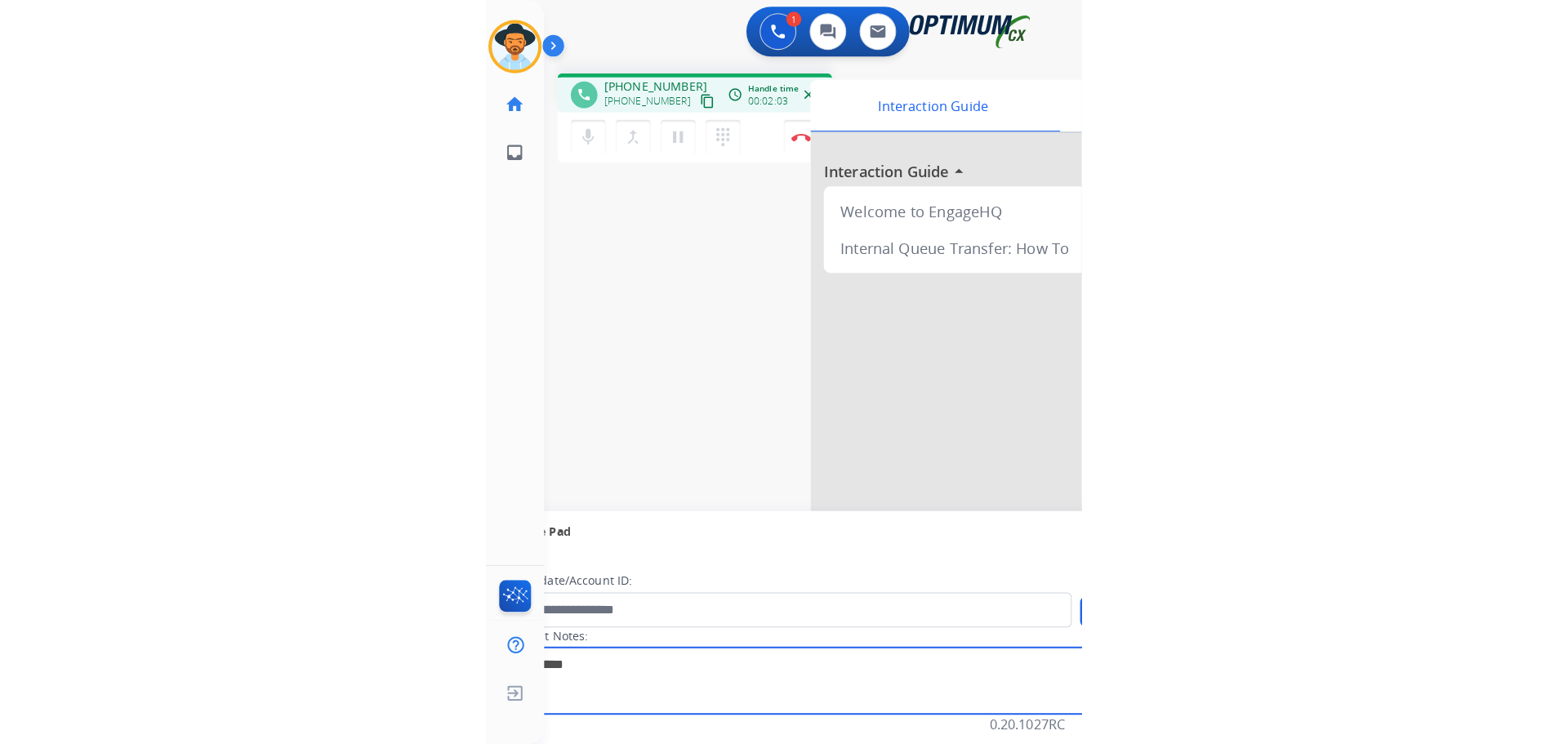
scroll to position [0, 0]
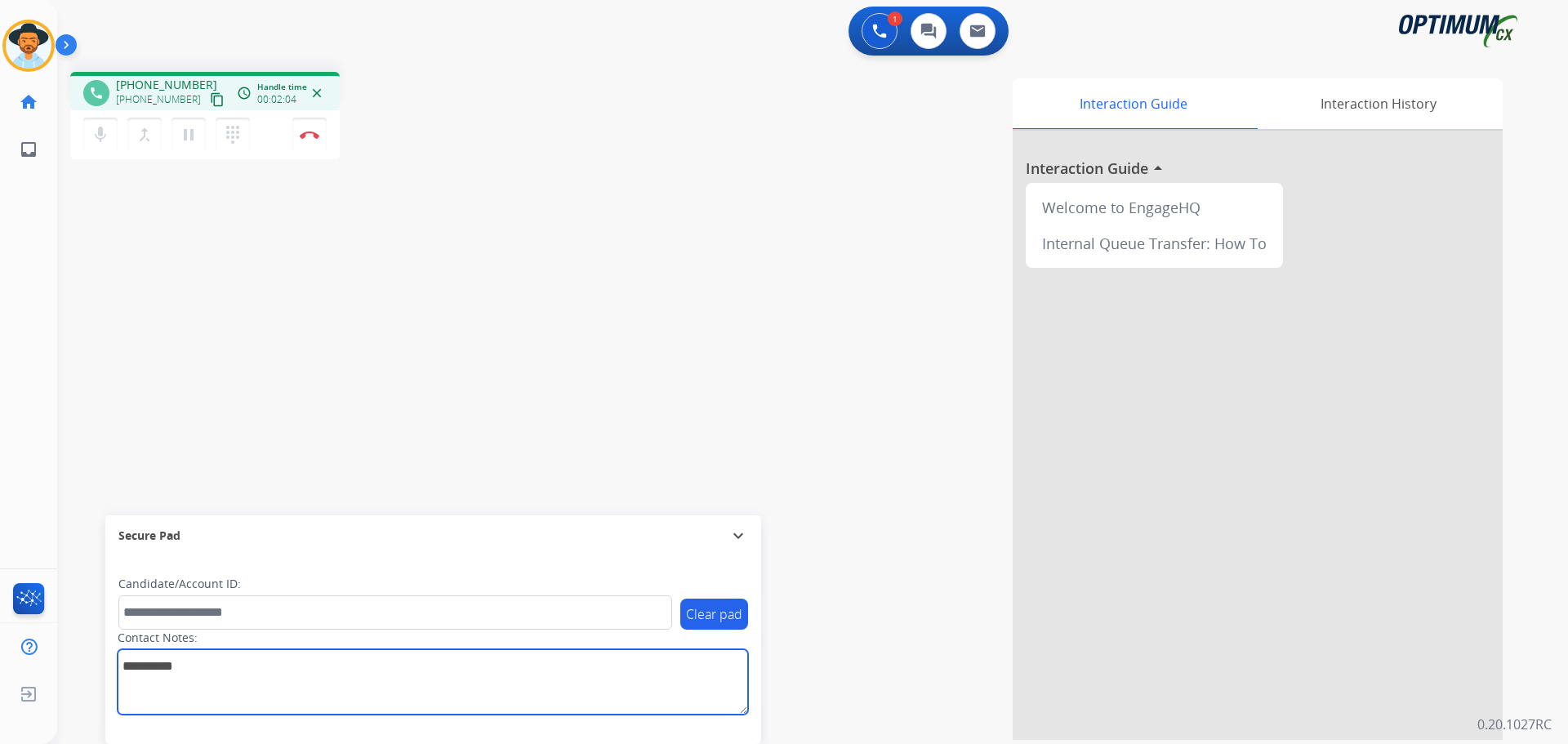
click at [168, 652] on textarea at bounding box center [432, 682] width 630 height 66
click at [160, 666] on textarea at bounding box center [432, 682] width 630 height 66
type textarea "**********"
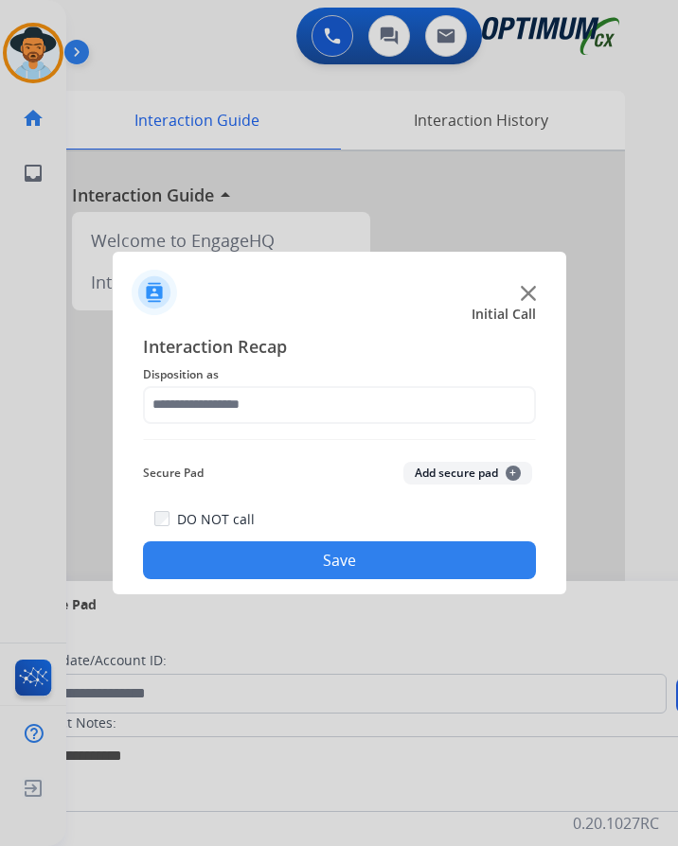
click at [637, 171] on div at bounding box center [339, 423] width 678 height 846
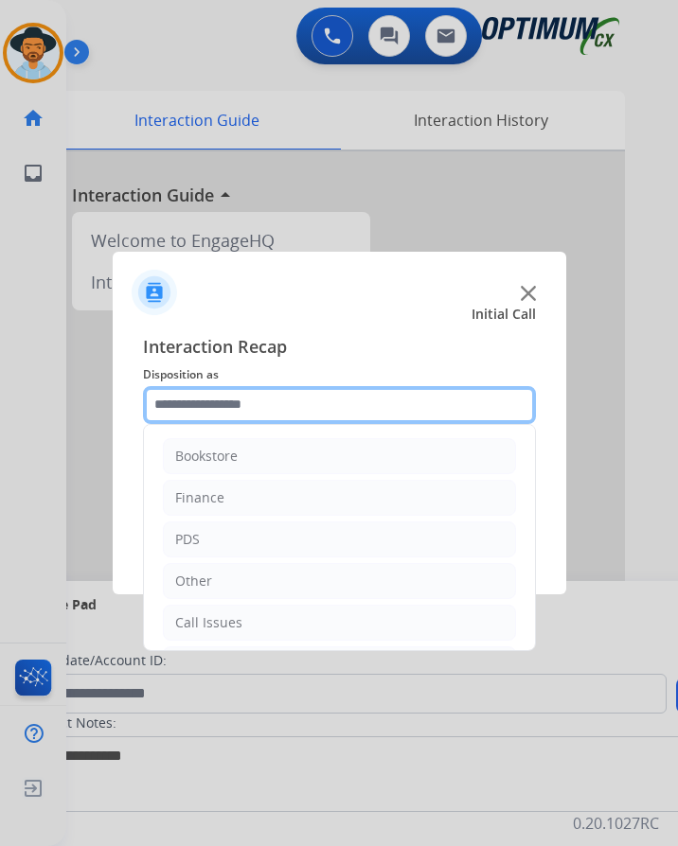
click at [361, 388] on input "text" at bounding box center [339, 405] width 393 height 38
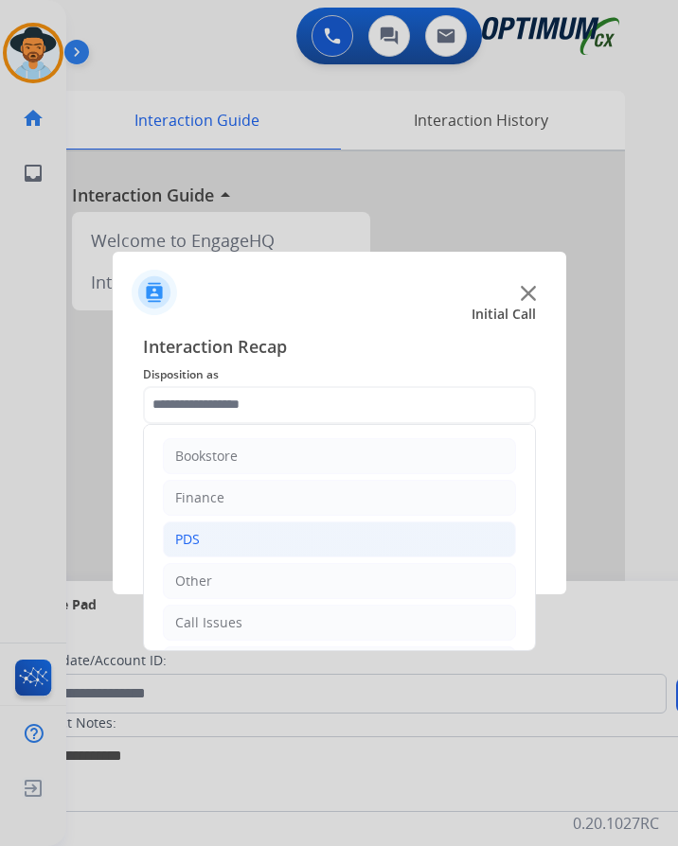
click at [216, 553] on li "PDS" at bounding box center [339, 540] width 353 height 36
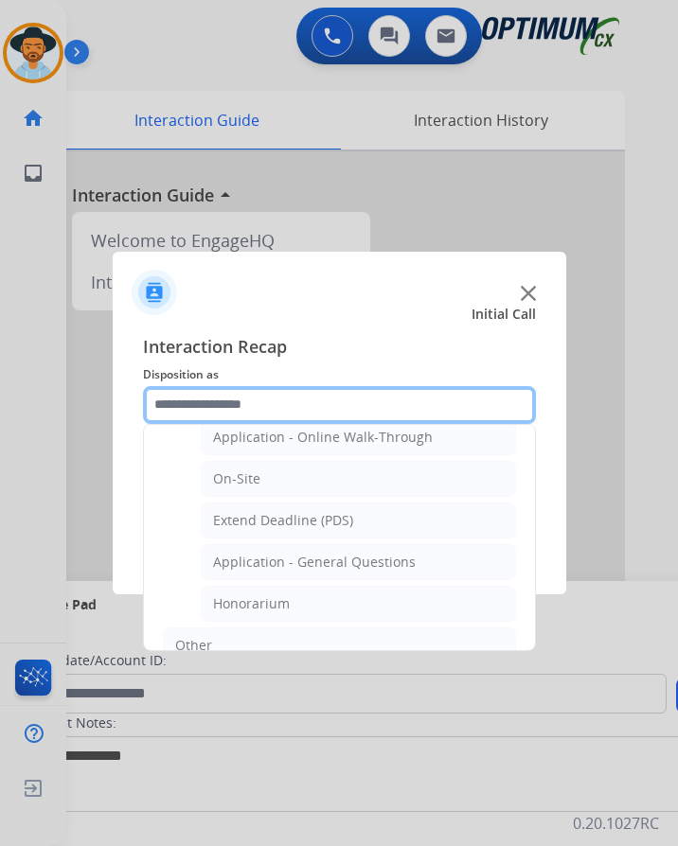
scroll to position [568, 0]
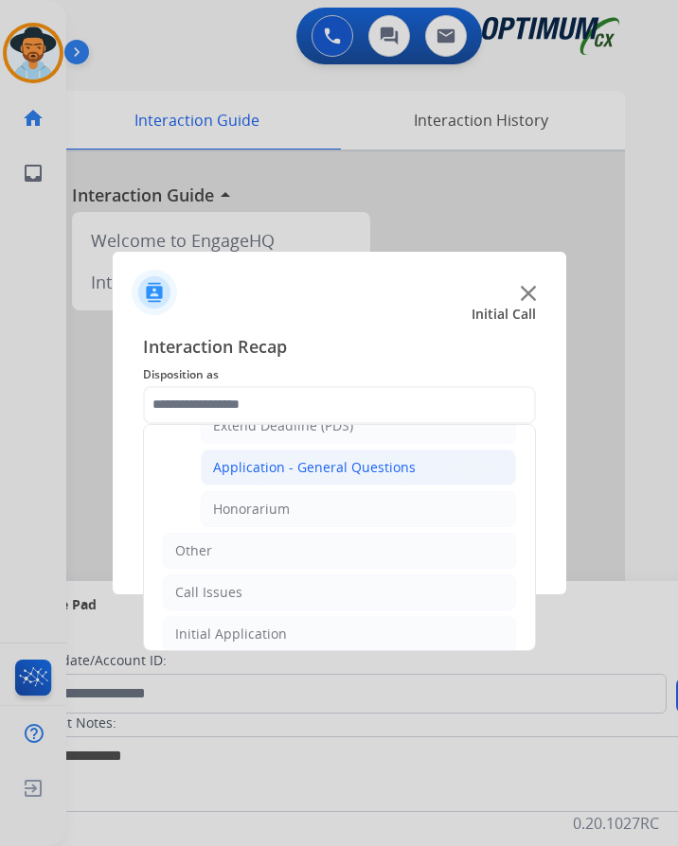
click at [320, 473] on div "Application - General Questions" at bounding box center [314, 467] width 203 height 19
type input "**********"
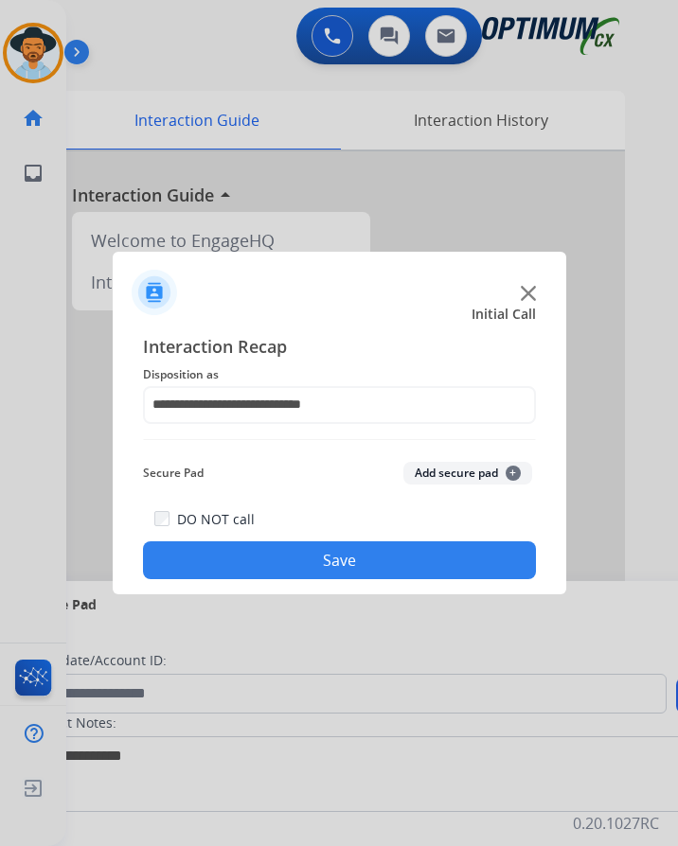
click at [292, 560] on button "Save" at bounding box center [339, 561] width 393 height 38
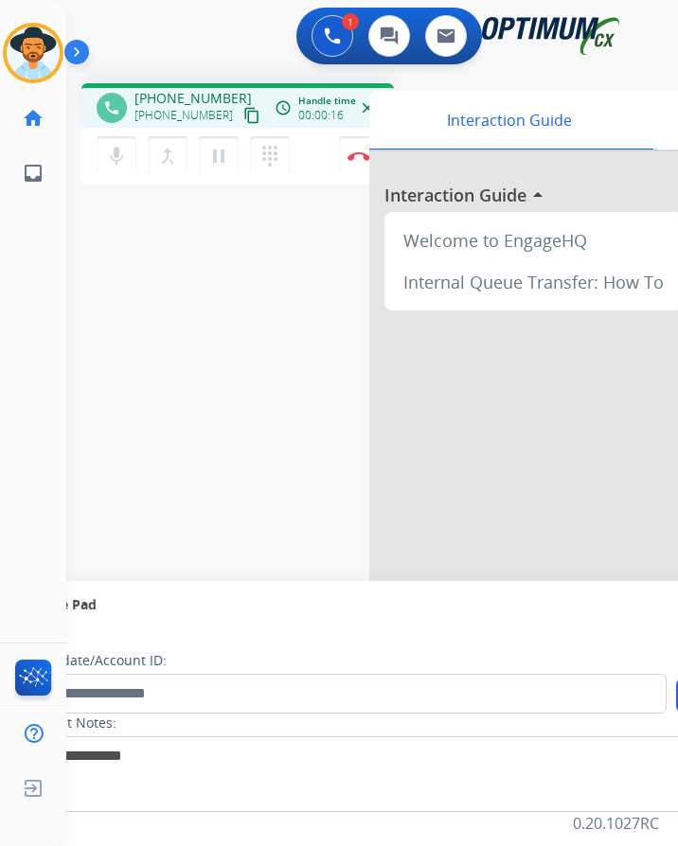
click at [185, 98] on span "[PHONE_NUMBER]" at bounding box center [192, 98] width 117 height 19
copy span "15016509163"
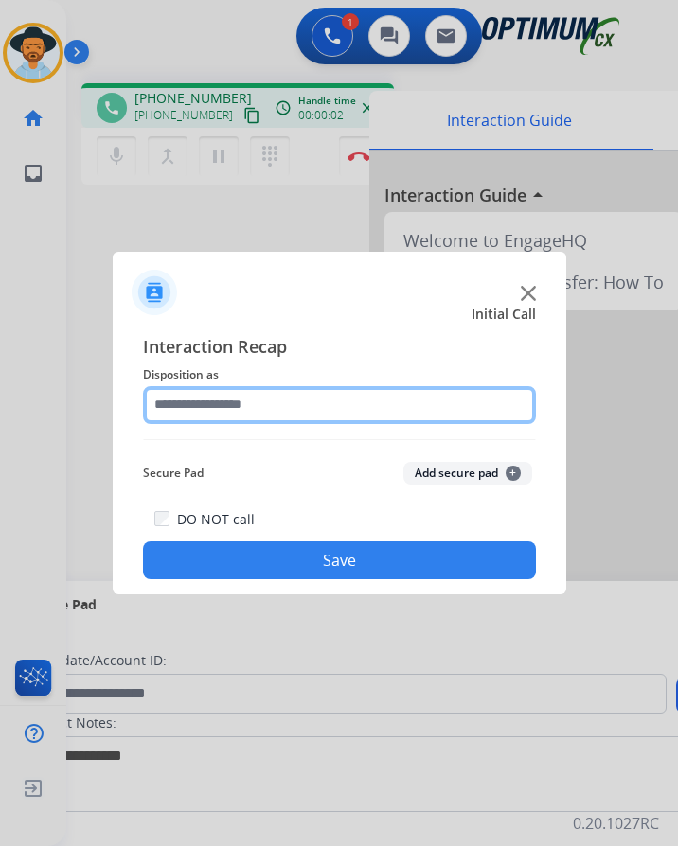
click at [166, 409] on input "text" at bounding box center [339, 405] width 393 height 38
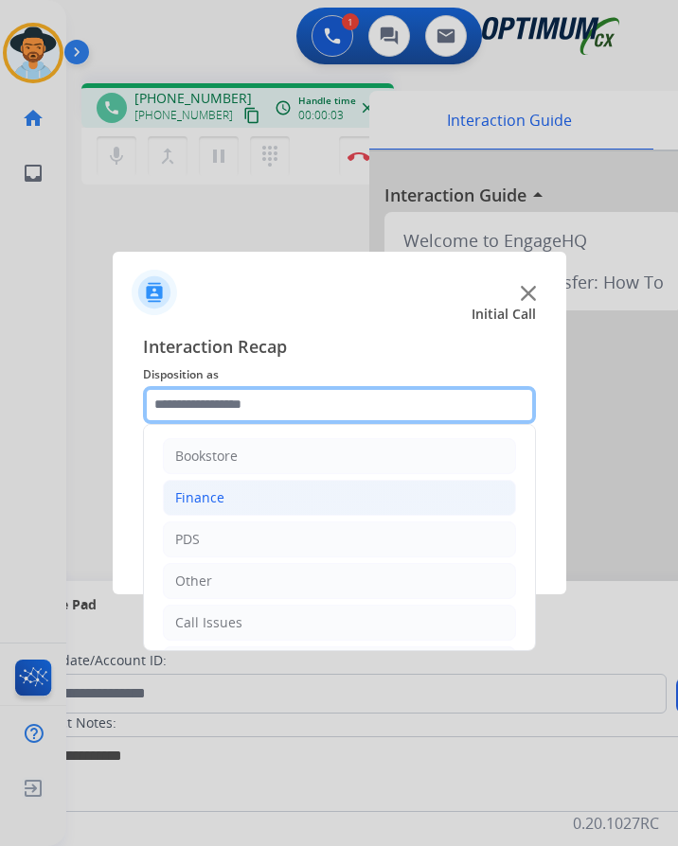
scroll to position [129, 0]
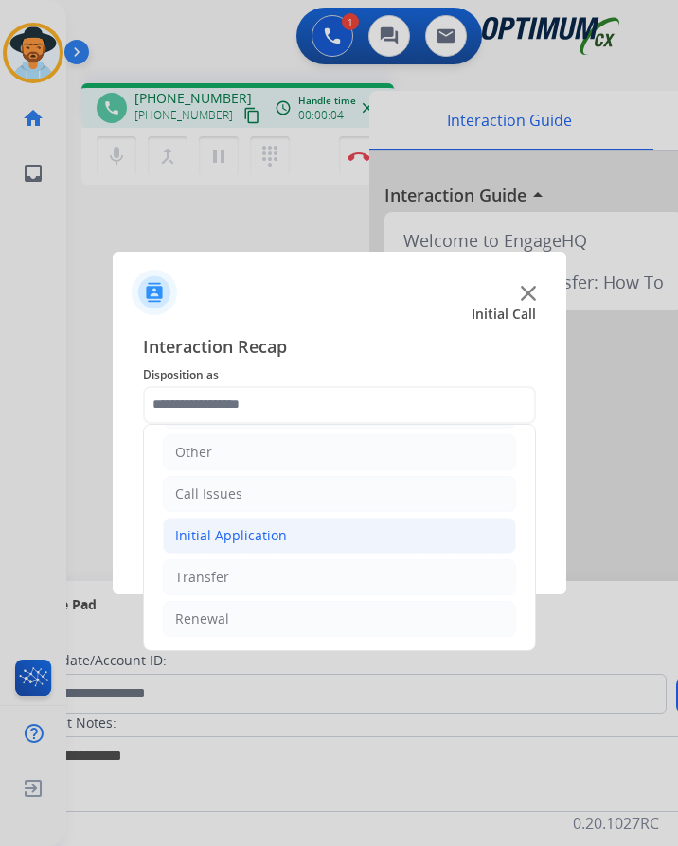
click at [238, 533] on div "Initial Application" at bounding box center [231, 535] width 112 height 19
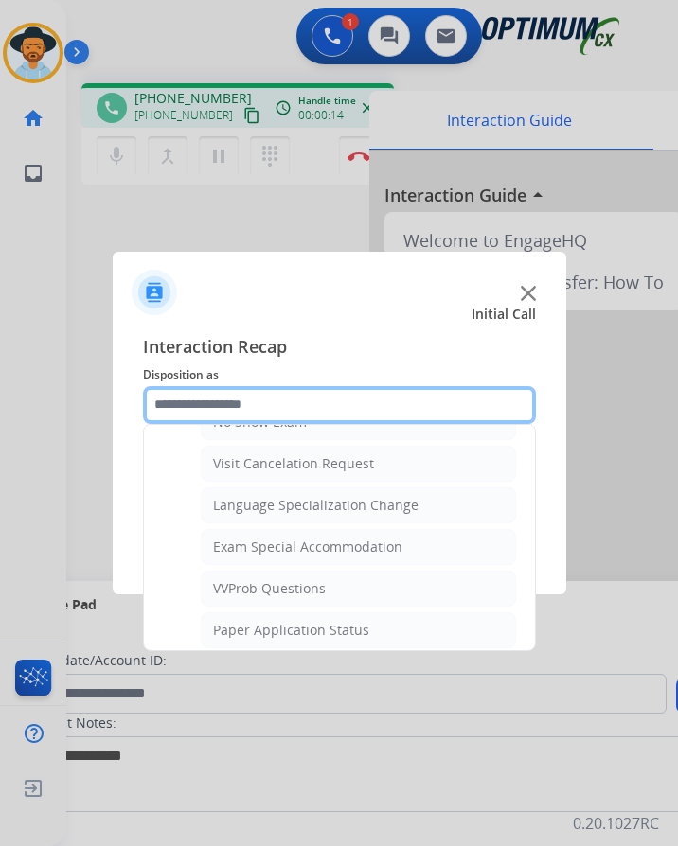
scroll to position [981, 0]
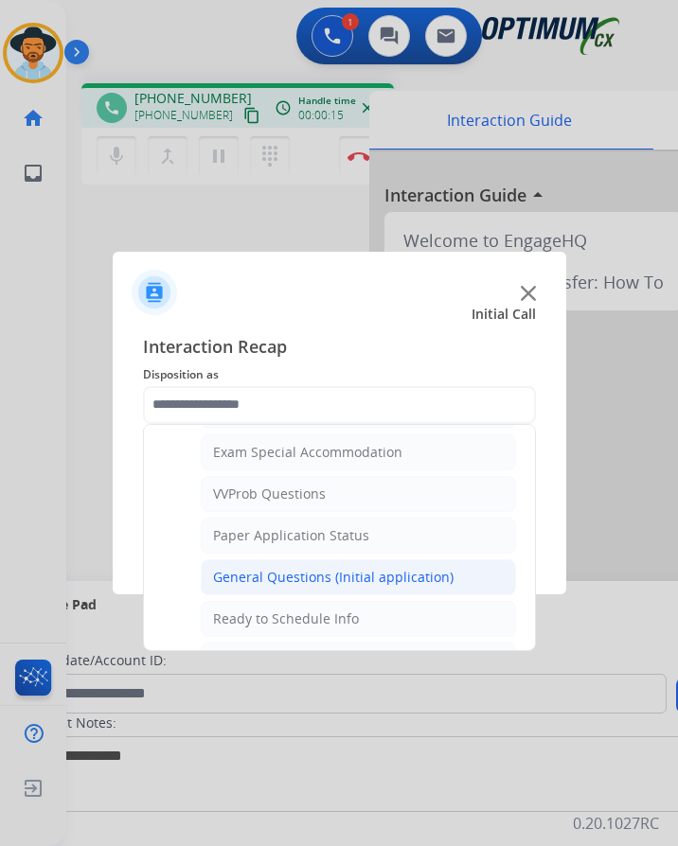
click at [333, 569] on div "General Questions (Initial application)" at bounding box center [333, 577] width 240 height 19
type input "**********"
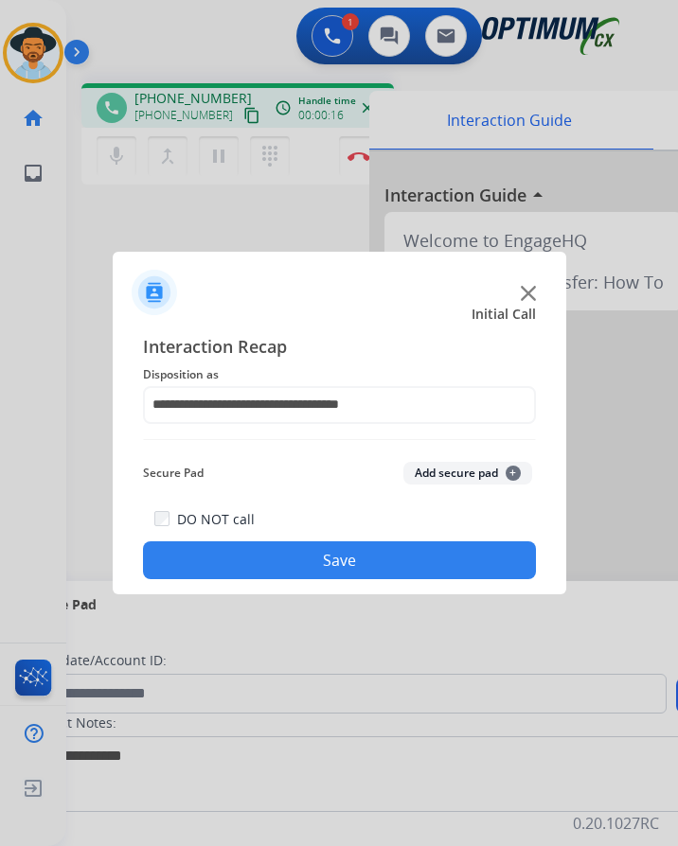
click at [279, 551] on button "Save" at bounding box center [339, 561] width 393 height 38
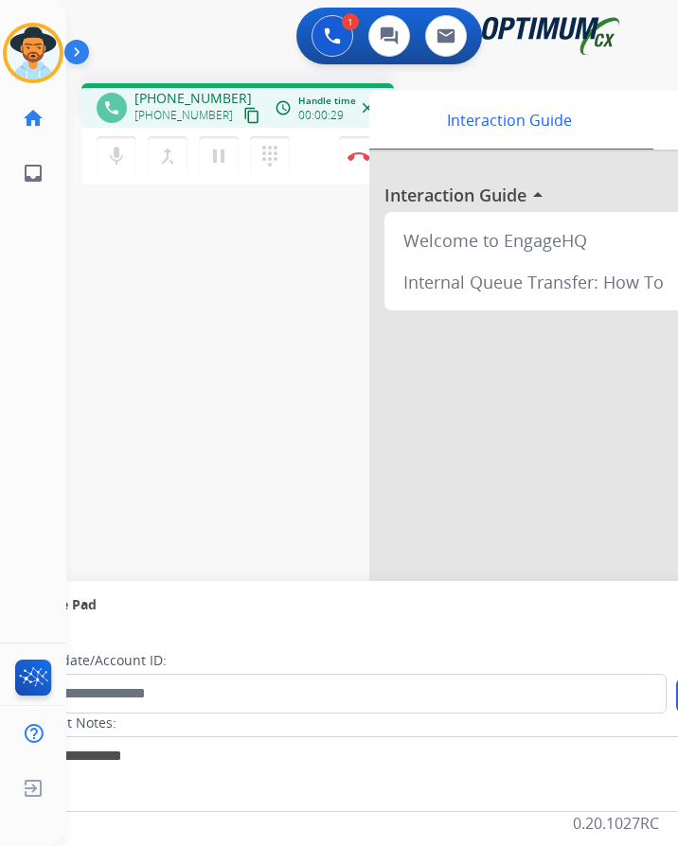
click at [191, 101] on span "[PHONE_NUMBER]" at bounding box center [192, 98] width 117 height 19
copy span "17877172424"
click at [263, 212] on div "phone [PHONE_NUMBER] [PHONE_NUMBER] content_copy access_time Call metrics Queue…" at bounding box center [349, 463] width 566 height 790
click at [173, 101] on span "[PHONE_NUMBER]" at bounding box center [192, 98] width 117 height 19
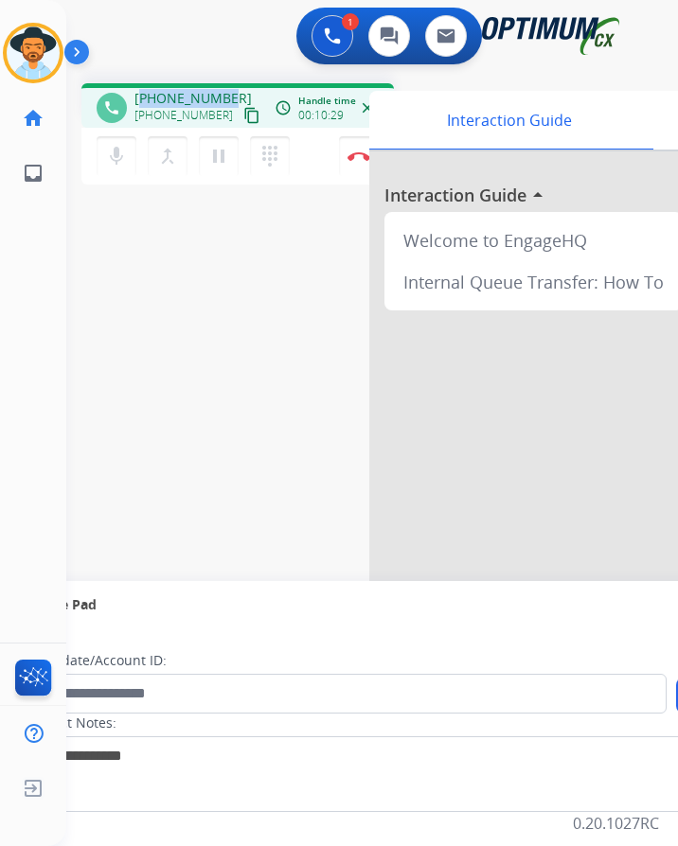
click at [173, 101] on span "[PHONE_NUMBER]" at bounding box center [192, 98] width 117 height 19
copy span "17877172424"
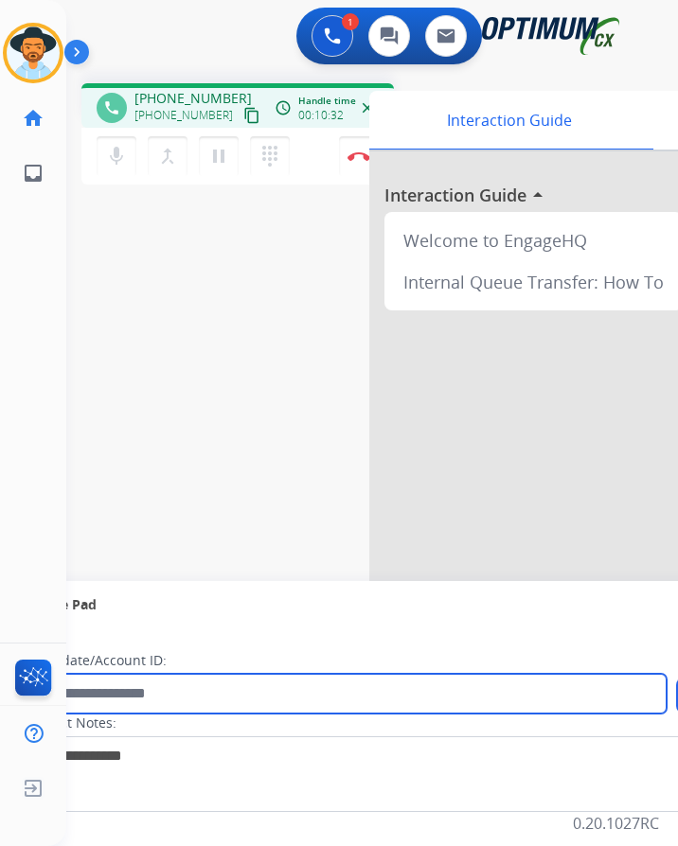
click at [131, 693] on input "text" at bounding box center [346, 694] width 642 height 40
paste input "**********"
type input "**********"
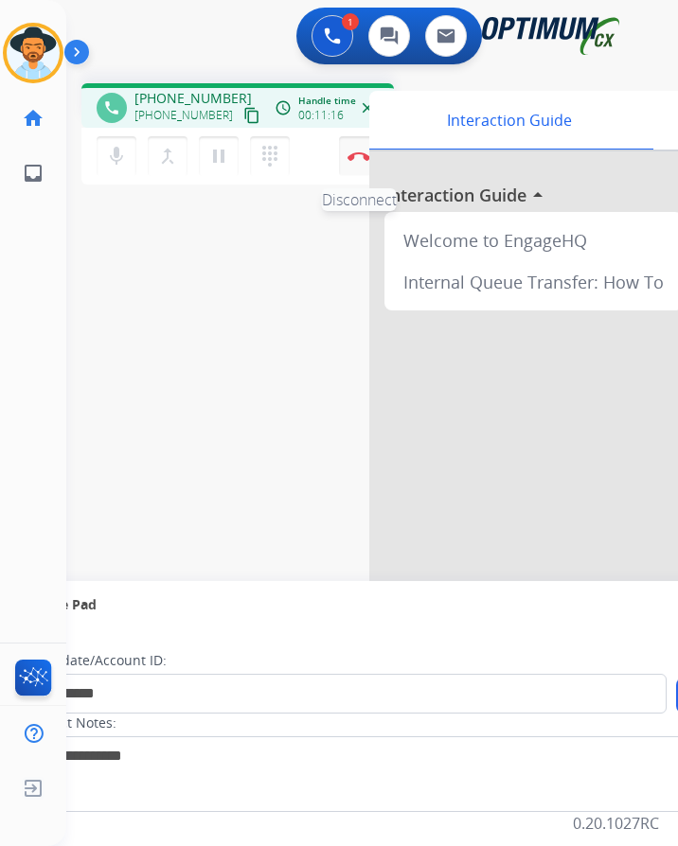
click at [352, 159] on img at bounding box center [358, 155] width 23 height 9
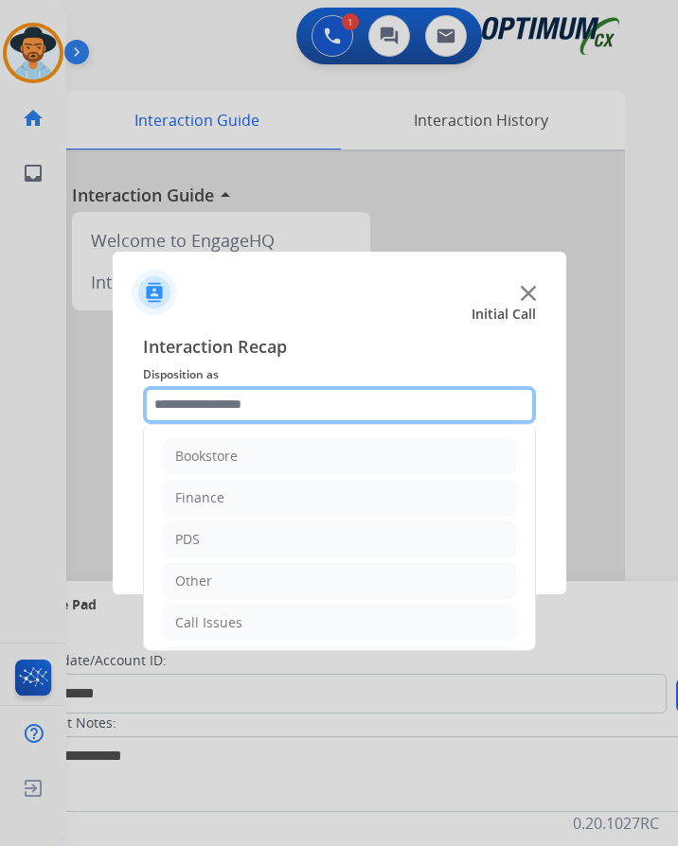
click at [261, 398] on input "text" at bounding box center [339, 405] width 393 height 38
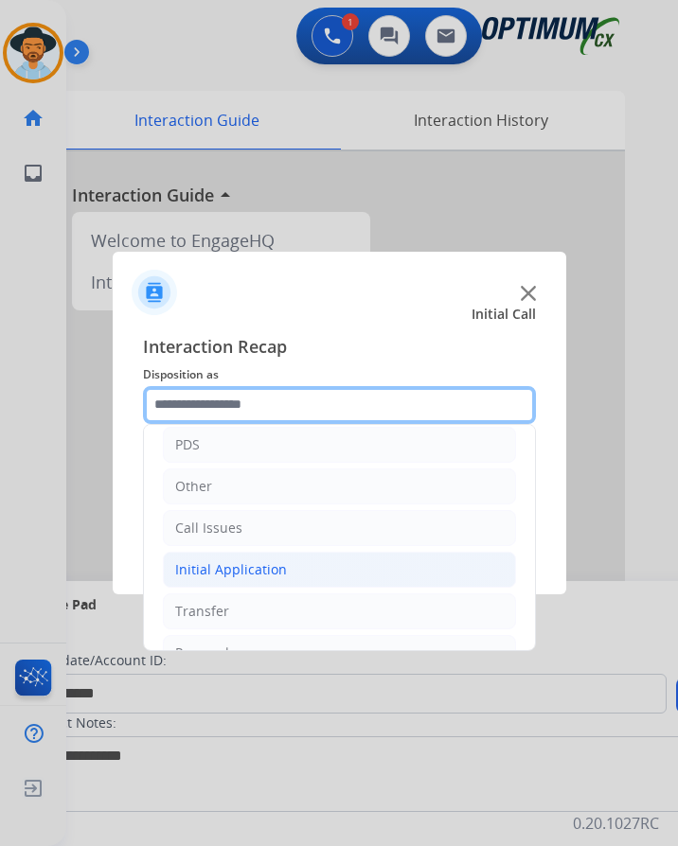
scroll to position [0, 0]
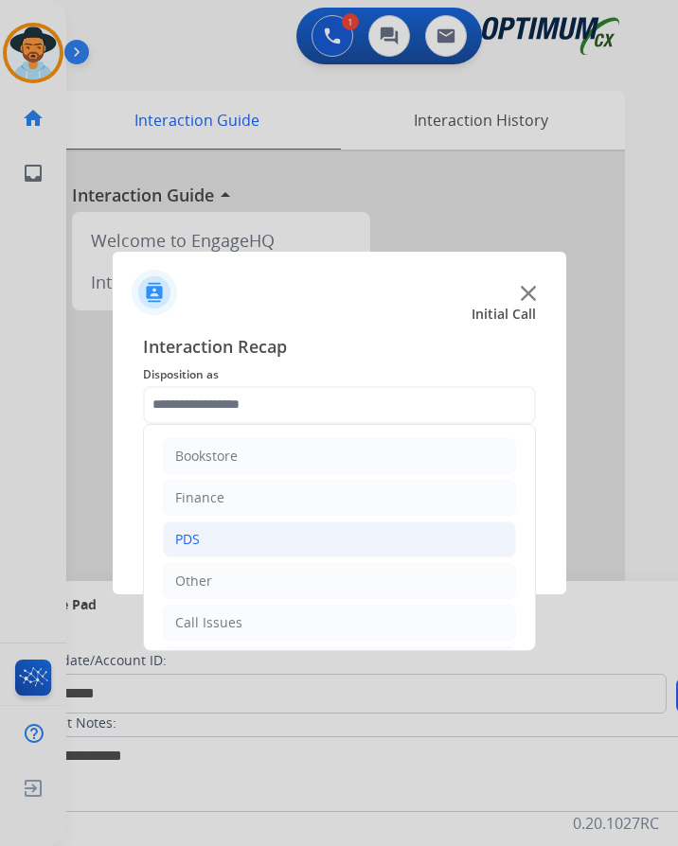
click at [227, 535] on li "PDS" at bounding box center [339, 540] width 353 height 36
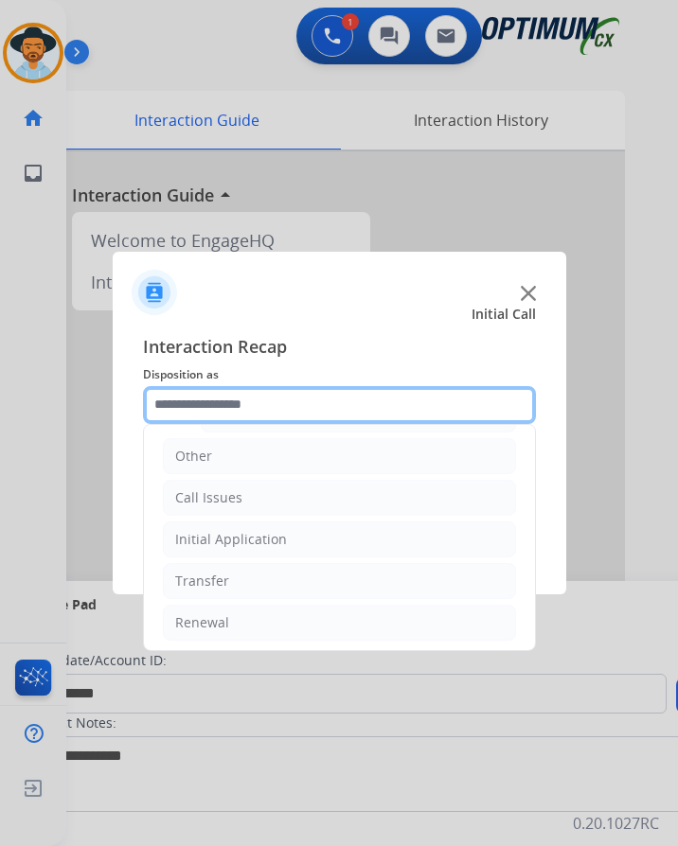
scroll to position [473, 0]
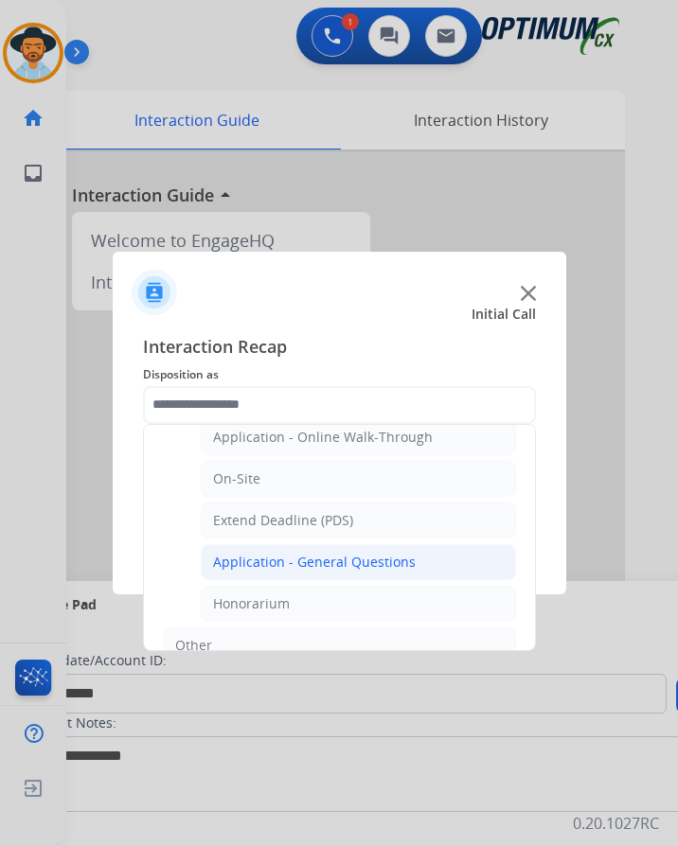
click at [297, 568] on div "Application - General Questions" at bounding box center [314, 562] width 203 height 19
type input "**********"
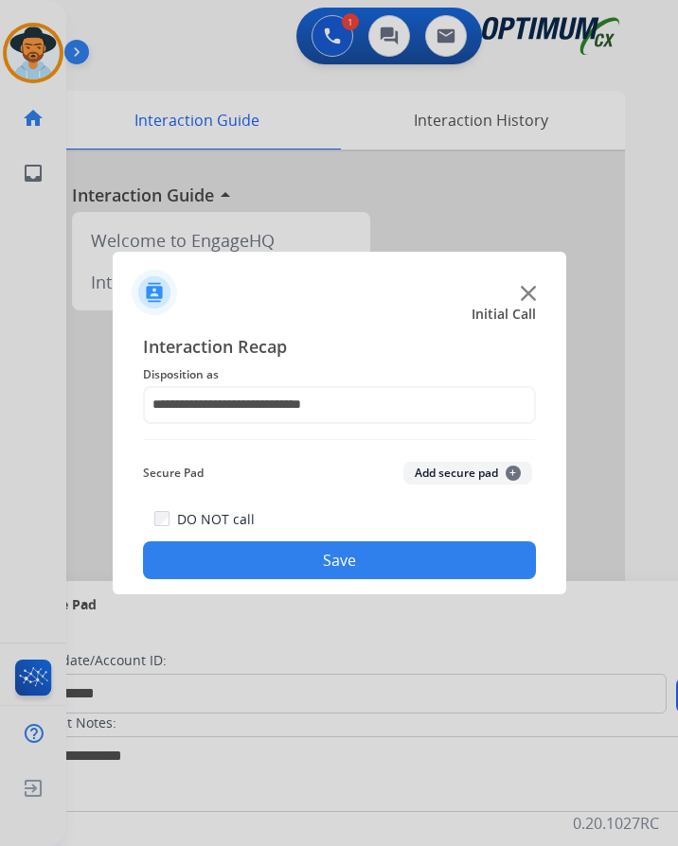
click at [294, 553] on button "Save" at bounding box center [339, 561] width 393 height 38
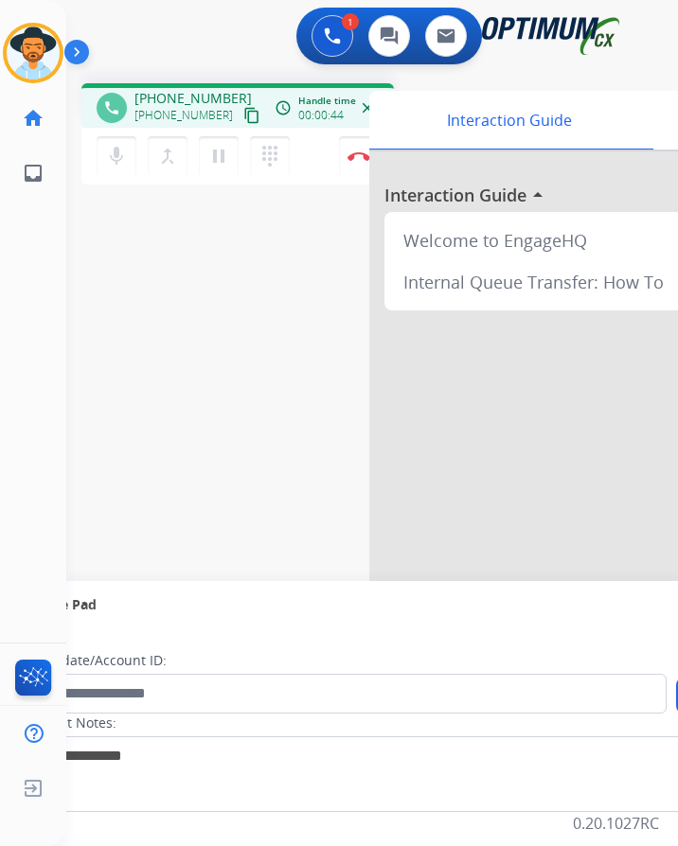
click at [151, 101] on span "[PHONE_NUMBER]" at bounding box center [192, 98] width 117 height 19
copy span "17205303437"
click at [66, 191] on div "phone [PHONE_NUMBER] [PHONE_NUMBER] content_copy access_time Call metrics Queue…" at bounding box center [349, 463] width 566 height 790
click at [360, 156] on img at bounding box center [358, 155] width 23 height 9
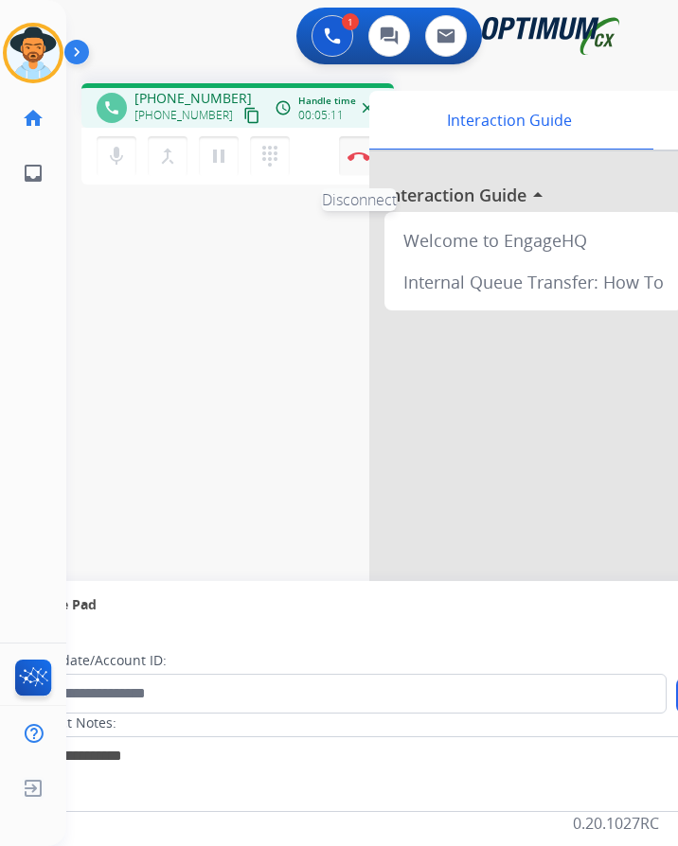
click at [360, 156] on img at bounding box center [358, 155] width 23 height 9
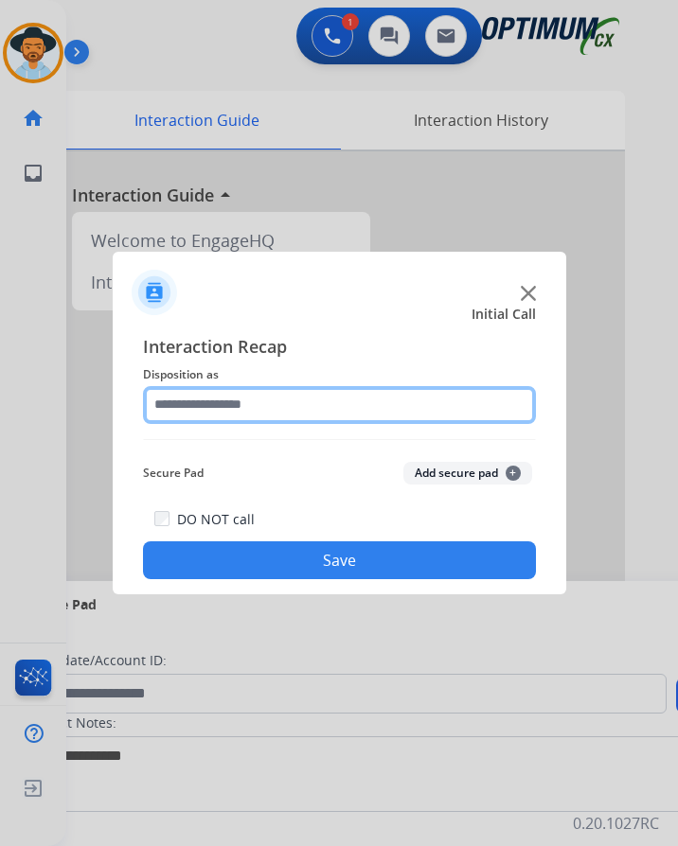
click at [274, 400] on input "text" at bounding box center [339, 405] width 393 height 38
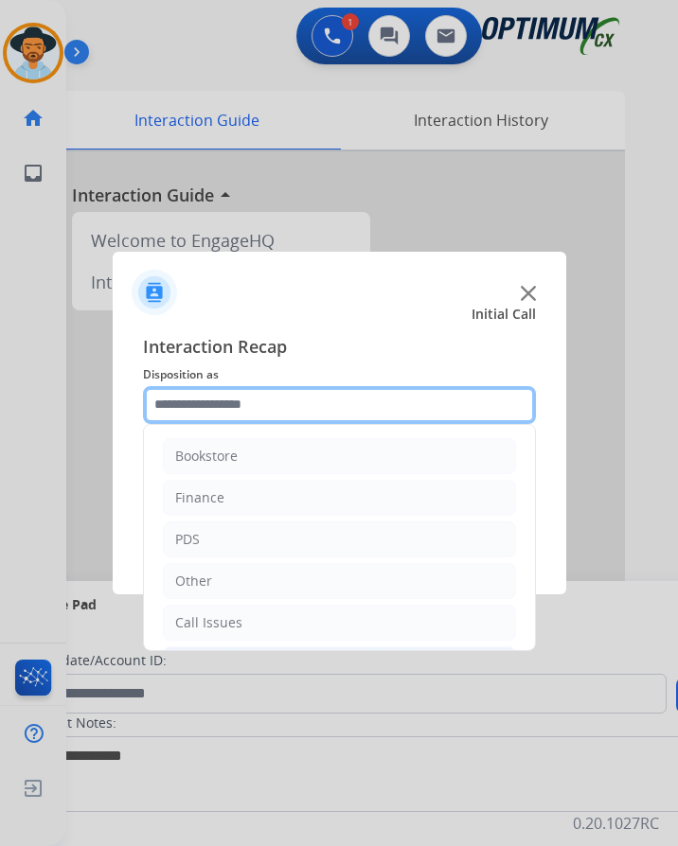
scroll to position [129, 0]
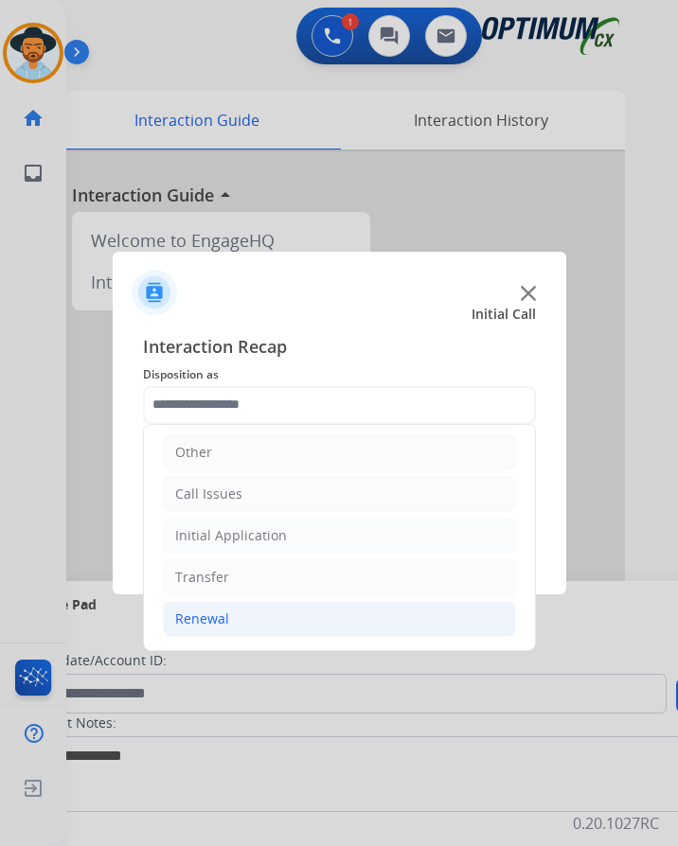
click at [242, 615] on li "Renewal" at bounding box center [339, 619] width 353 height 36
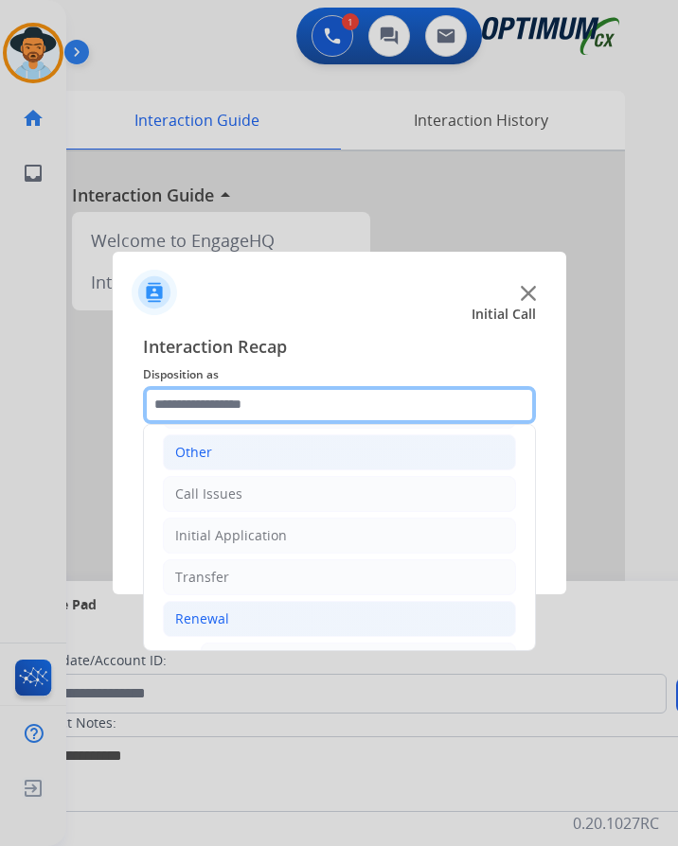
scroll to position [507, 0]
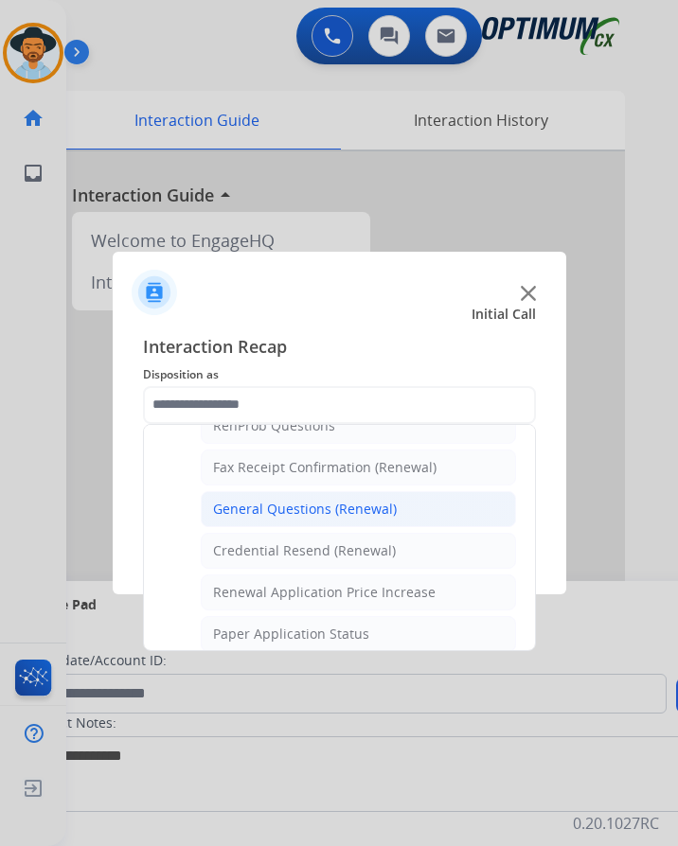
click at [325, 500] on div "General Questions (Renewal)" at bounding box center [305, 509] width 184 height 19
type input "**********"
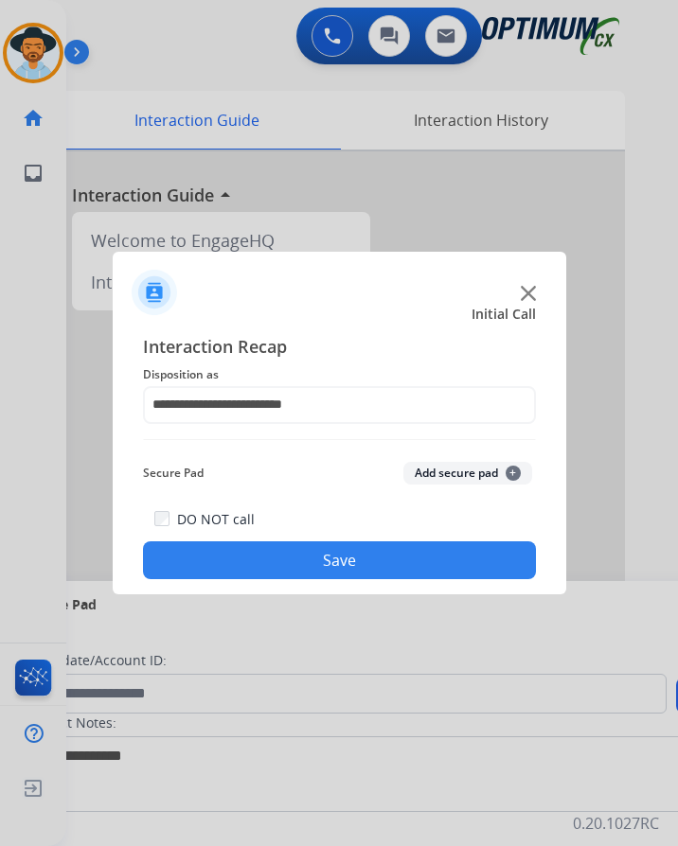
click at [265, 542] on button "Save" at bounding box center [339, 561] width 393 height 38
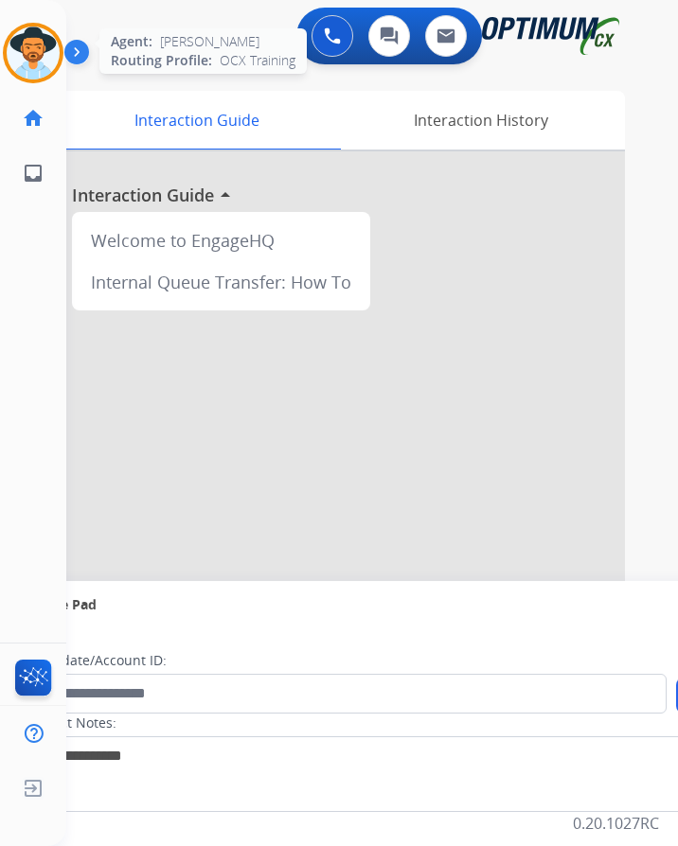
click at [58, 41] on img at bounding box center [33, 53] width 53 height 53
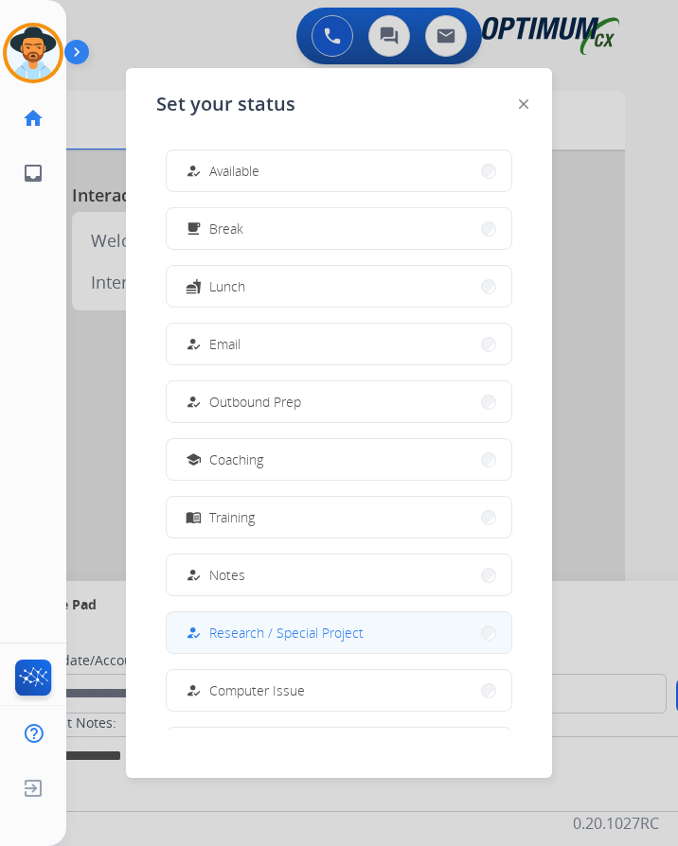
scroll to position [179, 0]
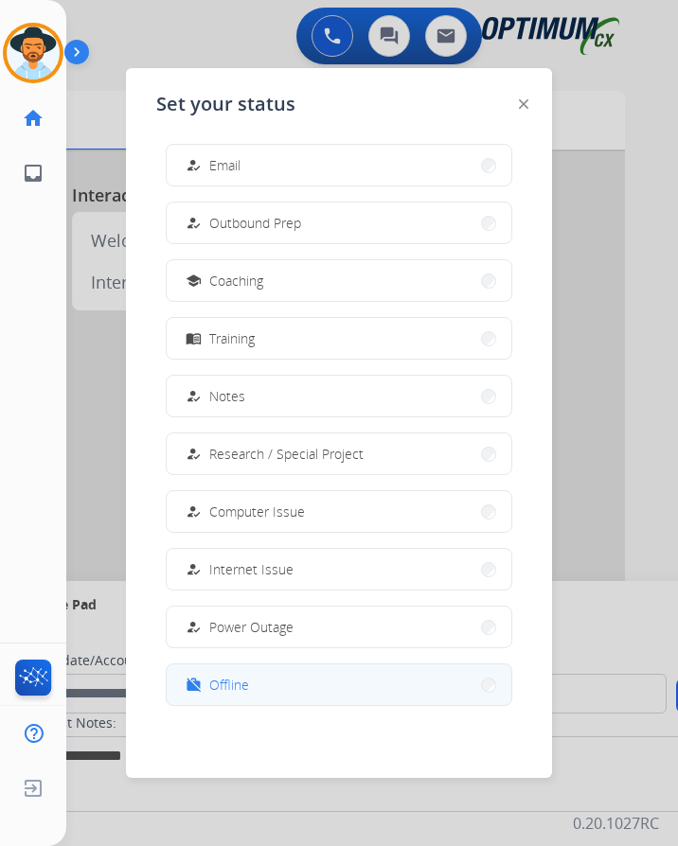
click at [238, 675] on span "Offline" at bounding box center [229, 685] width 40 height 20
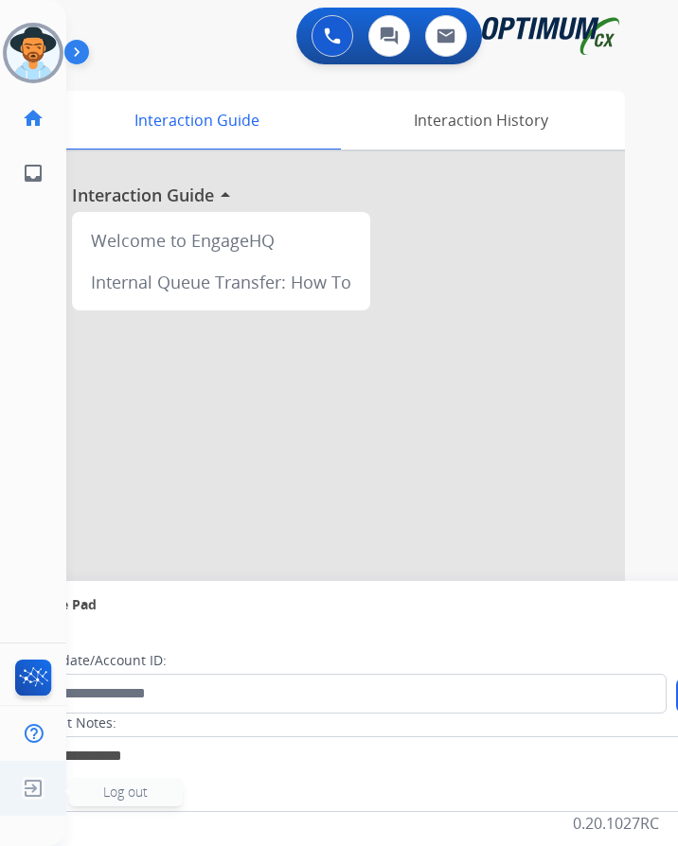
click at [32, 794] on img at bounding box center [33, 789] width 34 height 36
